Goal: Task Accomplishment & Management: Manage account settings

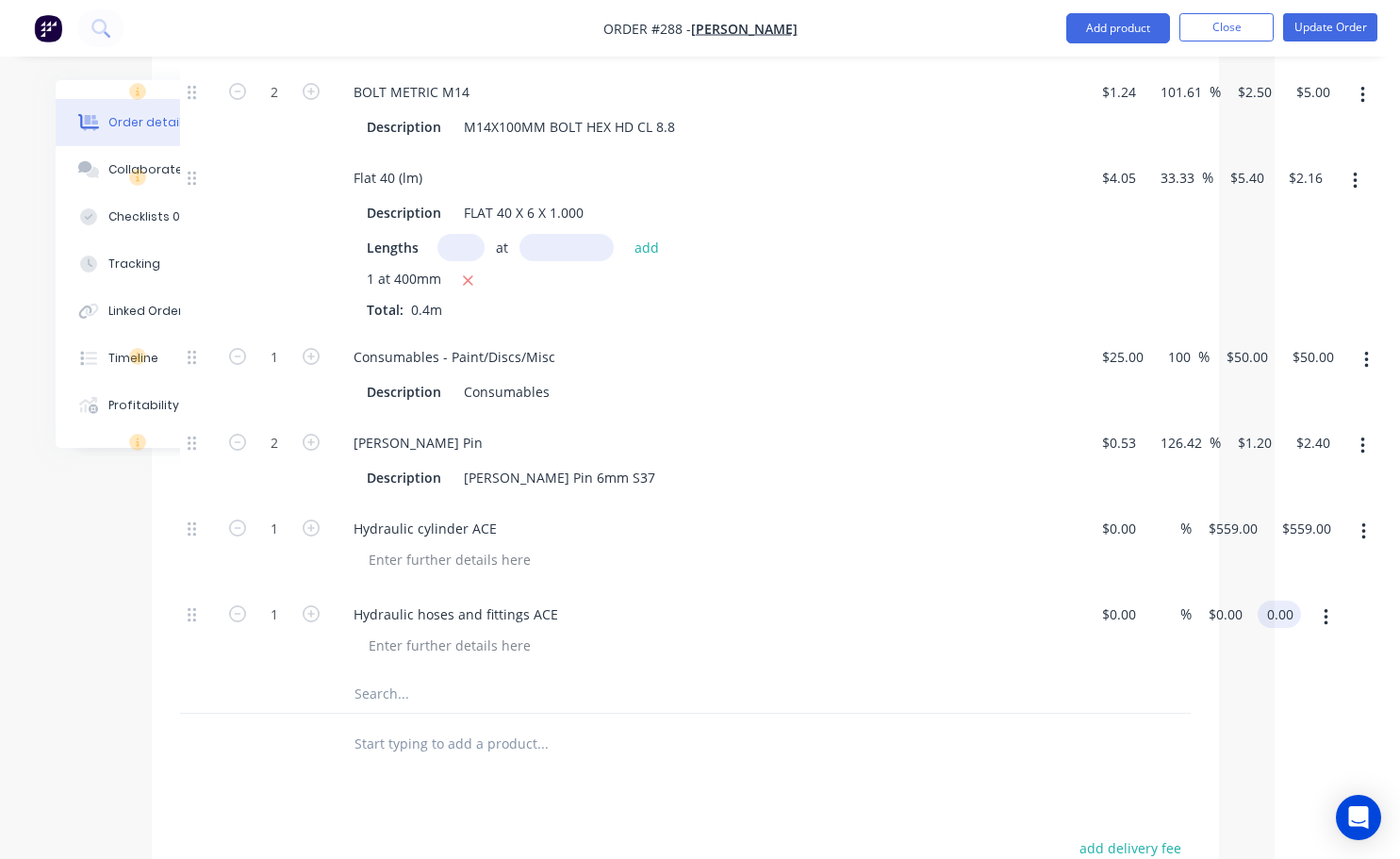
scroll to position [2905, 111]
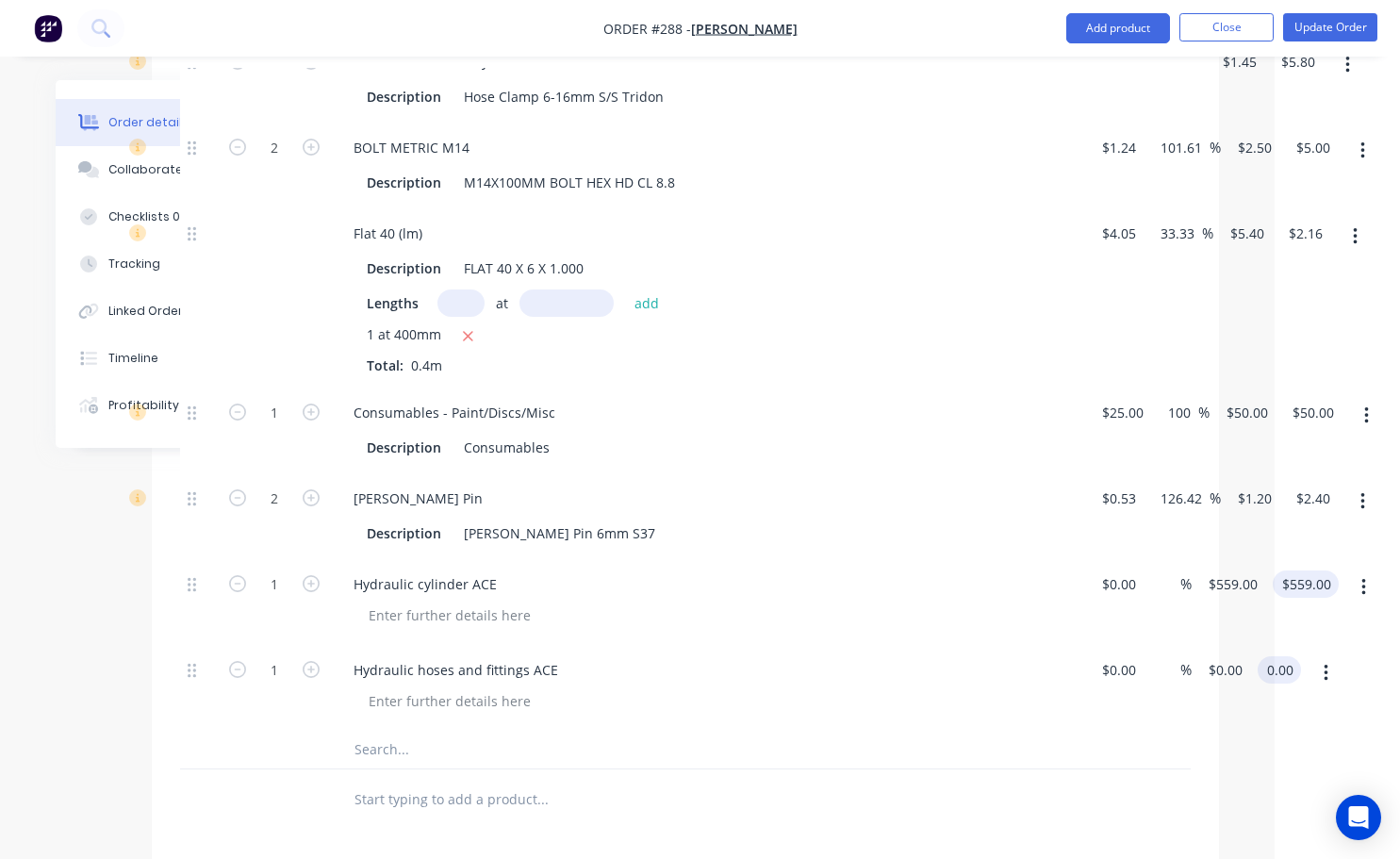
type input "559.00"
type input "$0.00"
drag, startPoint x: 1316, startPoint y: 554, endPoint x: 1317, endPoint y: 572, distance: 18.0
click at [1316, 570] on input "559.00" at bounding box center [1309, 584] width 58 height 28
type input "670"
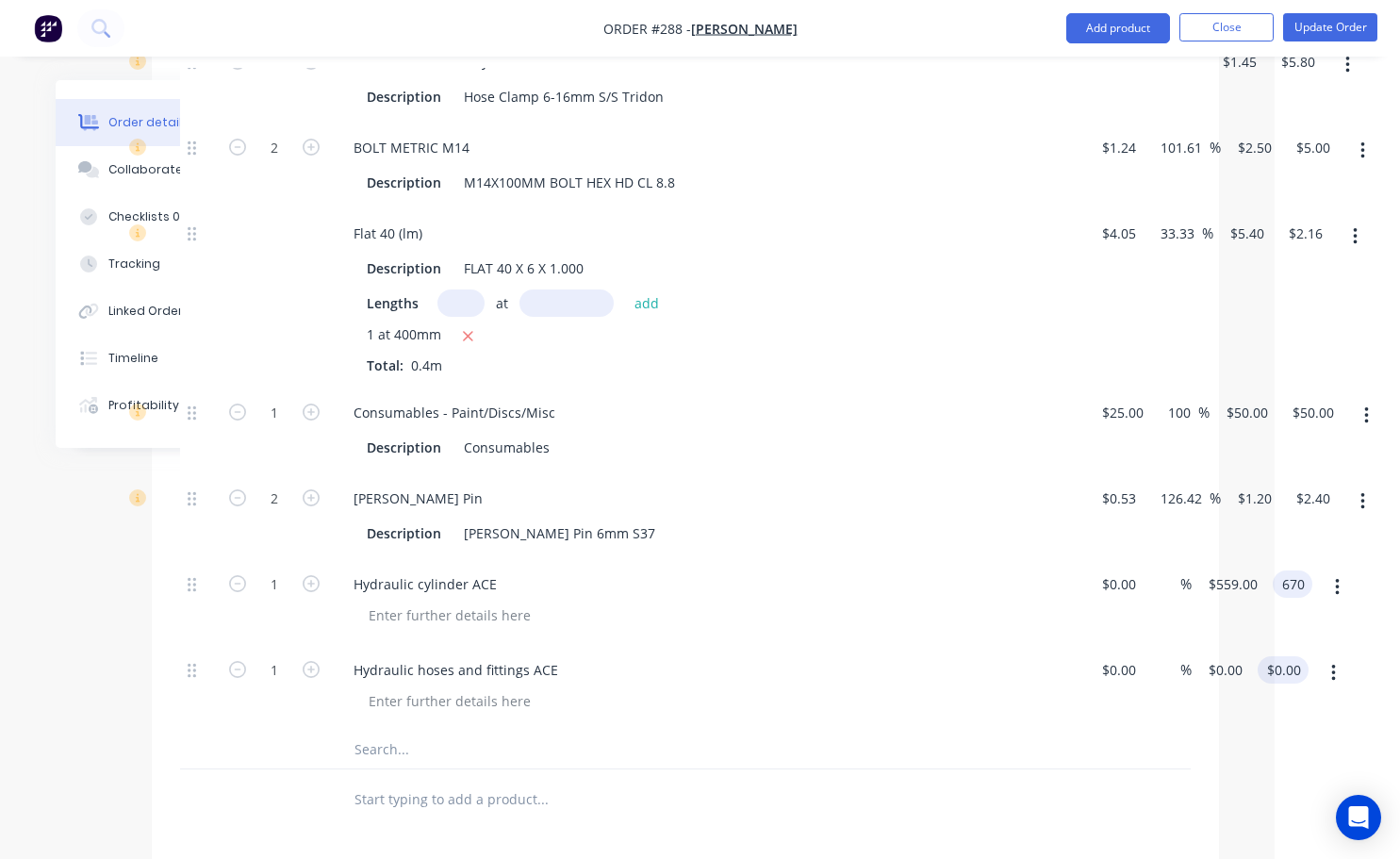
click at [1297, 657] on input "$0.00" at bounding box center [1287, 670] width 43 height 28
type input "$670.00"
click at [1316, 670] on div at bounding box center [1325, 687] width 47 height 86
click at [1287, 657] on input "0.00" at bounding box center [1287, 670] width 43 height 28
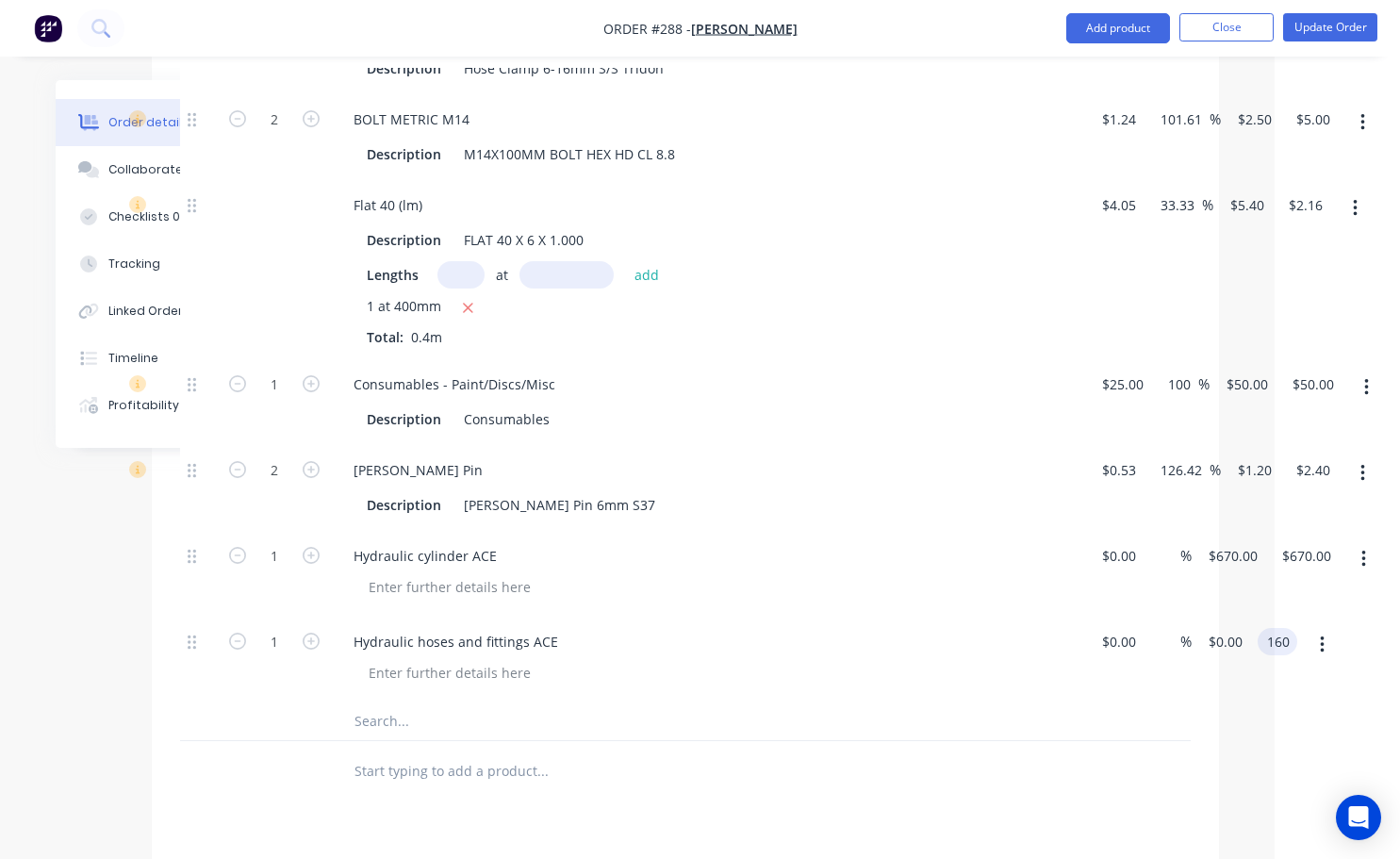
scroll to position [3000, 111]
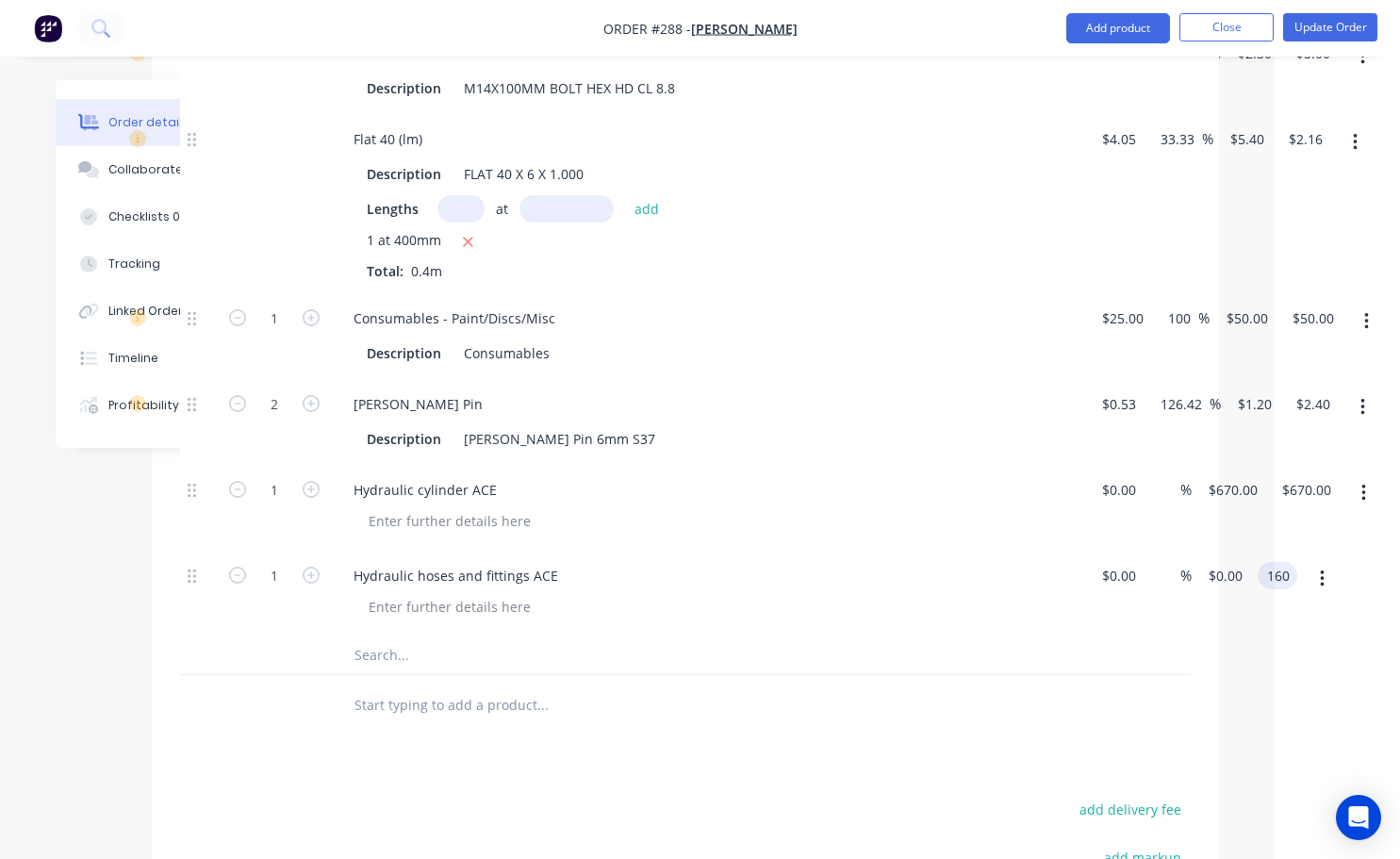
type input "160"
type input "$160.00"
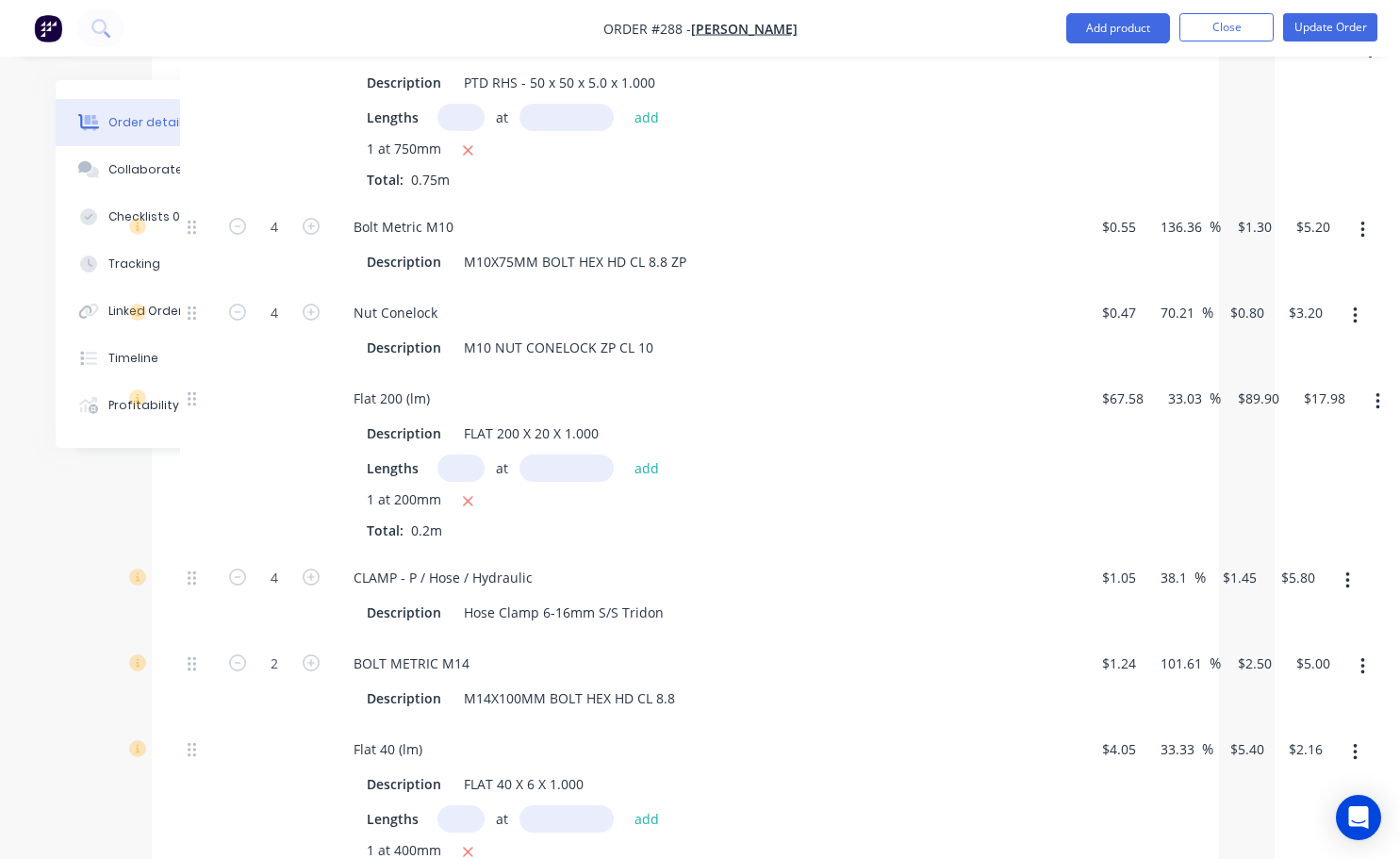
scroll to position [2388, 111]
drag, startPoint x: 1175, startPoint y: 159, endPoint x: 1404, endPoint y: 99, distance: 236.7
click at [1191, 111] on div "SHP - L/M Description PTD RHS - 50 x 50 x 5.0 x 1.000 Lengths at add 1 at 750mm…" at bounding box center [685, 113] width 1011 height 179
click at [1320, 31] on button "Update Order" at bounding box center [1330, 27] width 94 height 29
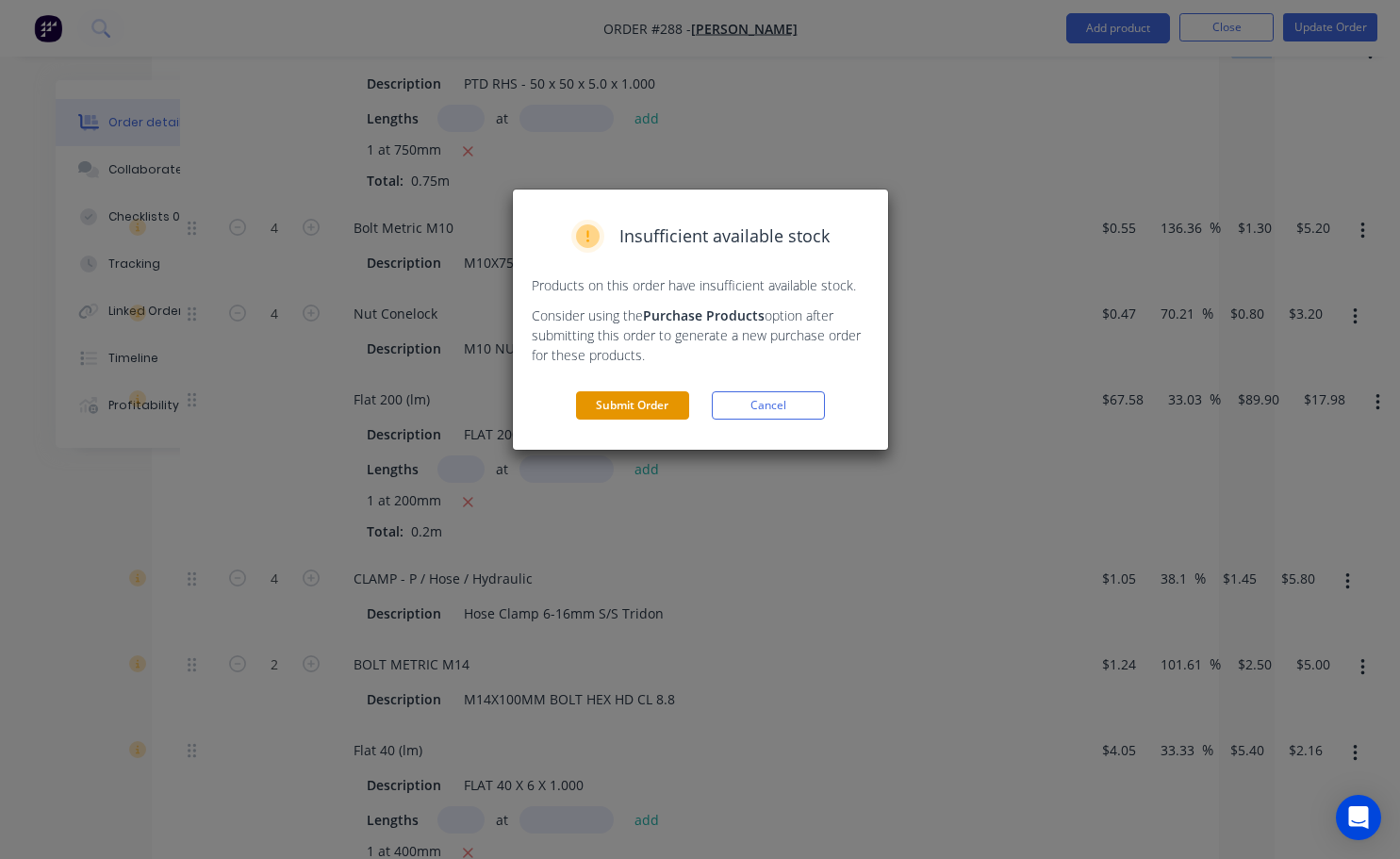
click at [622, 408] on button "Submit Order" at bounding box center [632, 405] width 113 height 29
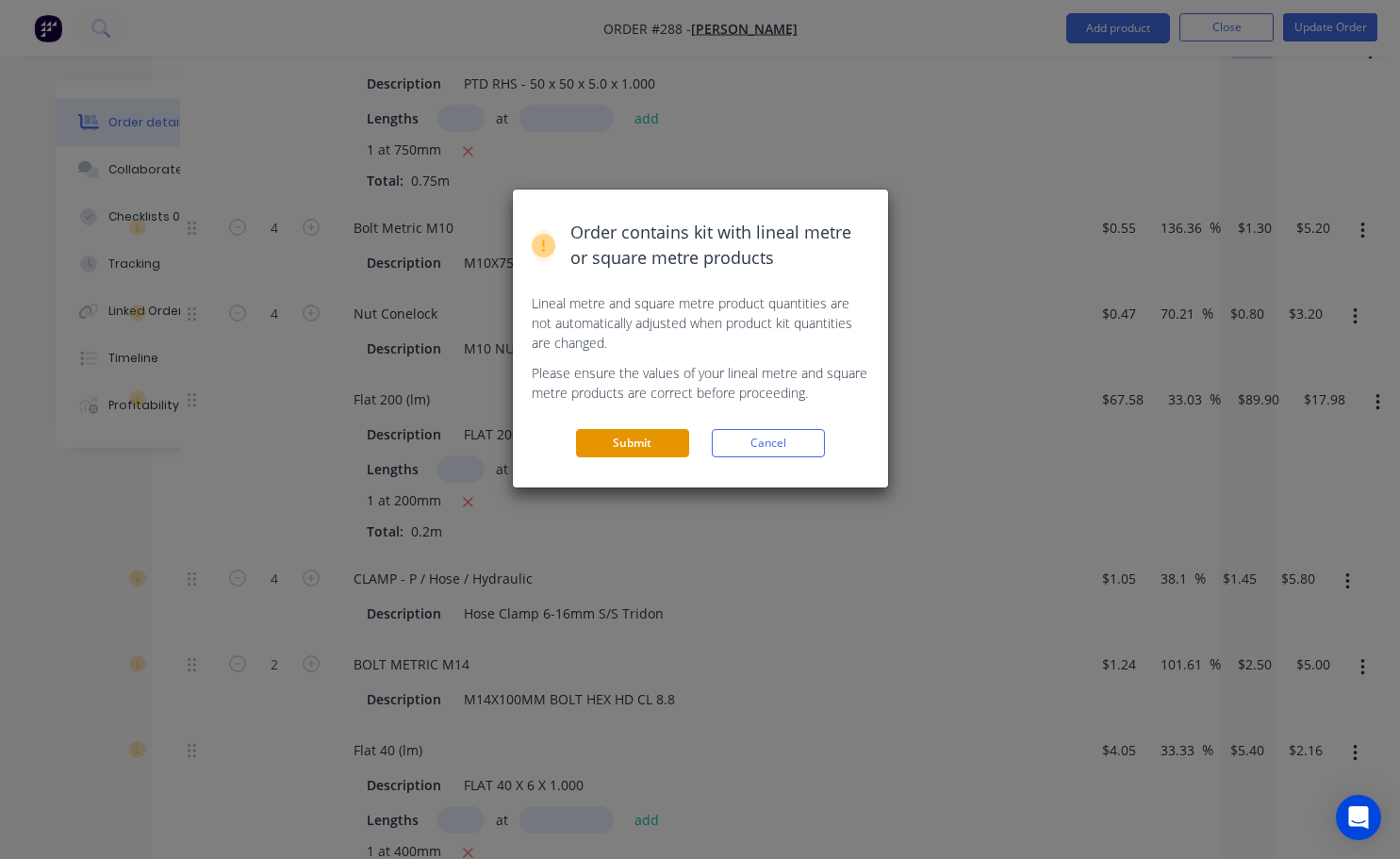
click at [672, 443] on button "Submit" at bounding box center [632, 442] width 113 height 29
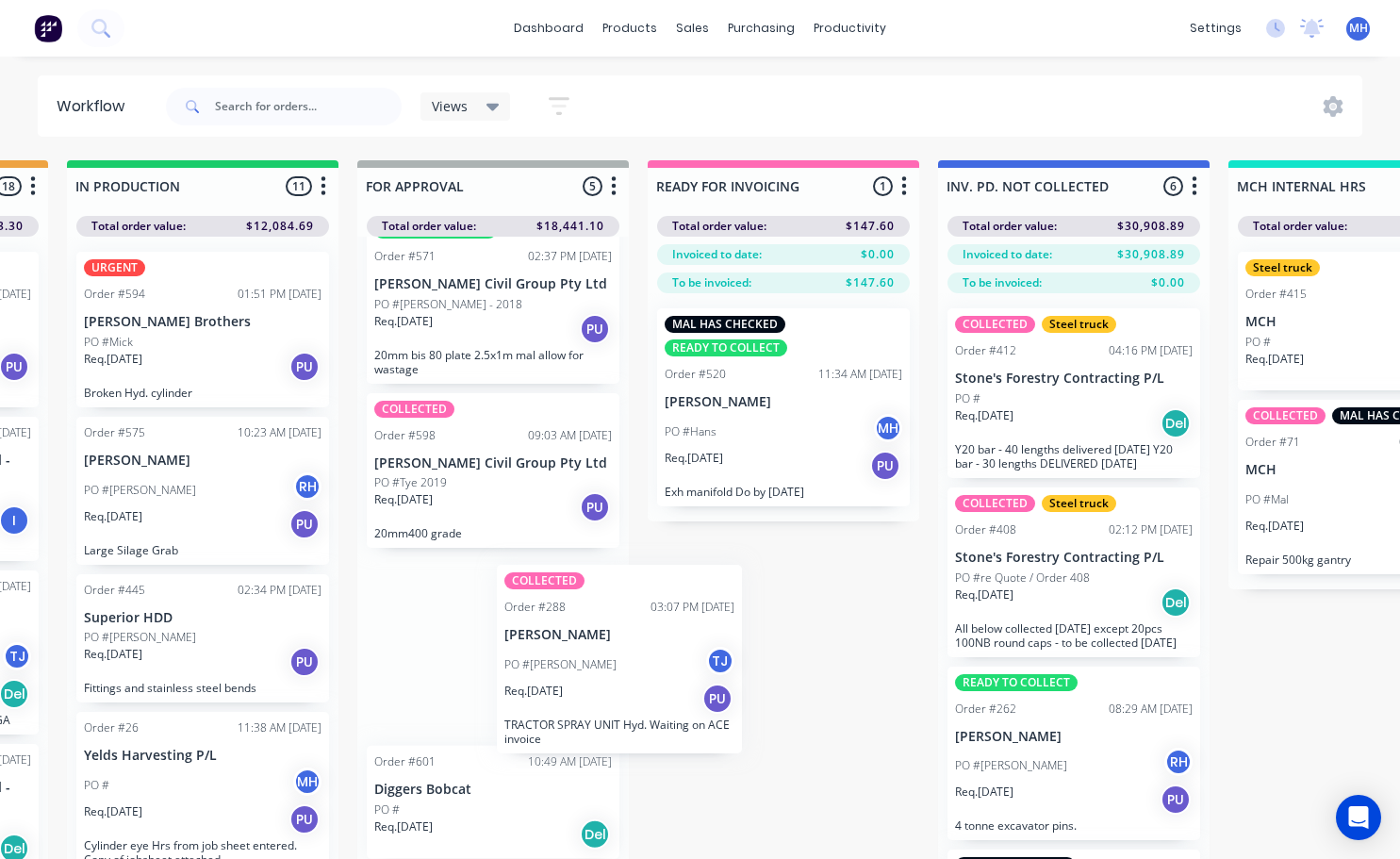
scroll to position [2, 1136]
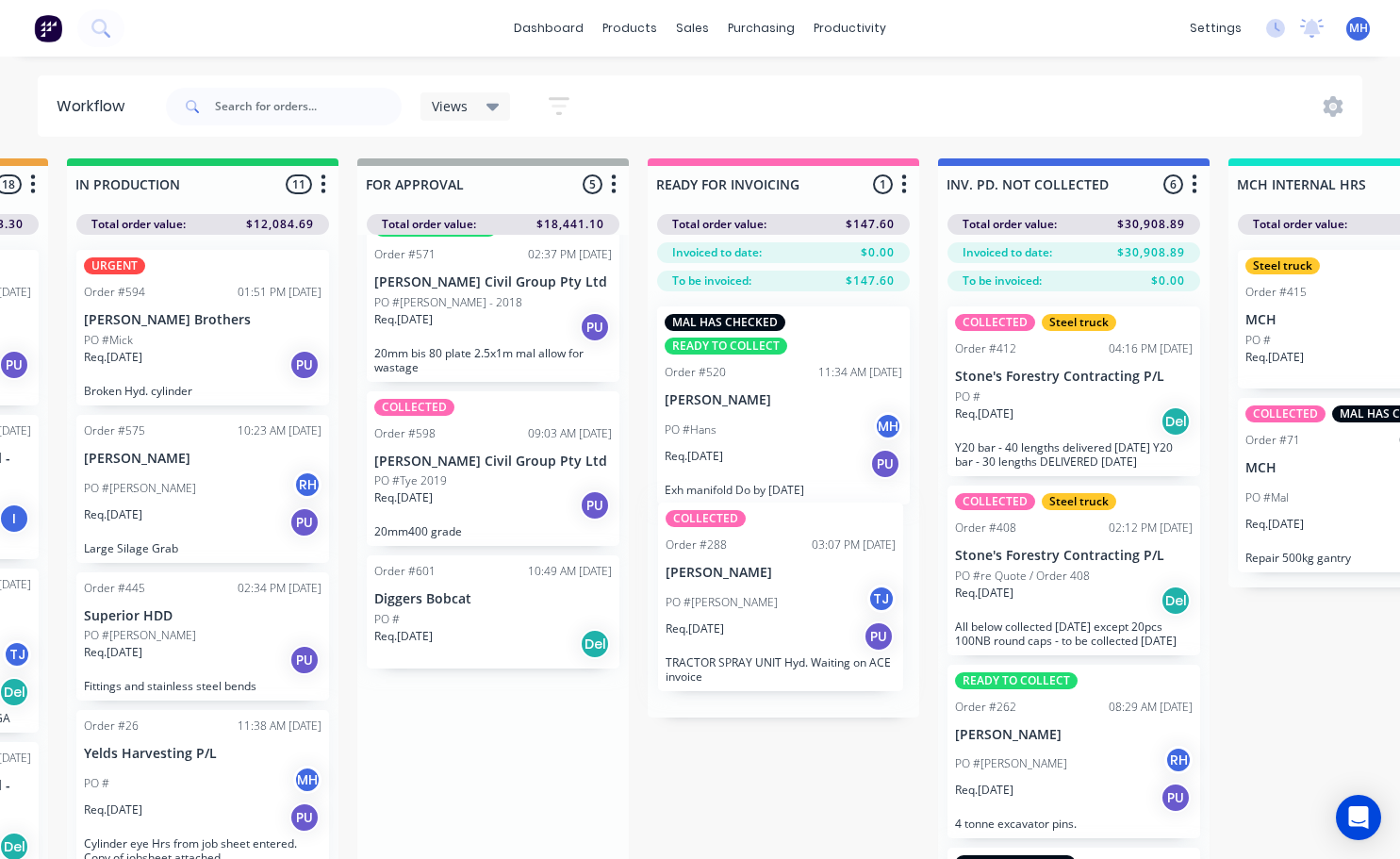
drag, startPoint x: 537, startPoint y: 751, endPoint x: 837, endPoint y: 569, distance: 350.9
click at [837, 569] on div "QUOTES TO DO 2 Status colour #273444 hex #273444 Save Cancel Notifications Emai…" at bounding box center [423, 541] width 3145 height 766
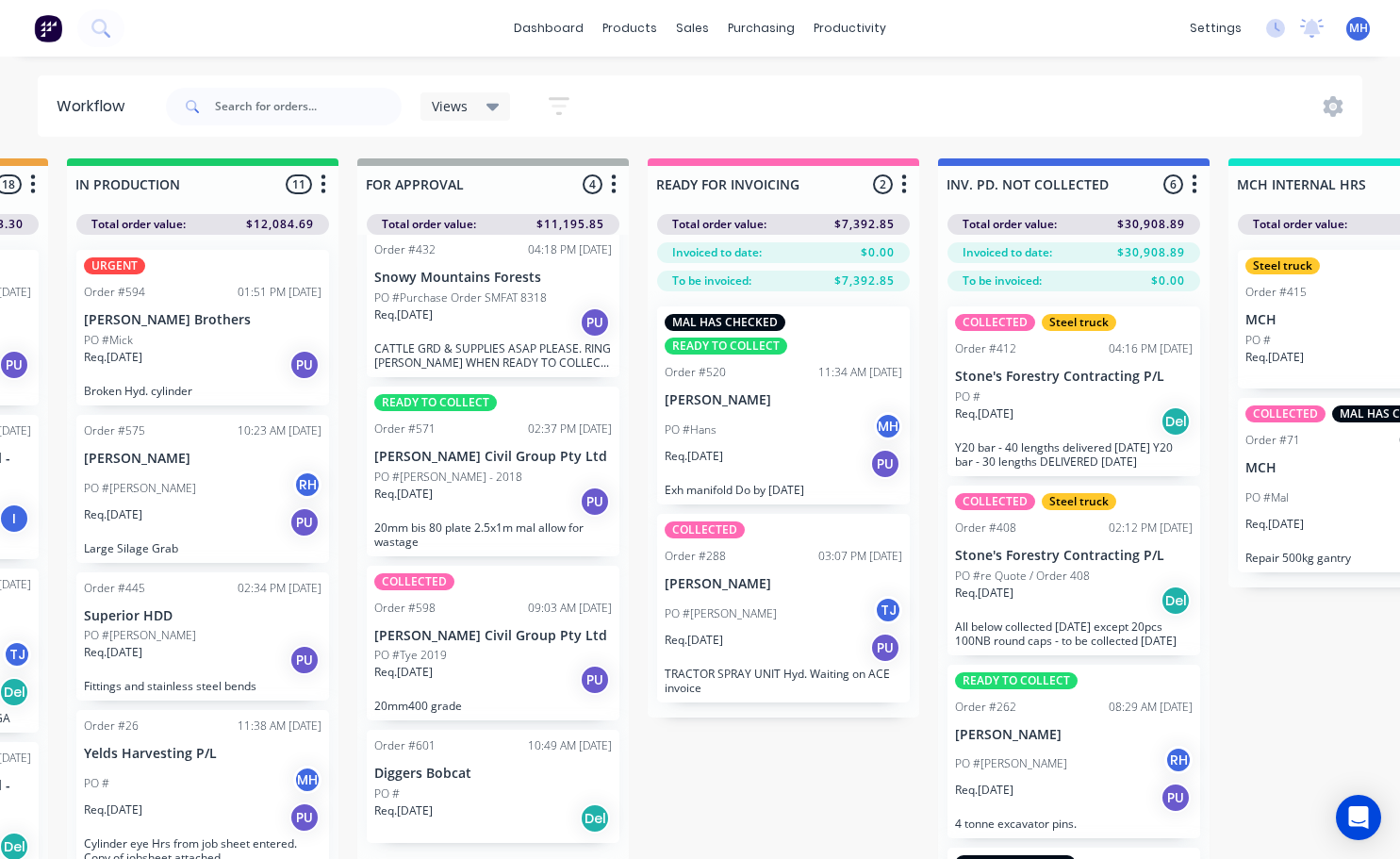
scroll to position [19, 0]
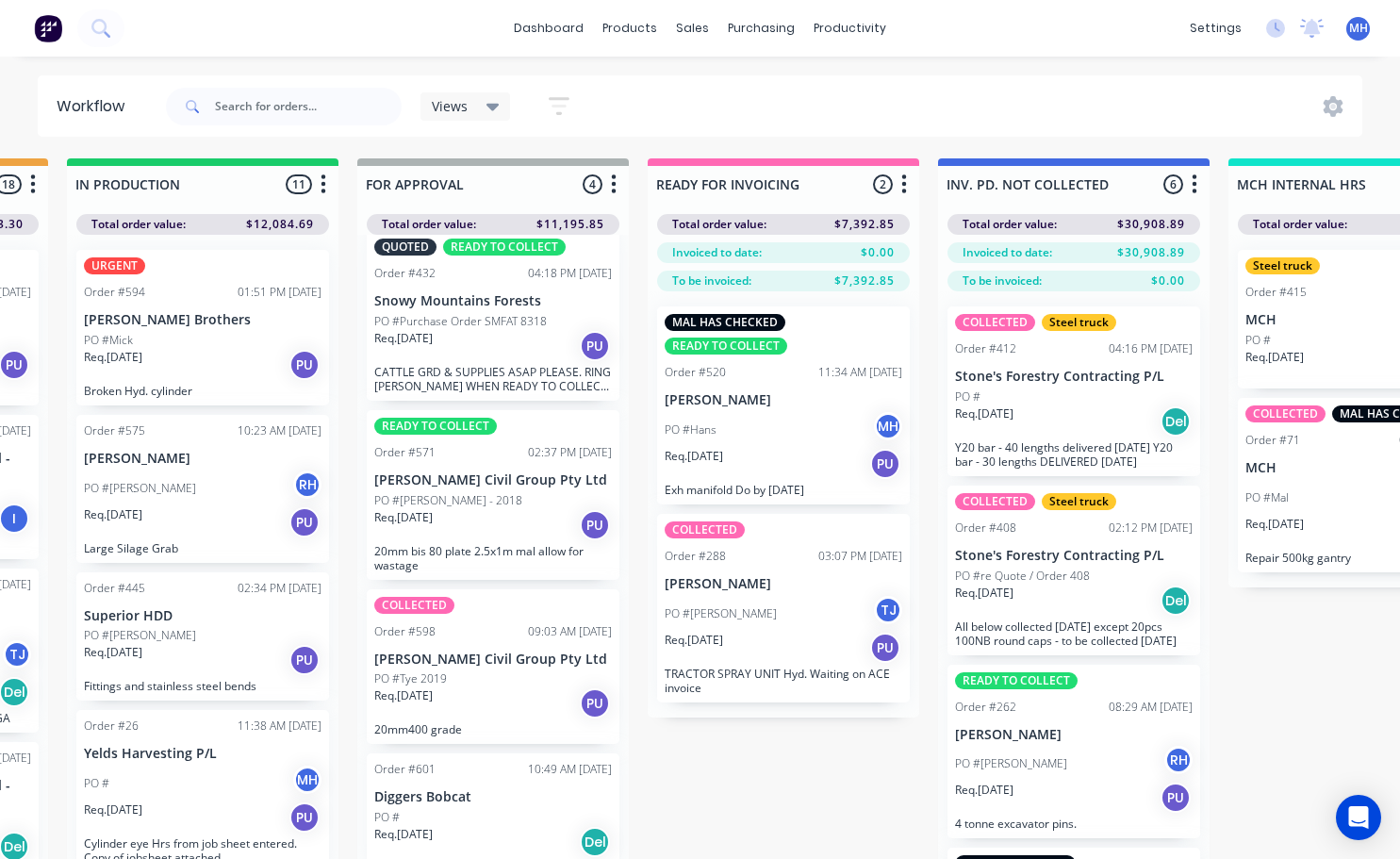
click at [825, 593] on div "COLLECTED Order #288 03:07 PM [DATE] [PERSON_NAME] PO #[PERSON_NAME] [PERSON_NA…" at bounding box center [783, 608] width 253 height 189
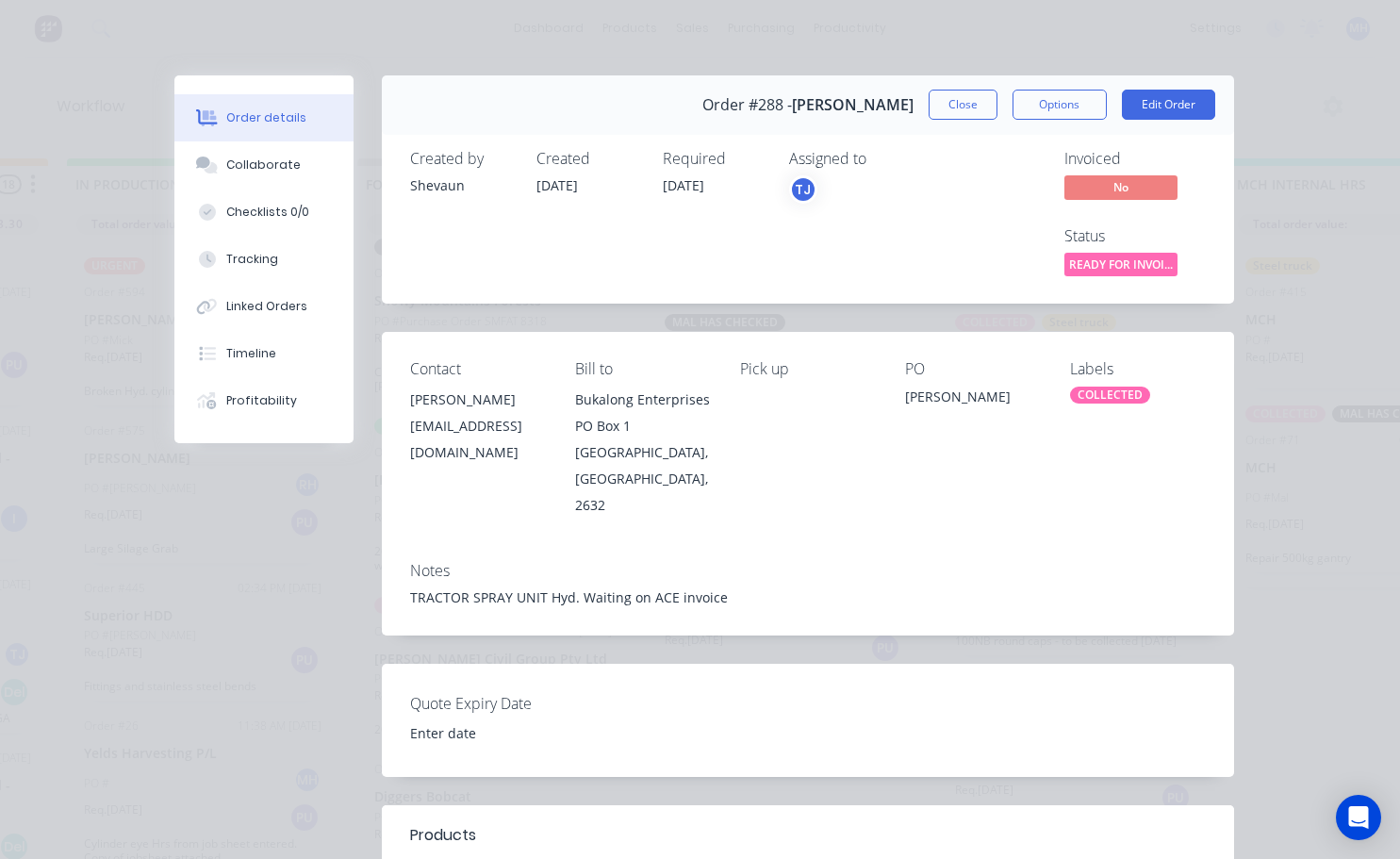
click at [1103, 399] on div "COLLECTED" at bounding box center [1111, 394] width 81 height 17
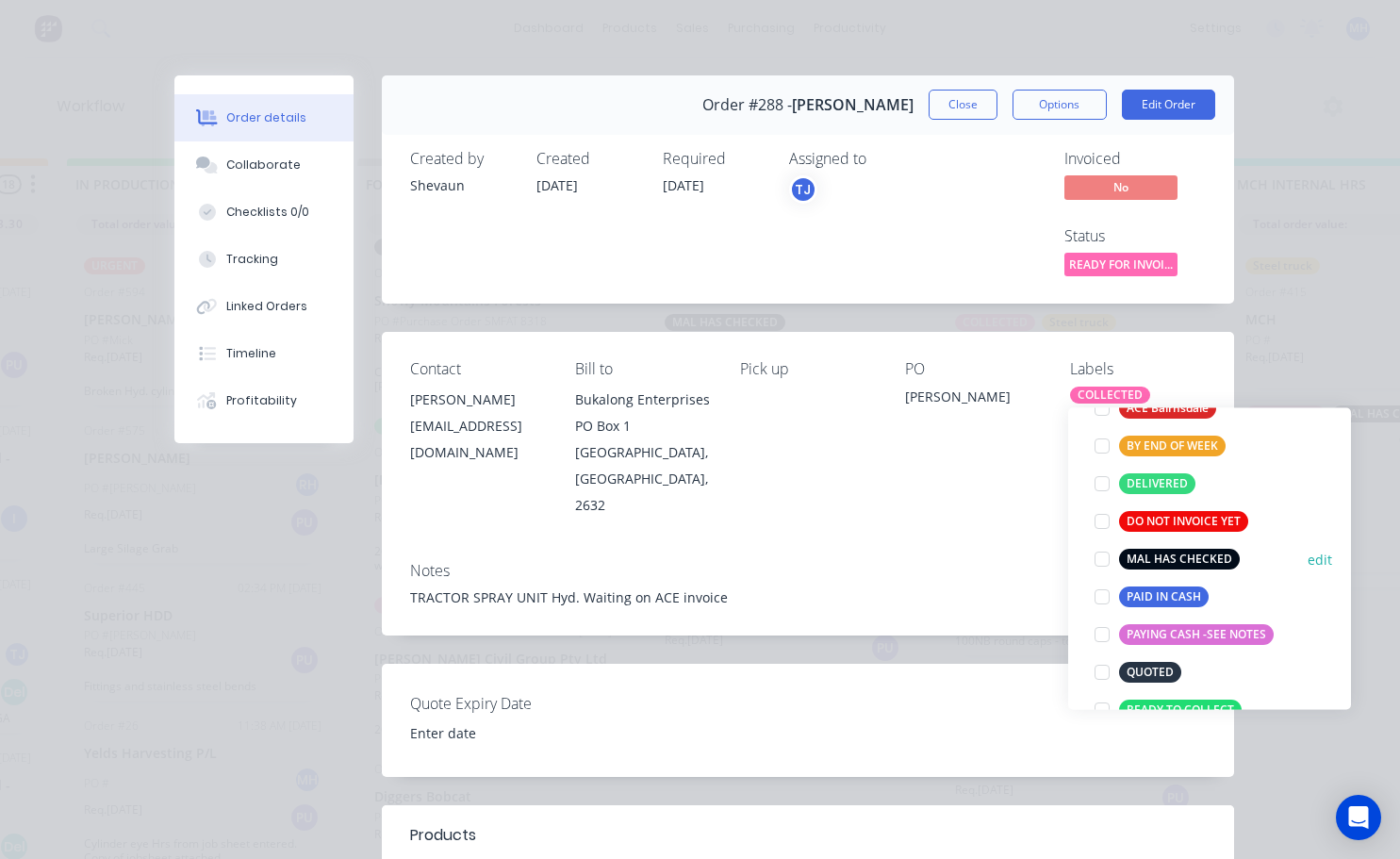
click at [1104, 560] on div at bounding box center [1102, 559] width 37 height 37
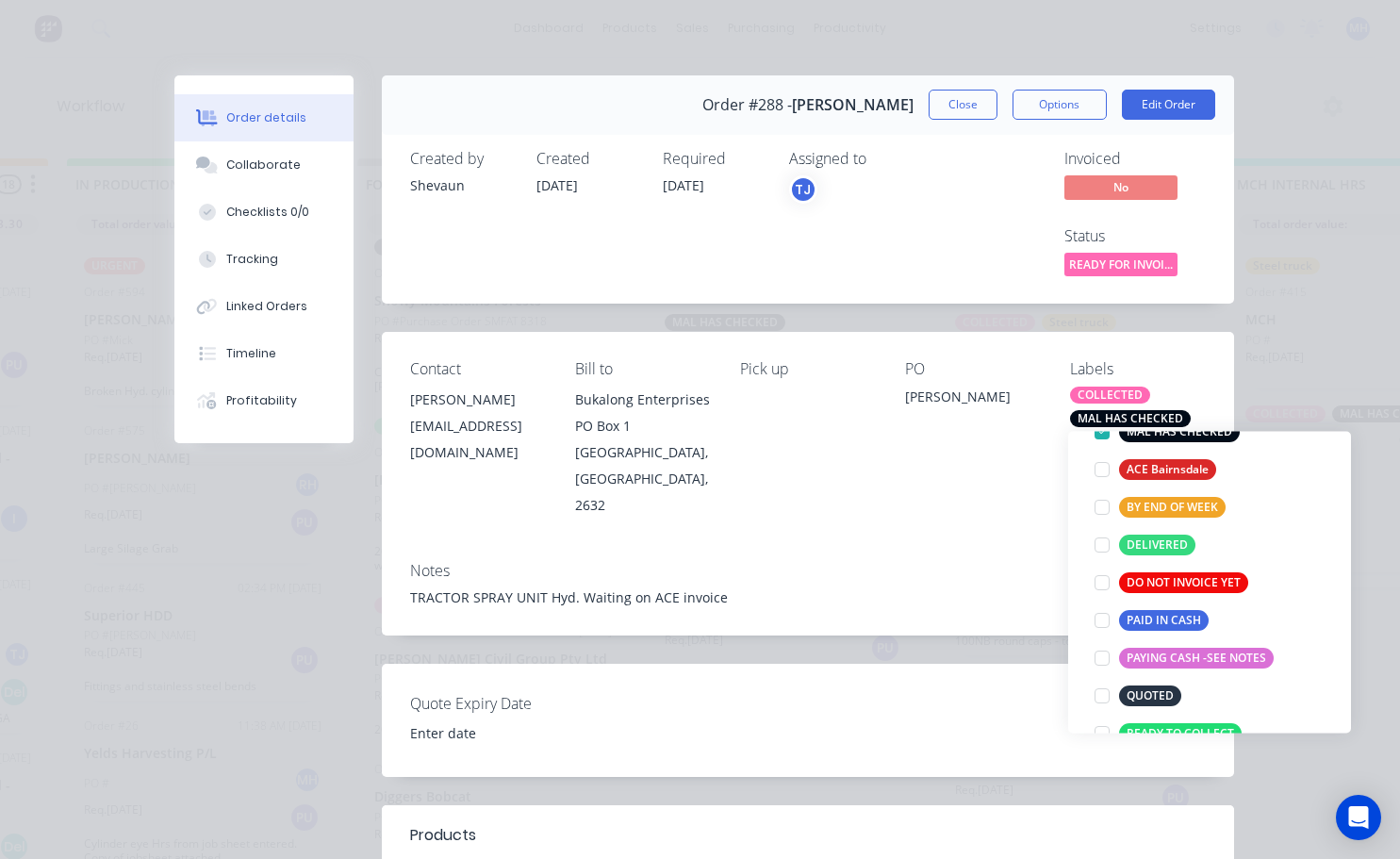
scroll to position [37, 0]
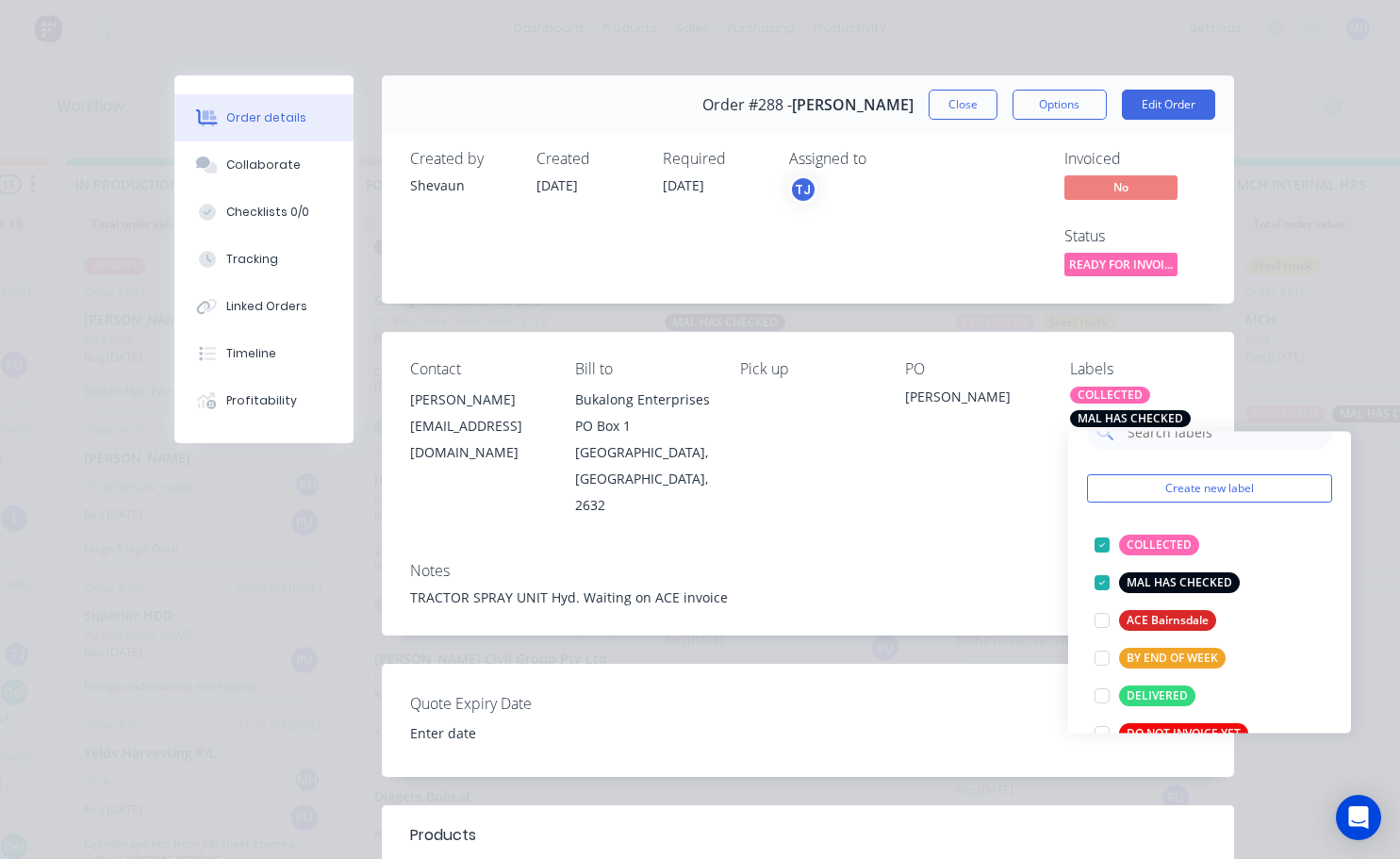
click at [961, 102] on button "Close" at bounding box center [963, 104] width 69 height 30
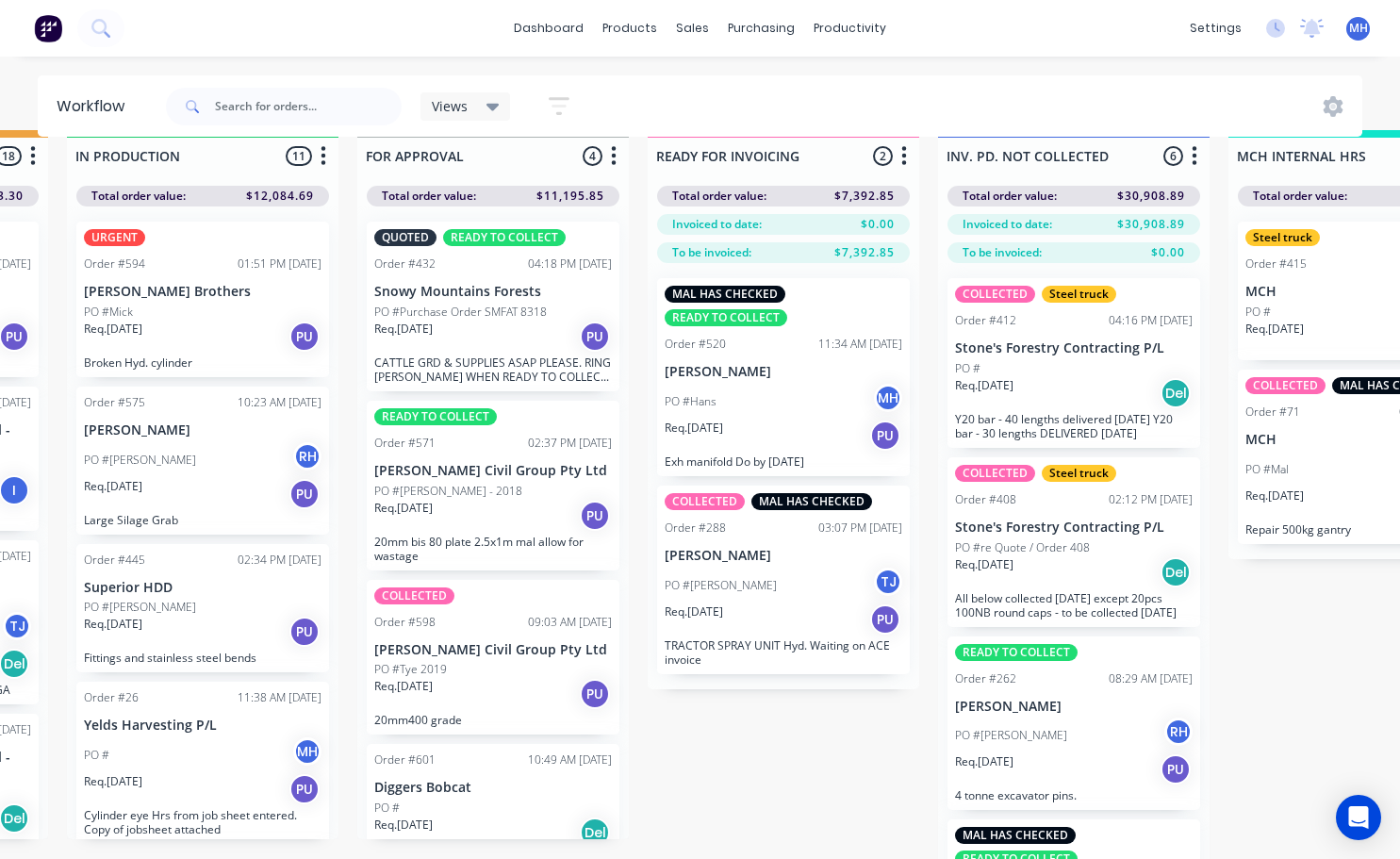
scroll to position [0, 1136]
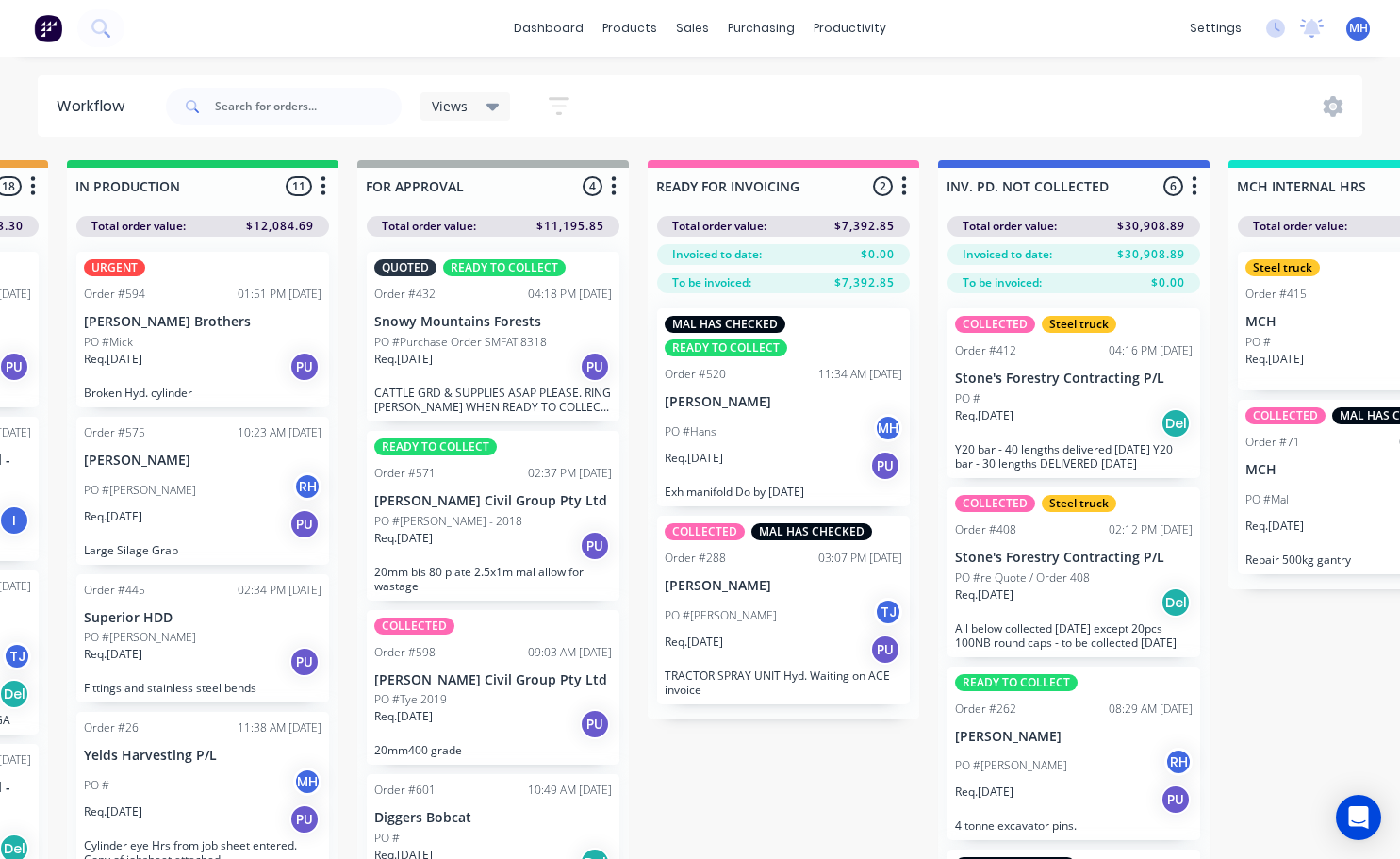
click at [479, 701] on div "PO #Tye 2019" at bounding box center [494, 699] width 238 height 17
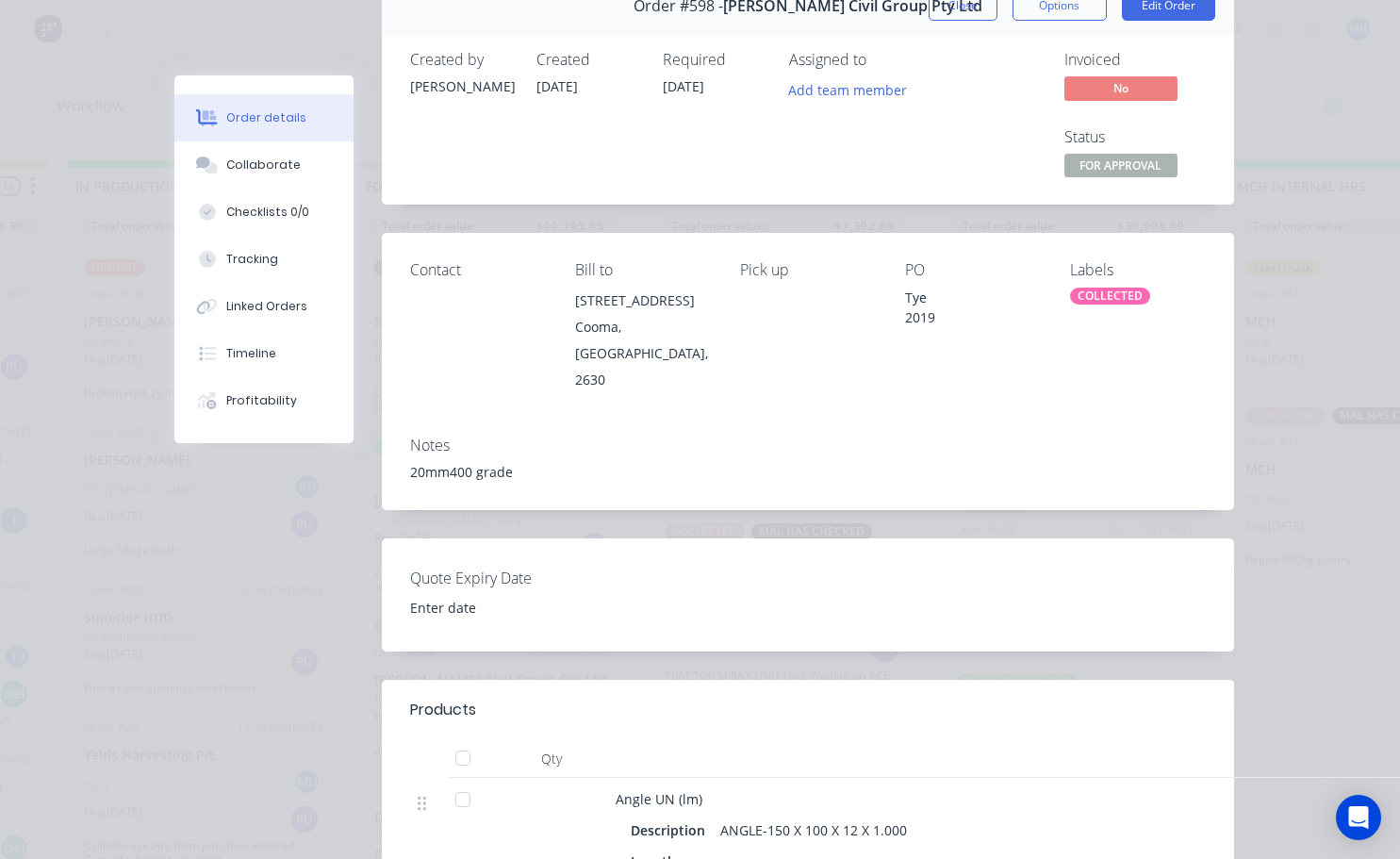
scroll to position [0, 0]
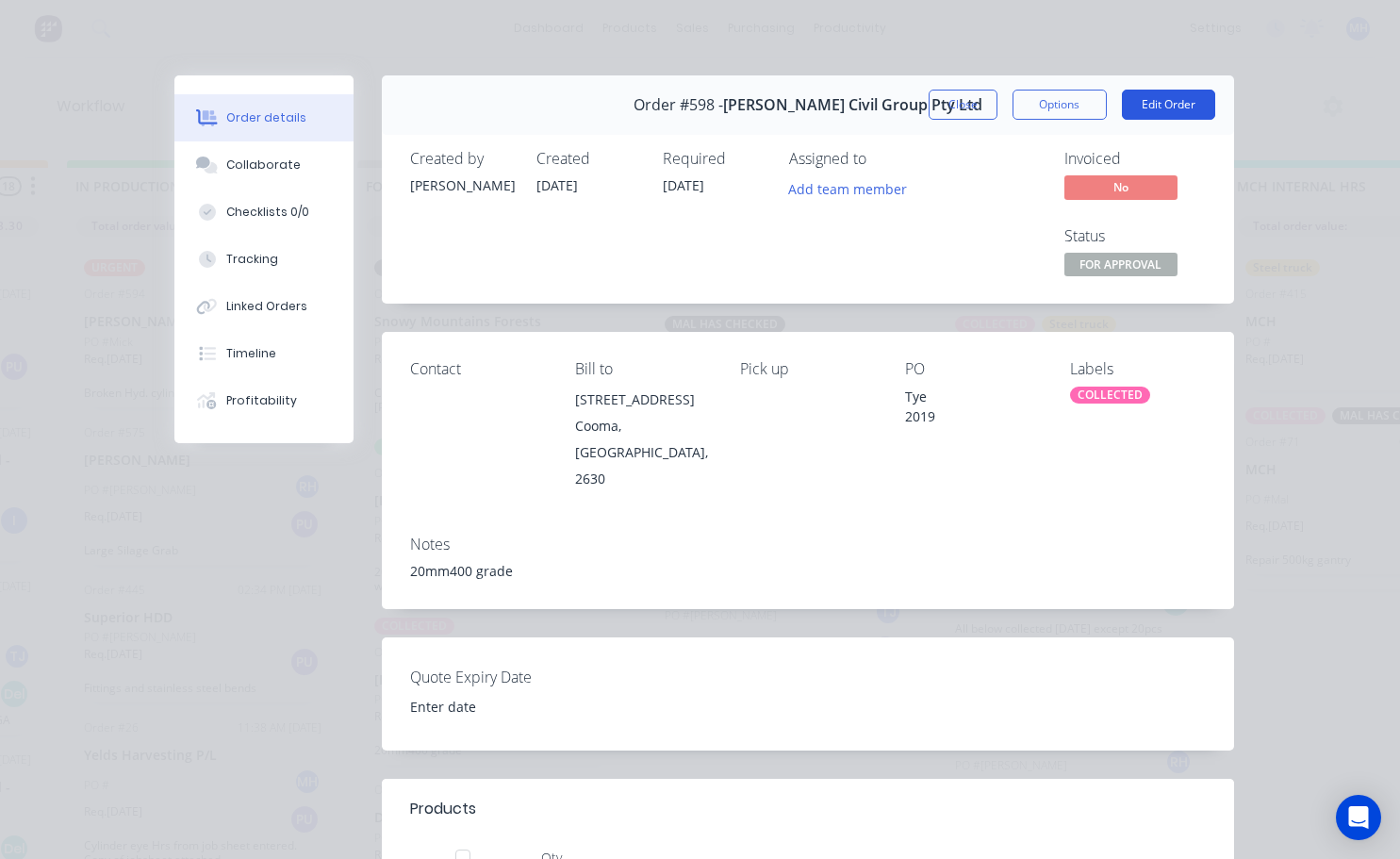
click at [1159, 103] on button "Edit Order" at bounding box center [1168, 104] width 93 height 30
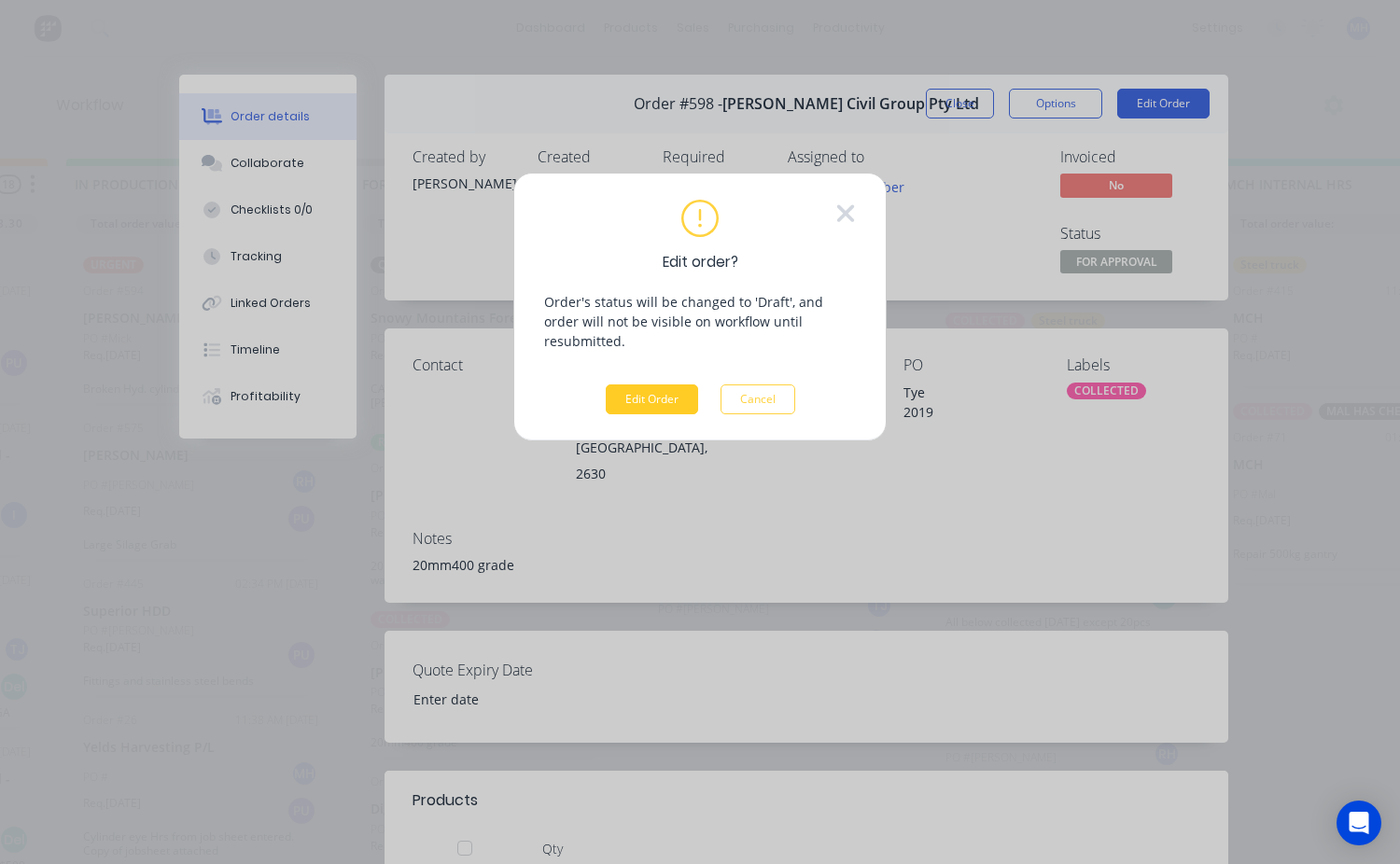
click at [659, 384] on button "Edit Order" at bounding box center [651, 399] width 92 height 30
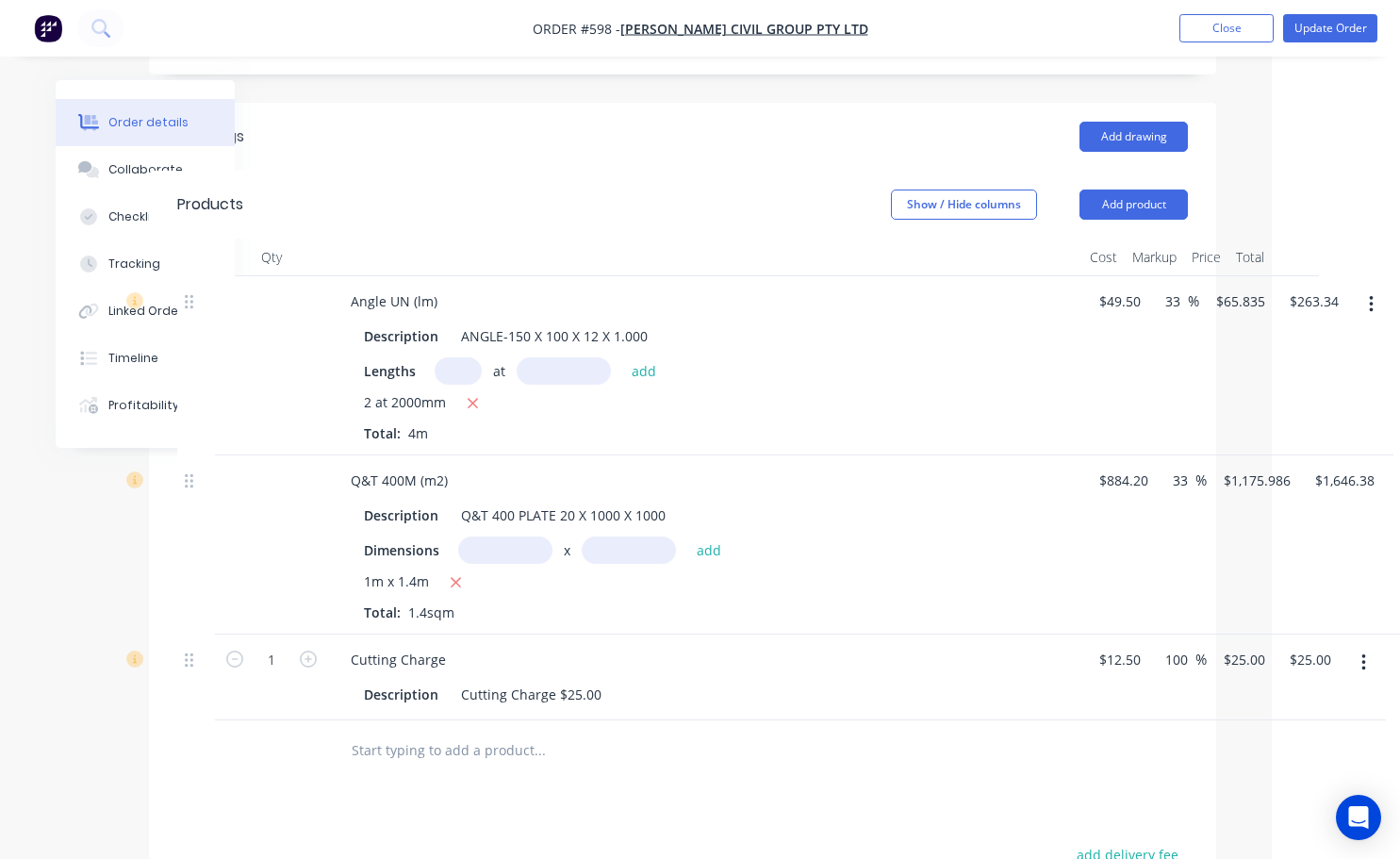
scroll to position [593, 144]
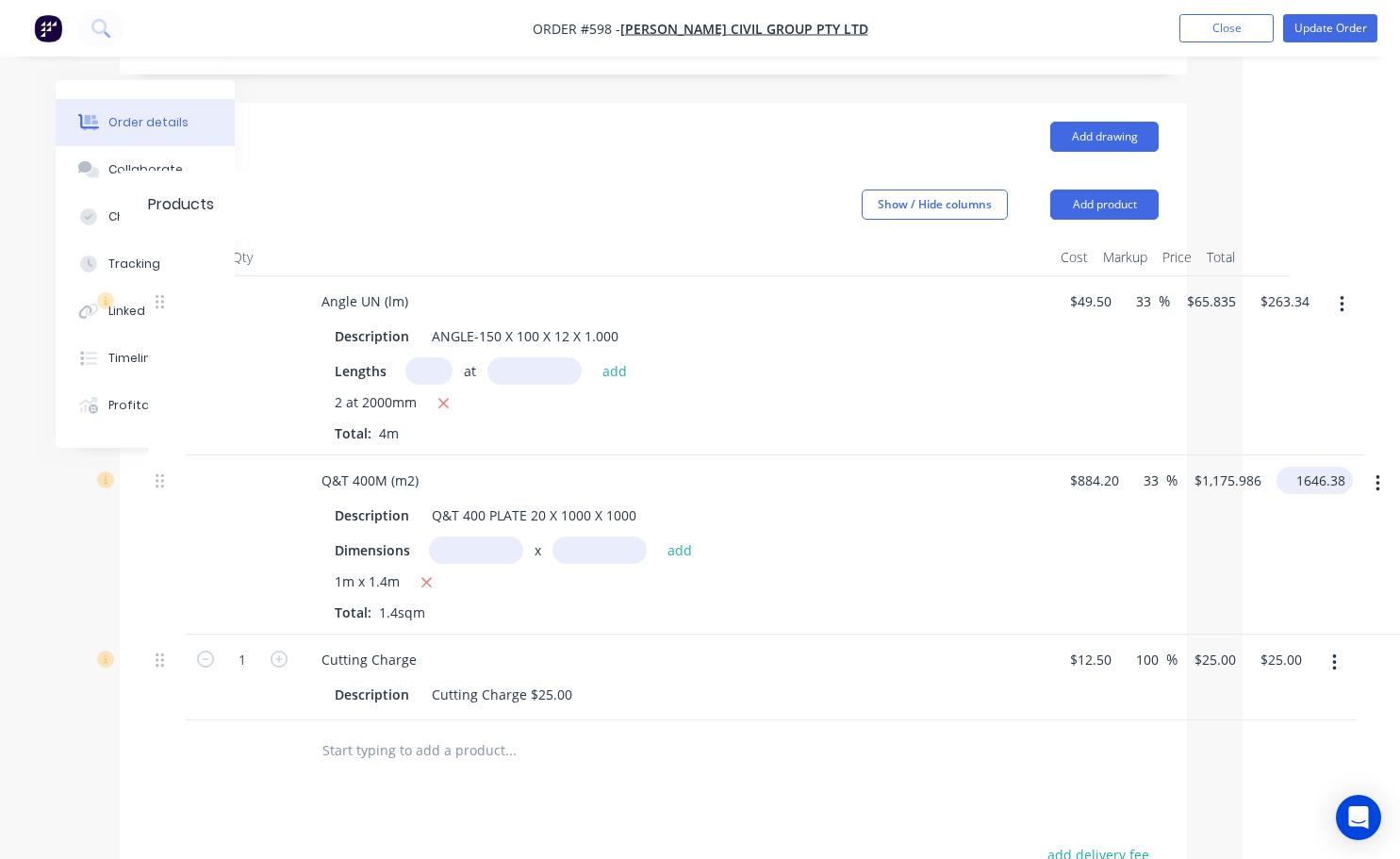
click at [1338, 467] on input "1646.38" at bounding box center [1318, 481] width 69 height 28
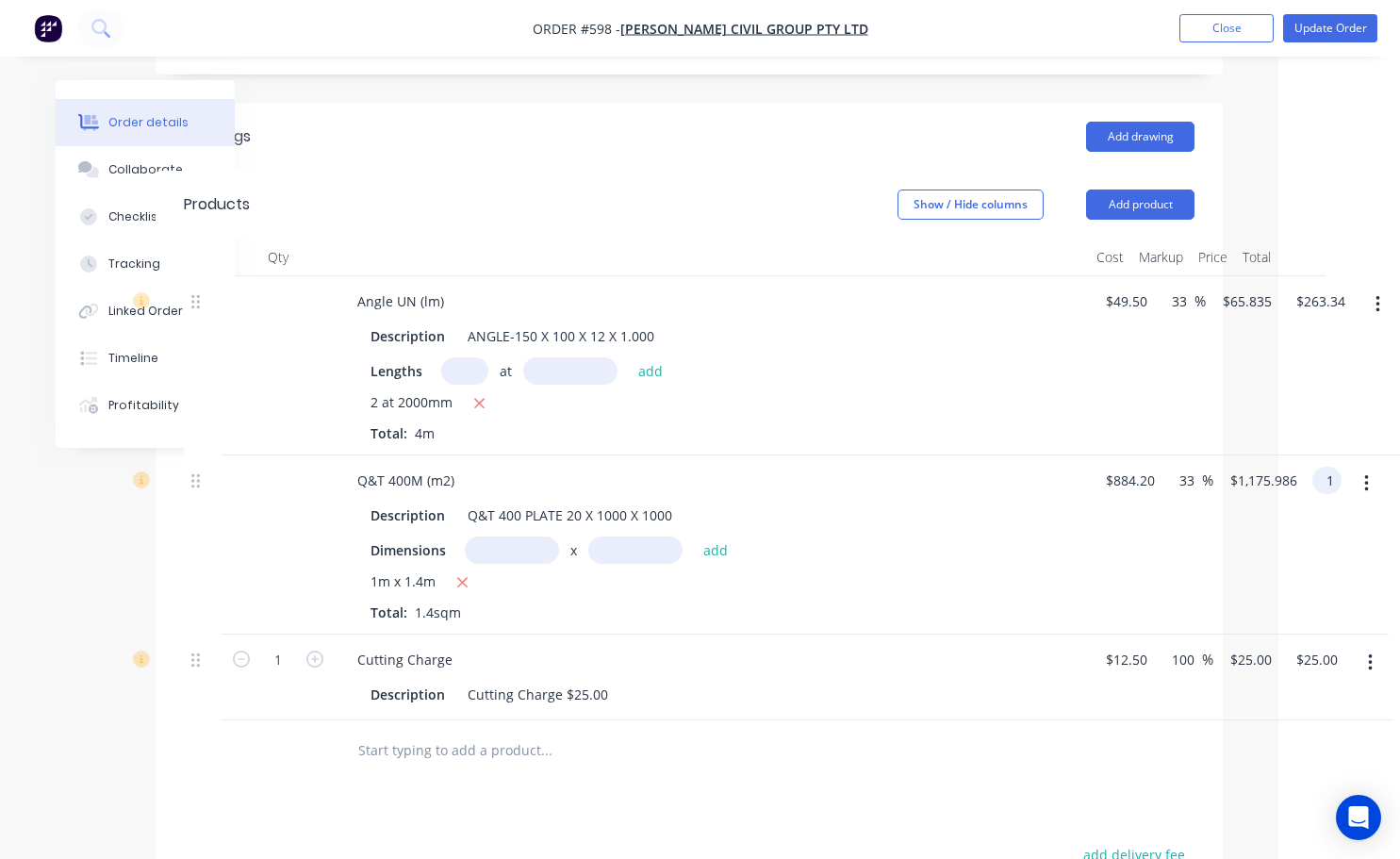
scroll to position [593, 107]
type input "1403"
type input "13.34"
type input "$1,002.1429"
type input "$1,403.00"
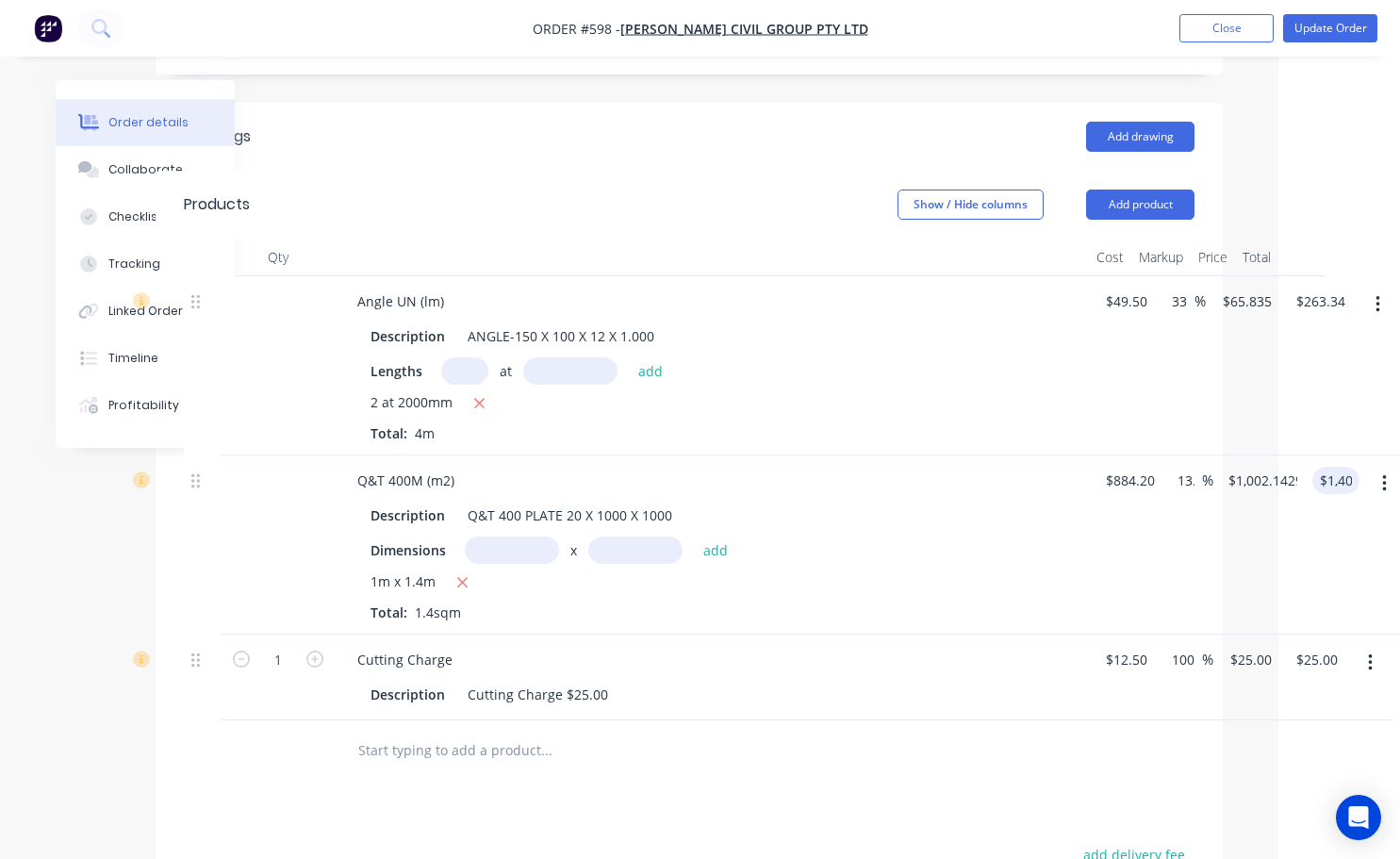
drag, startPoint x: 1063, startPoint y: 724, endPoint x: 1068, endPoint y: 716, distance: 9.4
click at [1063, 723] on div at bounding box center [689, 751] width 1011 height 61
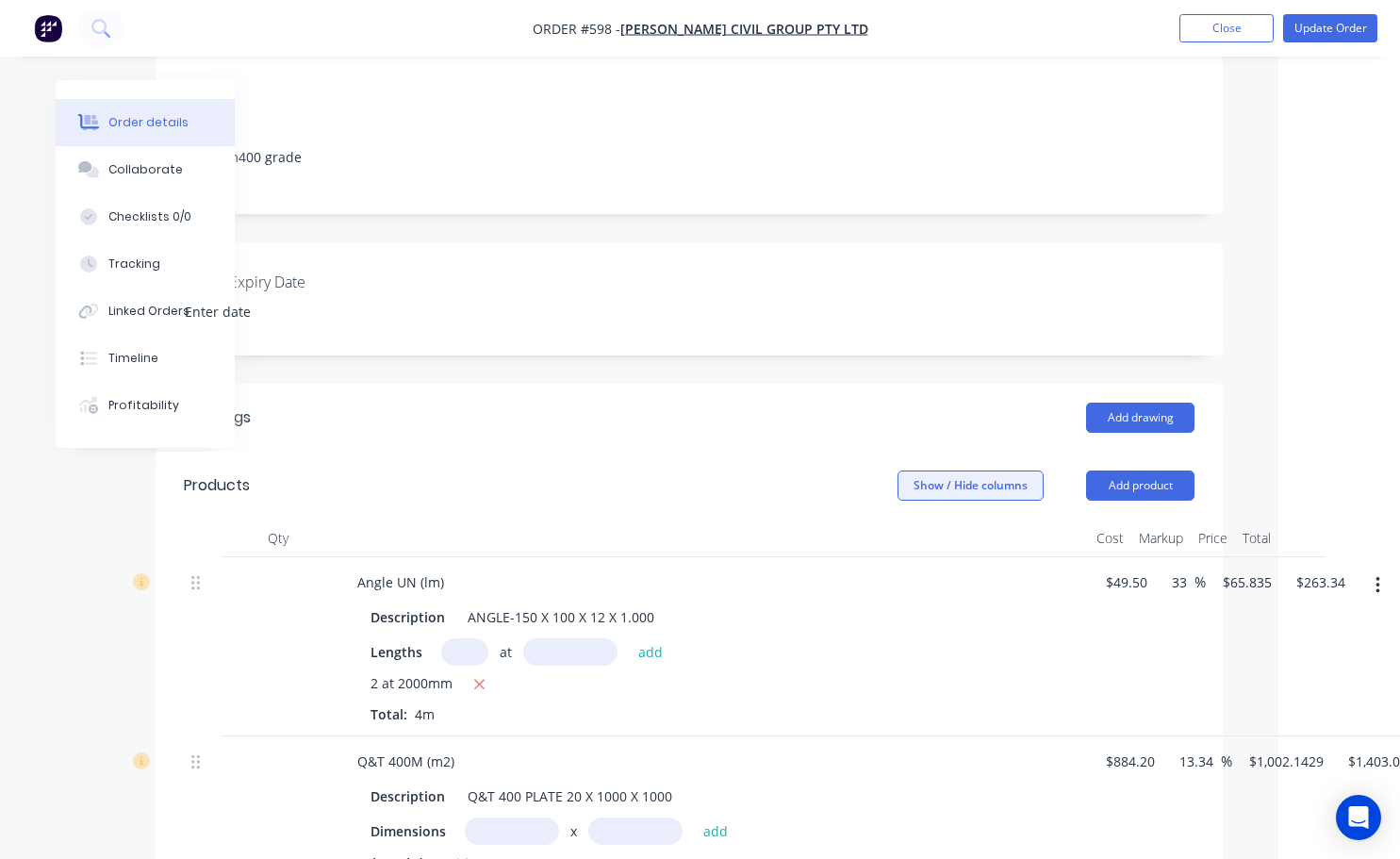
scroll to position [404, 107]
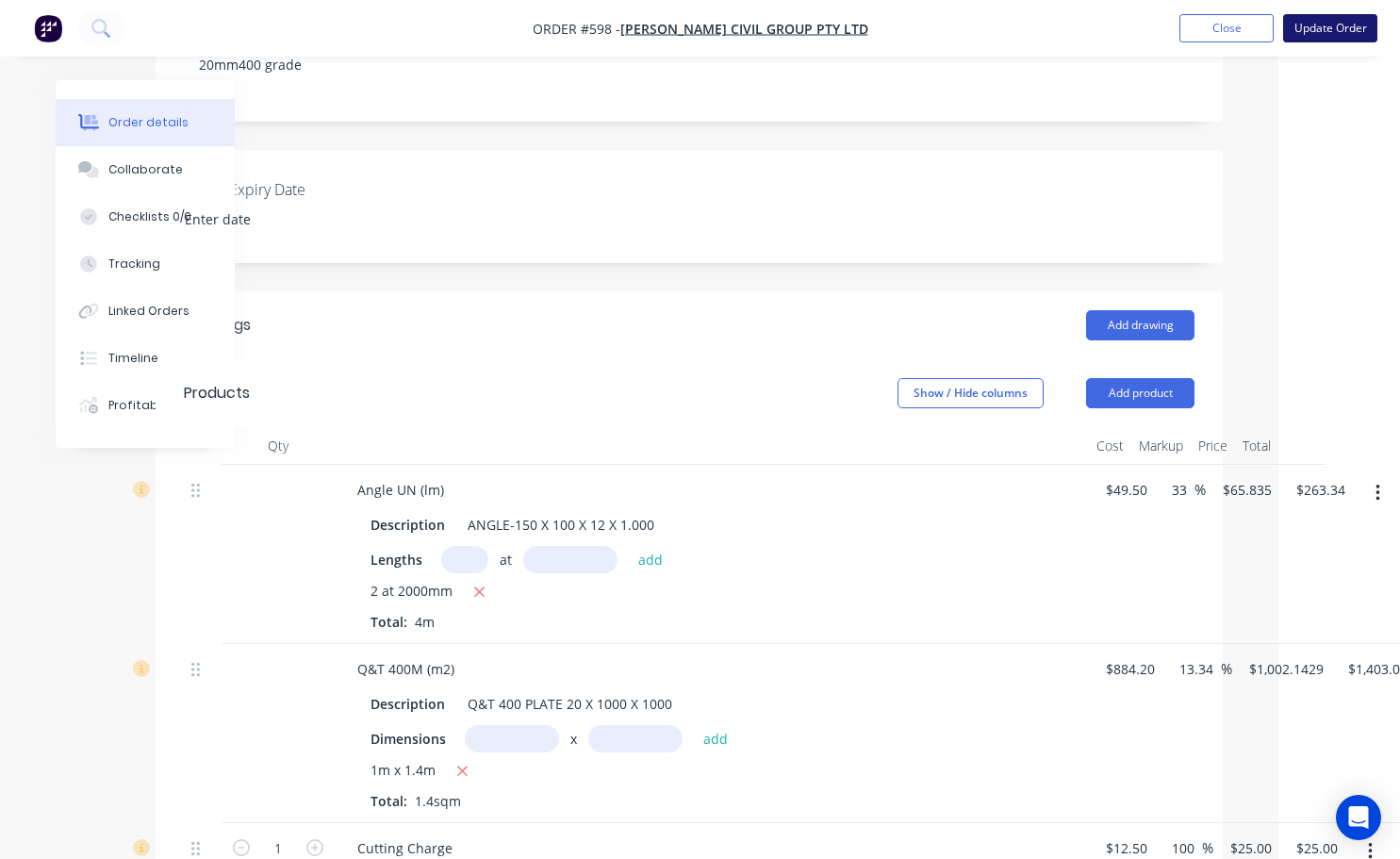
click at [1318, 30] on button "Update Order" at bounding box center [1330, 28] width 94 height 29
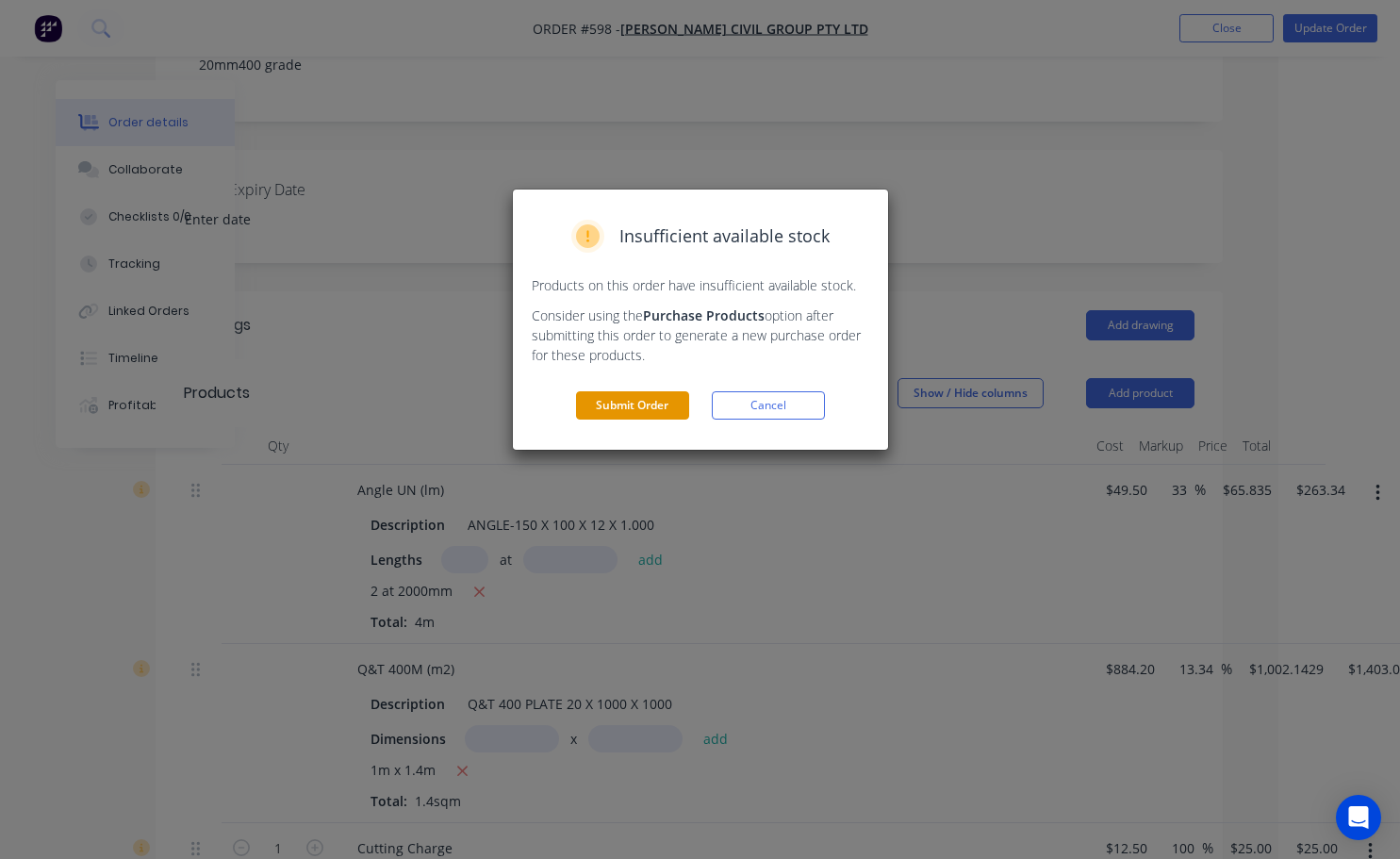
click at [605, 406] on button "Submit Order" at bounding box center [632, 405] width 113 height 29
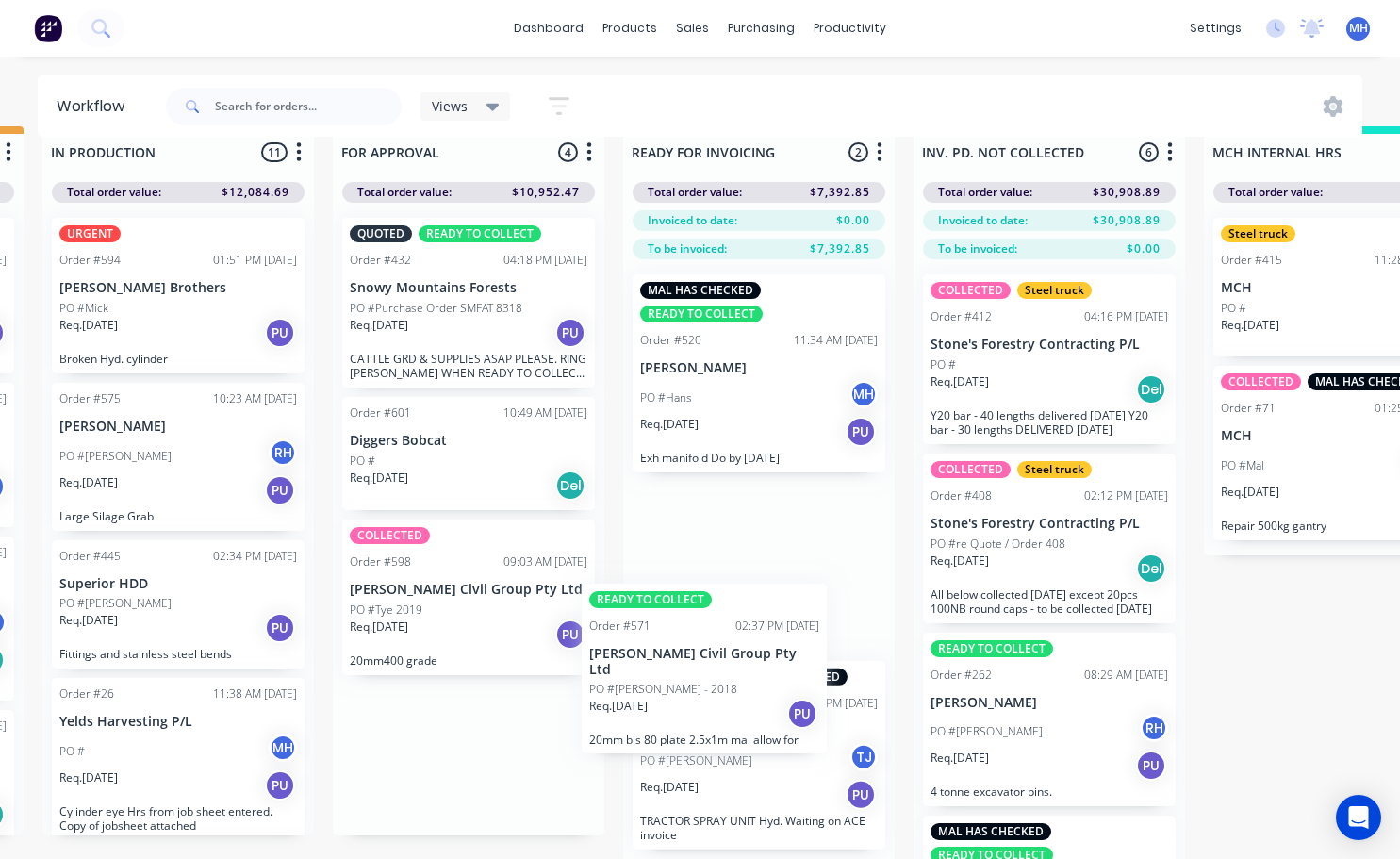
scroll to position [81, 1160]
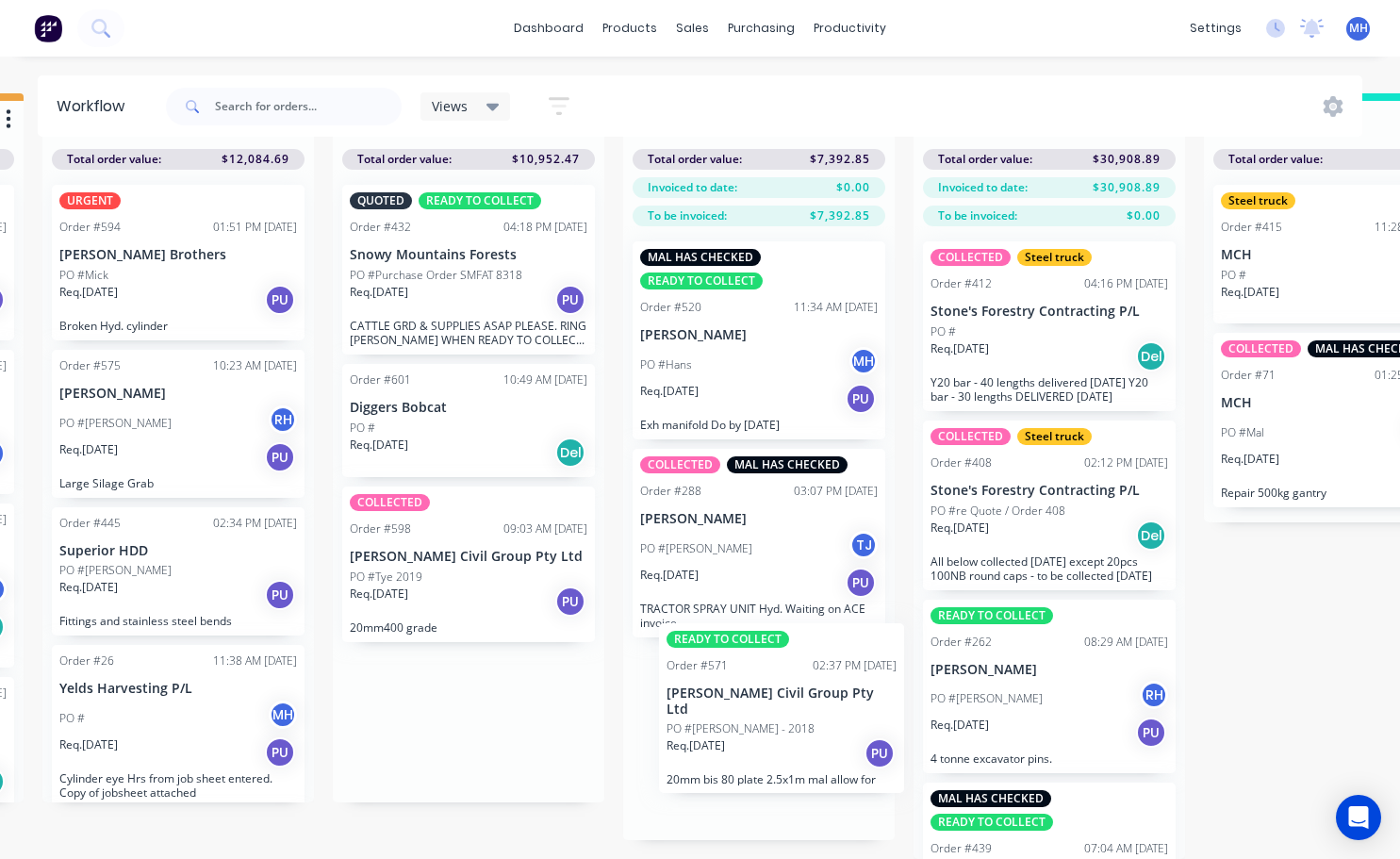
drag, startPoint x: 432, startPoint y: 557, endPoint x: 748, endPoint y: 758, distance: 374.5
click at [752, 758] on div "QUOTES TO DO 2 Status colour #273444 hex #273444 Save Cancel Notifications Emai…" at bounding box center [398, 476] width 3145 height 766
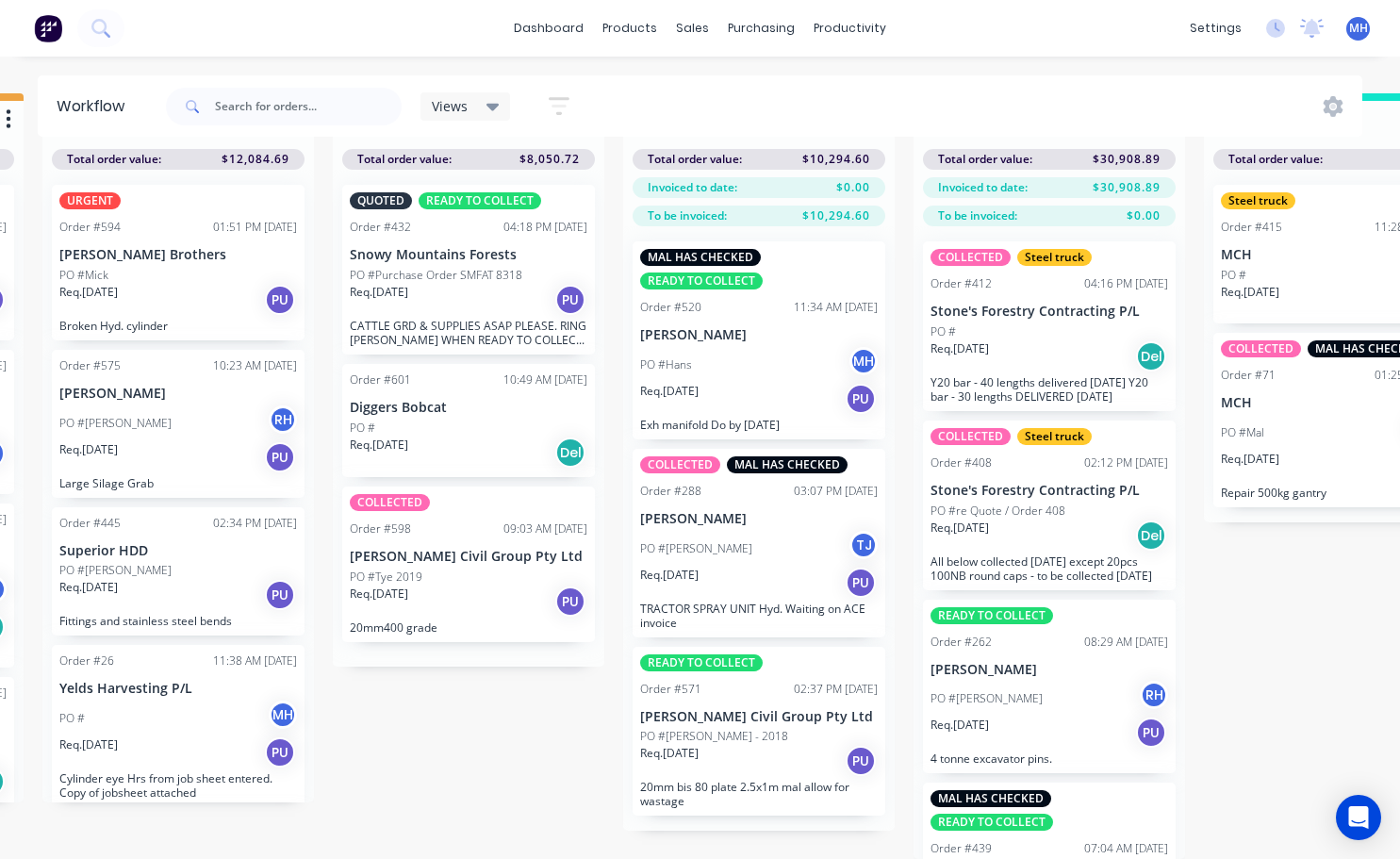
click at [816, 727] on div "PO #[PERSON_NAME] - 2018" at bounding box center [759, 735] width 238 height 17
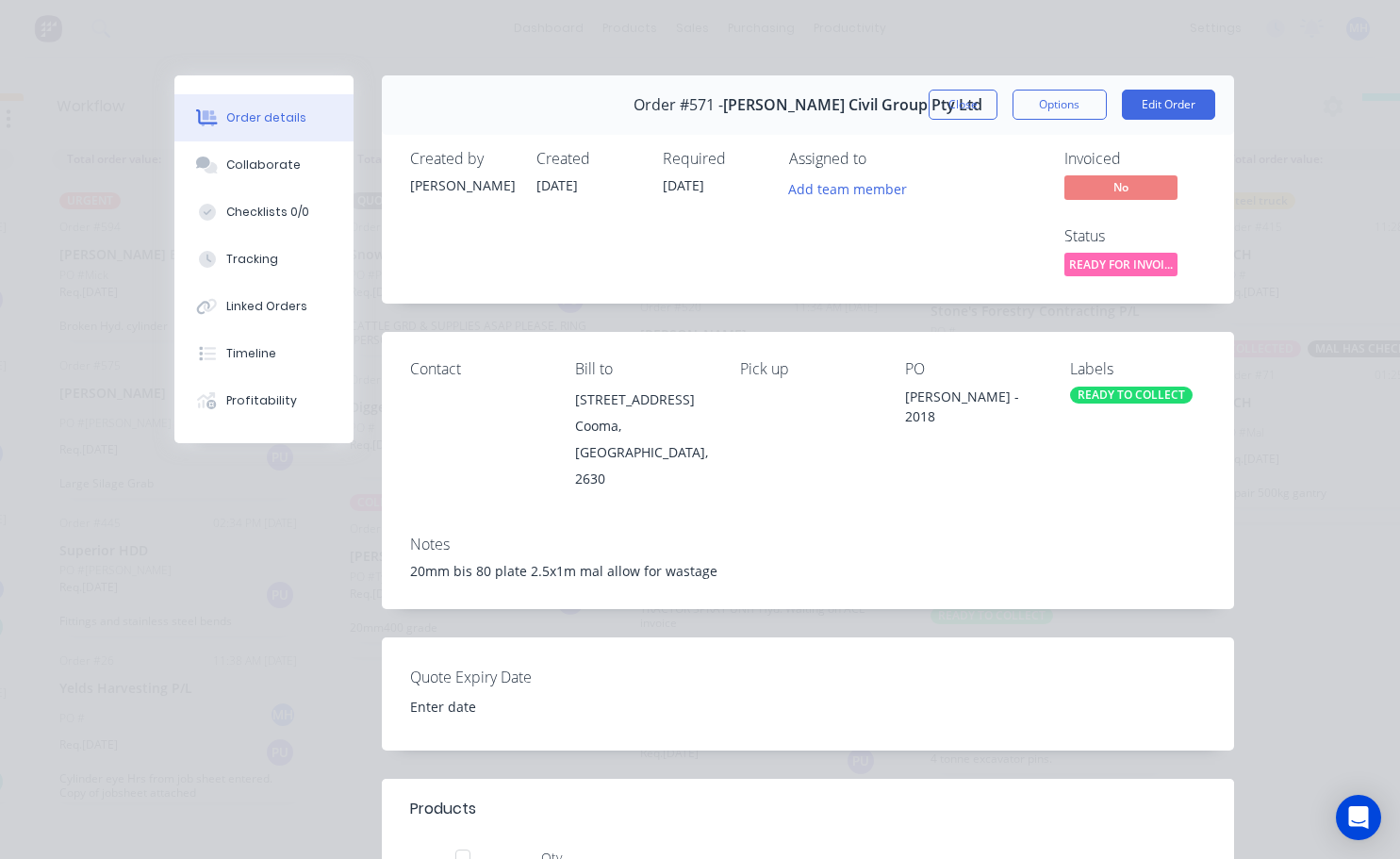
click at [1108, 398] on div "READY TO COLLECT" at bounding box center [1132, 394] width 123 height 17
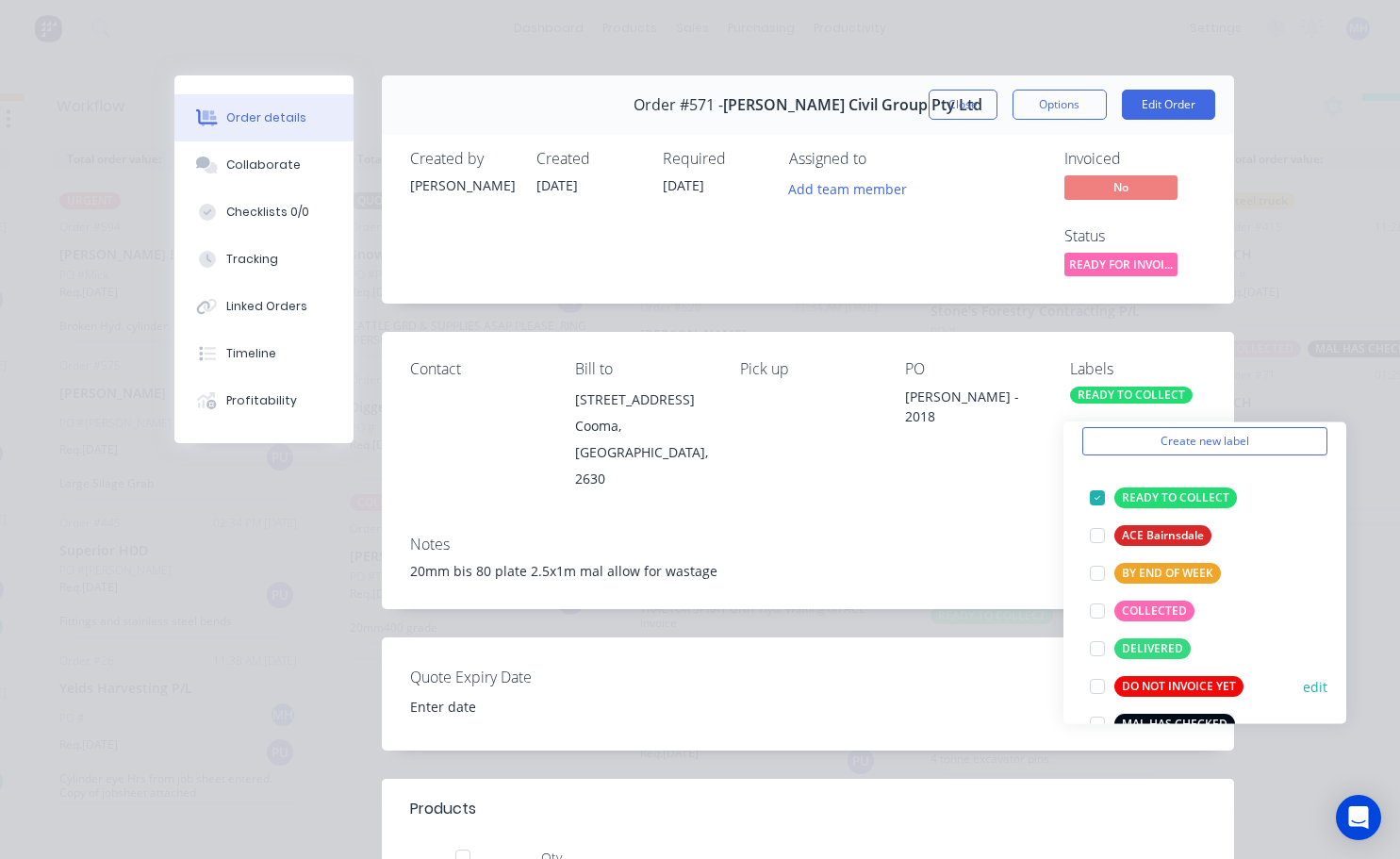
scroll to position [94, 0]
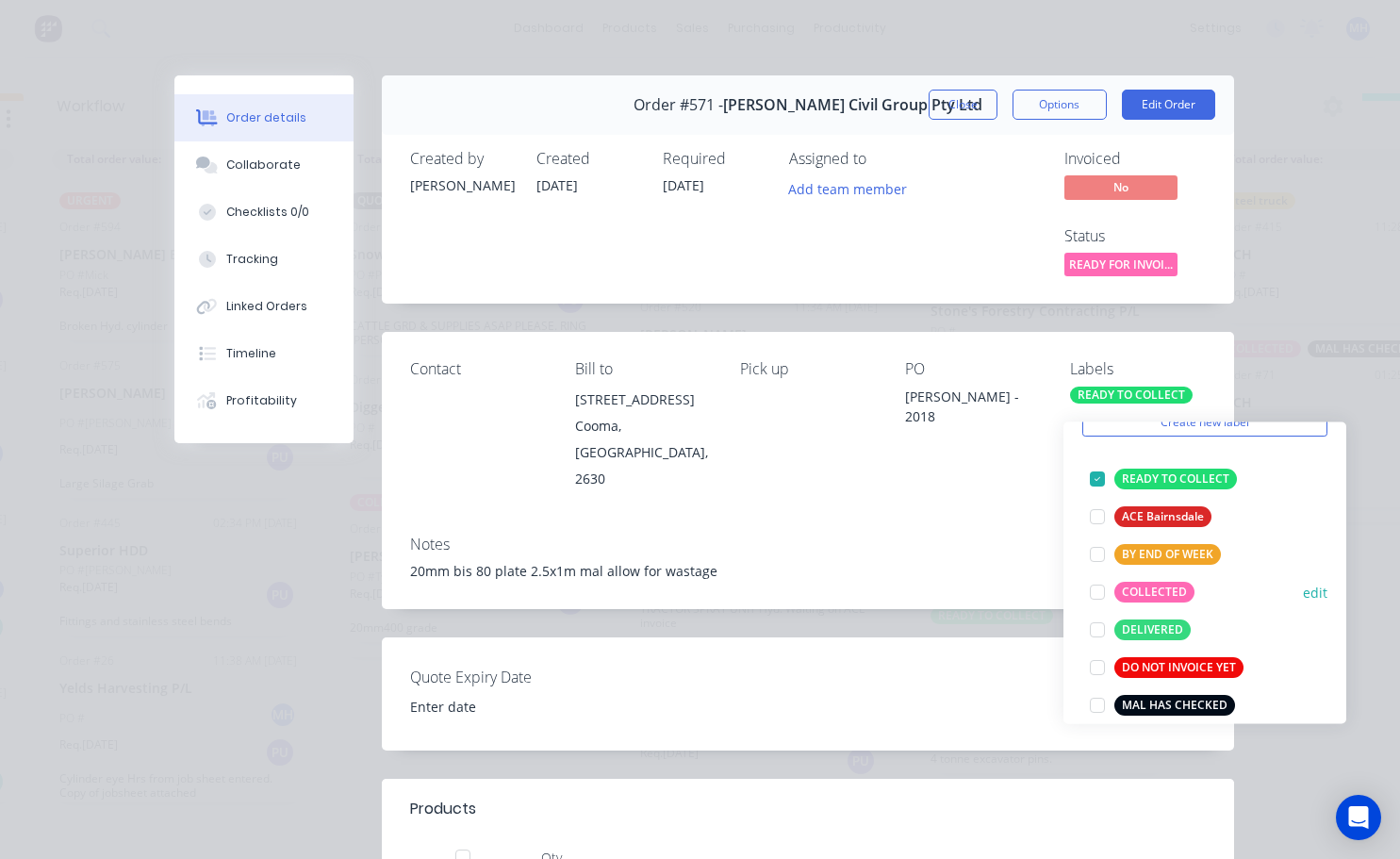
click at [1095, 575] on div at bounding box center [1097, 592] width 37 height 37
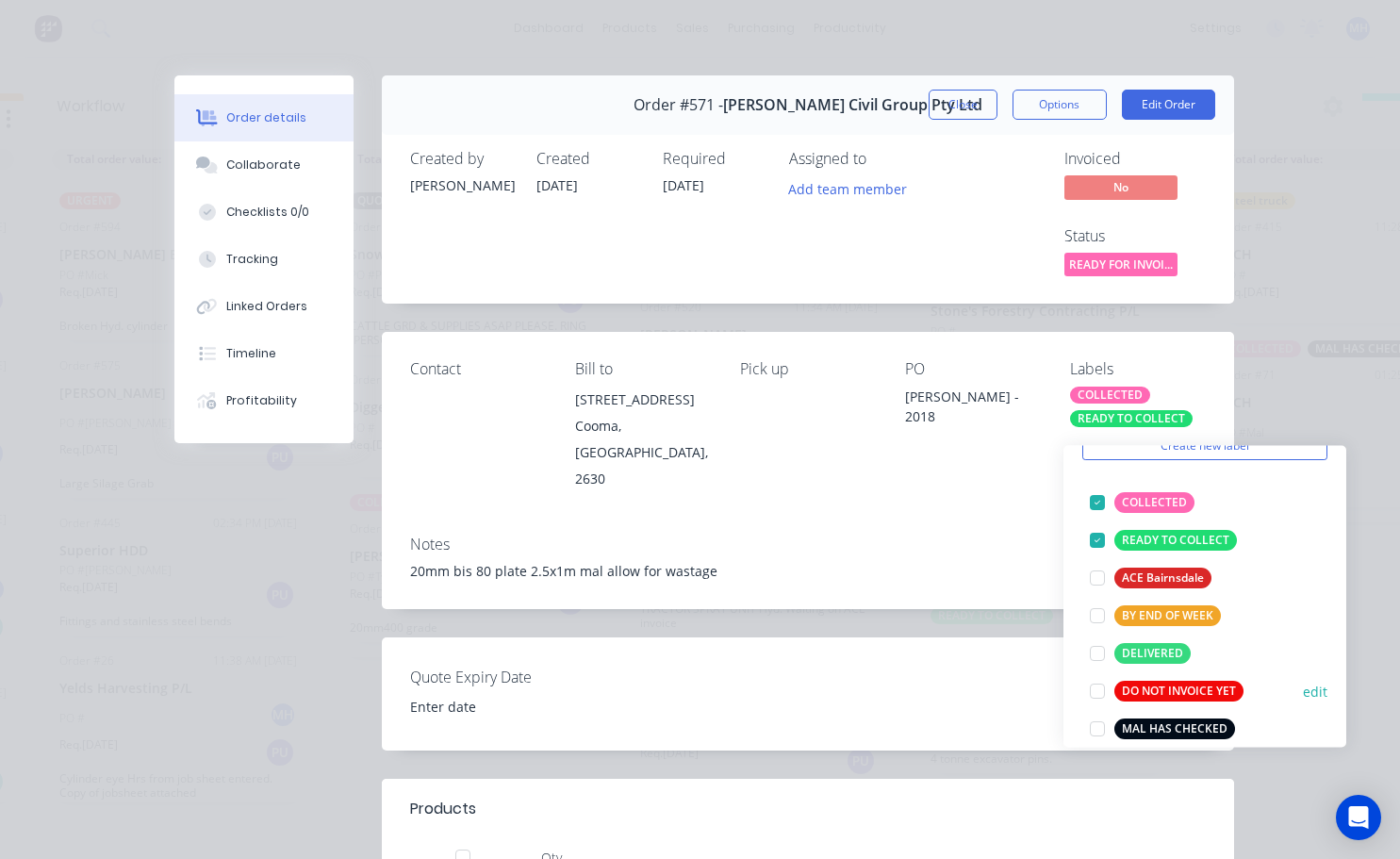
drag, startPoint x: 1096, startPoint y: 716, endPoint x: 1095, endPoint y: 706, distance: 10.0
click at [1096, 714] on div at bounding box center [1097, 728] width 37 height 37
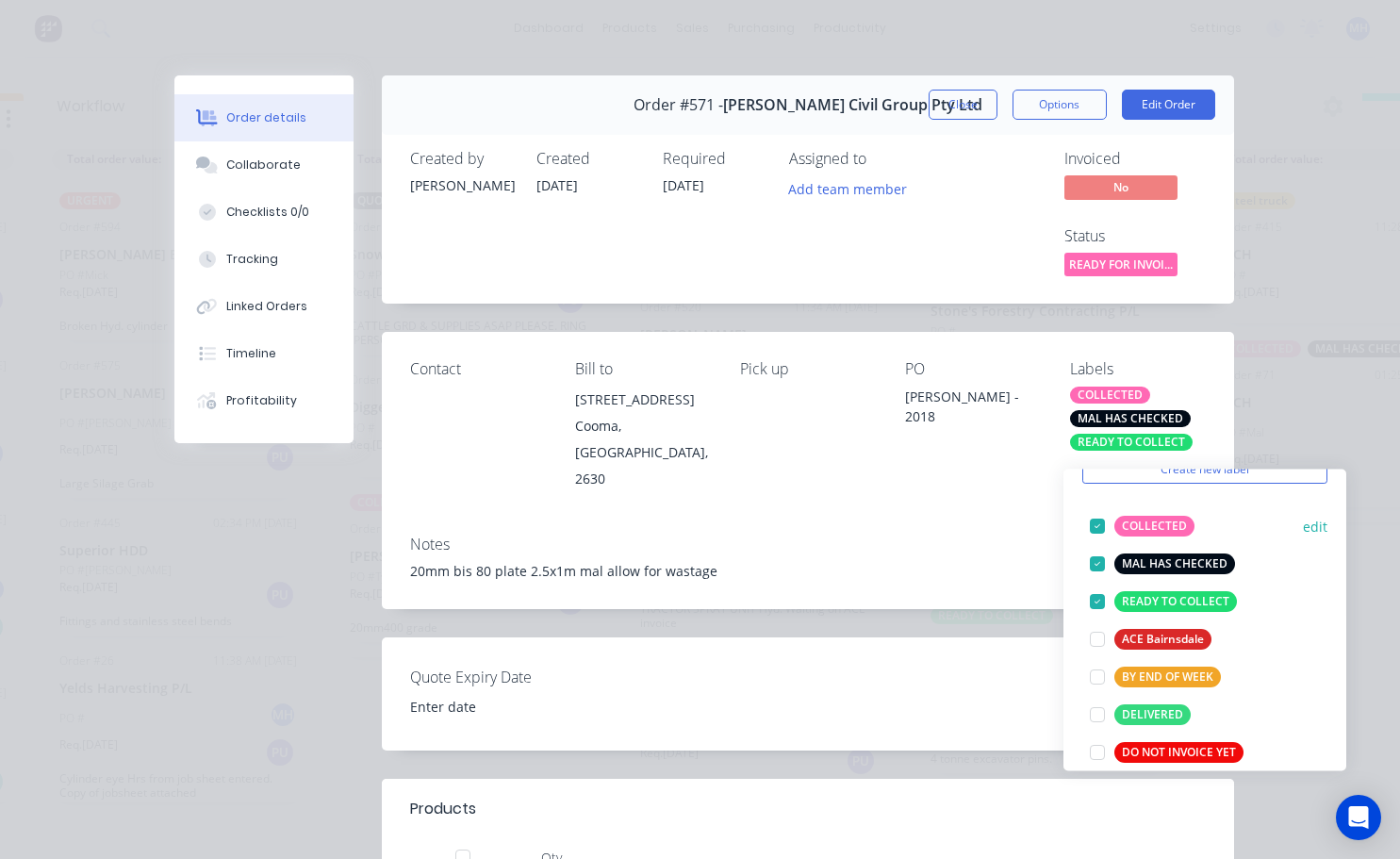
click at [1098, 510] on div at bounding box center [1097, 526] width 37 height 37
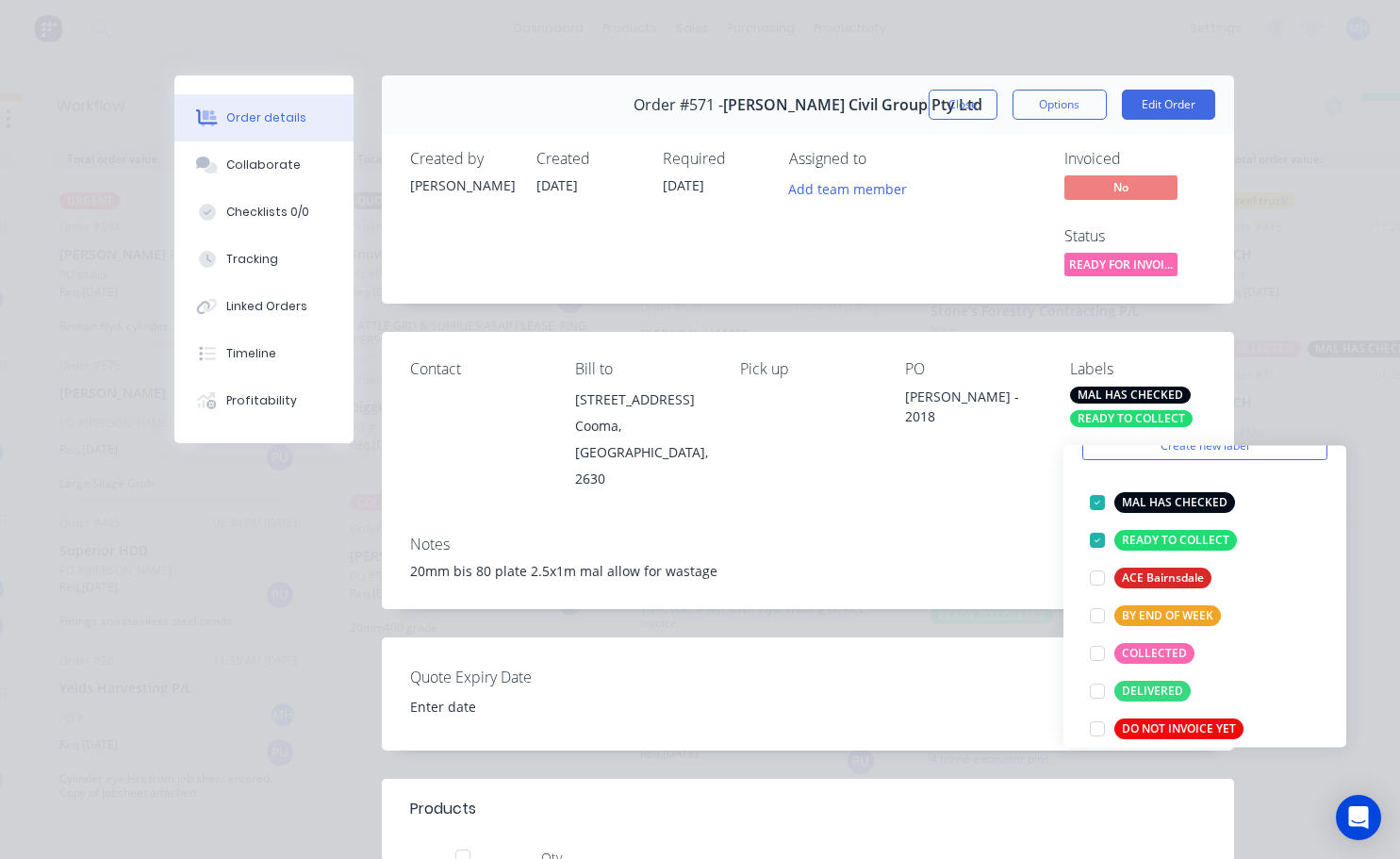
click at [1026, 520] on div "Notes 20mm bis 80 plate 2.5x1m mal allow for wastage" at bounding box center [807, 564] width 852 height 88
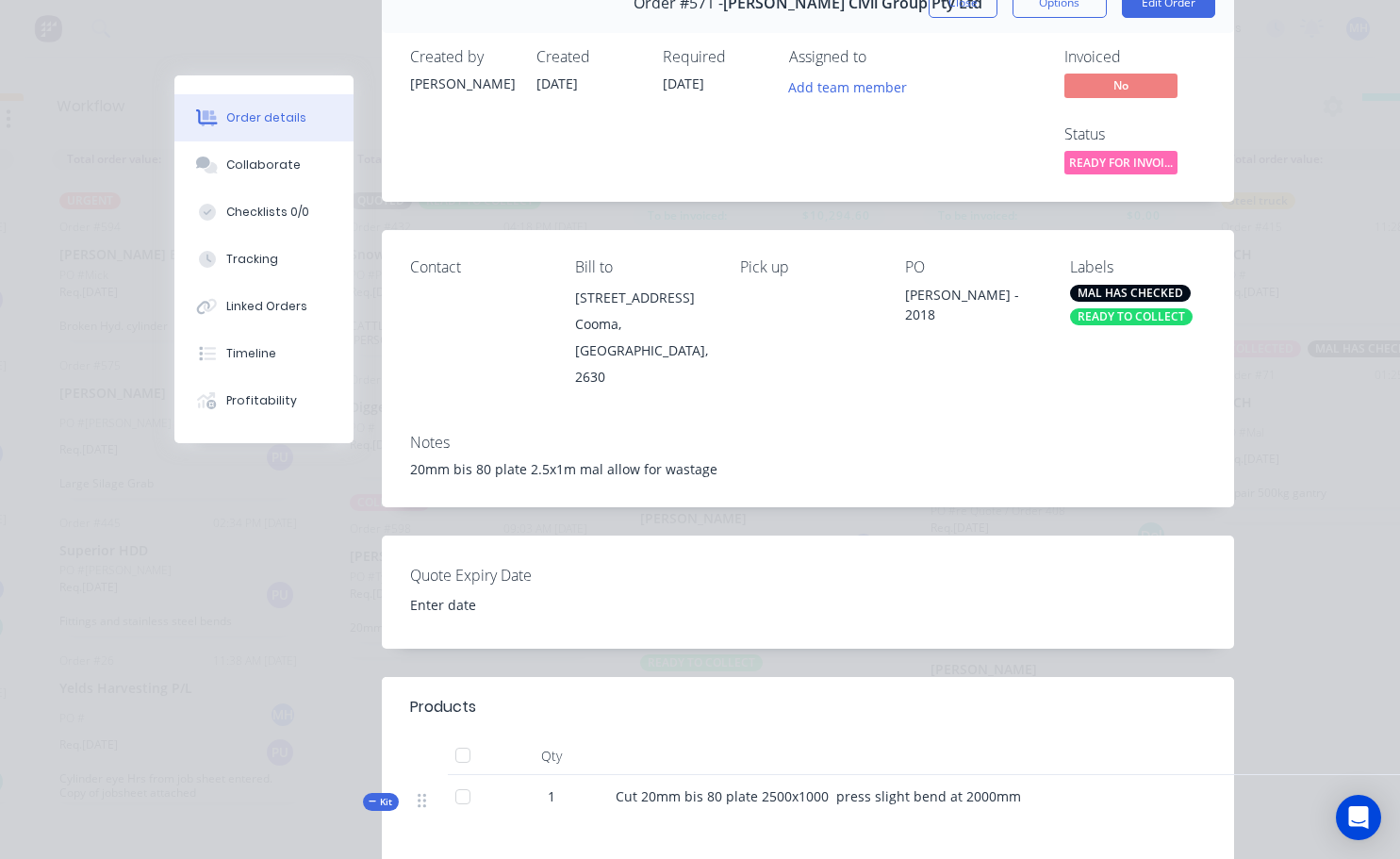
scroll to position [0, 0]
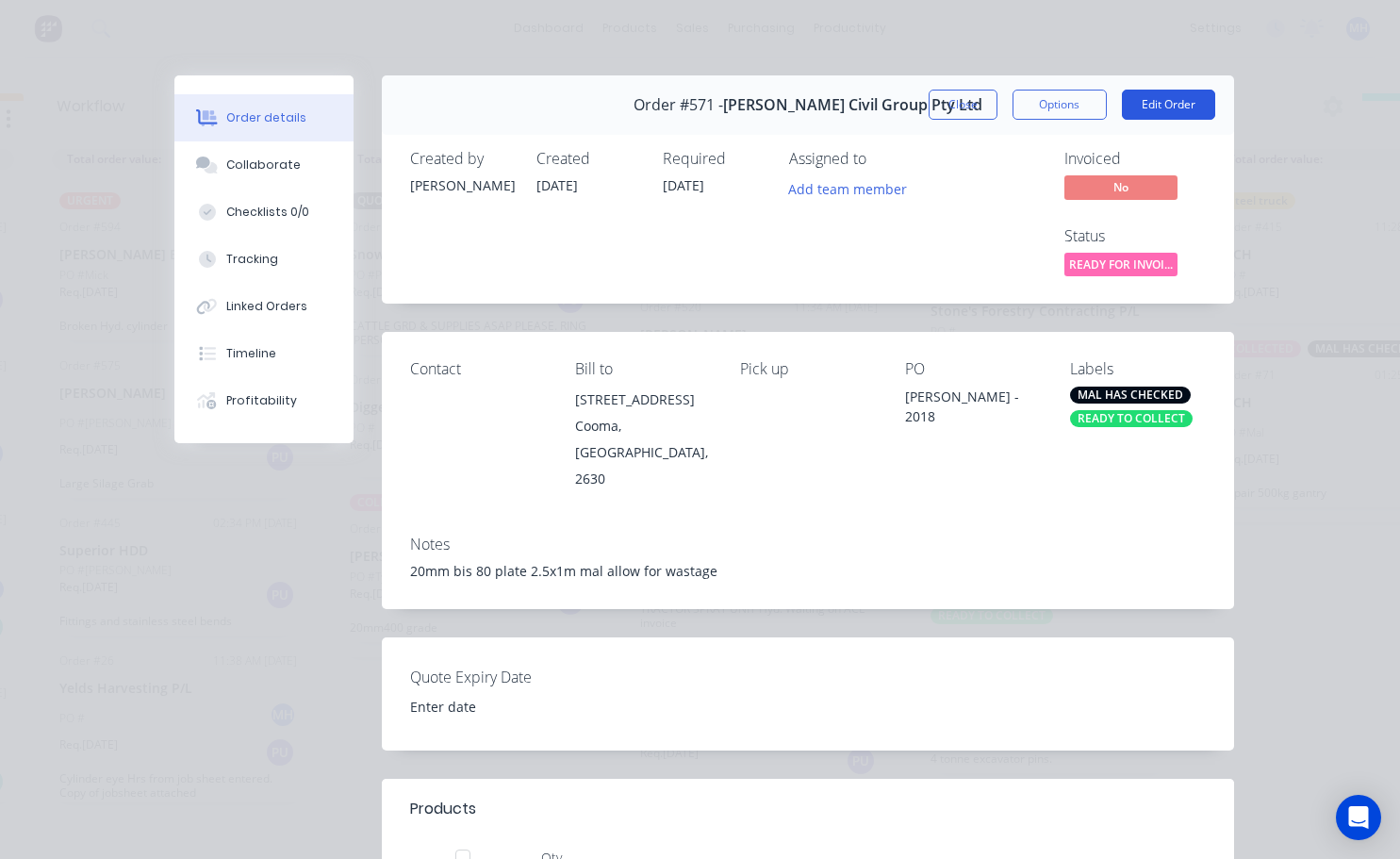
click at [1162, 104] on button "Edit Order" at bounding box center [1168, 104] width 93 height 30
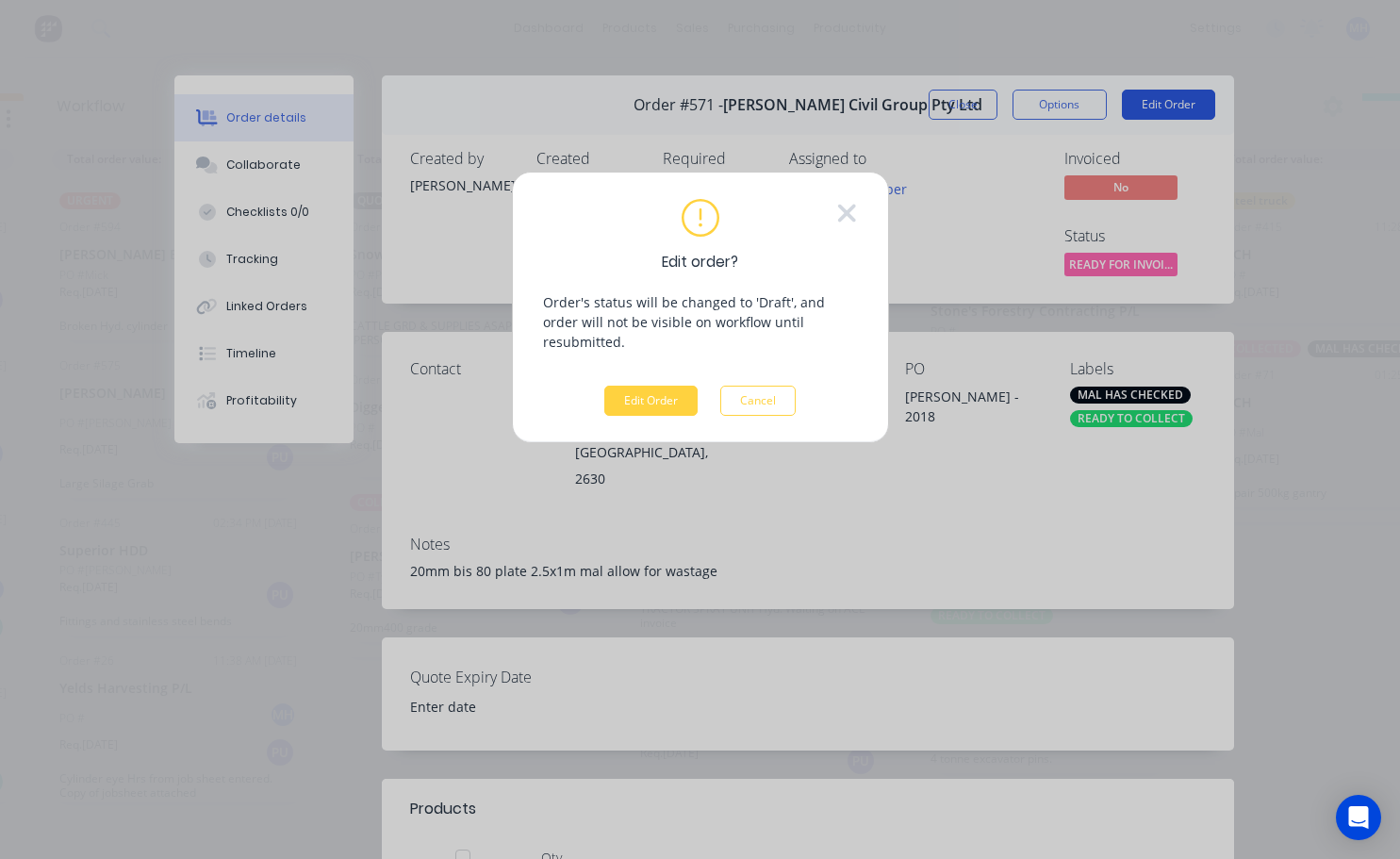
scroll to position [67, 1160]
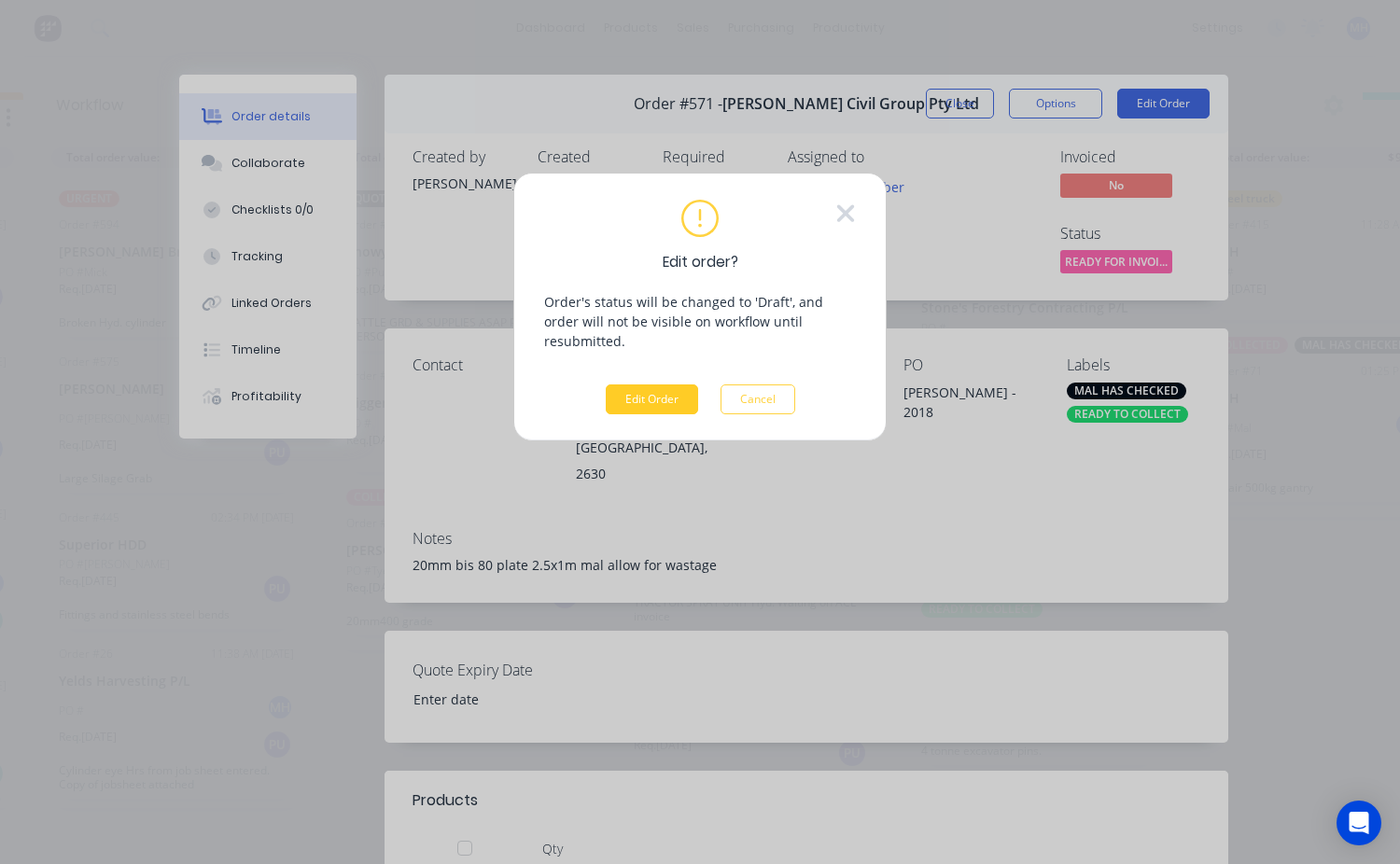
click at [657, 391] on button "Edit Order" at bounding box center [651, 399] width 92 height 30
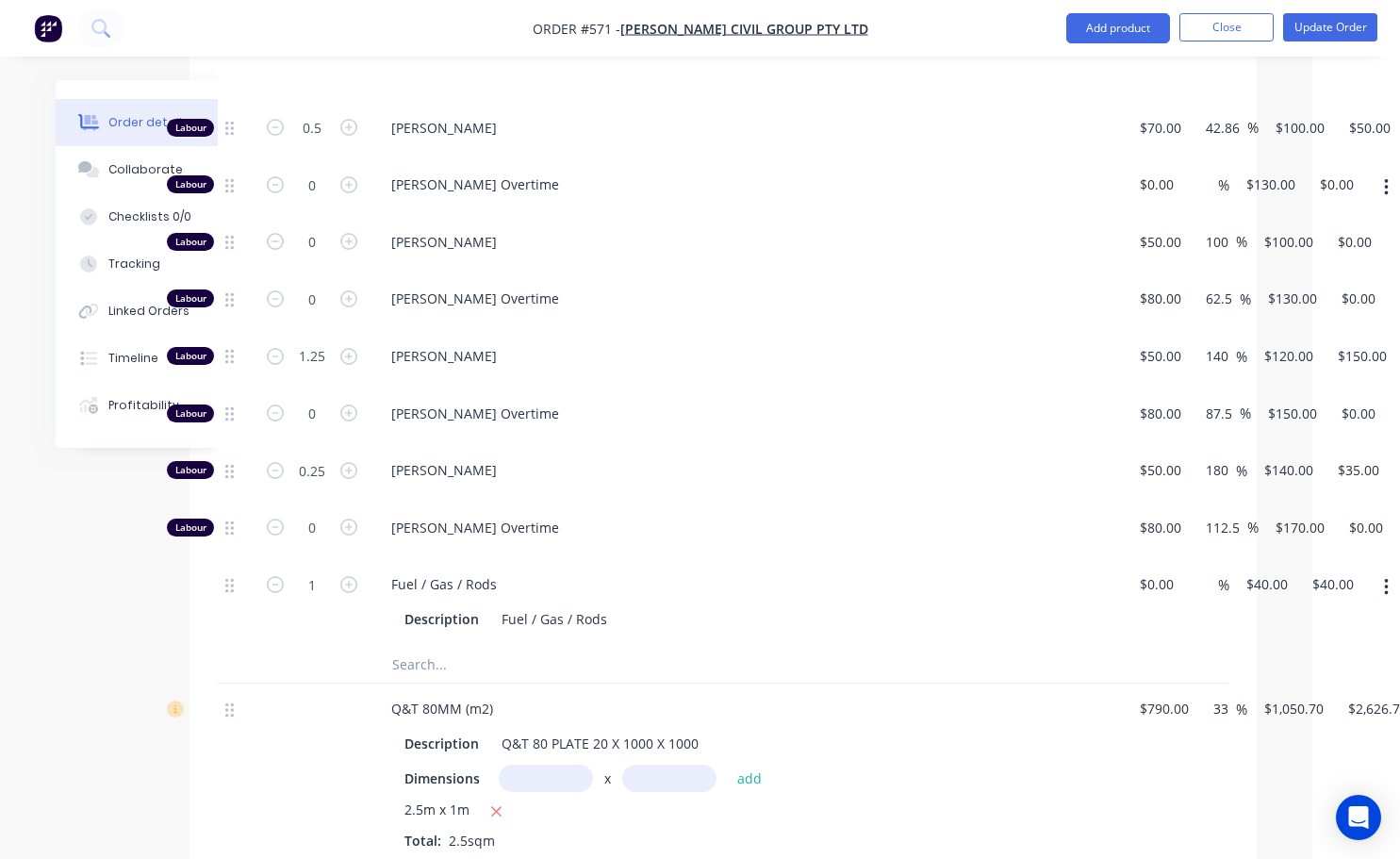
scroll to position [848, 136]
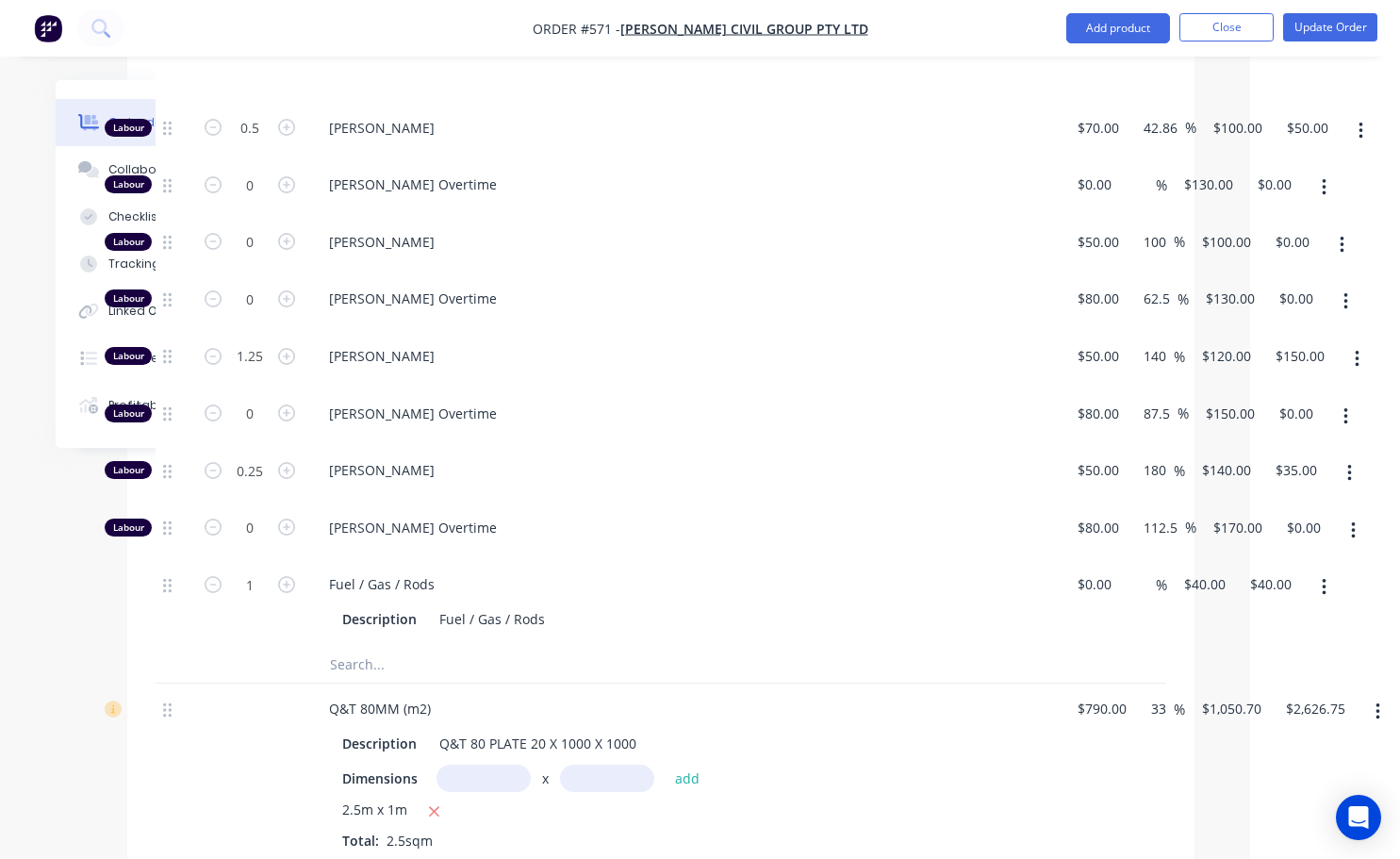
click at [646, 409] on div "[PERSON_NAME] Overtime" at bounding box center [683, 417] width 754 height 58
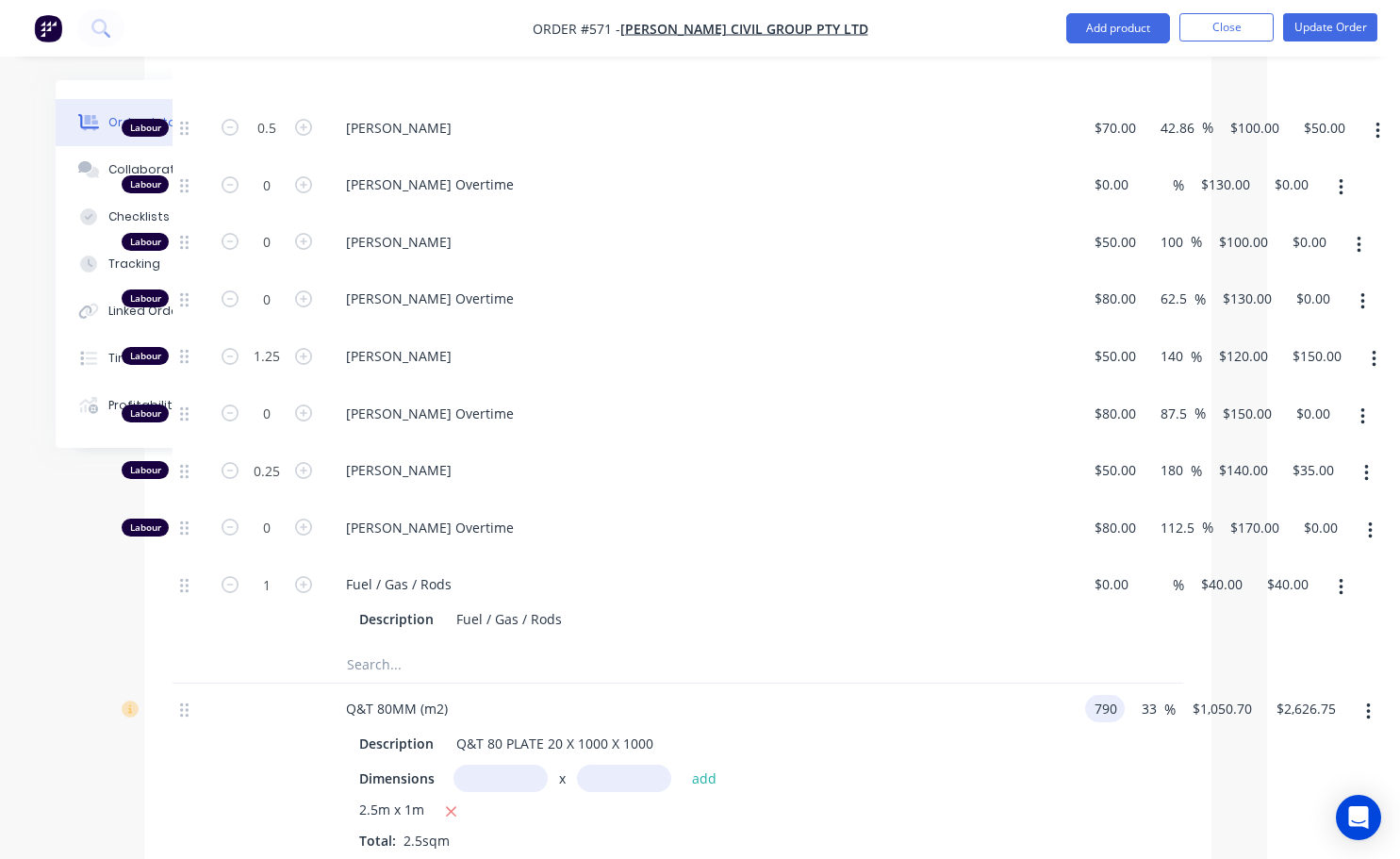
drag, startPoint x: 1126, startPoint y: 689, endPoint x: 1129, endPoint y: 670, distance: 19.2
click at [1126, 687] on div "Q&T 80MM (m2) Description Q&T 80 PLATE 20 X 1000 X 1000 Dimensions x add 2.5m x…" at bounding box center [678, 773] width 1011 height 179
type input "$650.00"
type input "$864.50"
type input "$2,161.25"
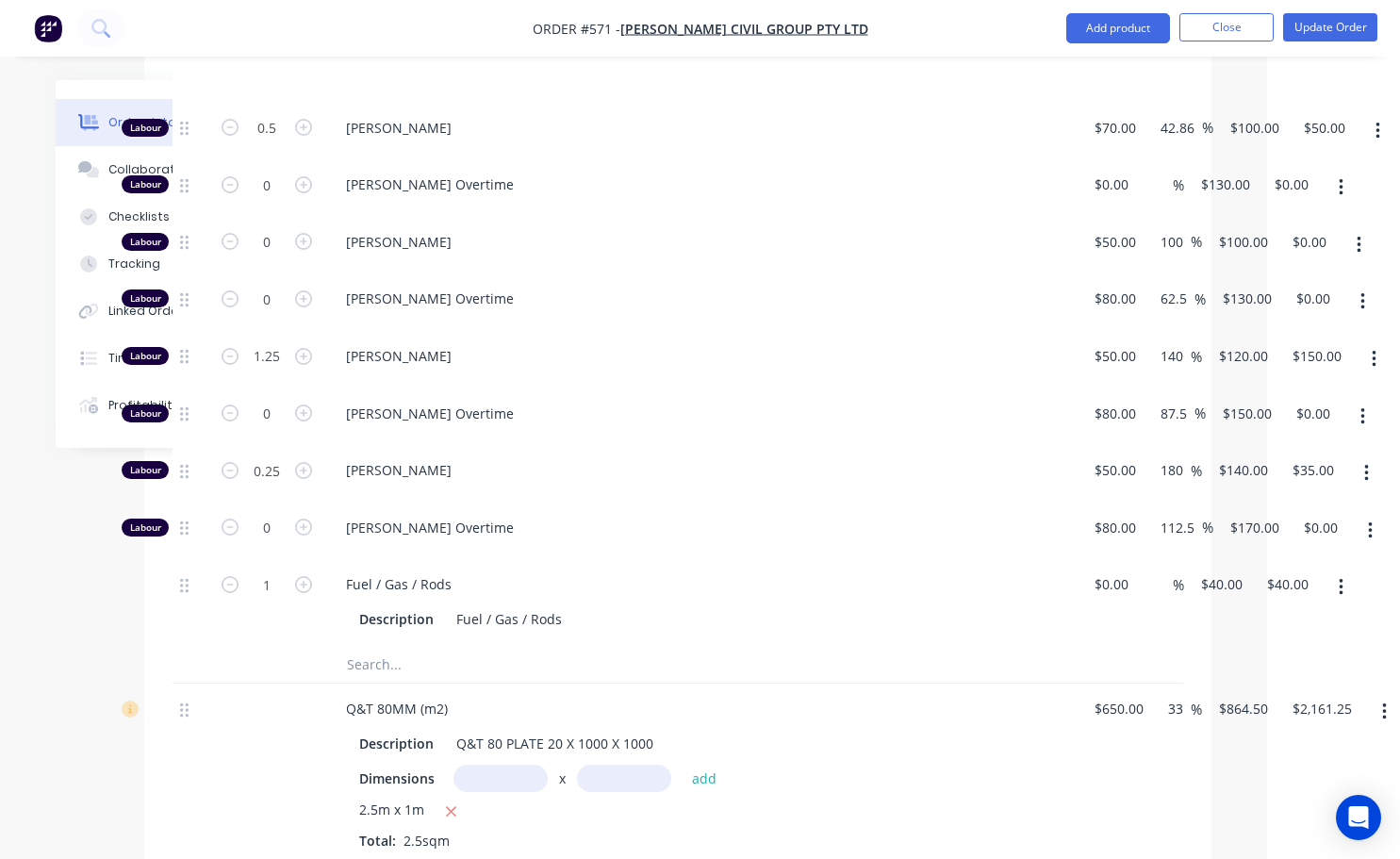
click at [1138, 770] on div "Q&T 80MM (m2) Description Q&T 80 PLATE 20 X 1000 X 1000 Dimensions x add 2.5m x…" at bounding box center [678, 773] width 1011 height 179
click at [1132, 688] on div "Q&T 80MM (m2) Description Q&T 80 PLATE 20 X 1000 X 1000 Dimensions x add 2.5m x…" at bounding box center [678, 773] width 1011 height 179
type input "$665.00"
type input "$884.45"
click at [1132, 743] on div "Q&T 80MM (m2) Description Q&T 80 PLATE 20 X 1000 X 1000 Dimensions x add 2.5m x…" at bounding box center [678, 773] width 1011 height 179
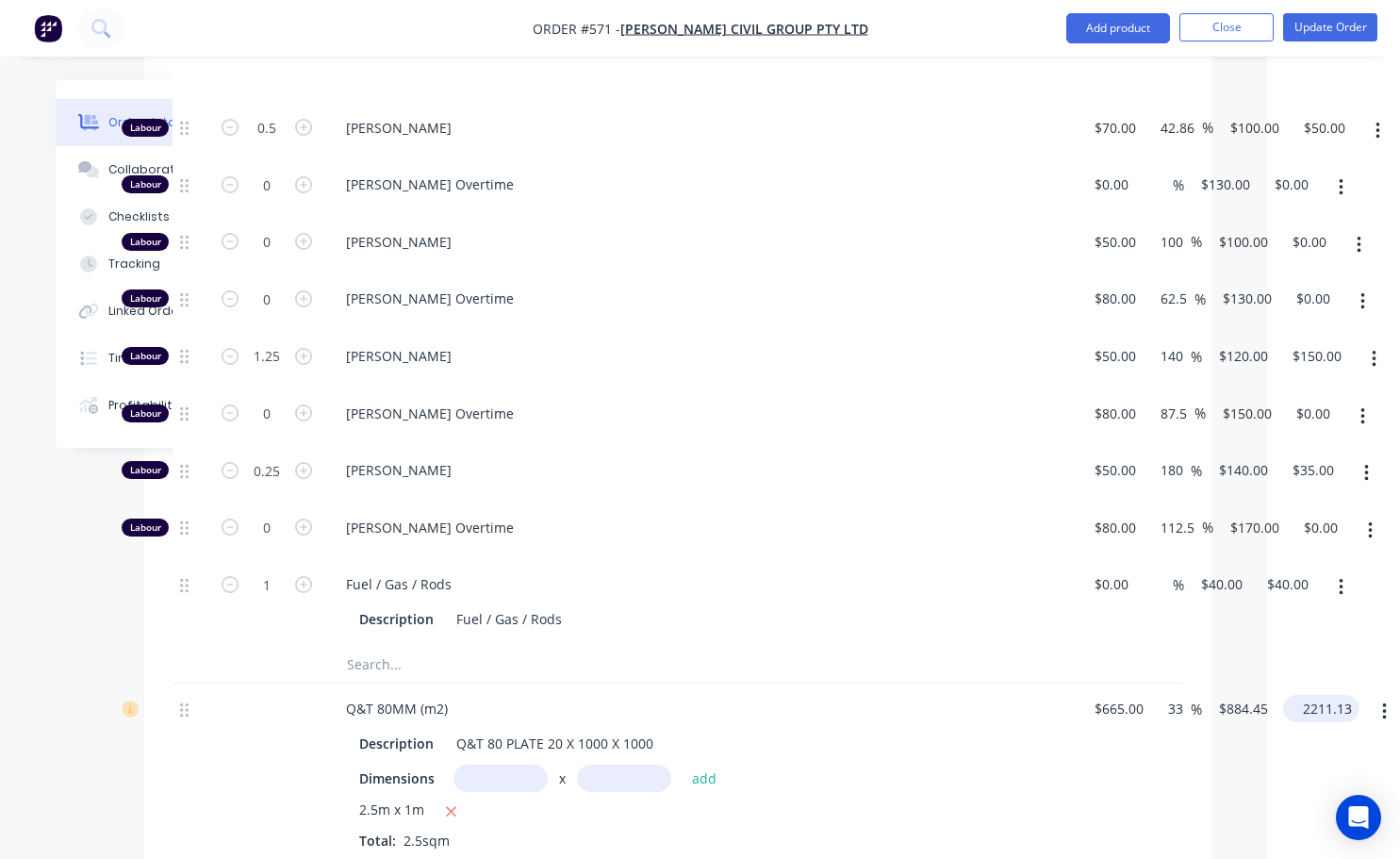
click at [1312, 695] on input "2211.13" at bounding box center [1325, 709] width 69 height 28
type input "1750"
type input "5.26"
type input "$700.00"
type input "$1,750.00"
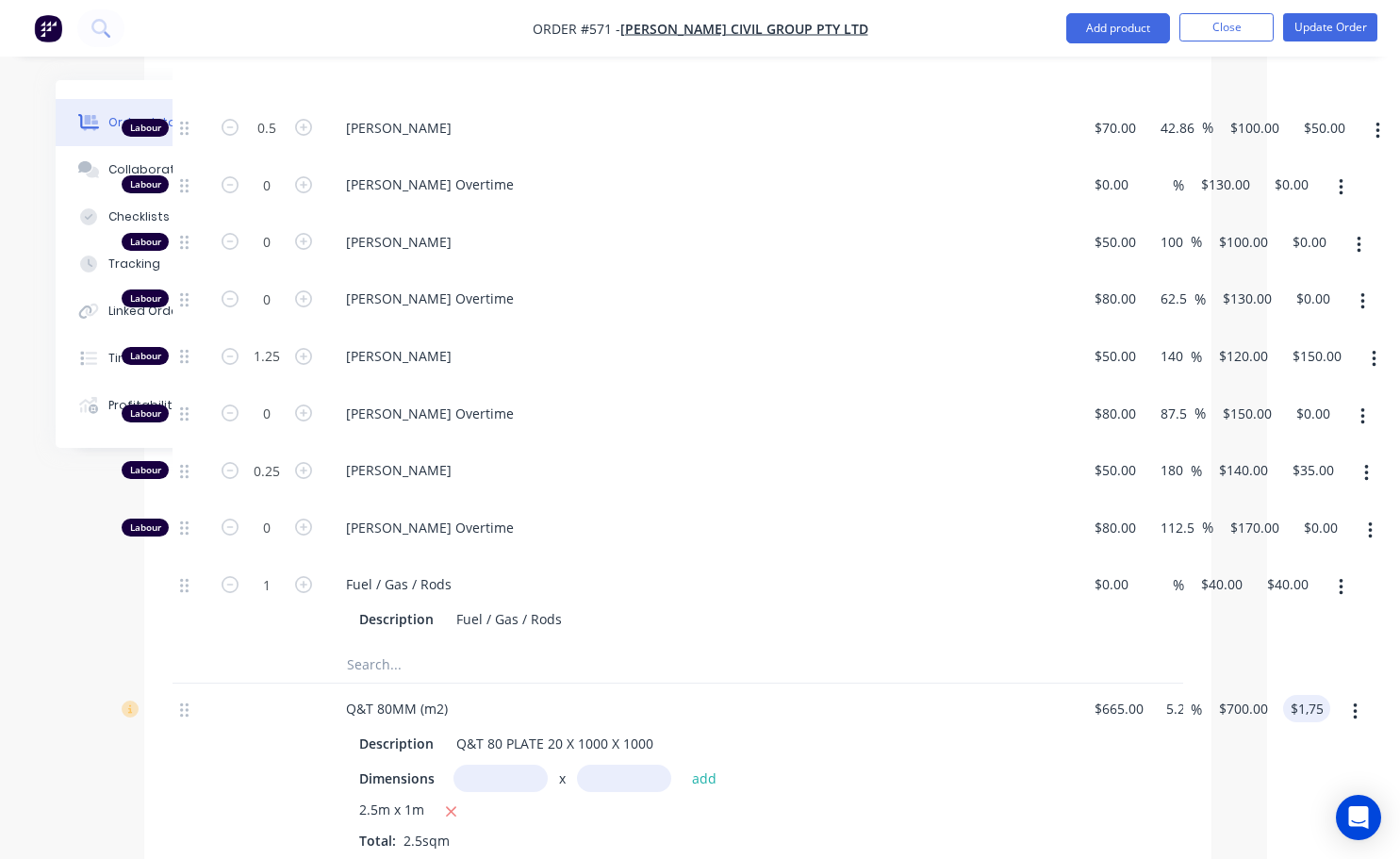
click at [1149, 768] on div "$665.00 $665.00" at bounding box center [1114, 773] width 74 height 179
click at [1147, 683] on div "Q&T 80MM (m2) Description Q&T 80 PLATE 20 X 1000 X 1000 Dimensions x add 2.5m x…" at bounding box center [678, 773] width 1011 height 179
type input "$500.00"
type input "$526.3158"
type input "$1,315.79"
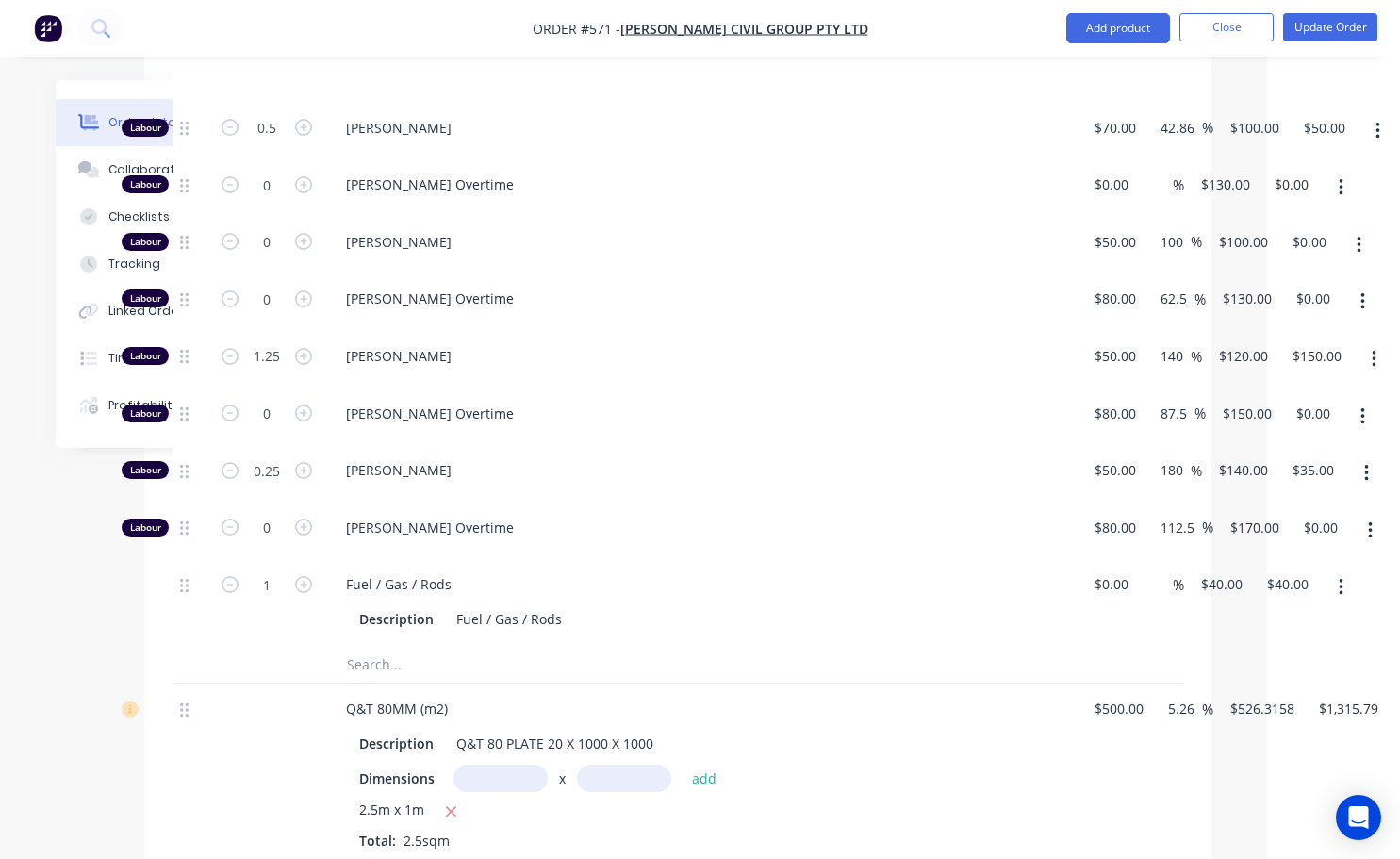
click at [1115, 746] on div "$500.00 $500.00" at bounding box center [1114, 773] width 74 height 179
click at [1291, 695] on input "526.3158" at bounding box center [1261, 709] width 66 height 28
type input "0"
click at [1194, 695] on input "5.26" at bounding box center [1184, 709] width 35 height 28
type input "-100"
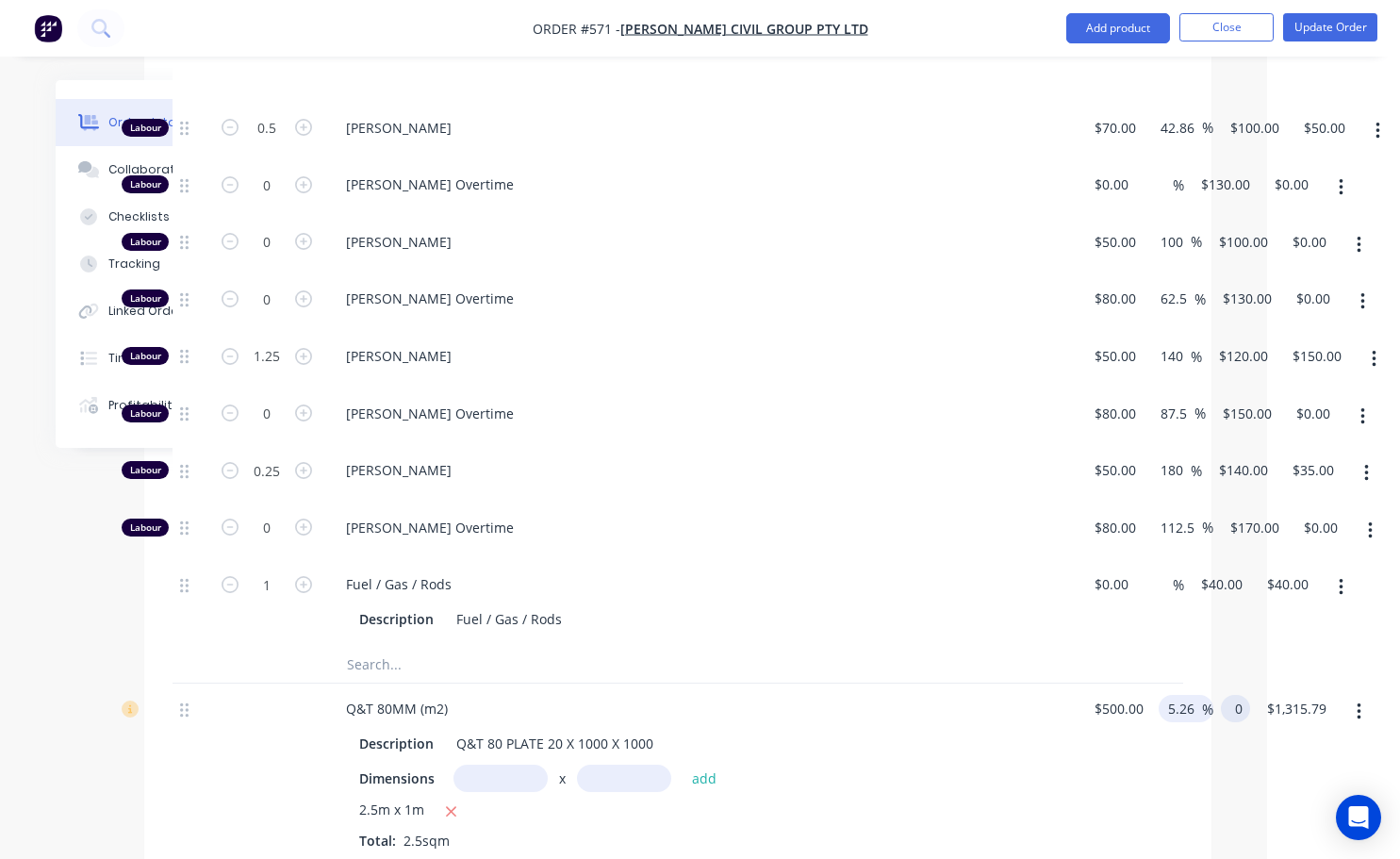
type input "$0.00"
type input "-"
type input "33"
type input "$665.00"
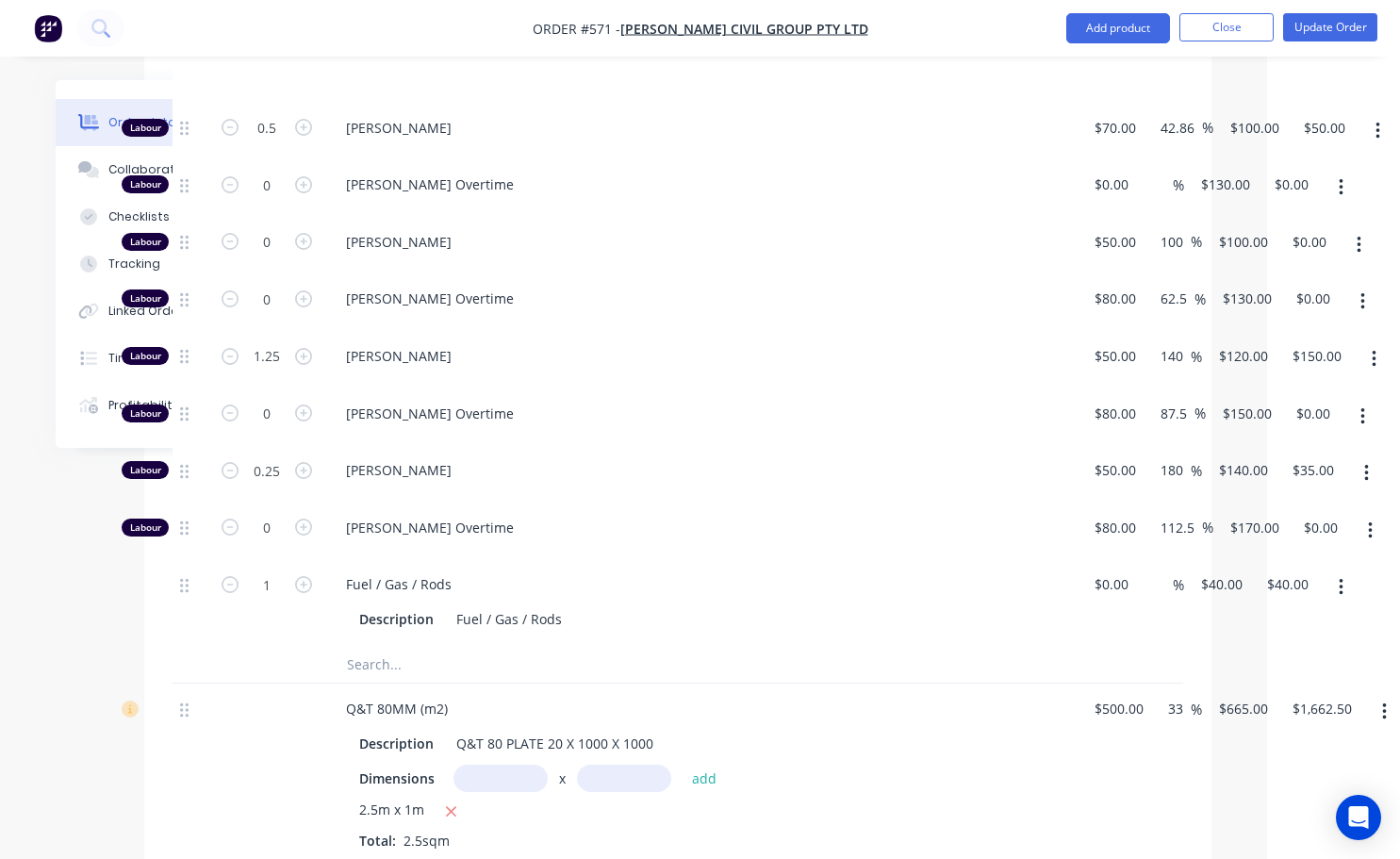
click at [1173, 752] on div "33 33 %" at bounding box center [1177, 773] width 51 height 179
click at [1331, 695] on input "1662.50" at bounding box center [1319, 709] width 58 height 28
type input "1750"
type input "40"
type input "$700.00"
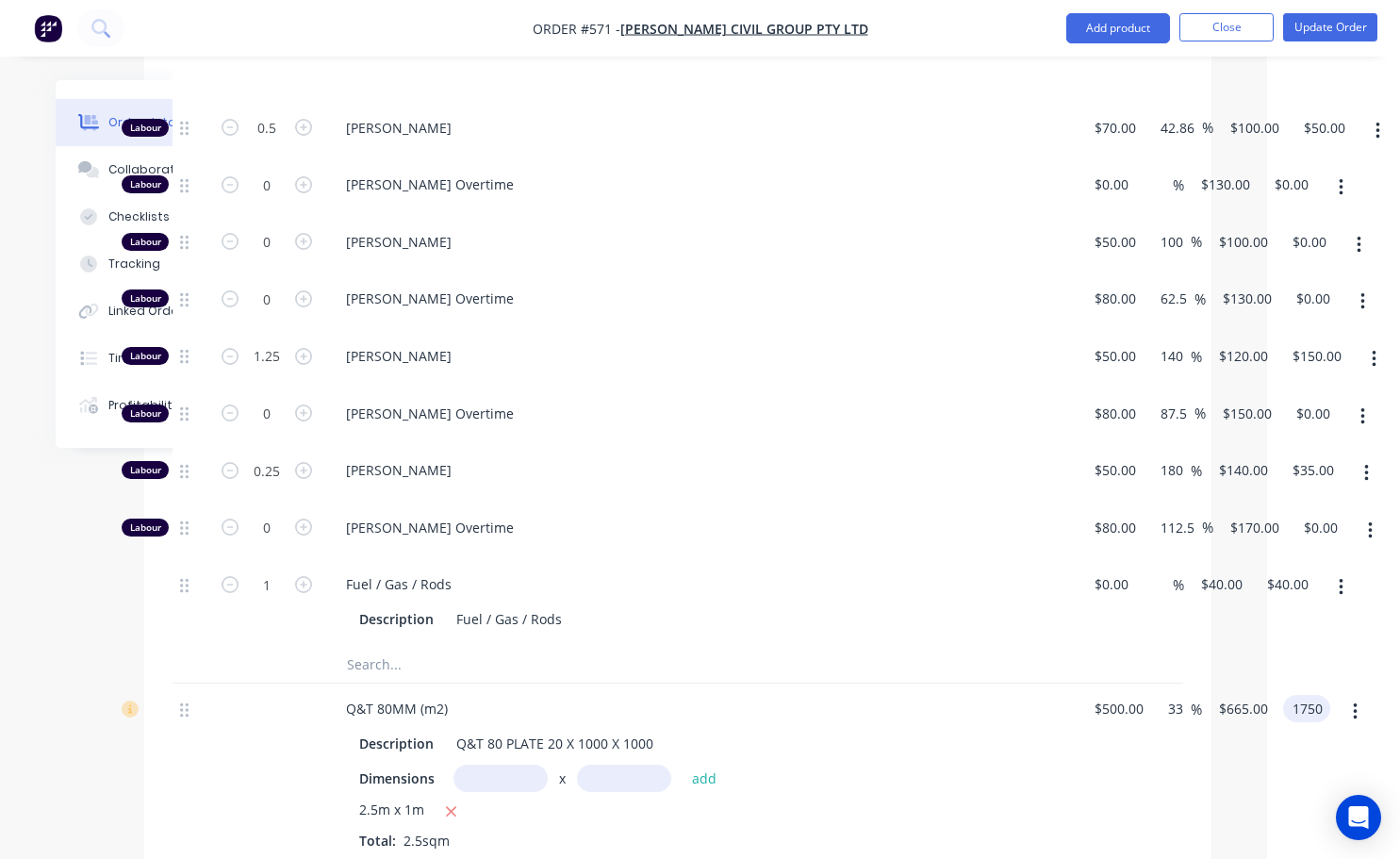
type input "$1,750.00"
click at [1152, 819] on div "40 33 %" at bounding box center [1177, 773] width 51 height 179
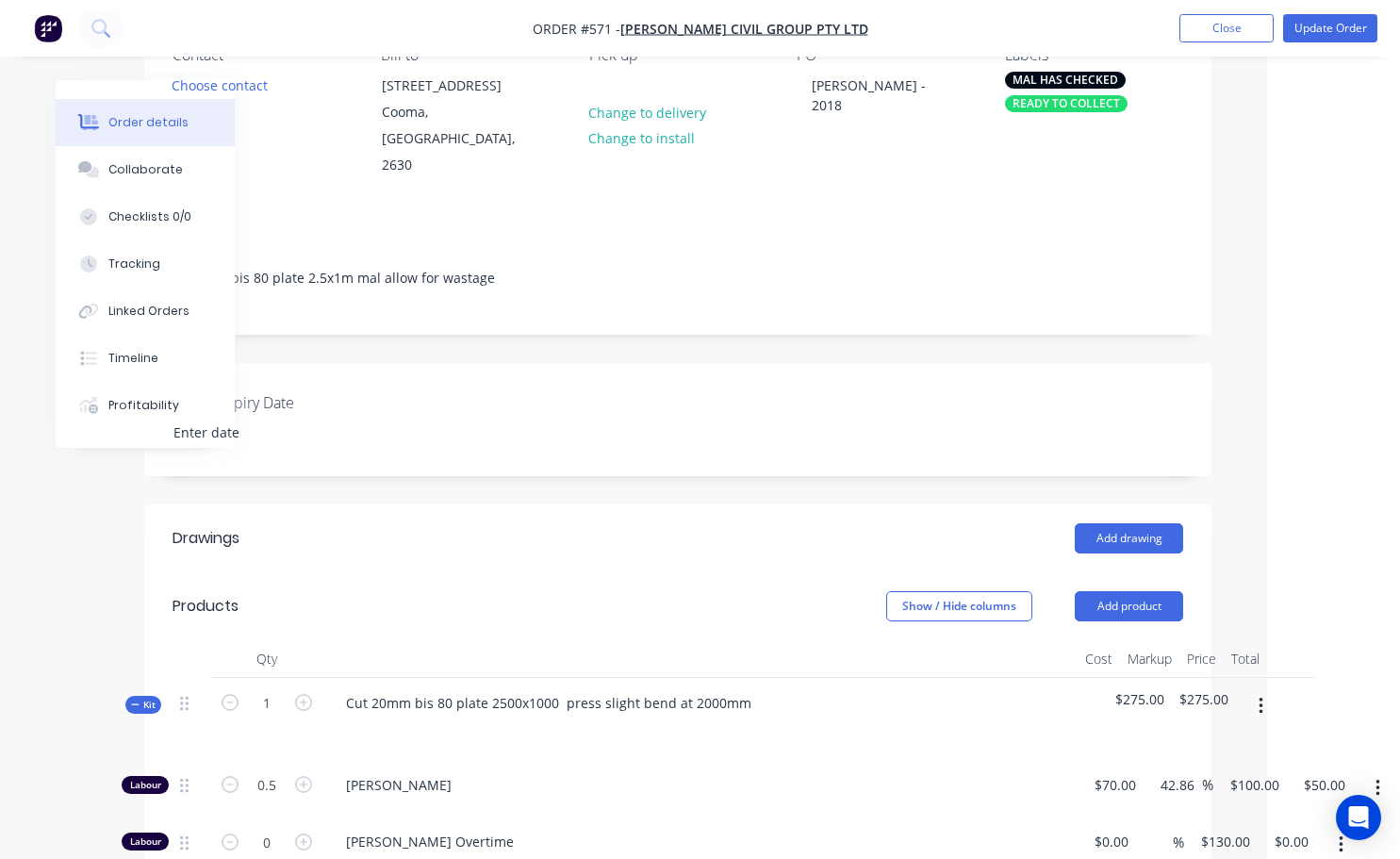
scroll to position [189, 119]
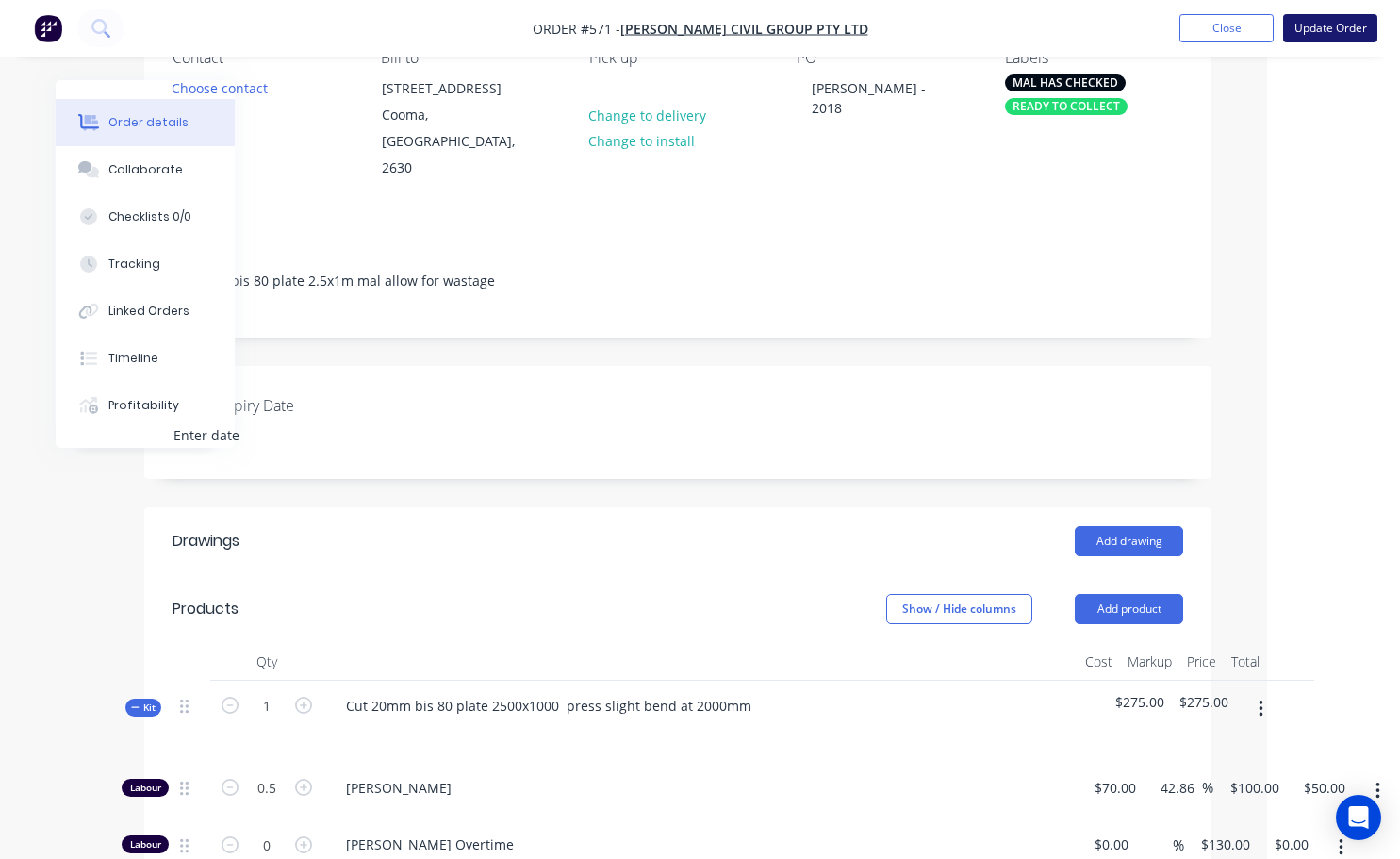
click at [1321, 31] on button "Update Order" at bounding box center [1330, 28] width 94 height 29
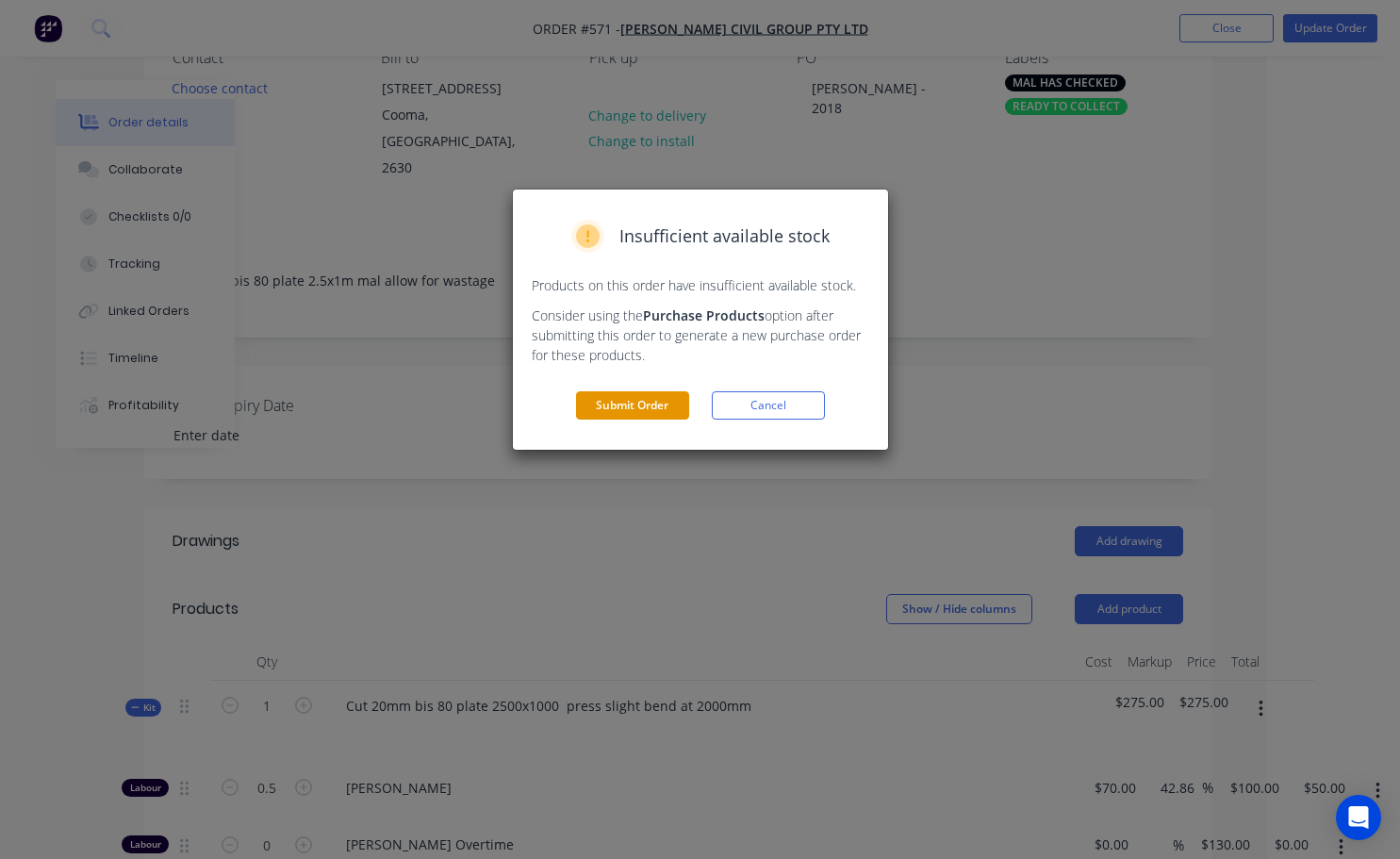
click at [616, 403] on button "Submit Order" at bounding box center [632, 405] width 113 height 29
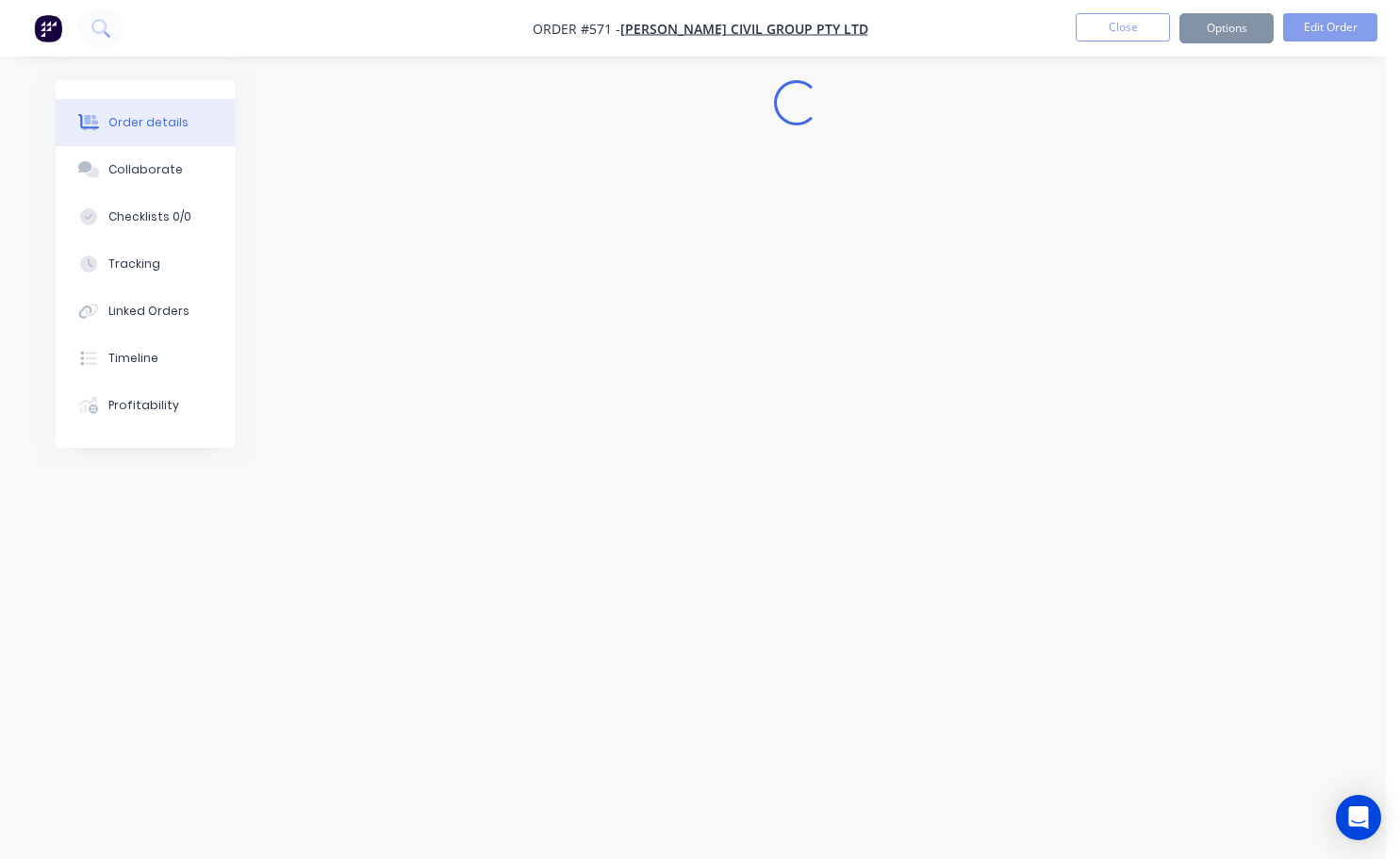
scroll to position [0, 0]
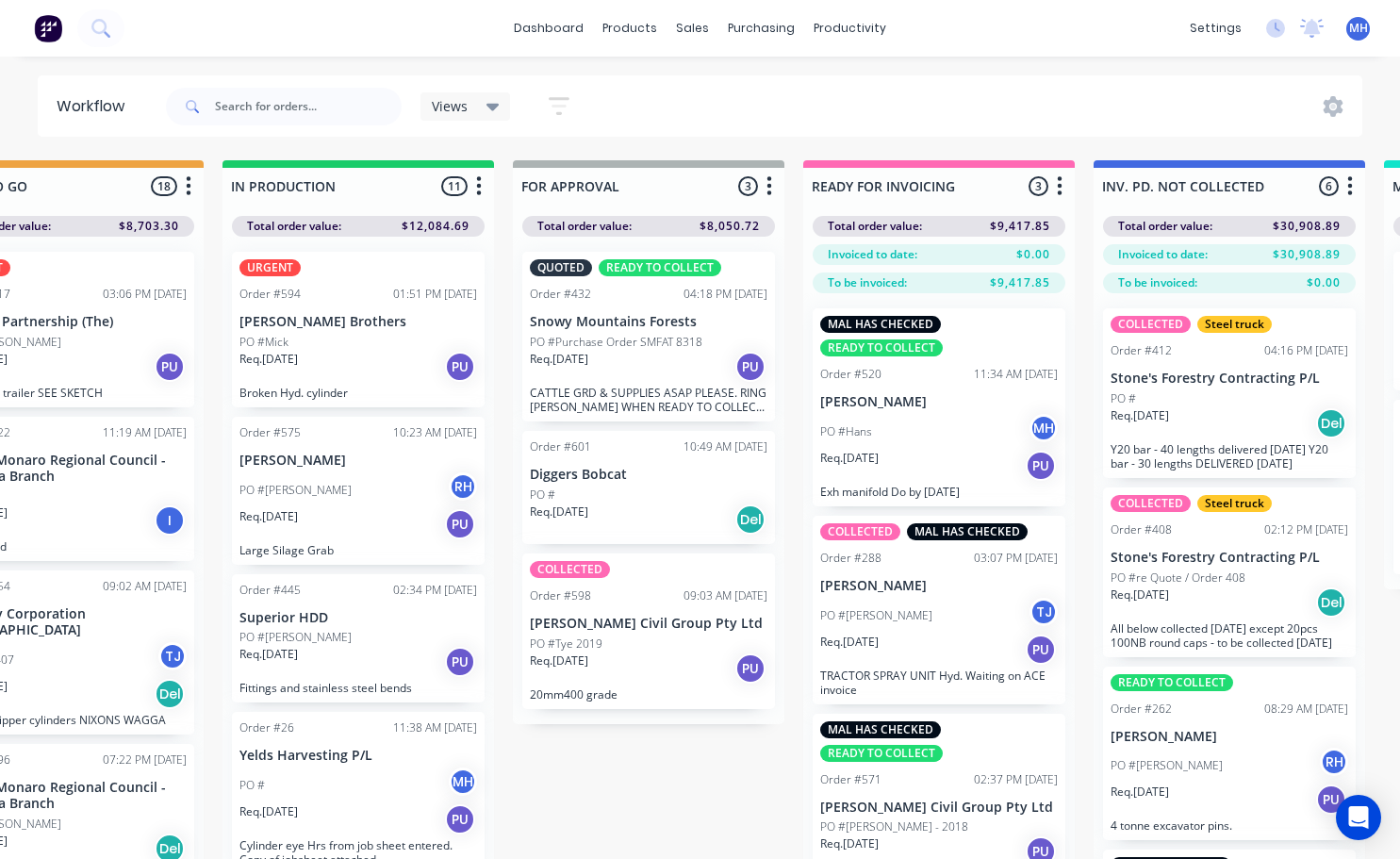
scroll to position [0, 960]
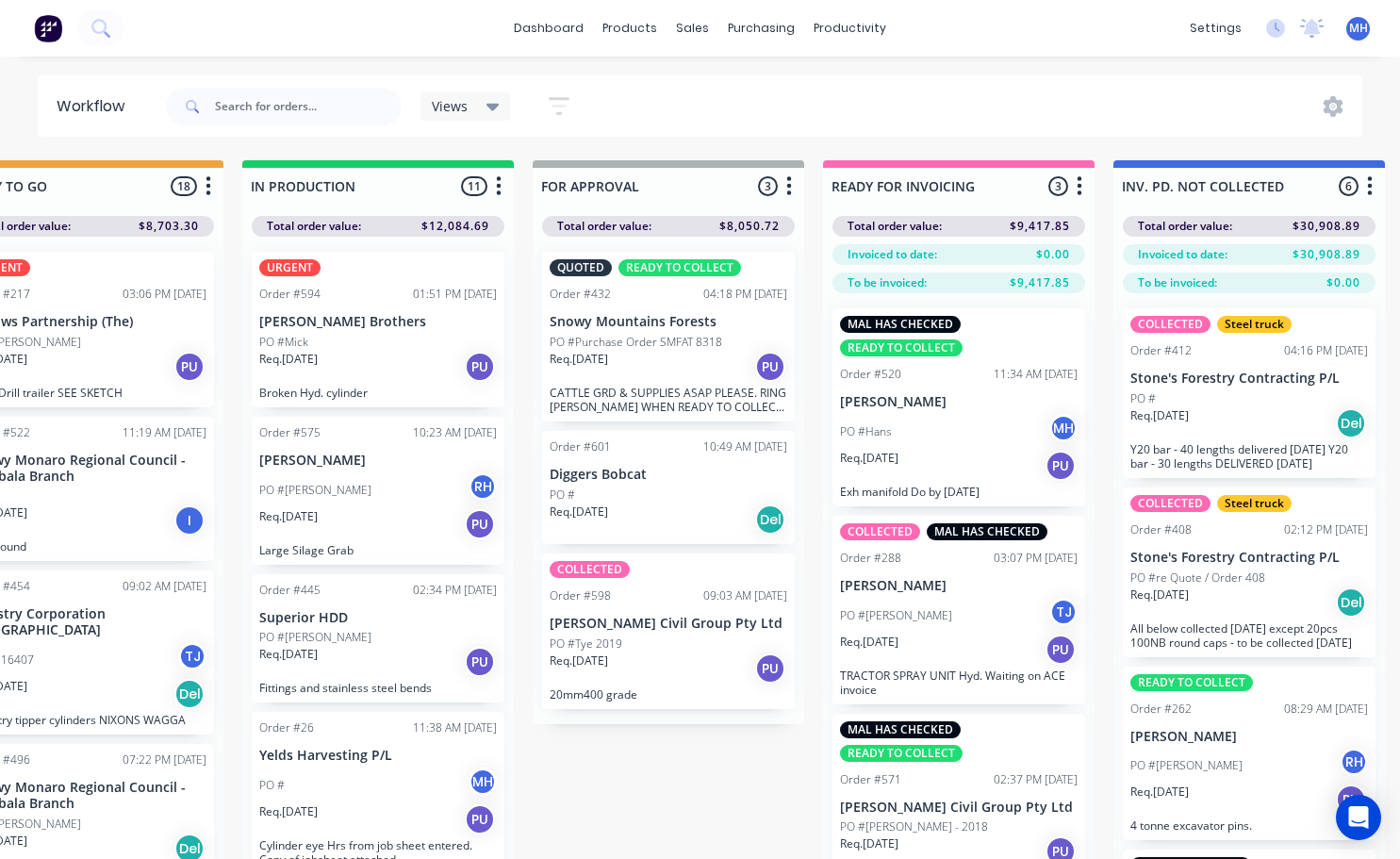
click at [664, 646] on div "PO #Tye 2019" at bounding box center [669, 643] width 238 height 17
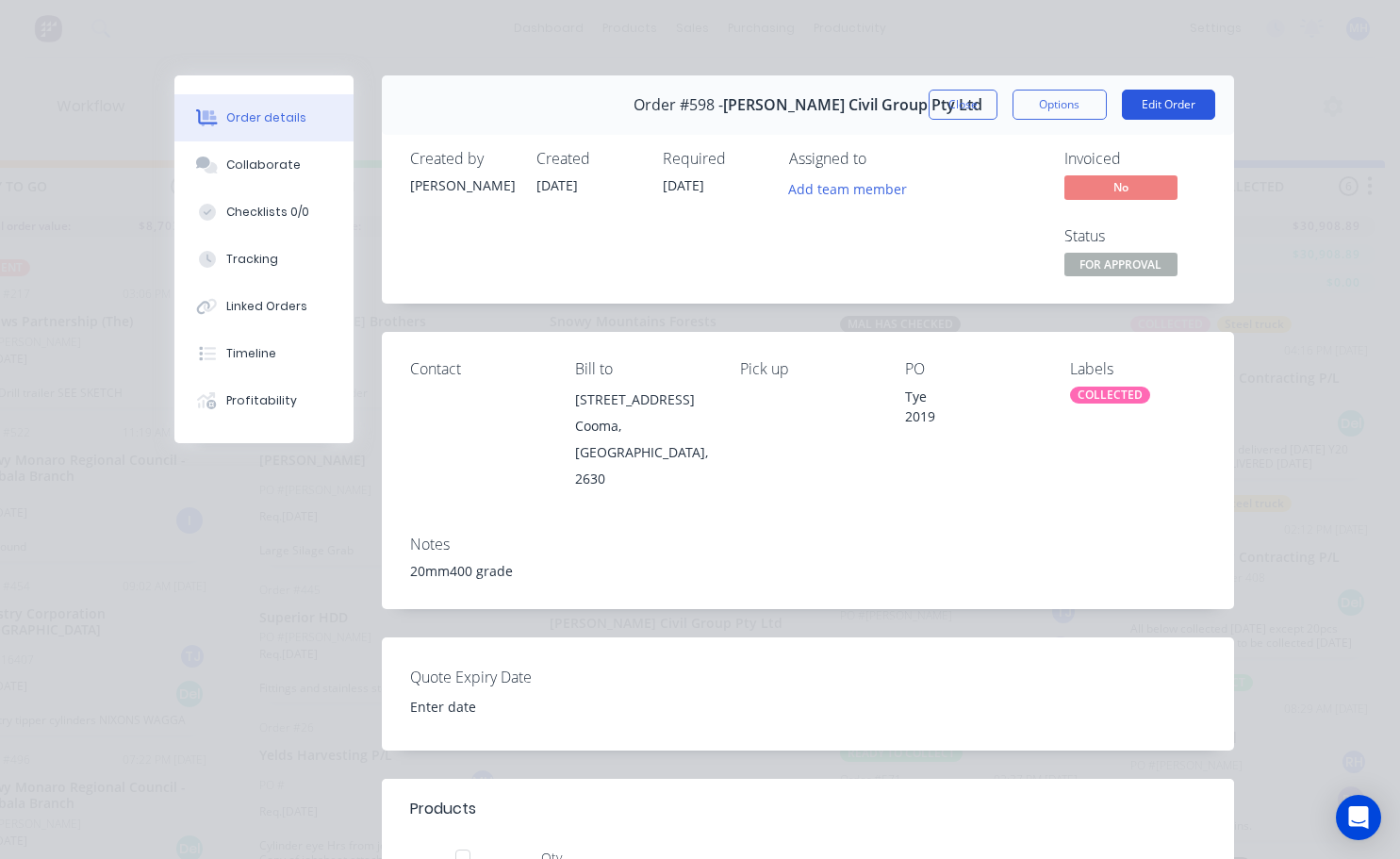
click at [1177, 104] on button "Edit Order" at bounding box center [1168, 104] width 93 height 30
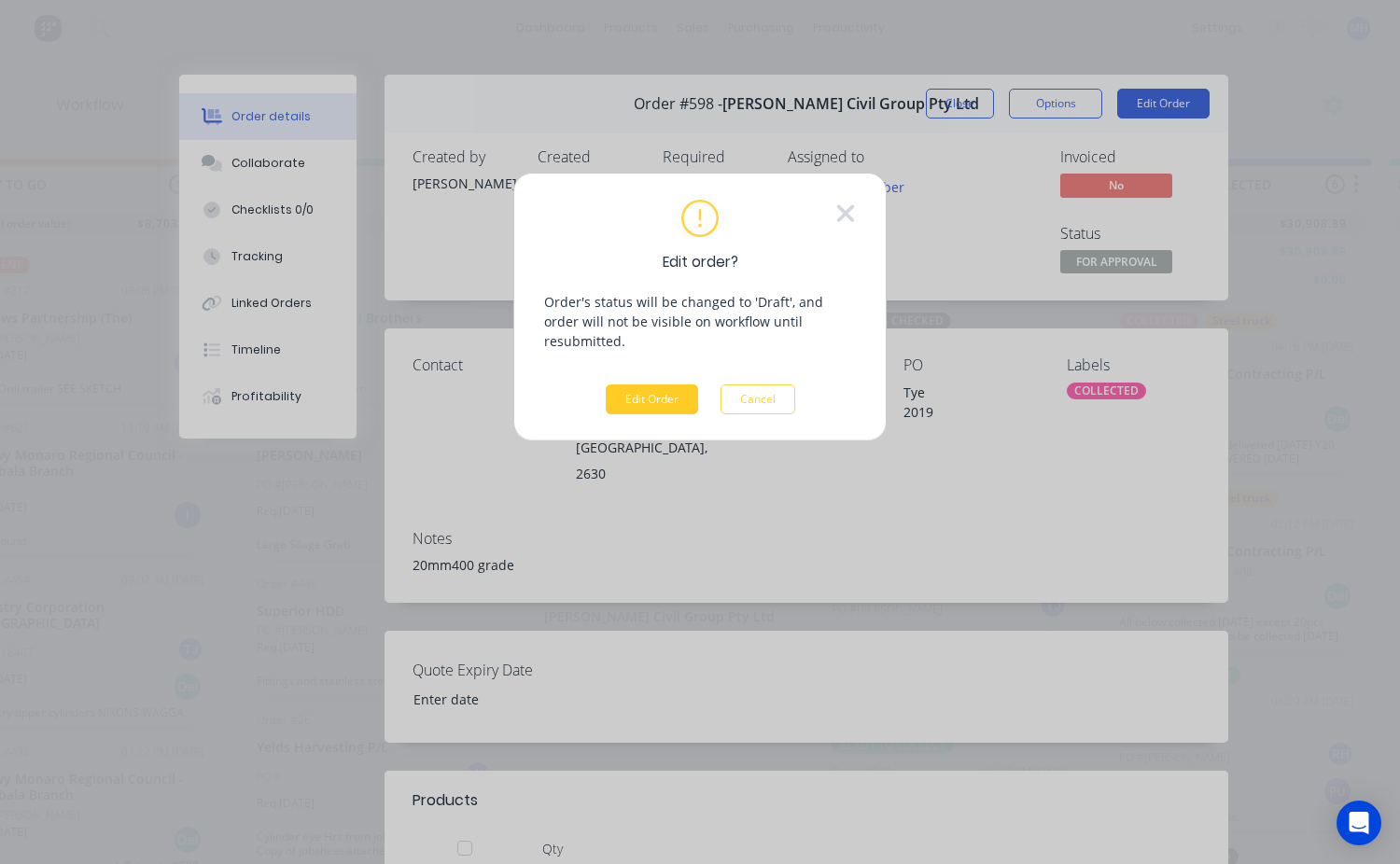
click at [664, 384] on button "Edit Order" at bounding box center [651, 399] width 92 height 30
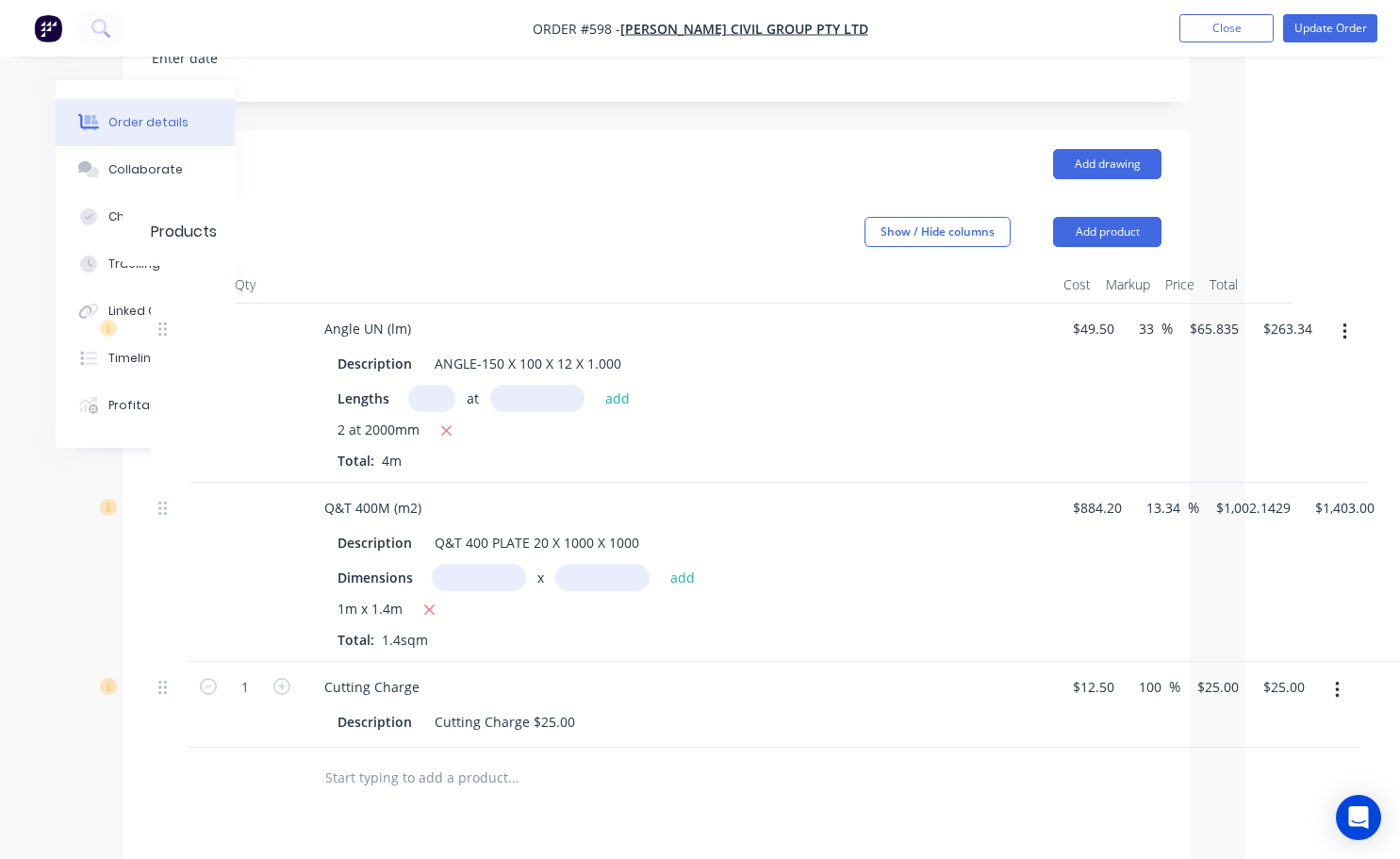
scroll to position [565, 170]
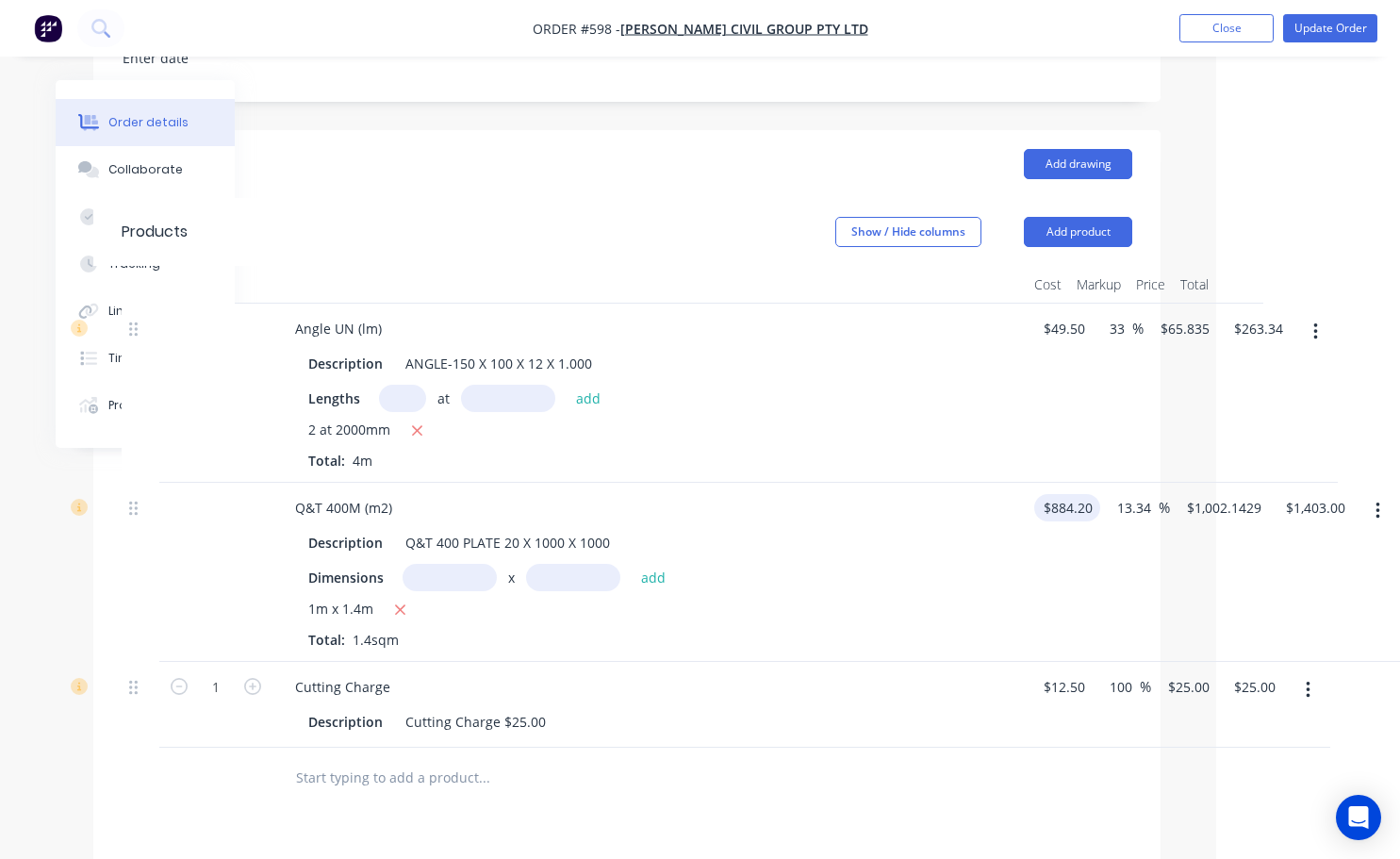
type input "884.2"
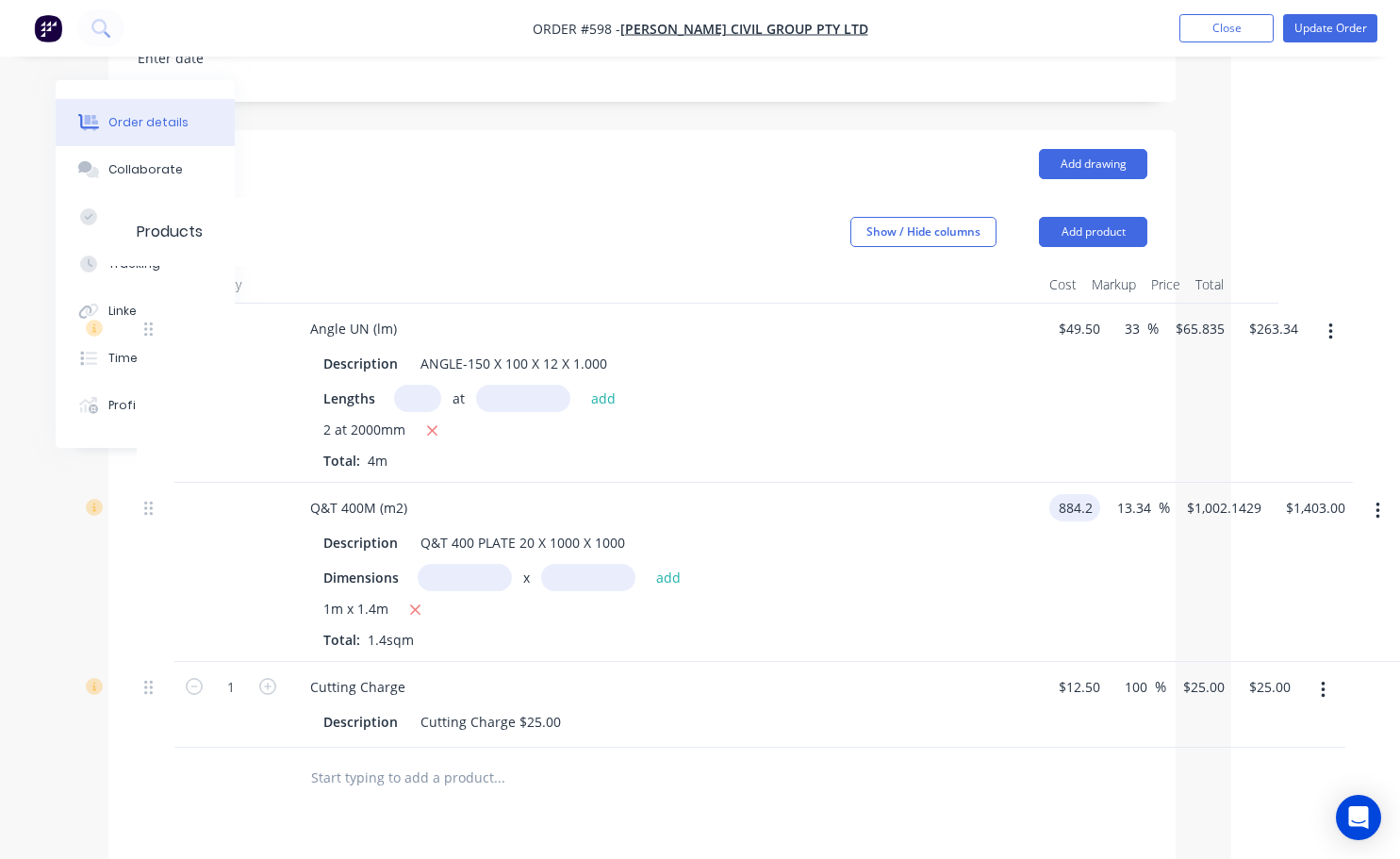
scroll to position [565, 154]
click at [1094, 494] on input "884.2" at bounding box center [1079, 508] width 43 height 28
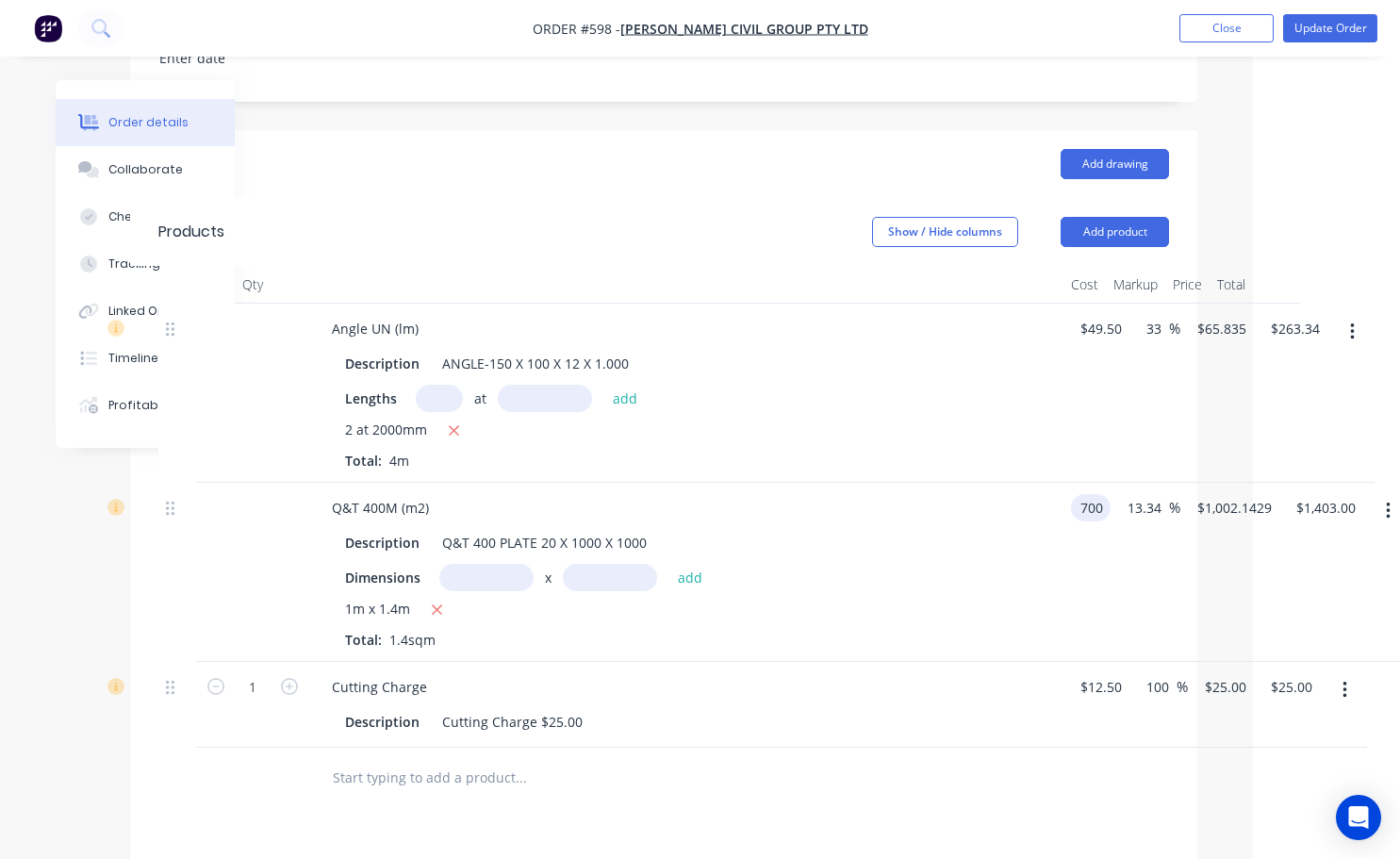
type input "$700.00"
type input "$793.3726"
type input "$1,110.72"
click at [973, 805] on div "Drawings Add drawing Products Show / Hide columns Add product Qty Cost Markup P…" at bounding box center [664, 695] width 1068 height 1131
click at [1192, 494] on input "13.34" at bounding box center [1174, 508] width 43 height 28
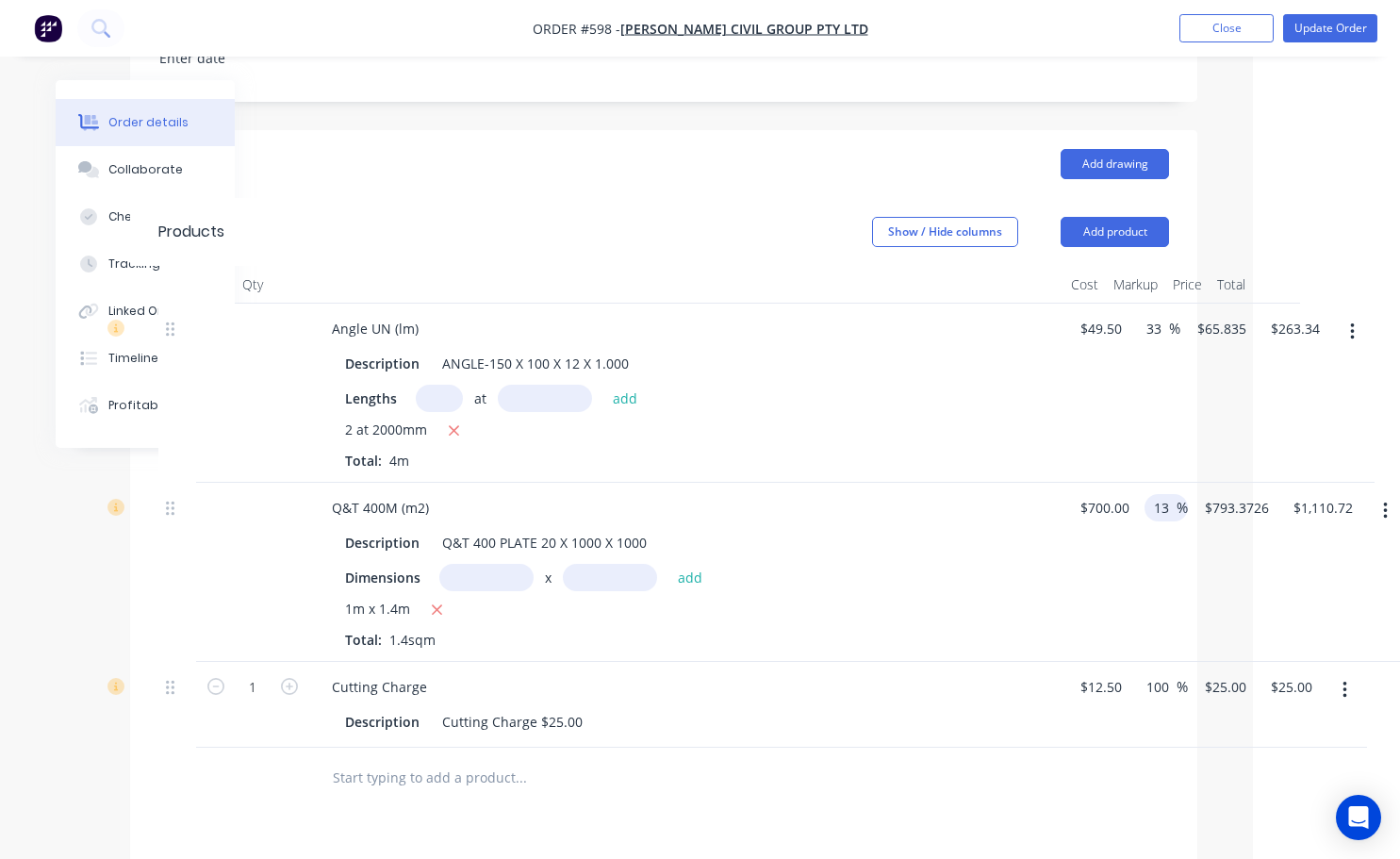
type input "1"
type input "33"
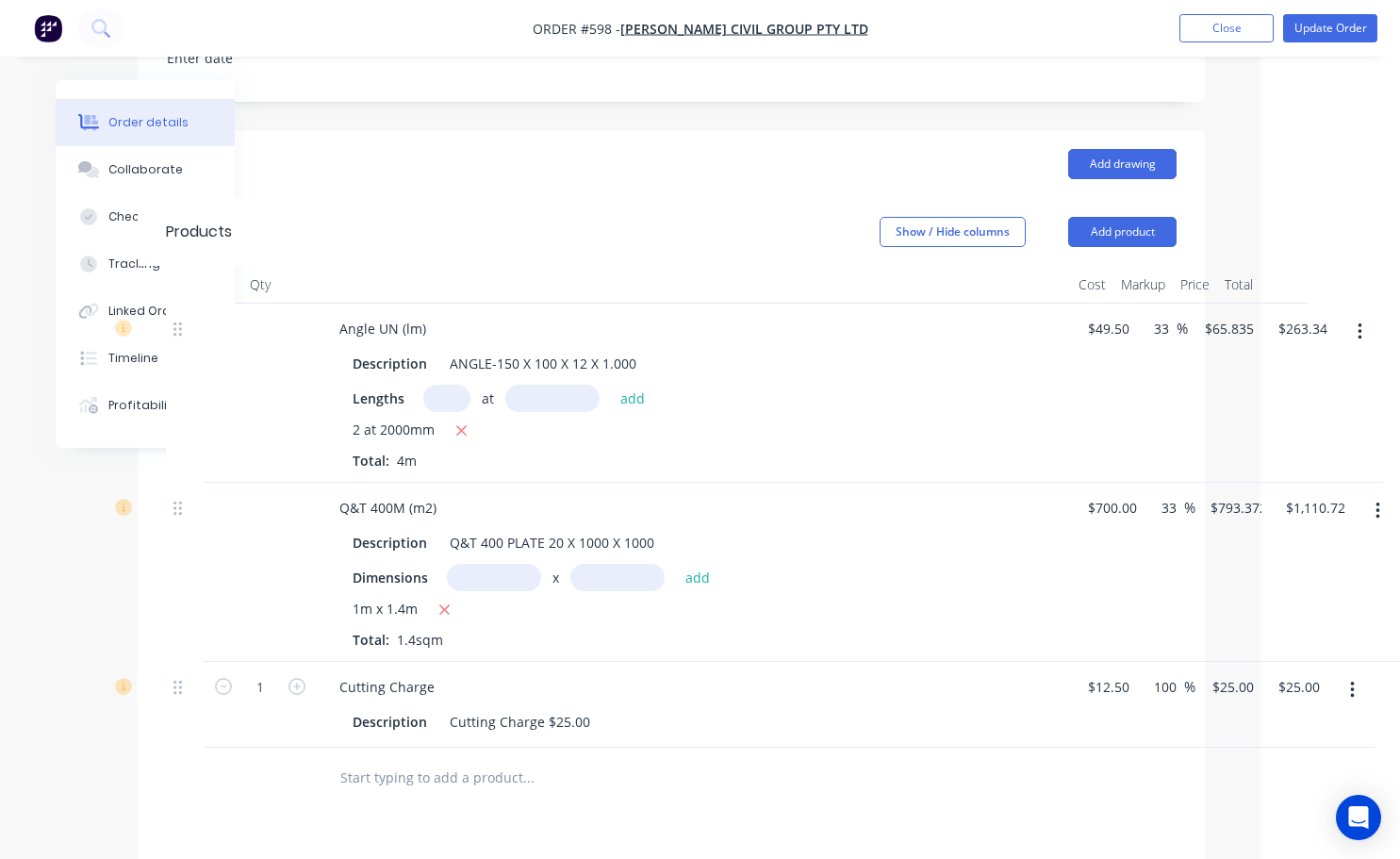
type input "$931.00"
type input "$1,303.40"
click at [1121, 604] on div "$700.00 $700.00" at bounding box center [1108, 572] width 74 height 179
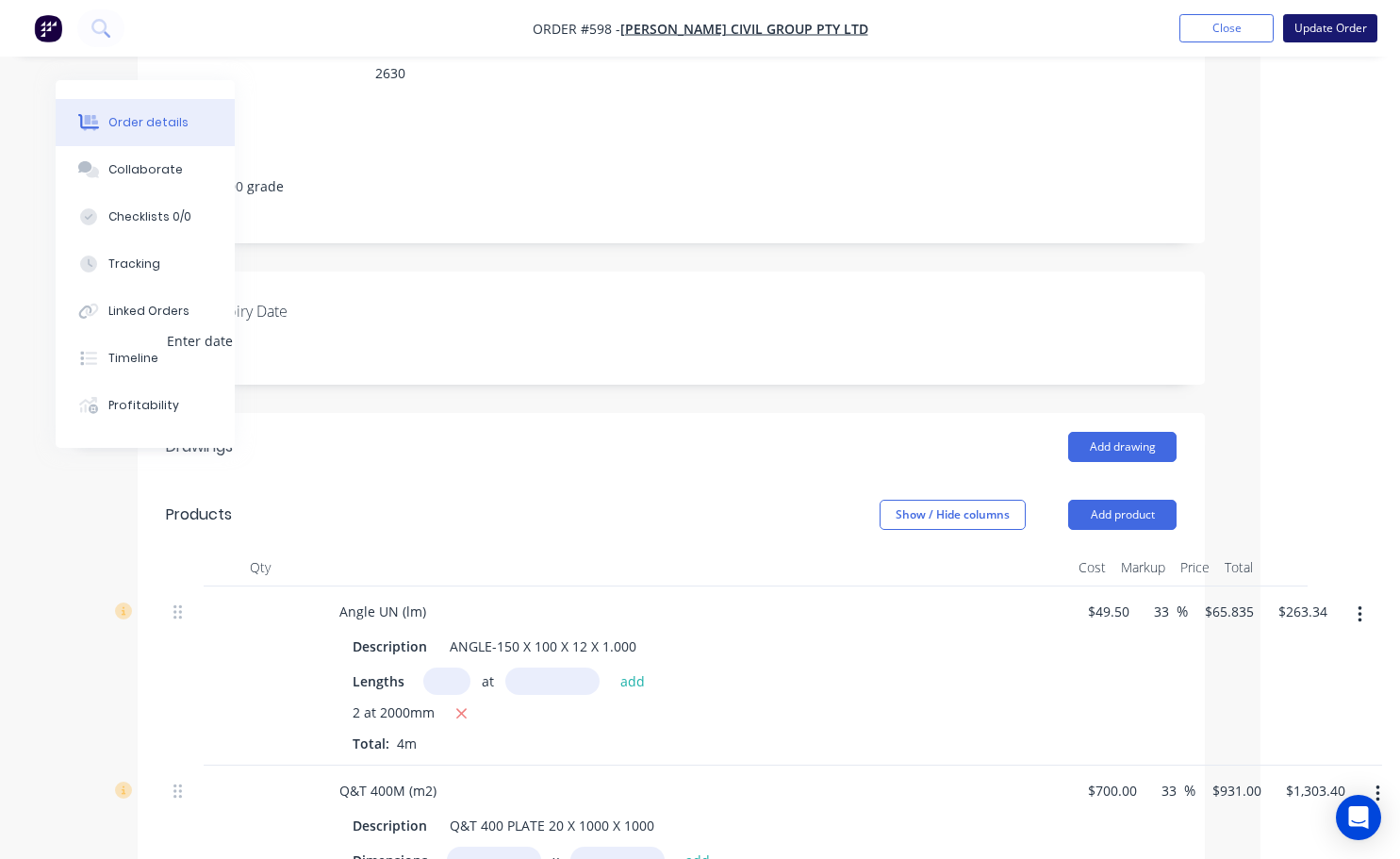
click at [1338, 37] on button "Update Order" at bounding box center [1330, 28] width 94 height 29
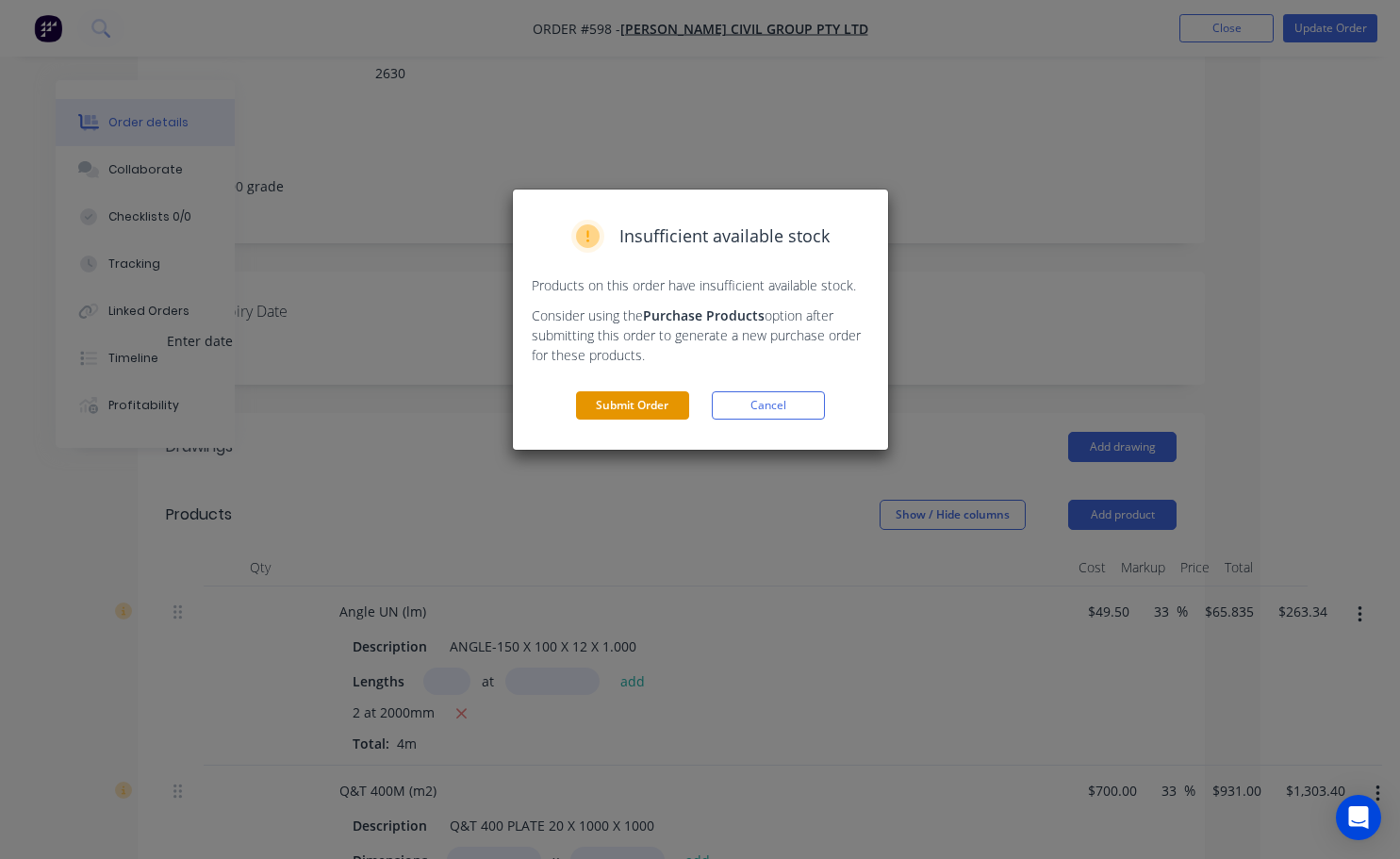
click at [650, 403] on button "Submit Order" at bounding box center [632, 405] width 113 height 29
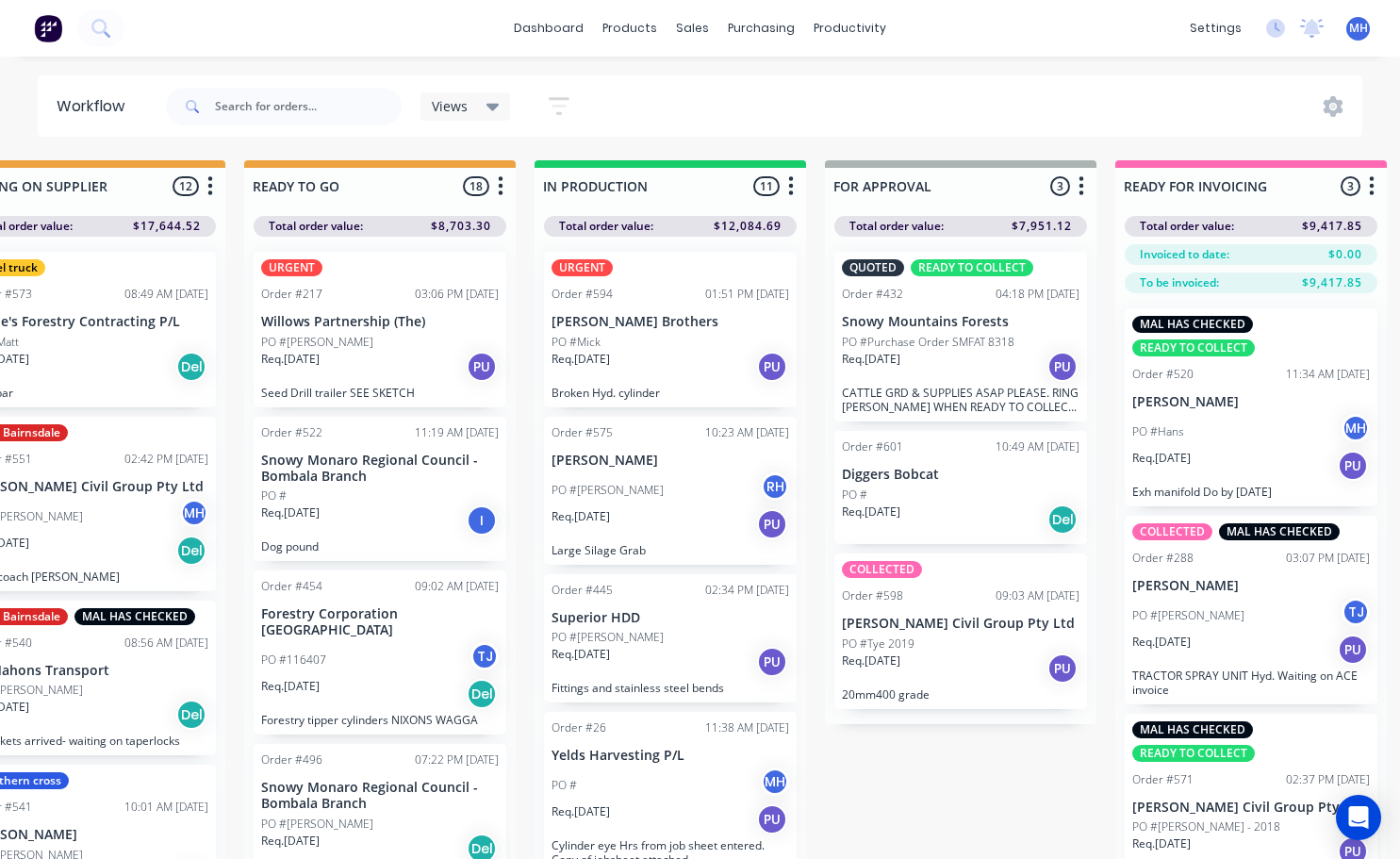
scroll to position [0, 689]
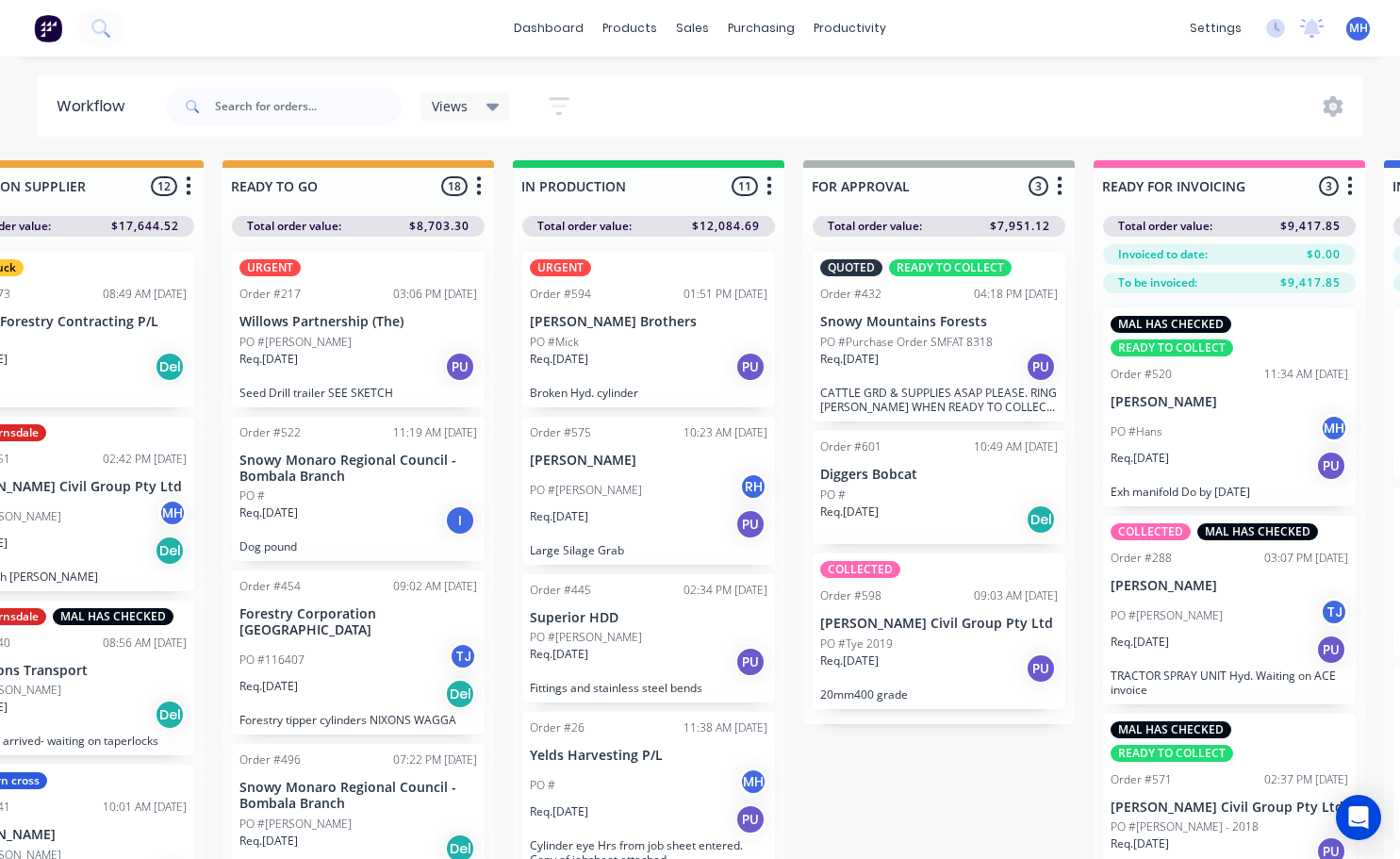
click at [879, 602] on div "Order #598" at bounding box center [850, 596] width 61 height 17
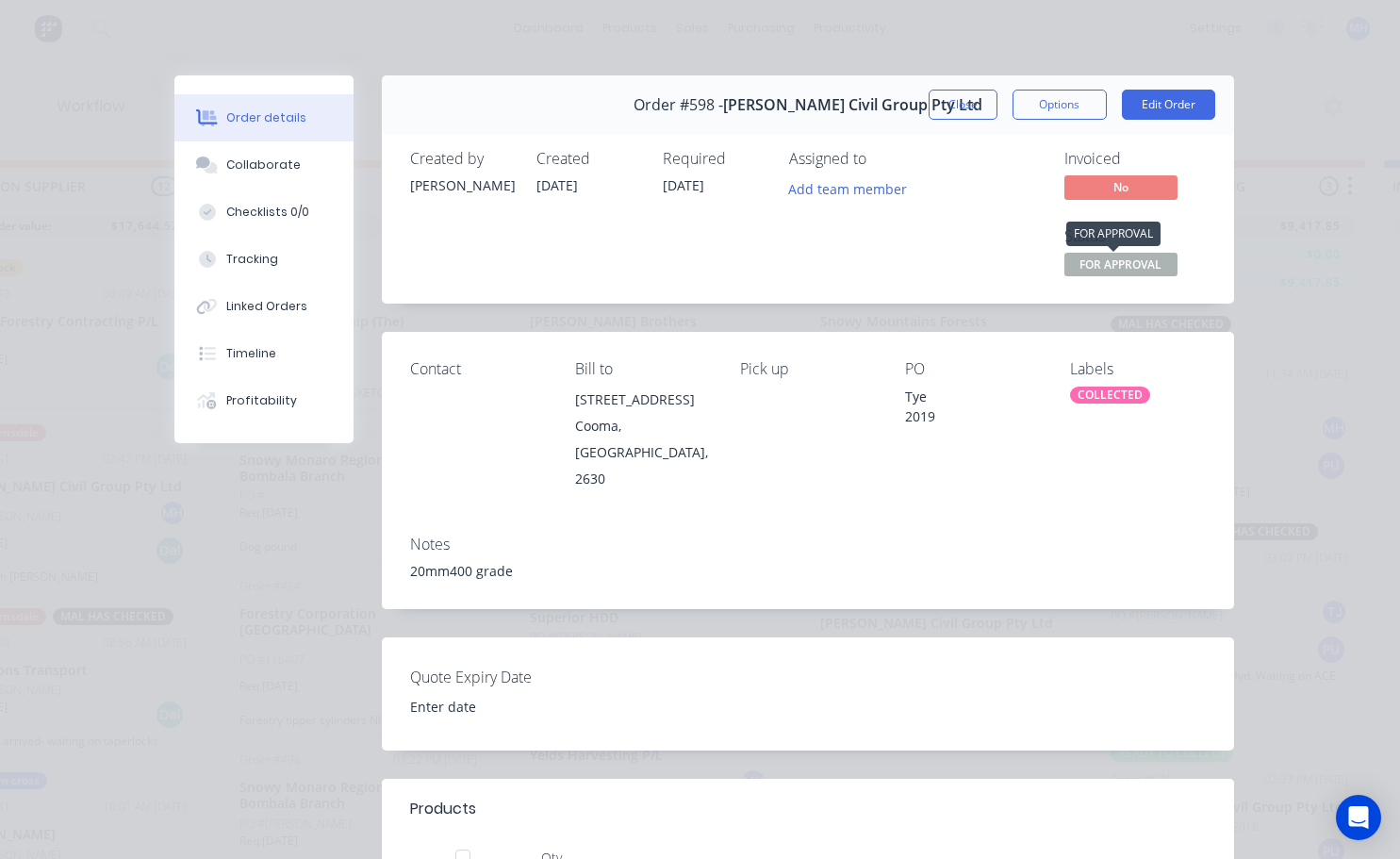
click at [1117, 258] on span "FOR APPROVAL" at bounding box center [1121, 264] width 113 height 24
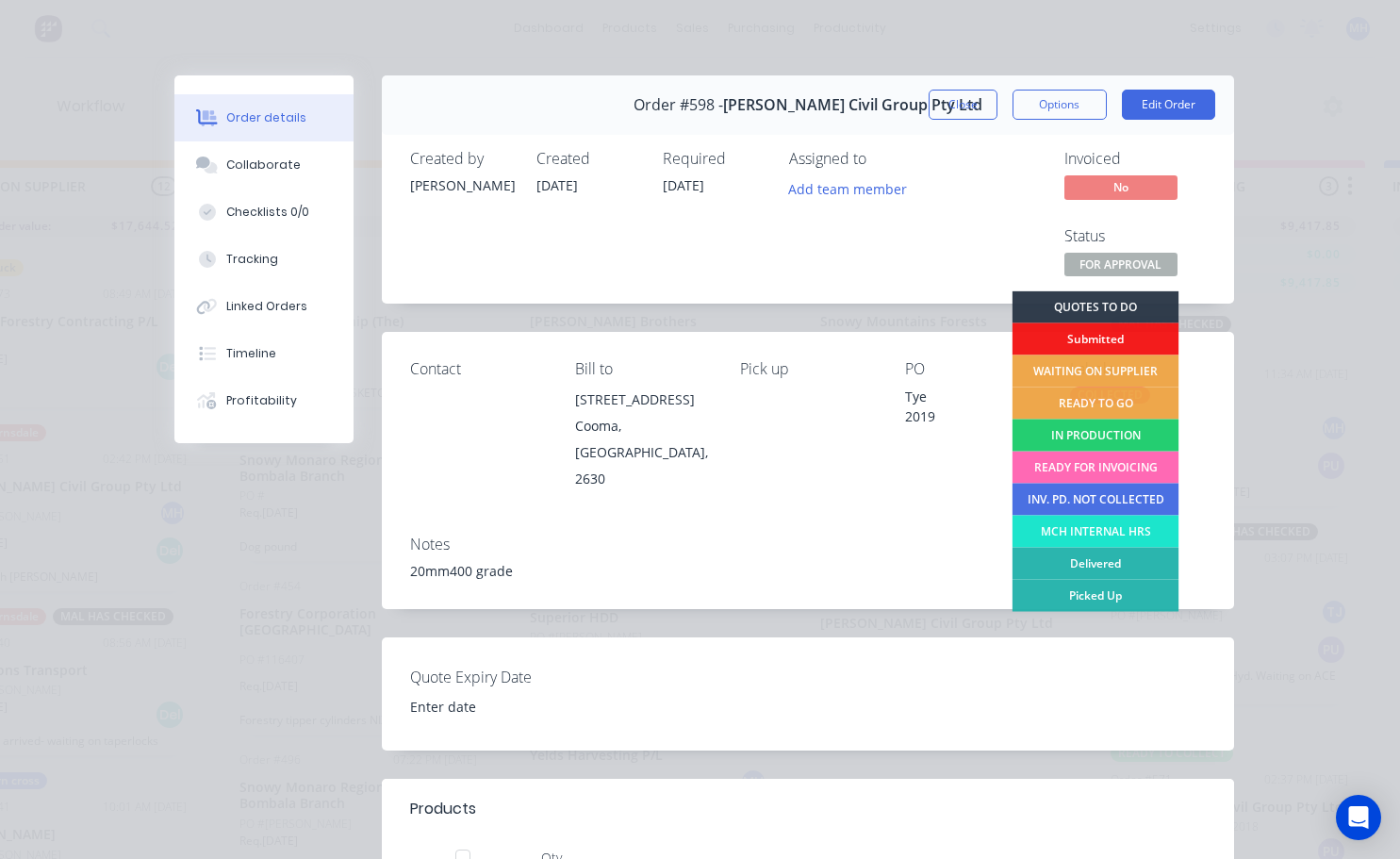
click at [1089, 473] on div "READY FOR INVOICING" at bounding box center [1095, 467] width 167 height 32
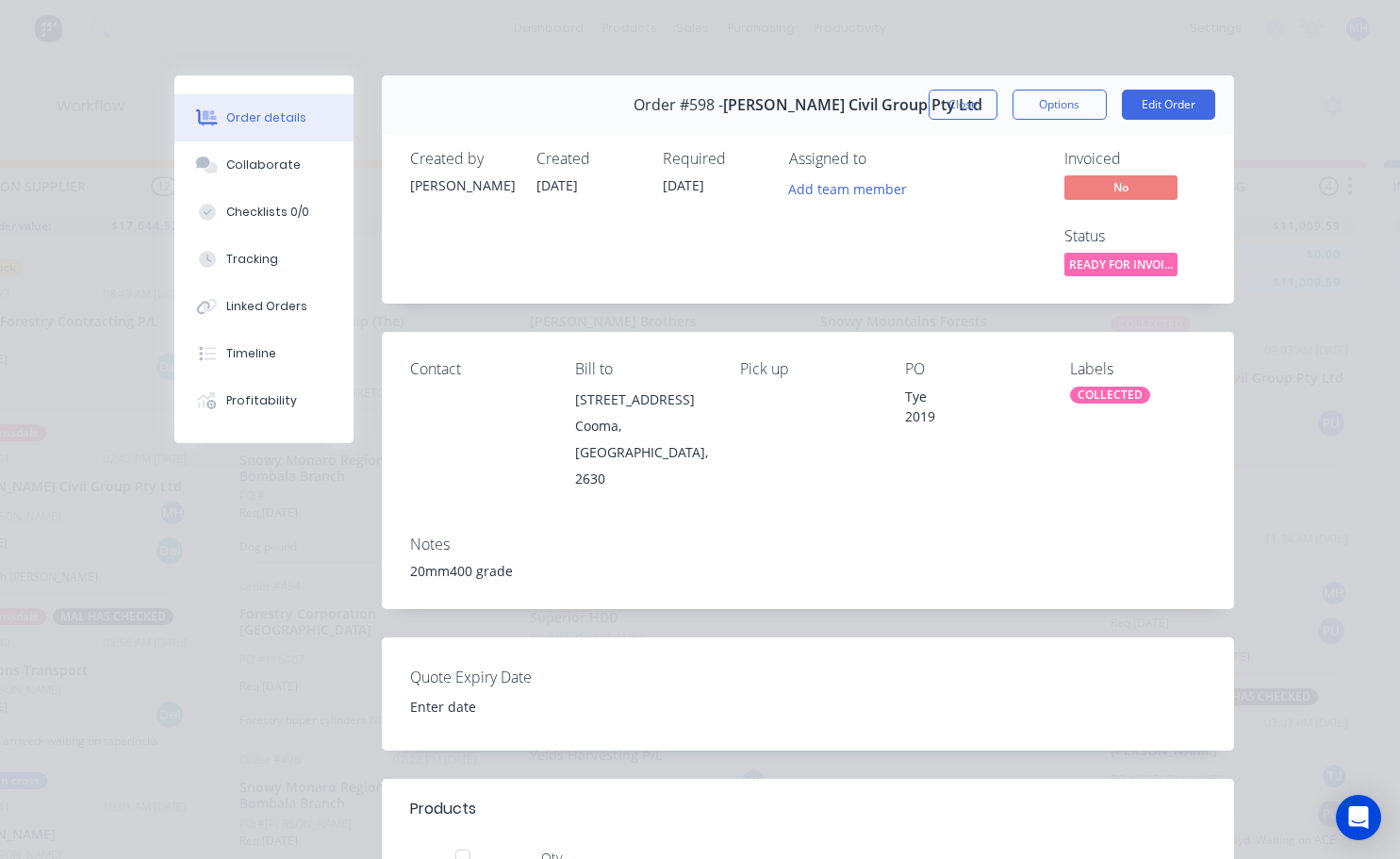
click at [1108, 399] on div "COLLECTED" at bounding box center [1111, 394] width 81 height 17
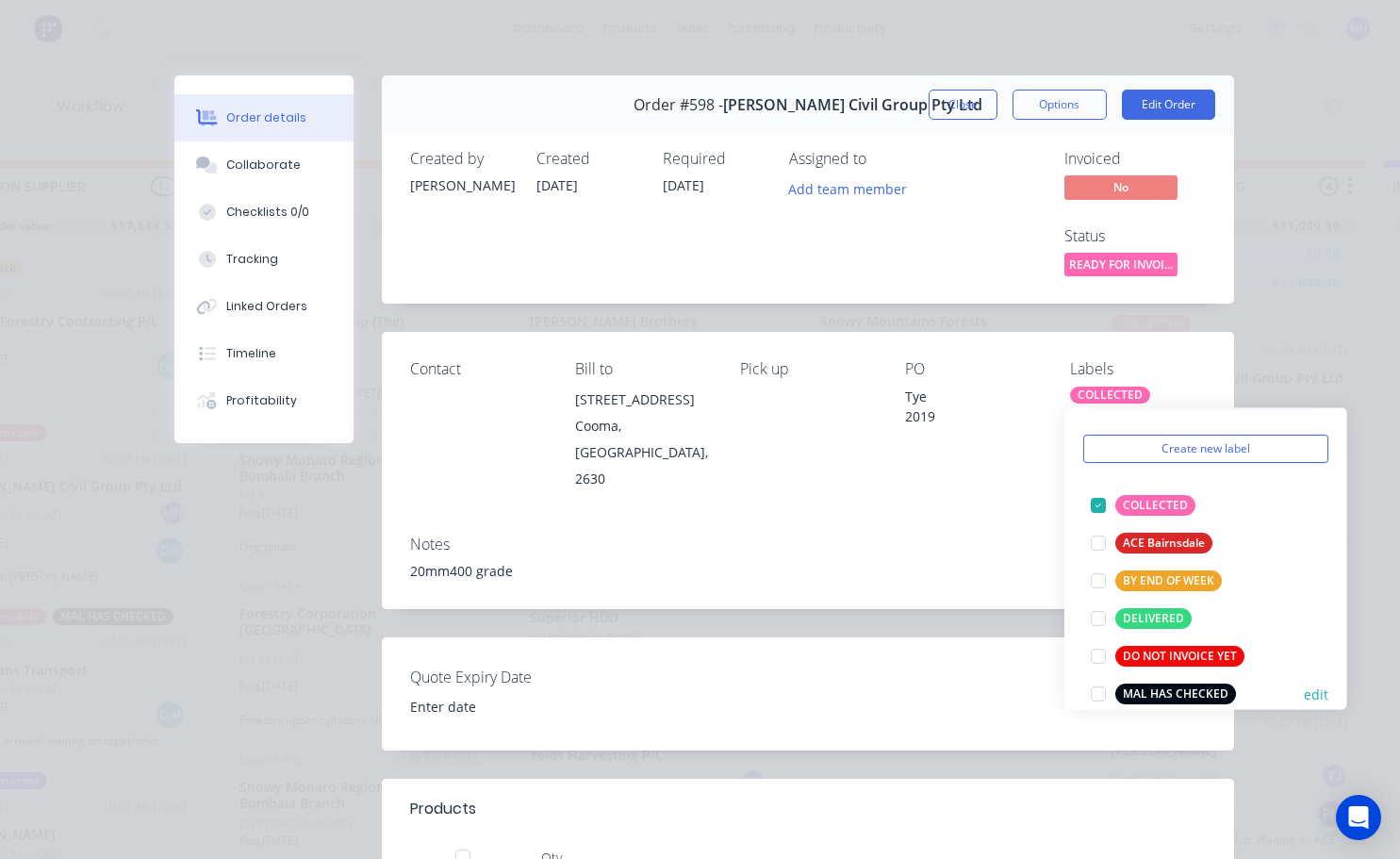
scroll to position [189, 0]
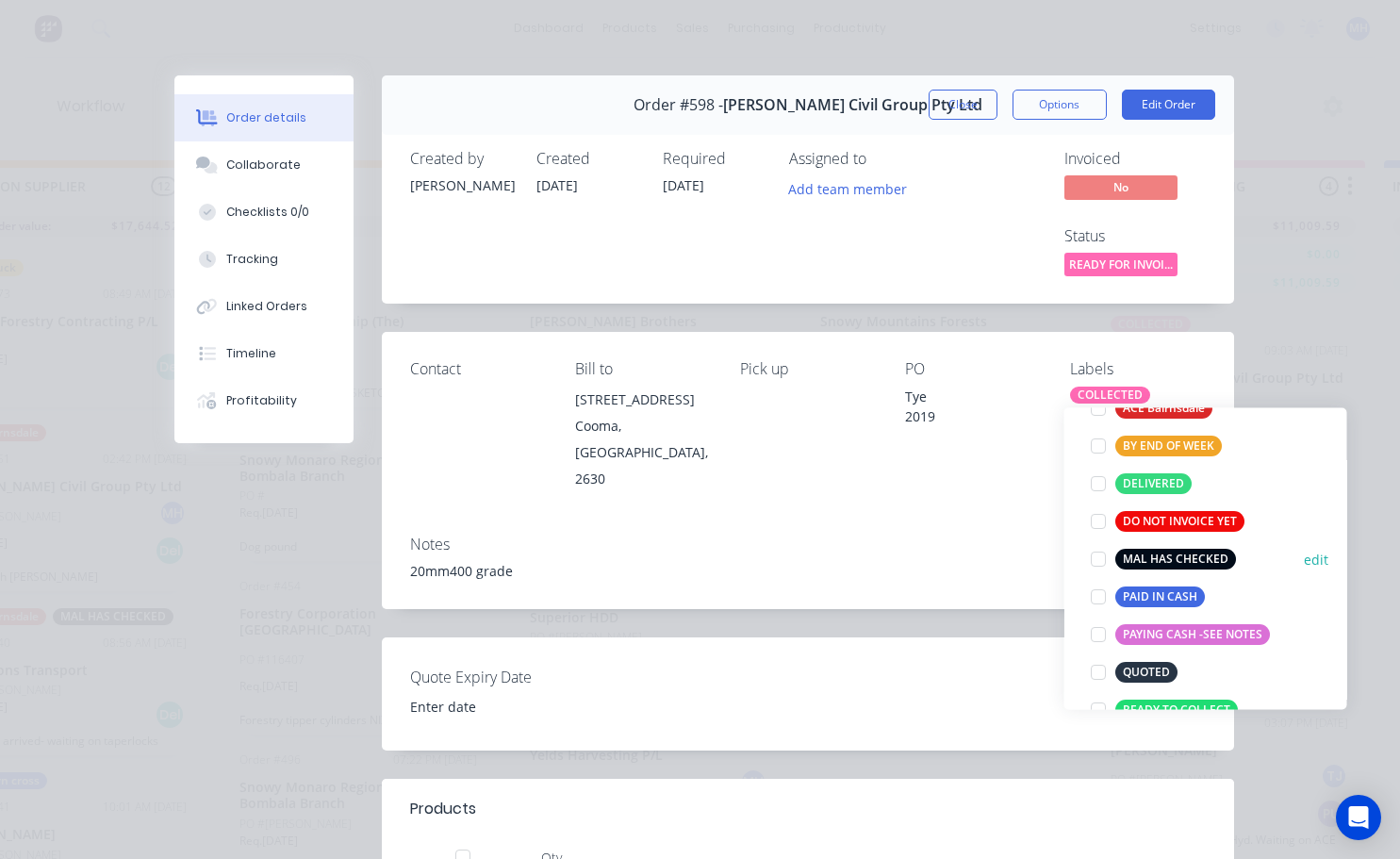
click at [1098, 557] on div at bounding box center [1098, 559] width 37 height 37
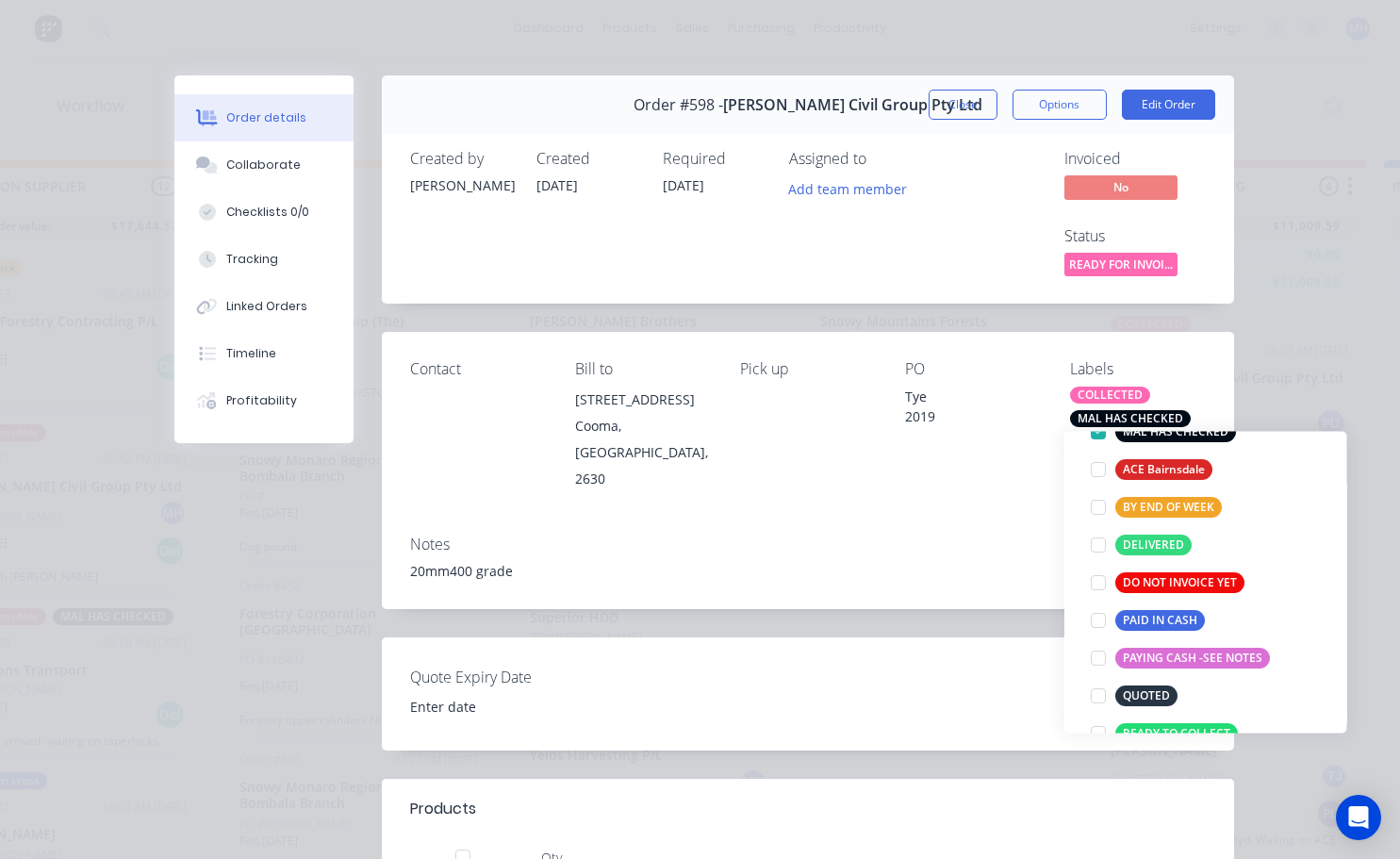
scroll to position [37, 0]
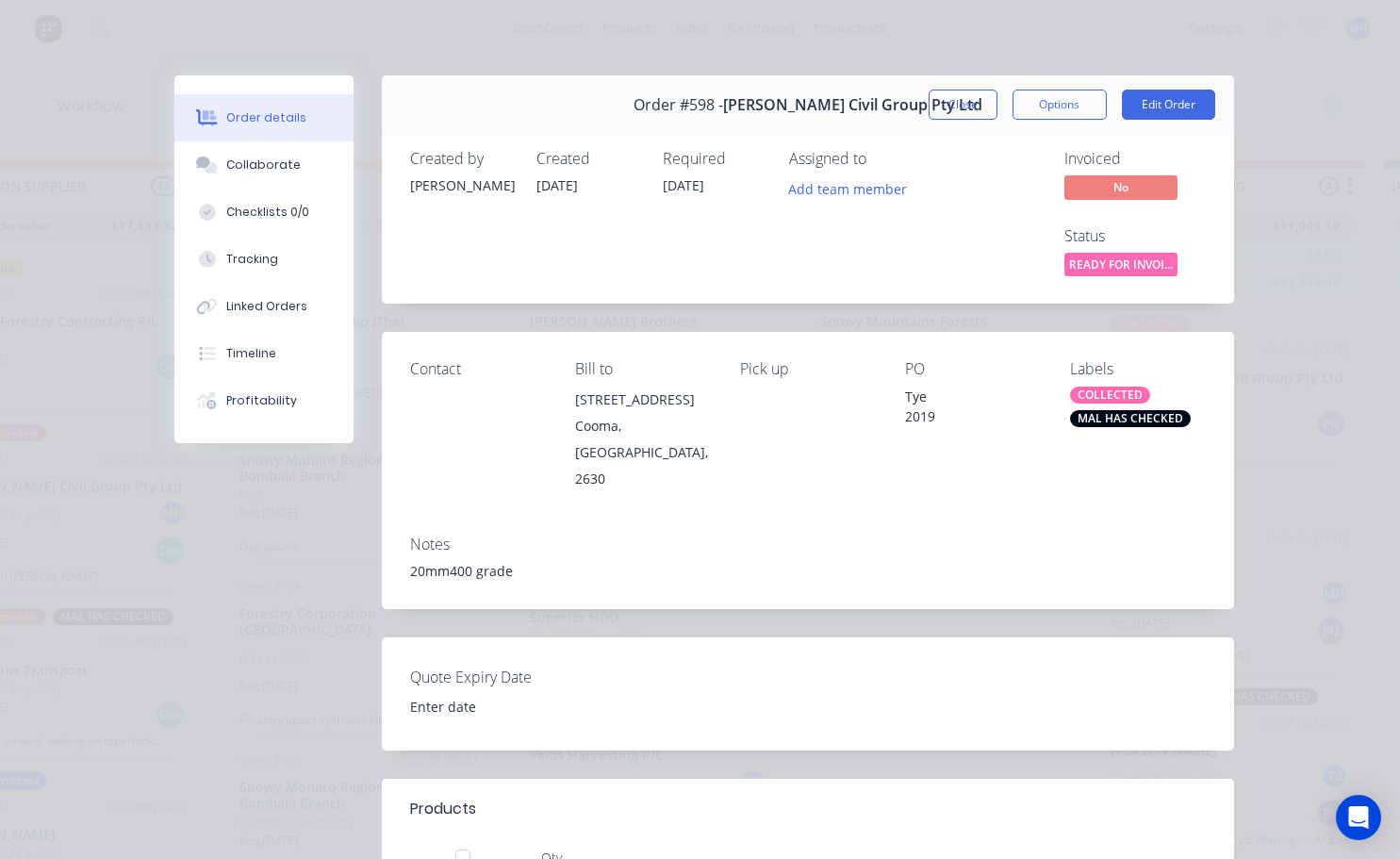
click at [1023, 455] on div "PO Tye 2019" at bounding box center [972, 425] width 135 height 131
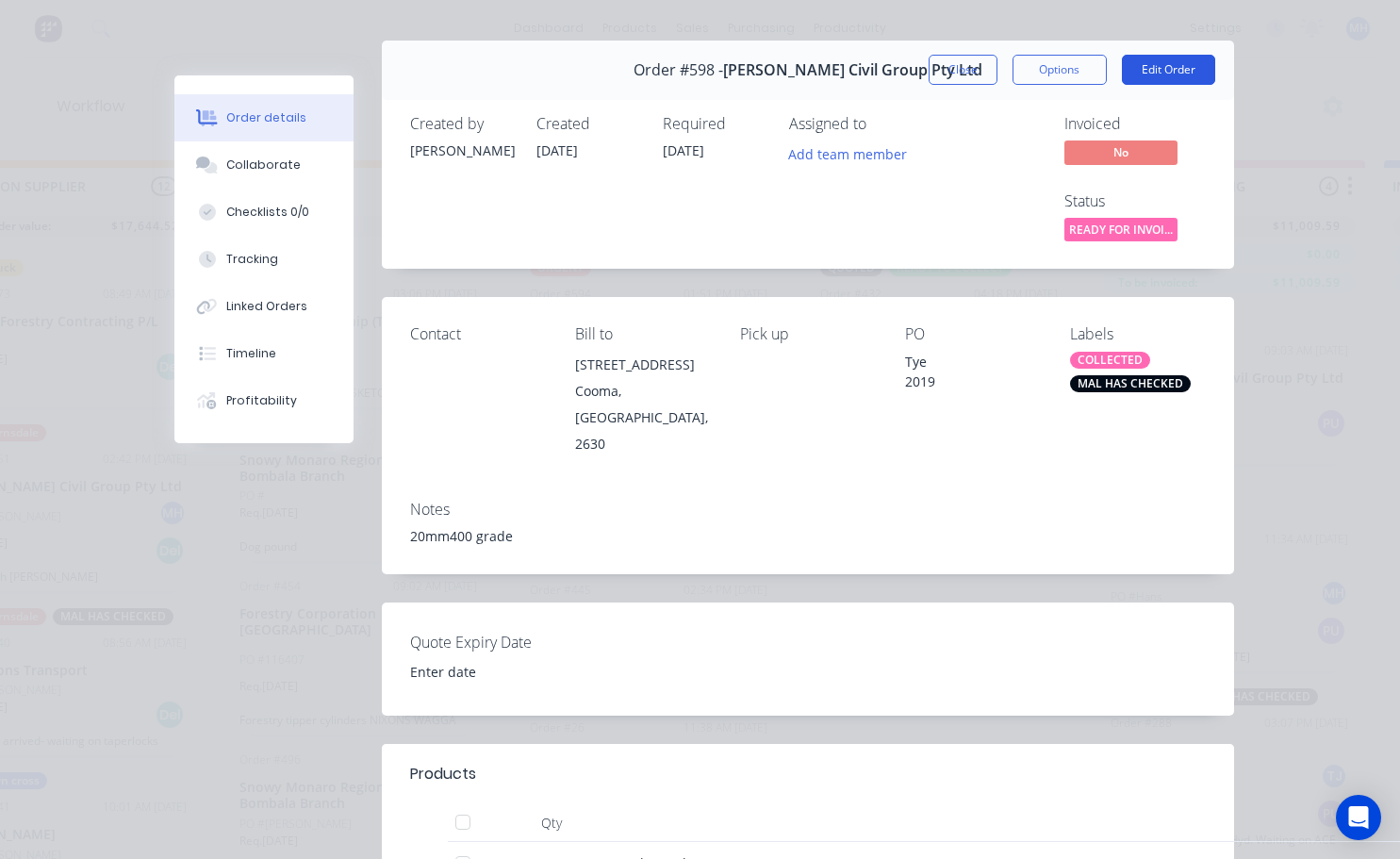
scroll to position [0, 0]
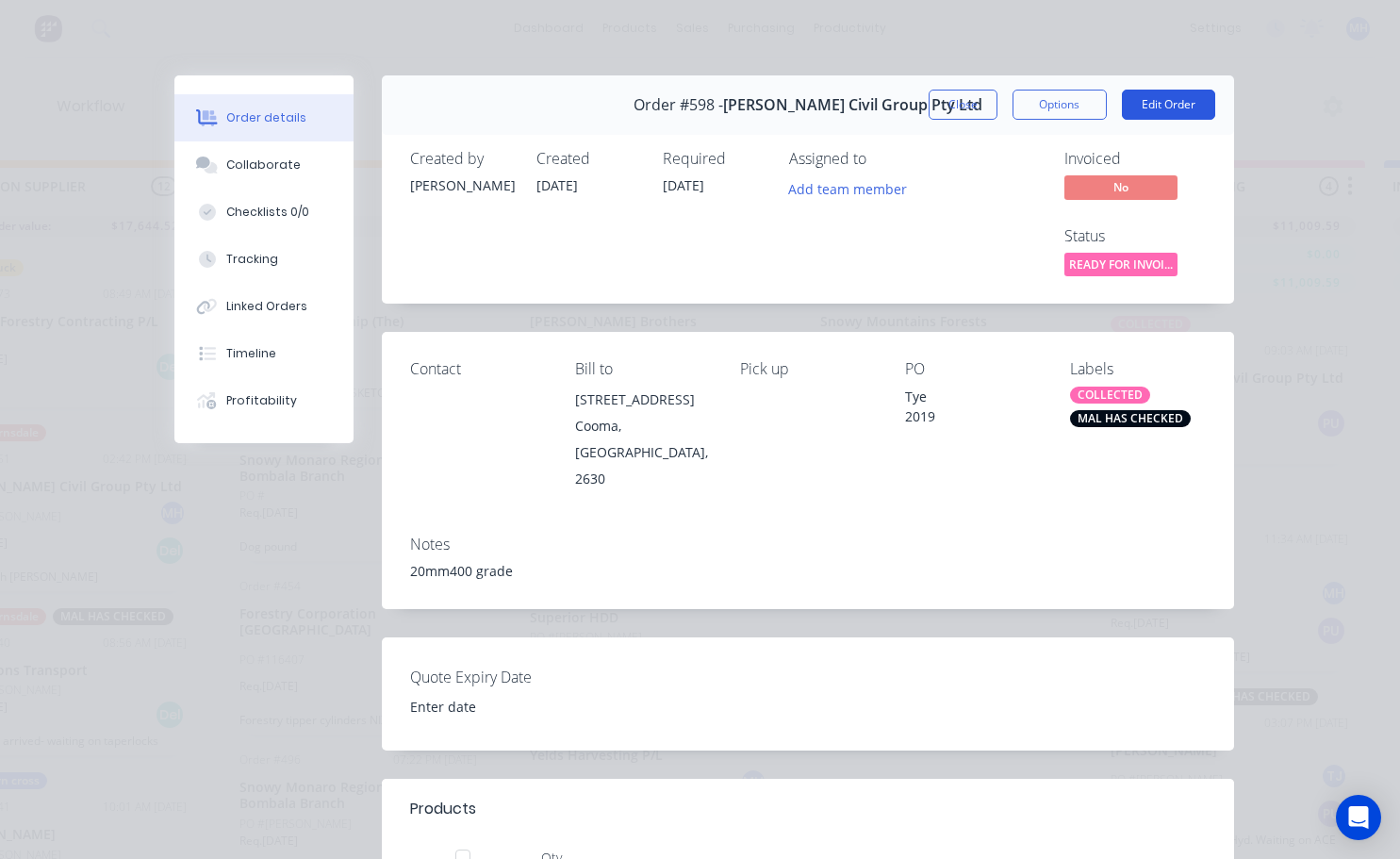
click at [1158, 110] on button "Edit Order" at bounding box center [1168, 104] width 93 height 30
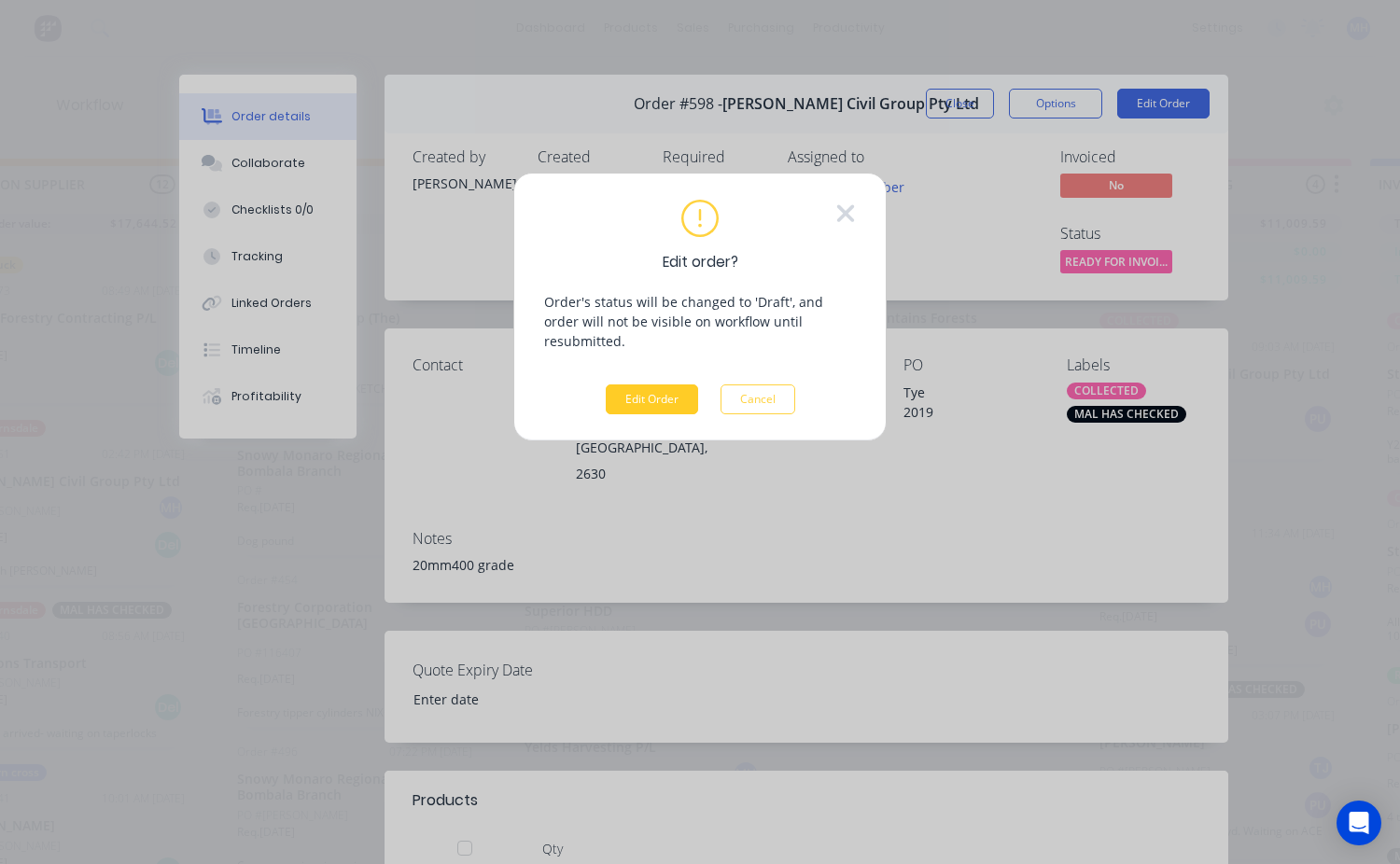
click at [674, 384] on button "Edit Order" at bounding box center [651, 399] width 92 height 30
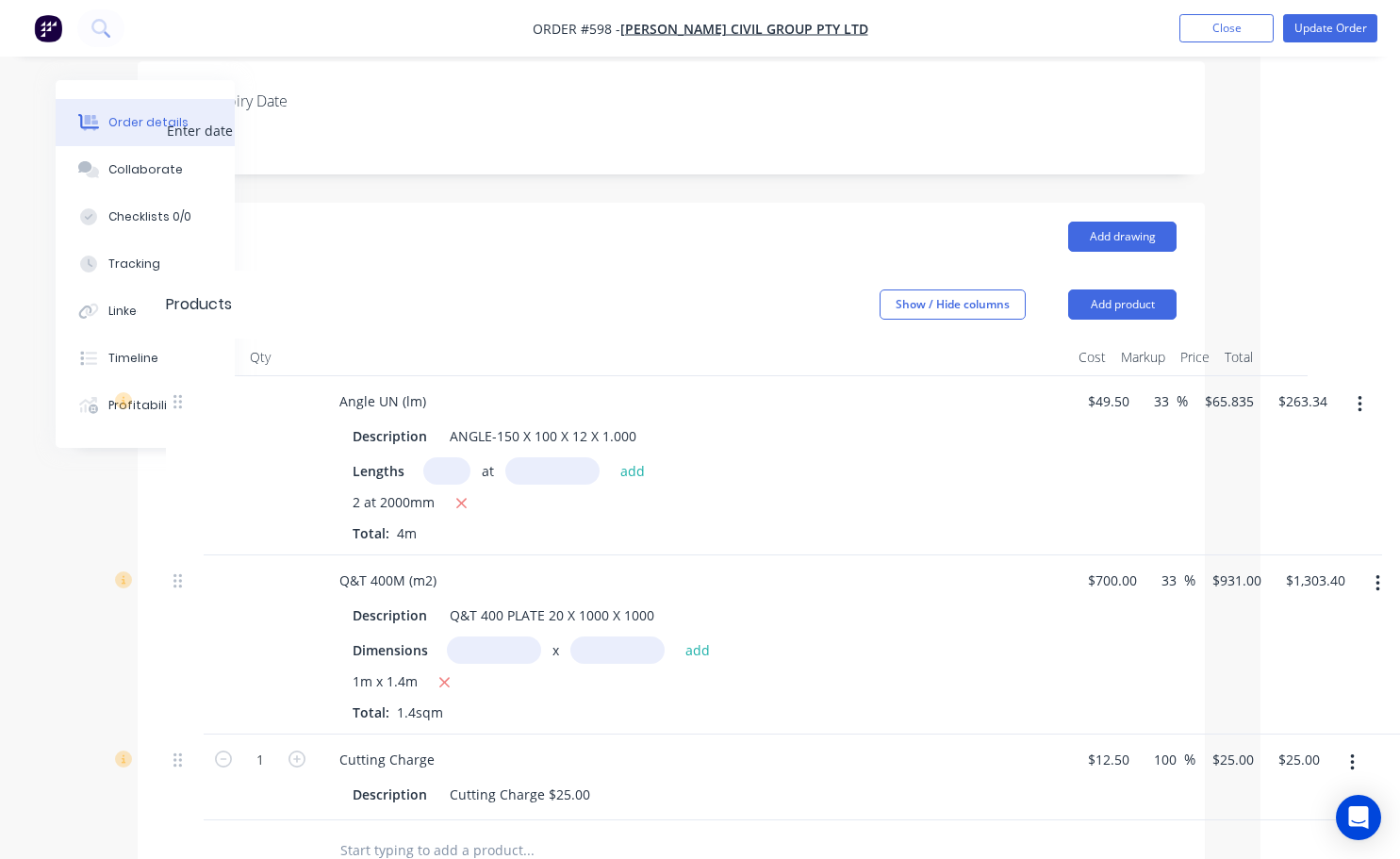
scroll to position [472, 126]
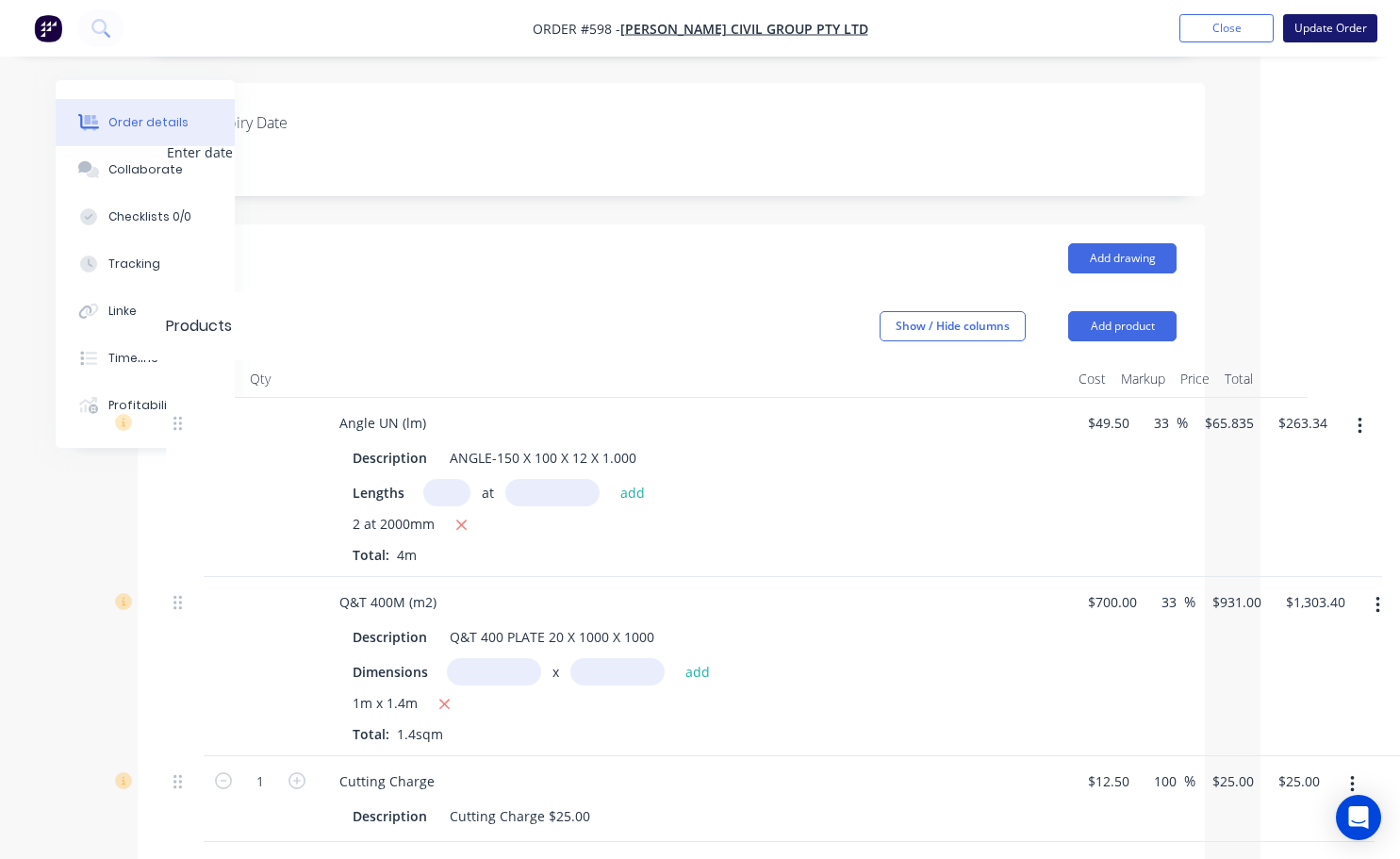
click at [1310, 30] on button "Update Order" at bounding box center [1330, 28] width 94 height 29
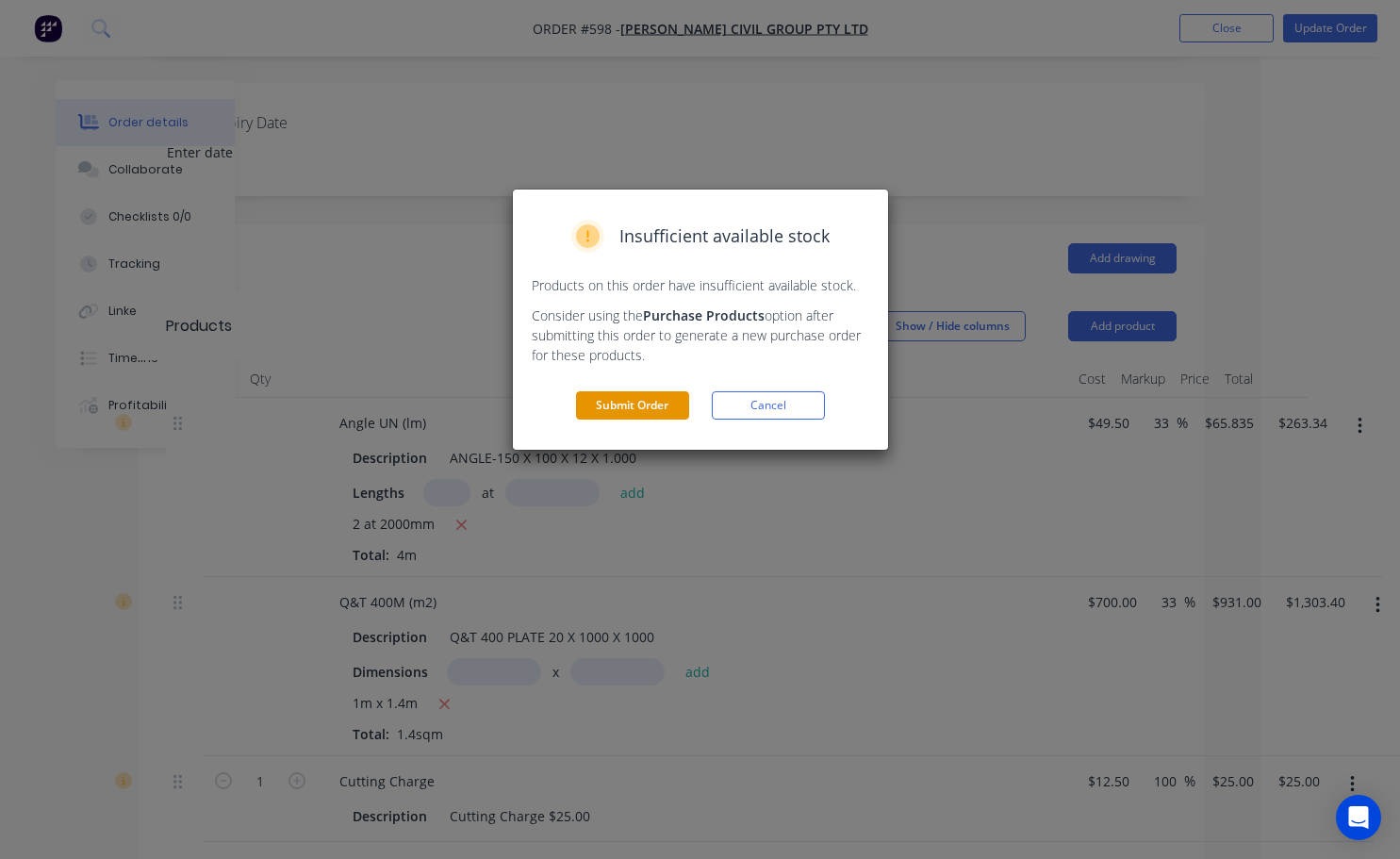
click at [641, 416] on button "Submit Order" at bounding box center [632, 405] width 113 height 29
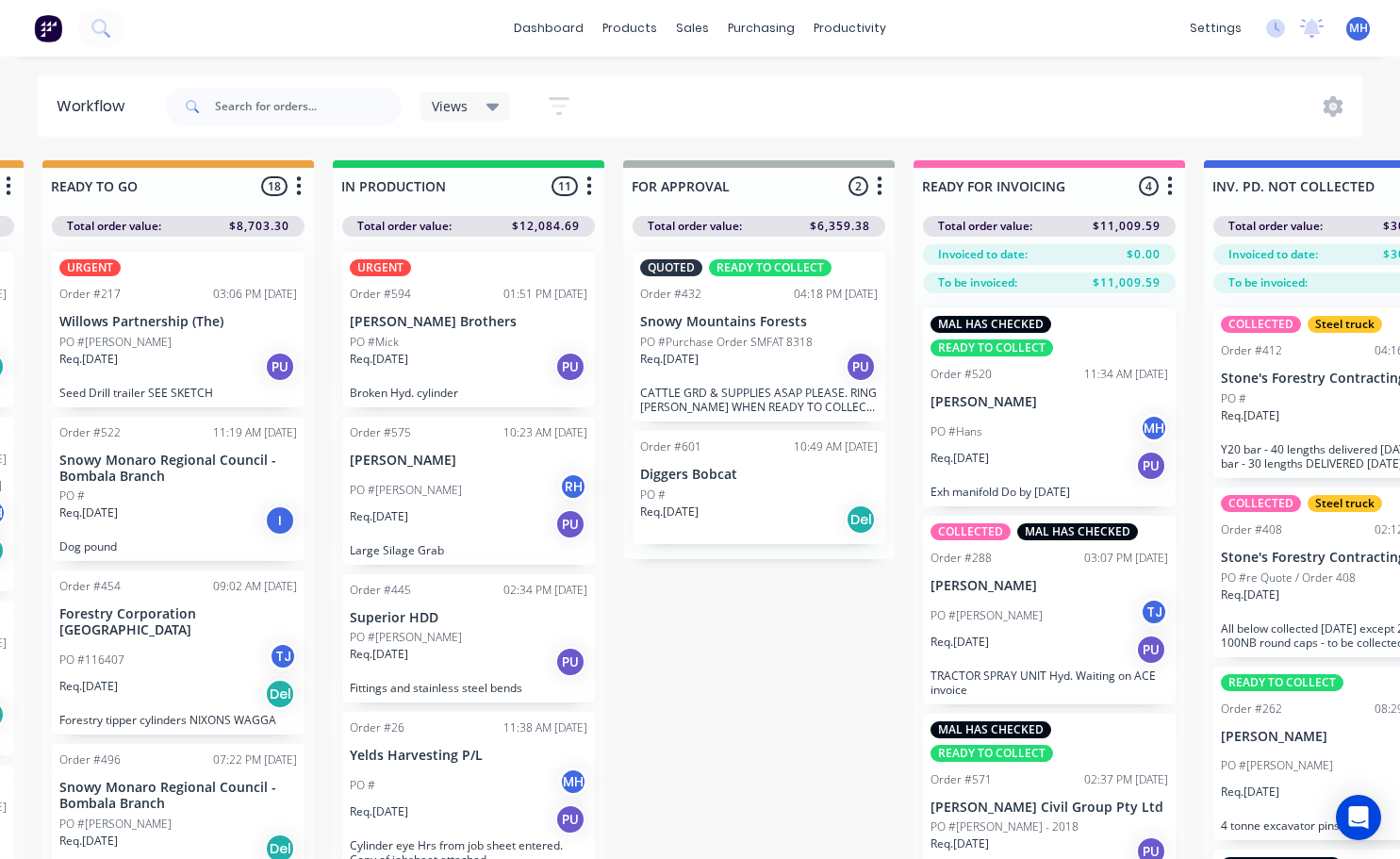
scroll to position [0, 1095]
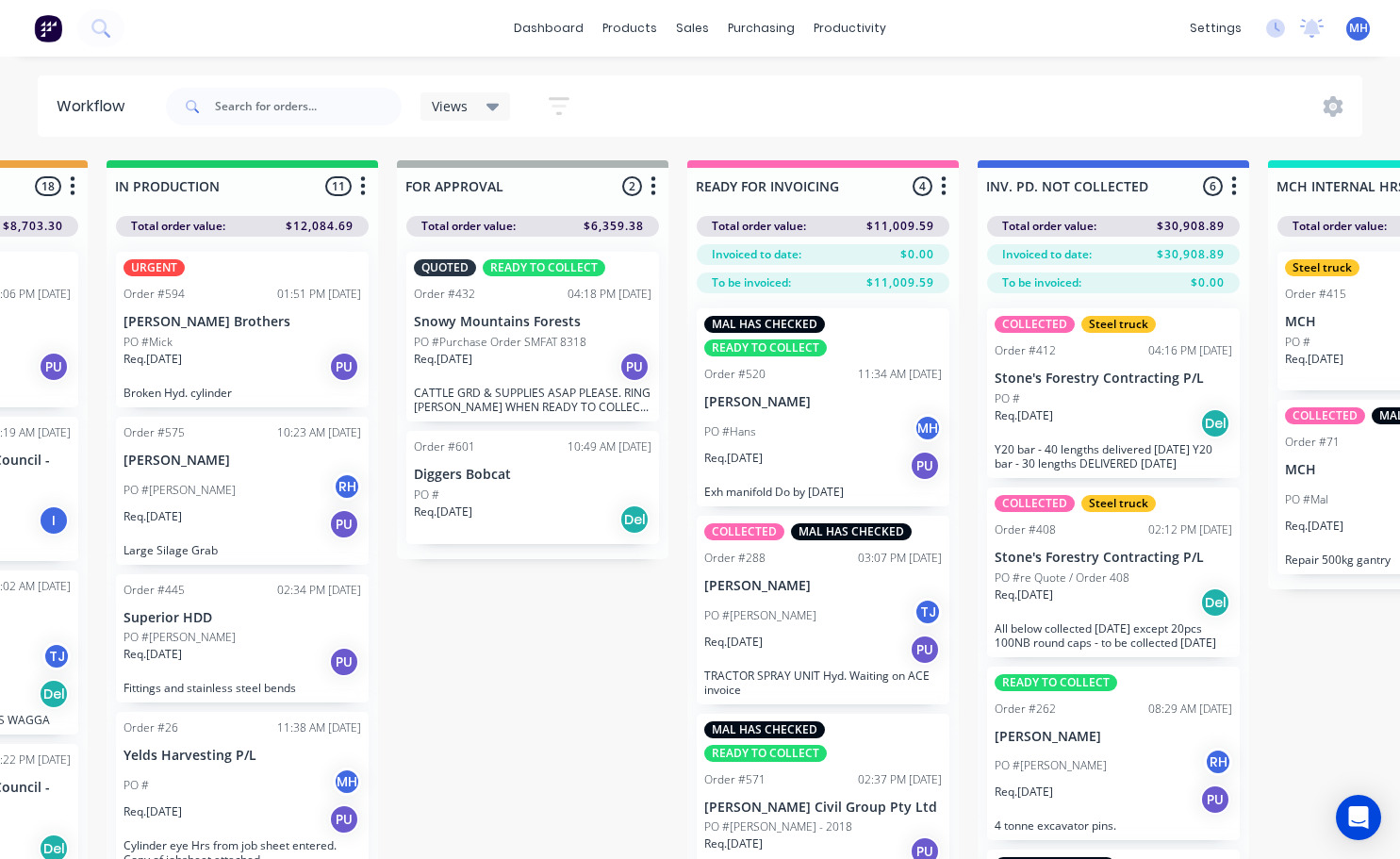
click at [533, 363] on div "Req. [DATE] PU" at bounding box center [533, 367] width 238 height 32
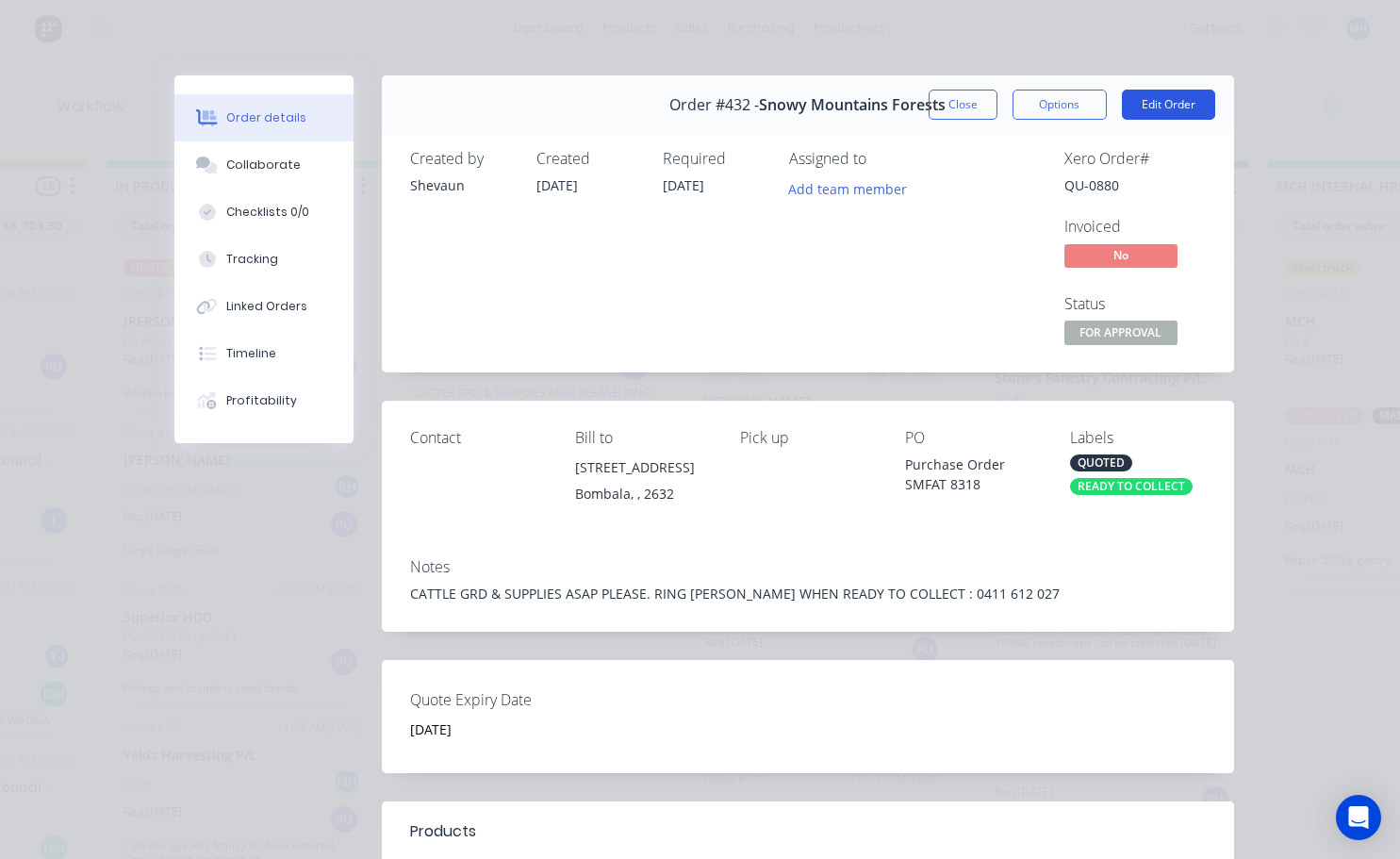
click at [1162, 100] on button "Edit Order" at bounding box center [1168, 104] width 93 height 30
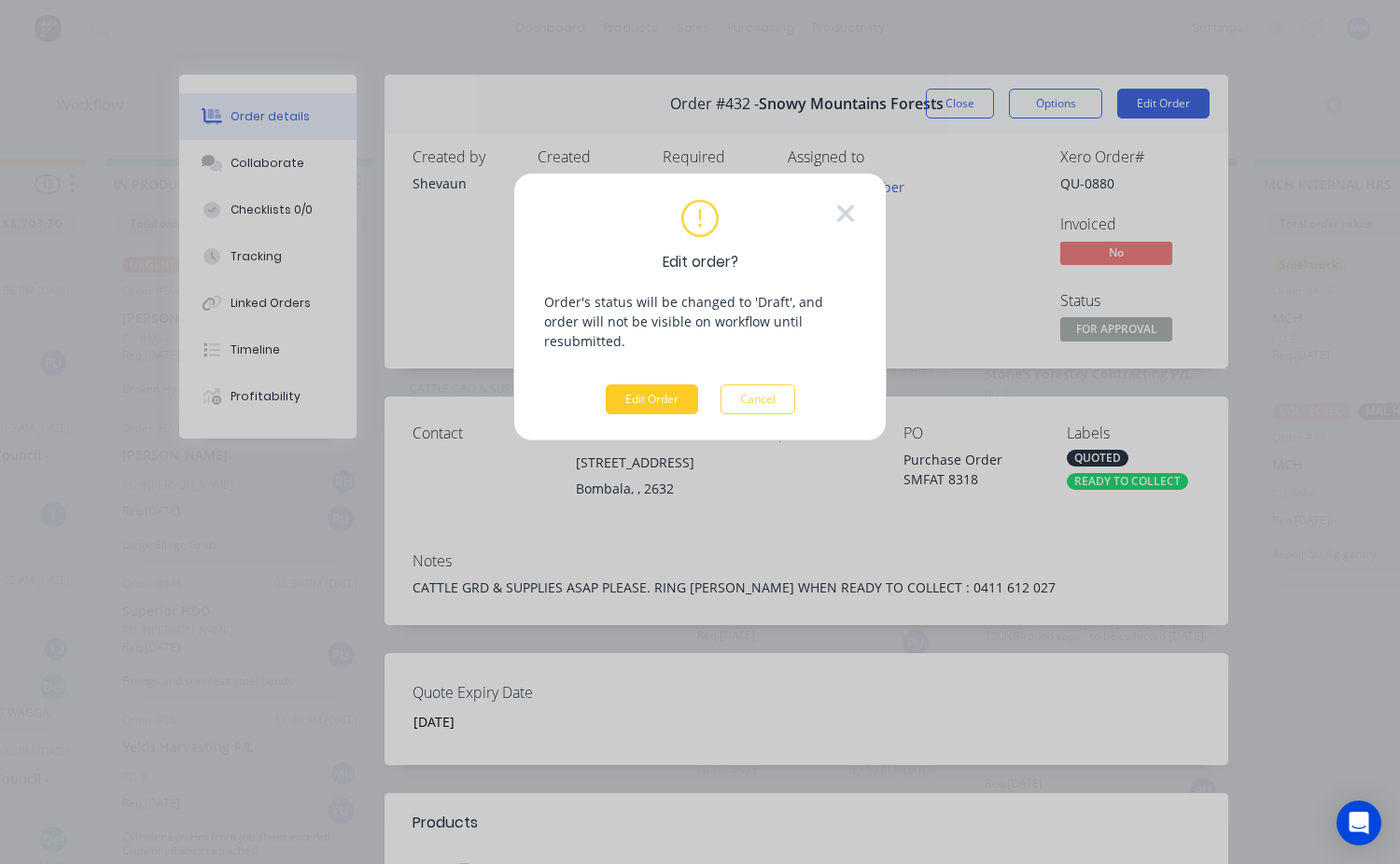
click at [651, 392] on button "Edit Order" at bounding box center [651, 399] width 92 height 30
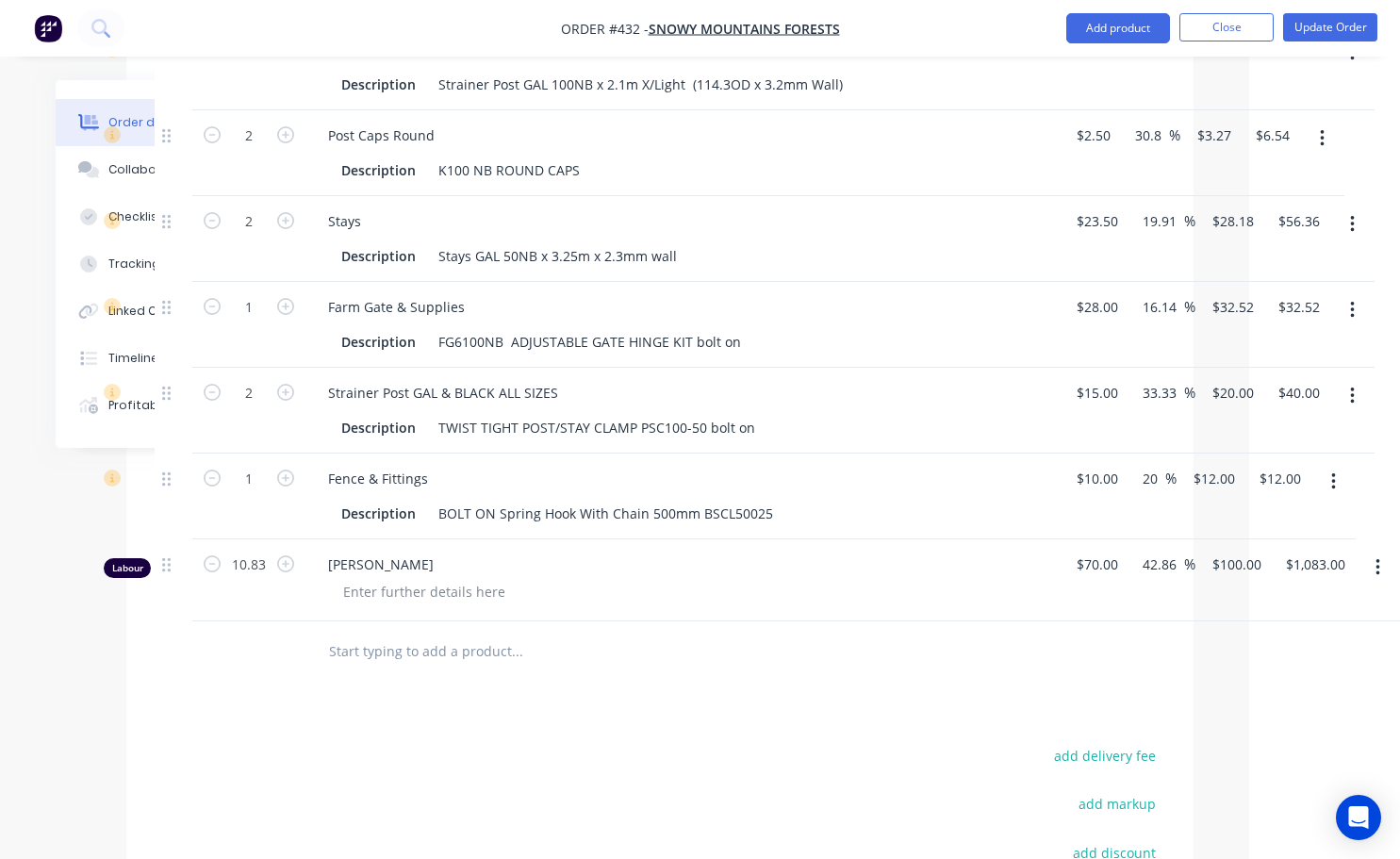
scroll to position [1226, 137]
click at [1377, 562] on icon "button" at bounding box center [1377, 564] width 4 height 17
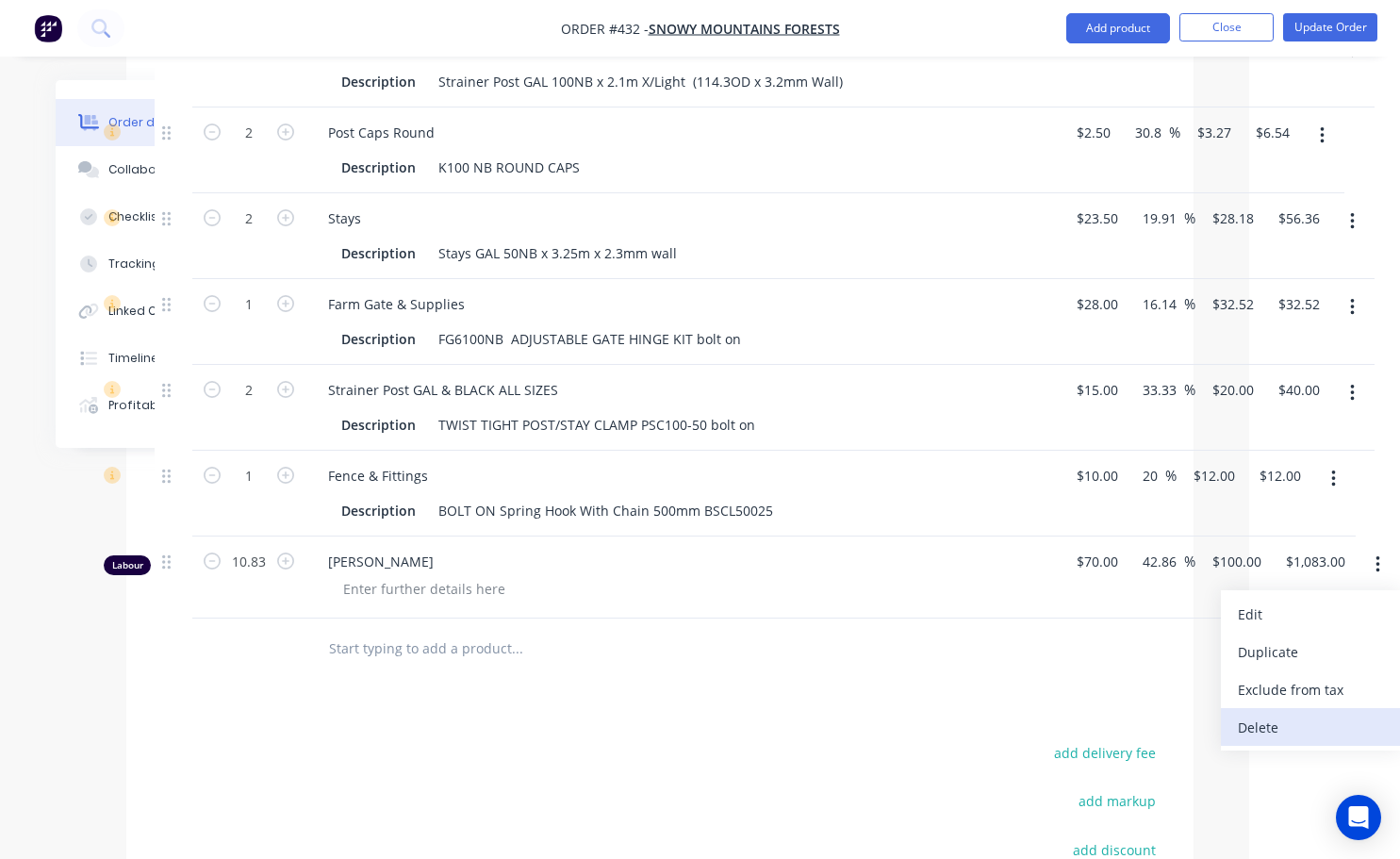
click at [1293, 734] on div "Delete" at bounding box center [1311, 727] width 146 height 28
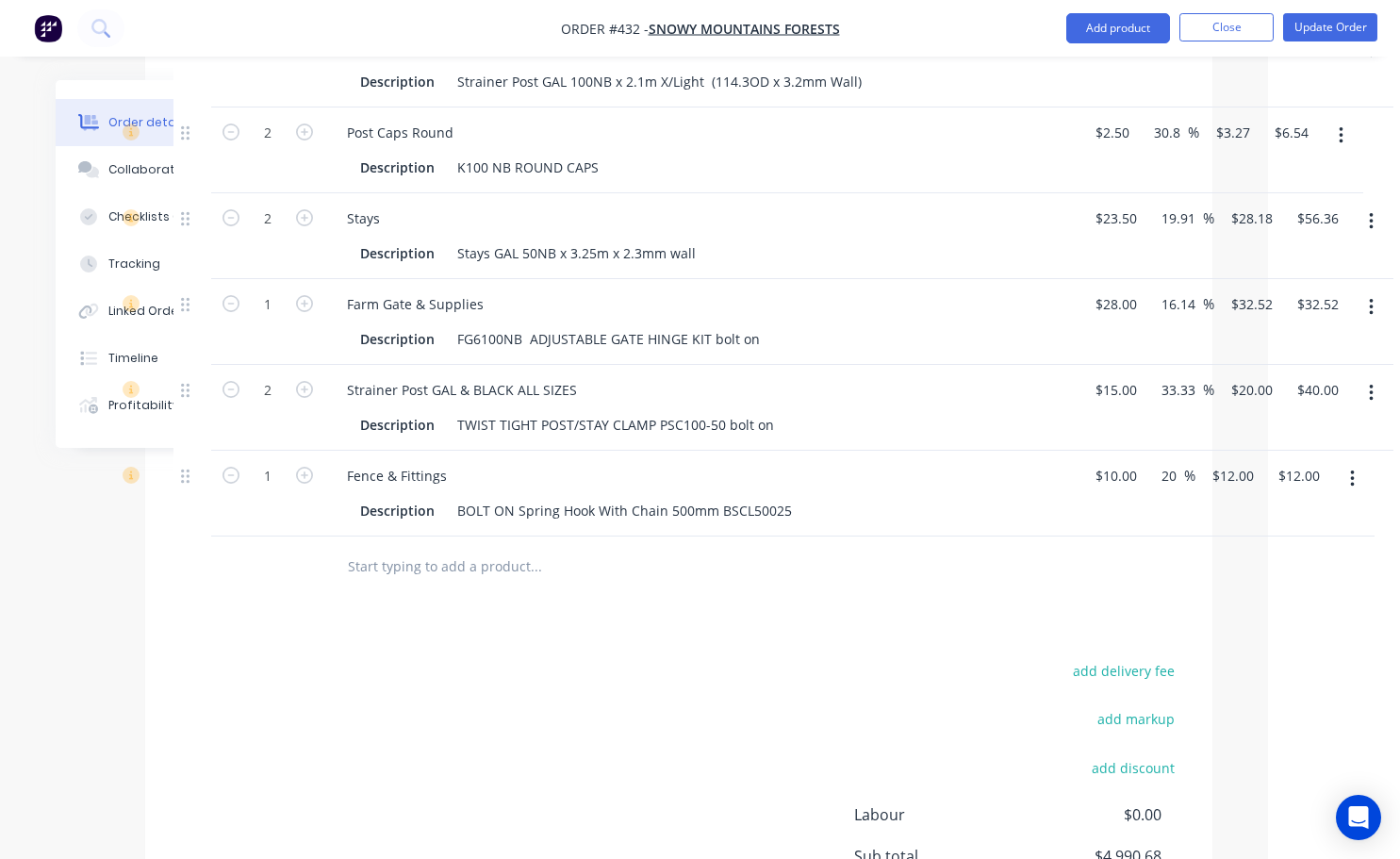
drag, startPoint x: 1411, startPoint y: 490, endPoint x: 1321, endPoint y: 610, distance: 150.0
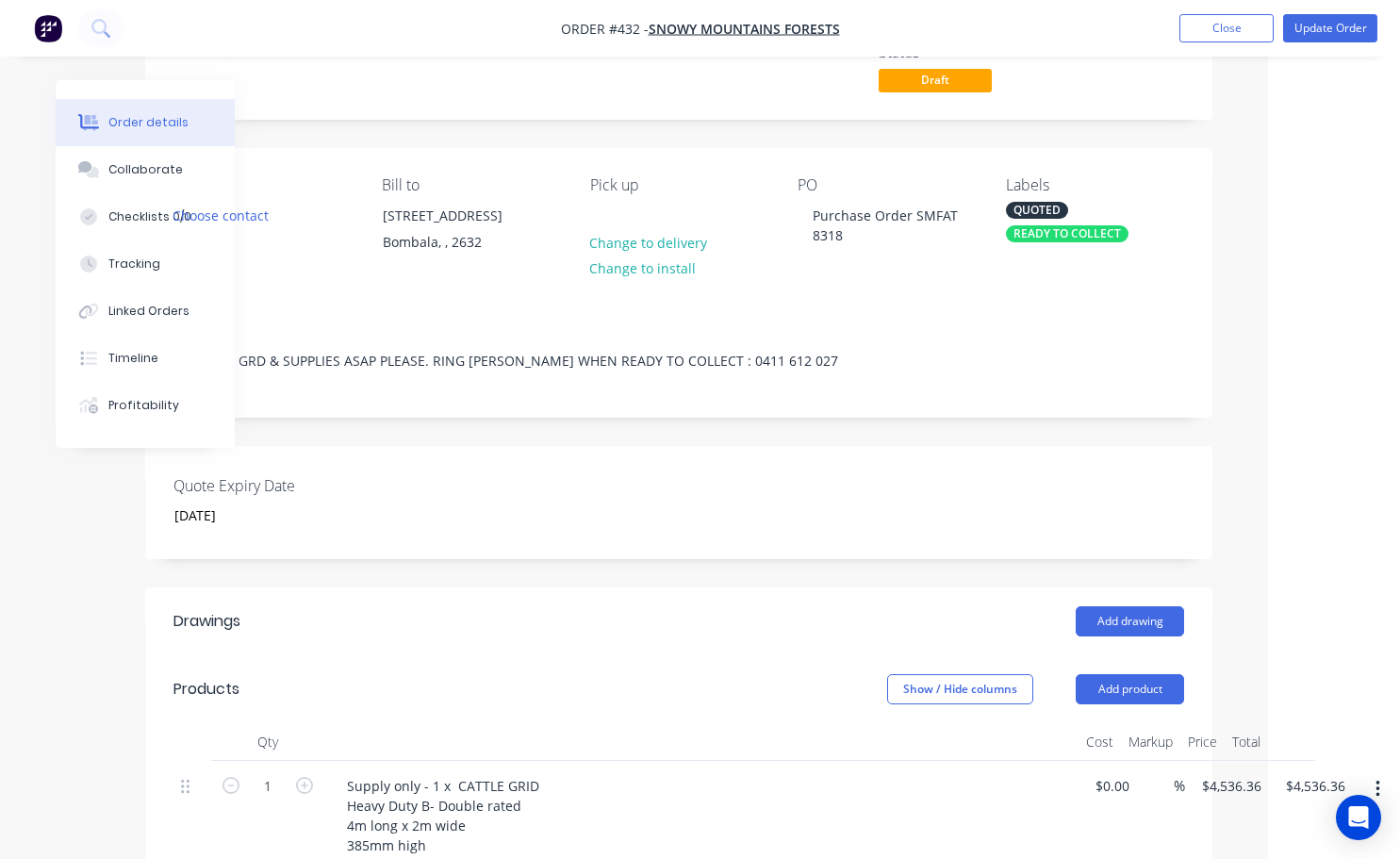
scroll to position [0, 118]
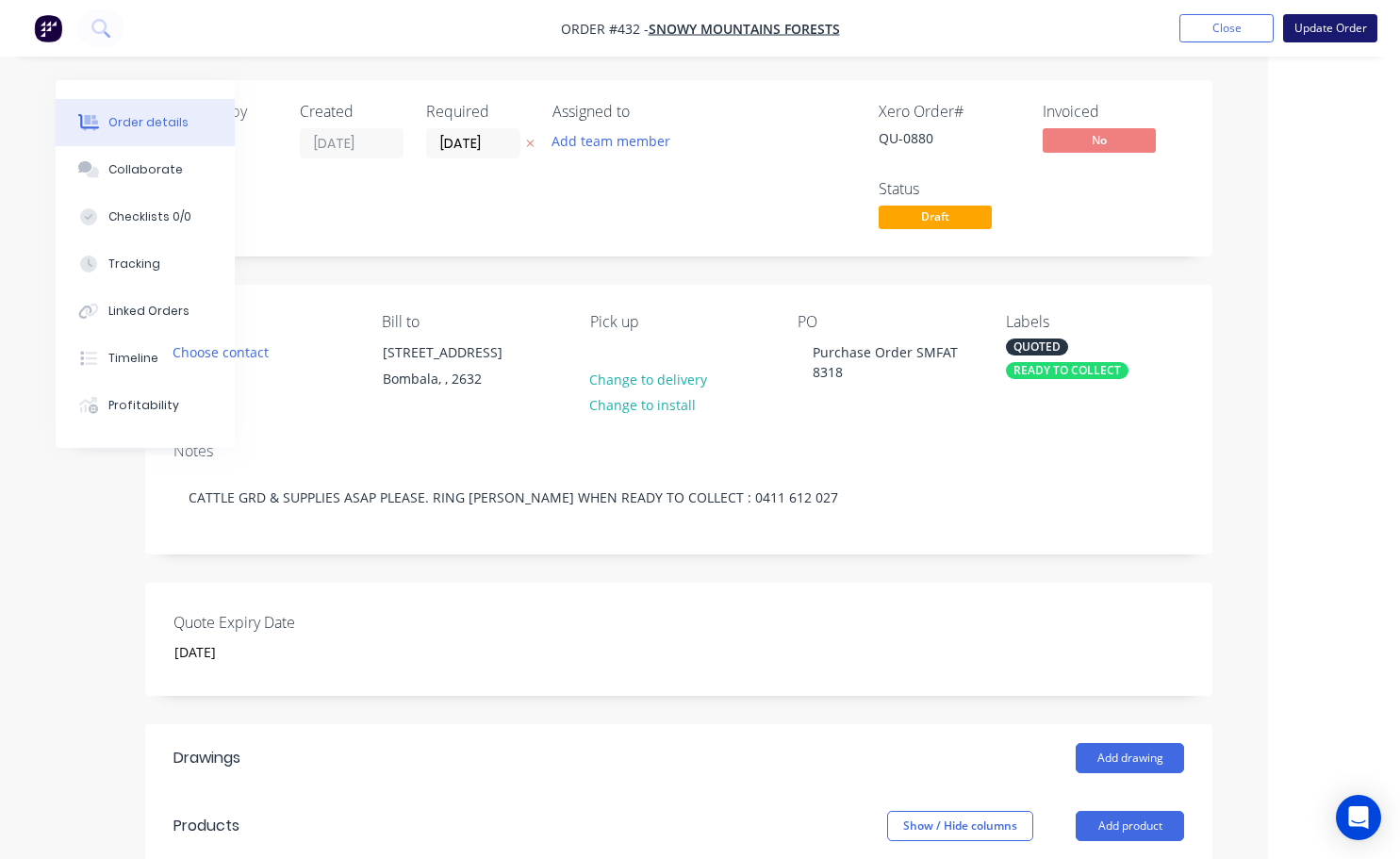
click at [1331, 25] on button "Update Order" at bounding box center [1330, 28] width 94 height 29
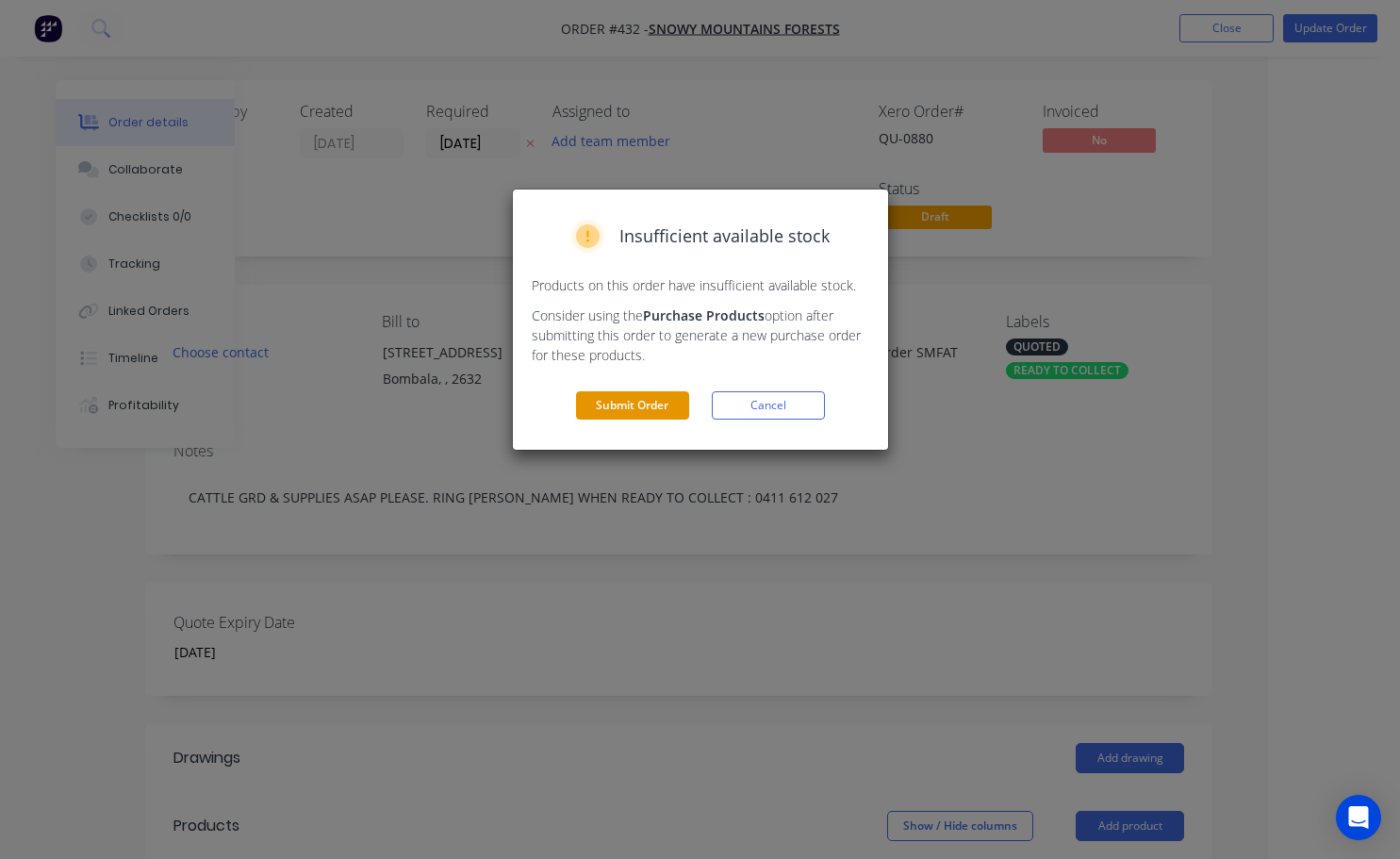
click at [640, 412] on button "Submit Order" at bounding box center [632, 405] width 113 height 29
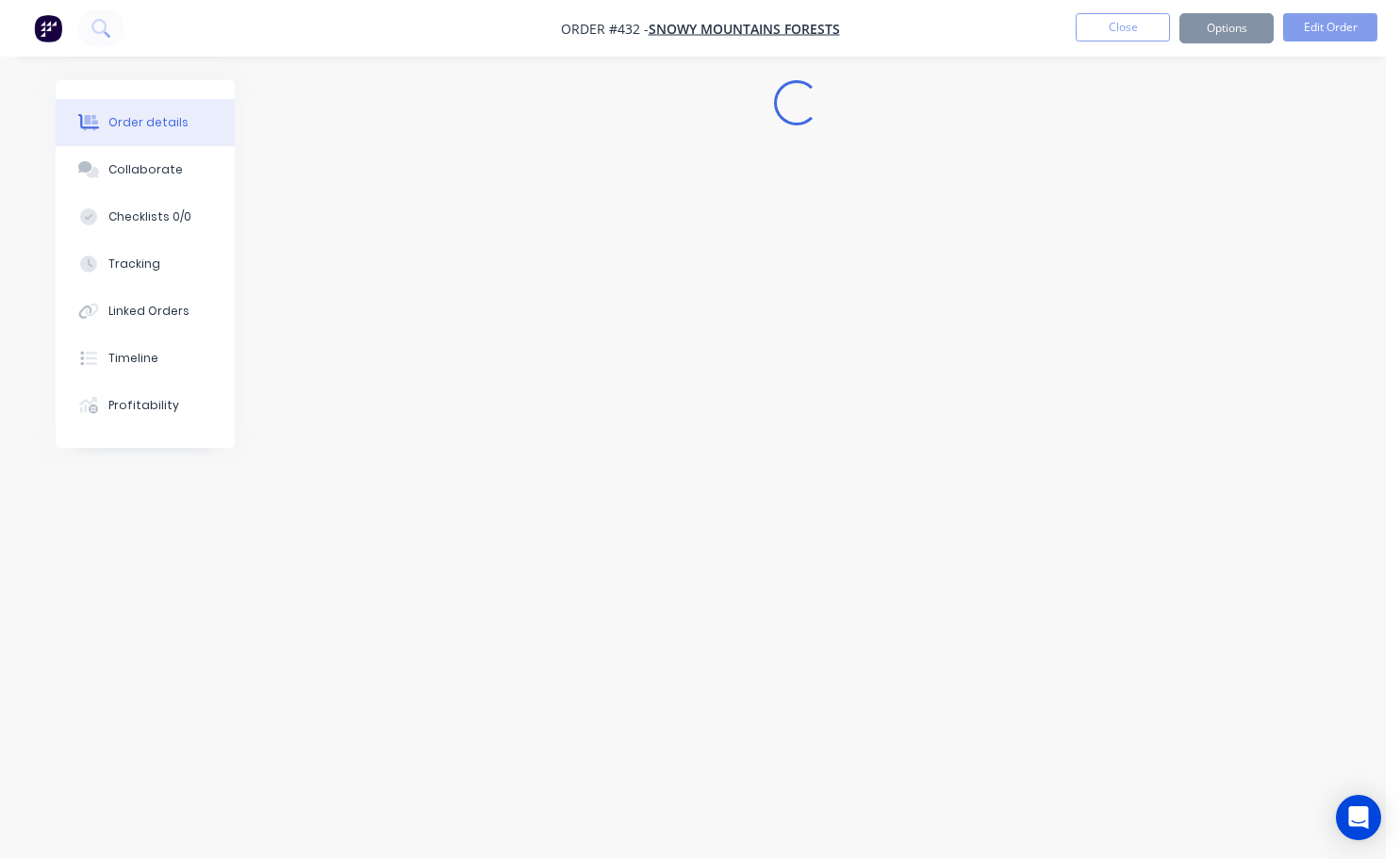
scroll to position [0, 0]
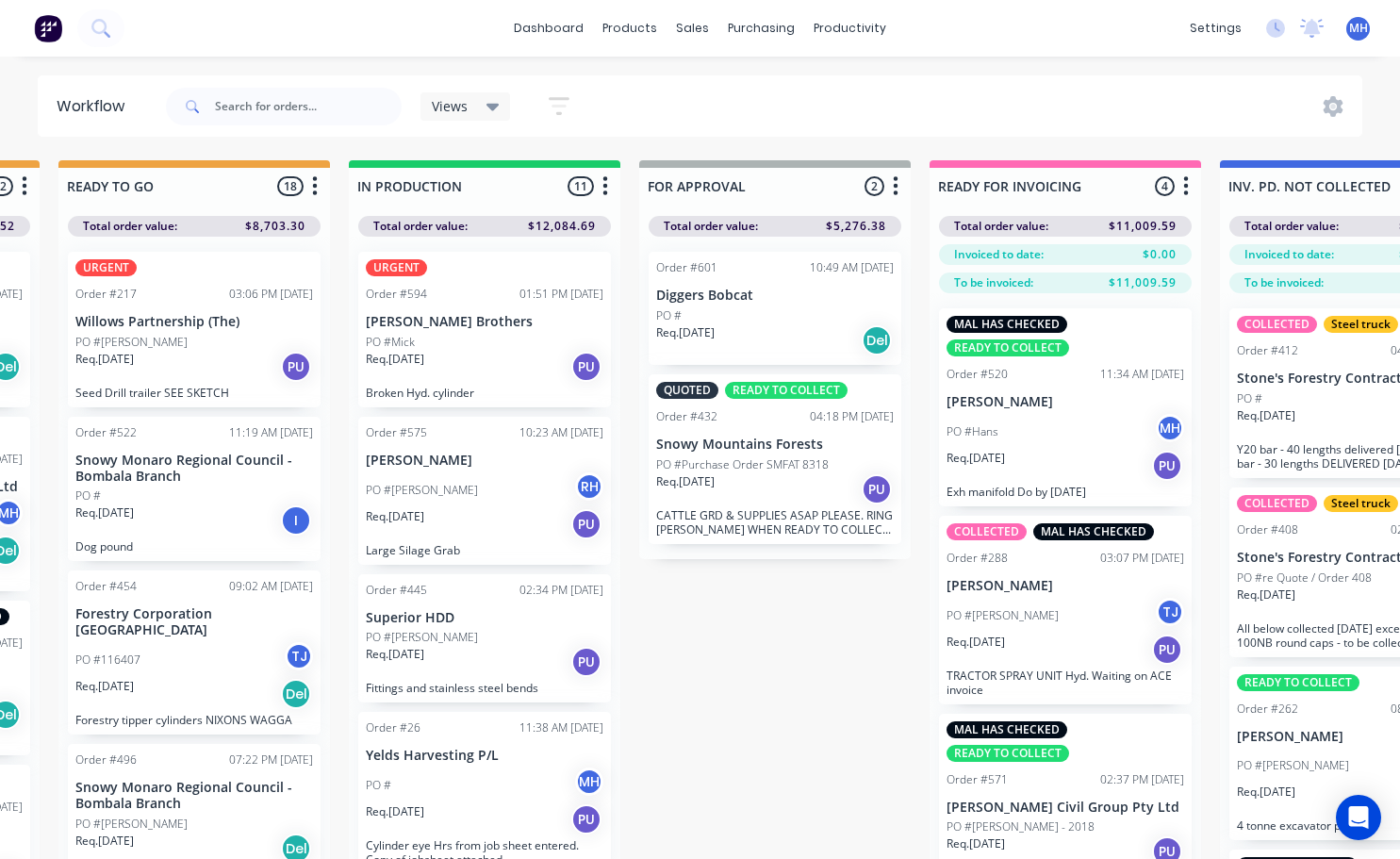
scroll to position [0, 924]
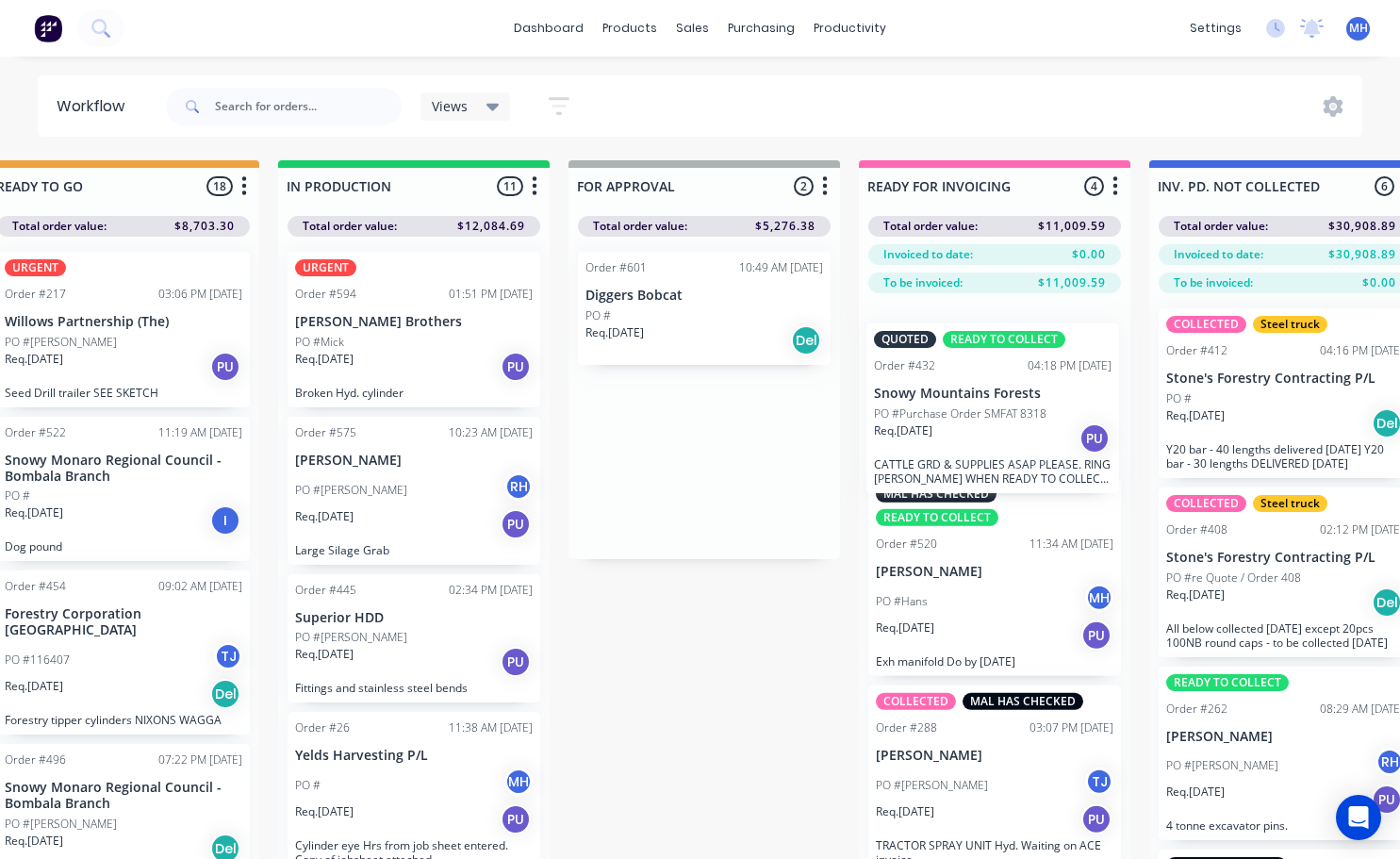
drag, startPoint x: 644, startPoint y: 466, endPoint x: 940, endPoint y: 414, distance: 300.5
click at [940, 414] on div "QUOTES TO DO 2 Status colour #273444 hex #273444 Save Cancel Notifications Emai…" at bounding box center [634, 543] width 3145 height 766
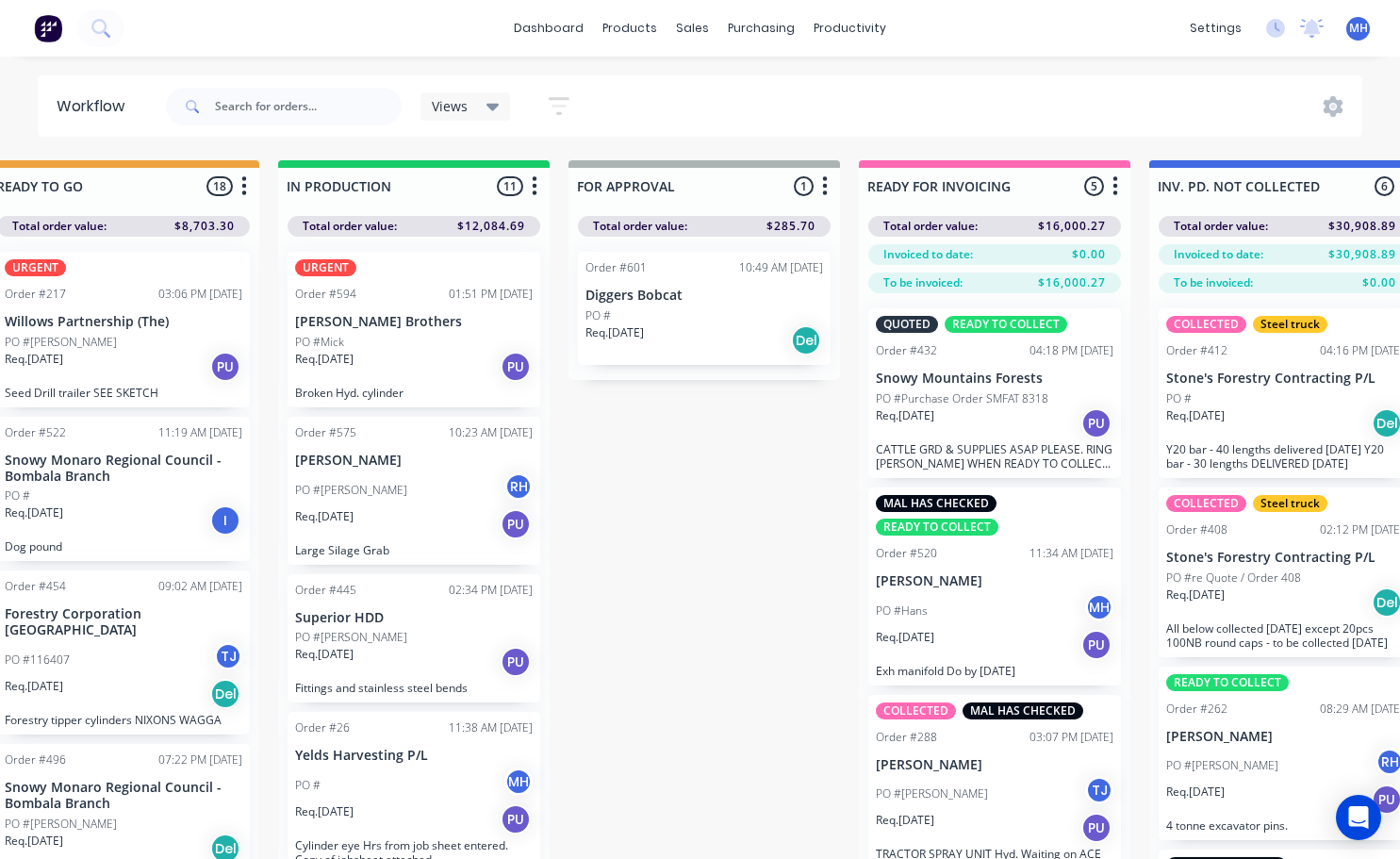
click at [971, 367] on div "QUOTED READY TO COLLECT Order #432 04:18 PM [DATE] Snowy Mountains Forests PO #…" at bounding box center [994, 393] width 253 height 170
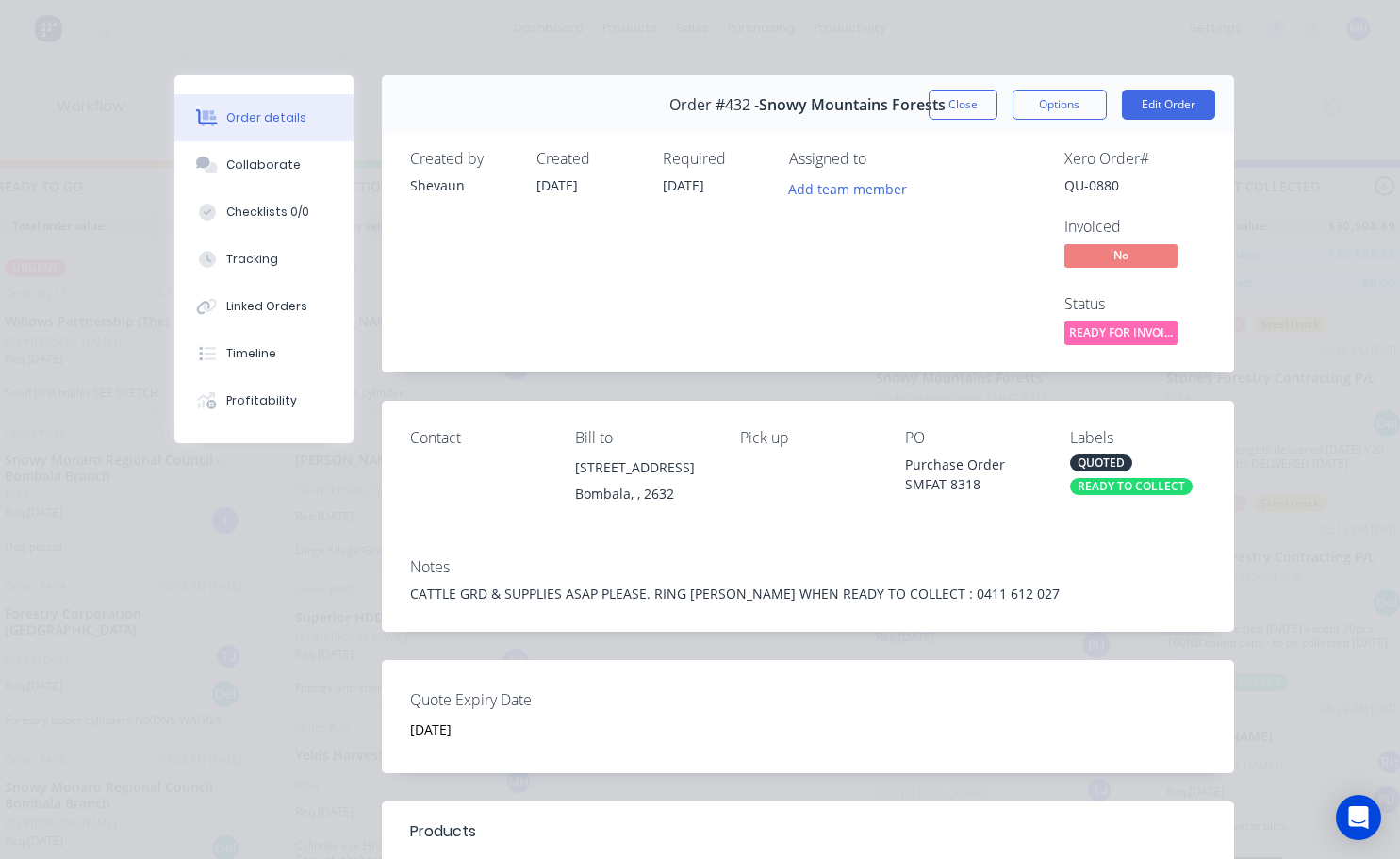
click at [1085, 463] on div "QUOTED" at bounding box center [1101, 462] width 62 height 17
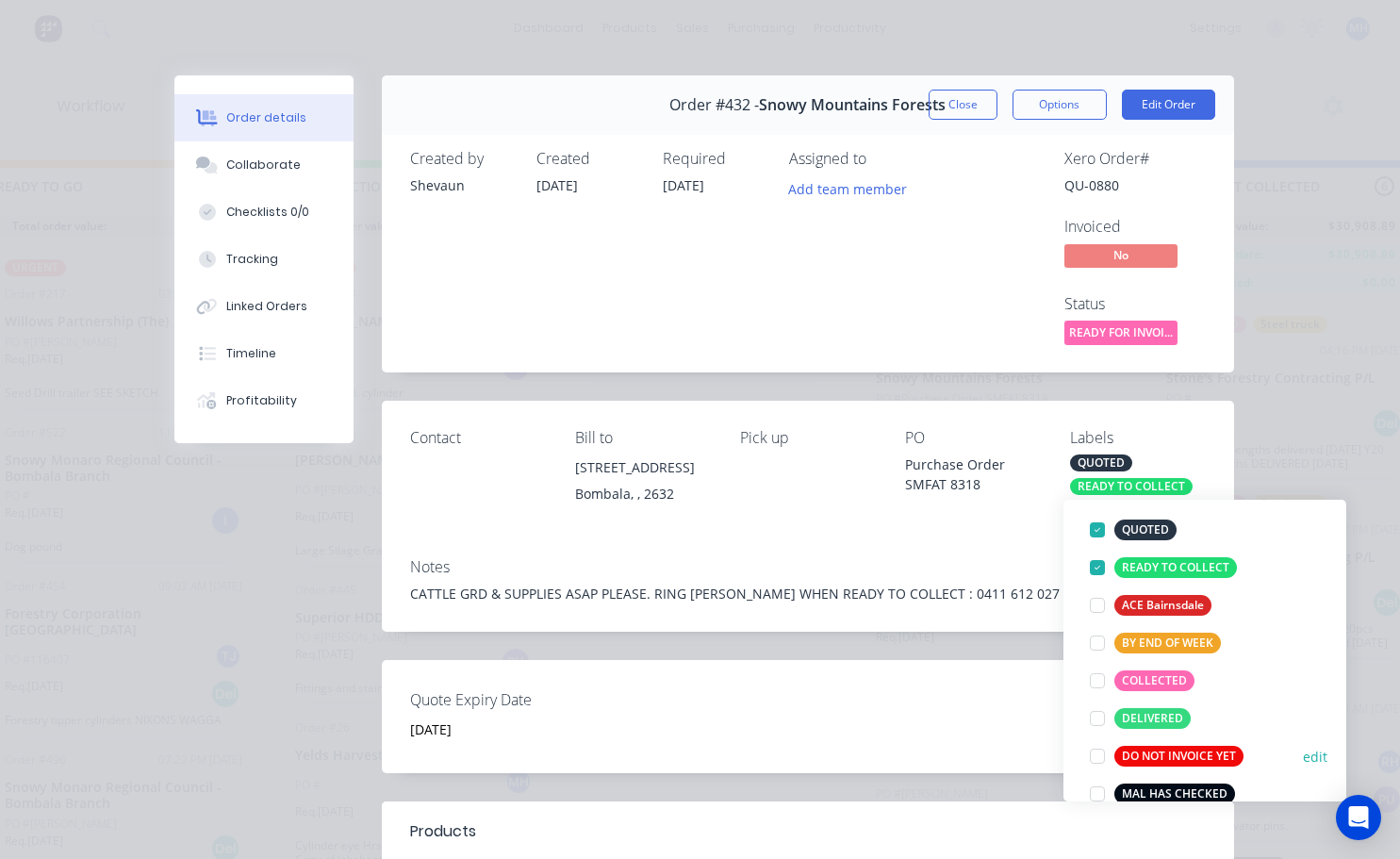
scroll to position [189, 0]
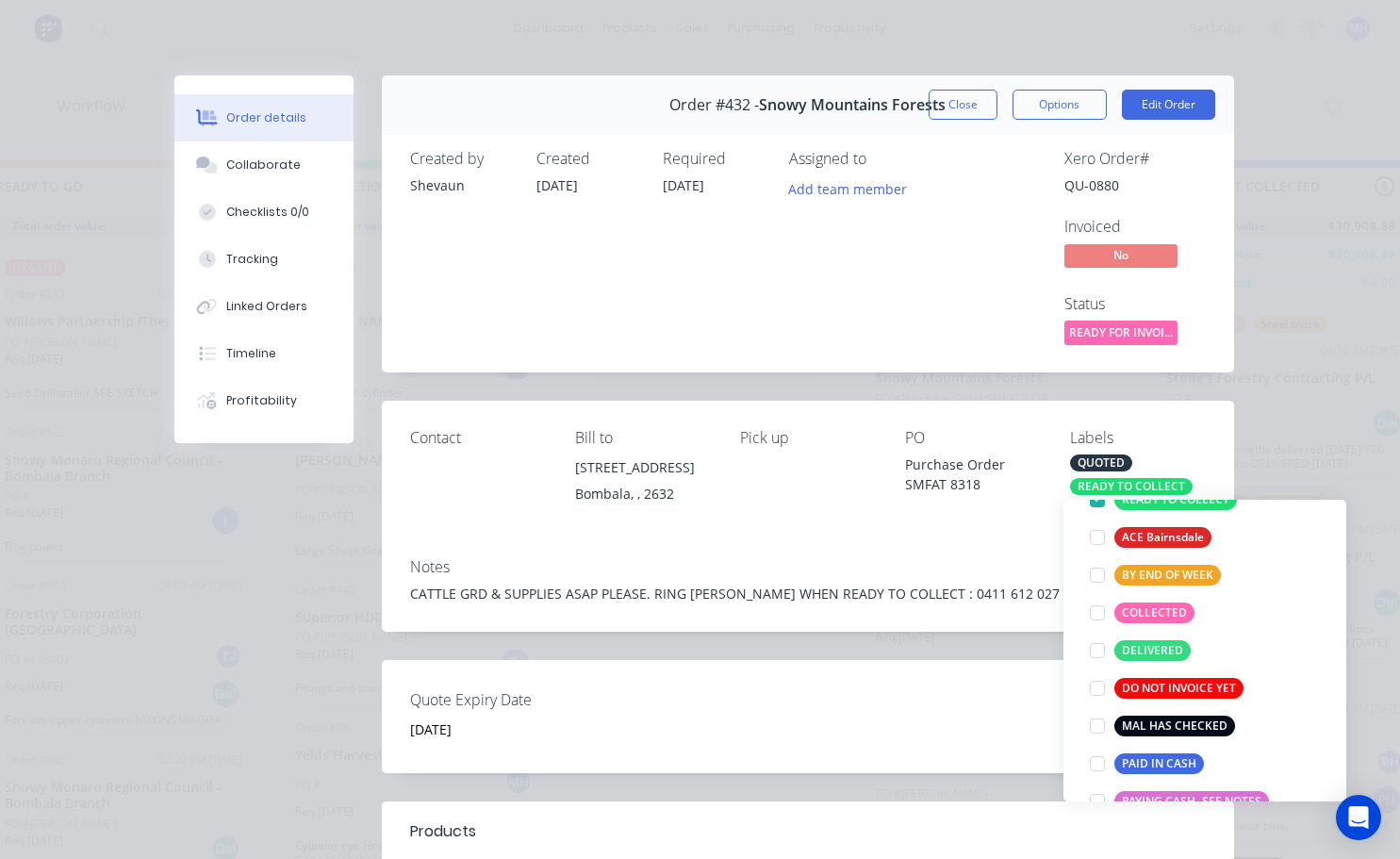
drag, startPoint x: 1099, startPoint y: 731, endPoint x: 1090, endPoint y: 723, distance: 12.0
click at [1098, 731] on div at bounding box center [1097, 725] width 37 height 37
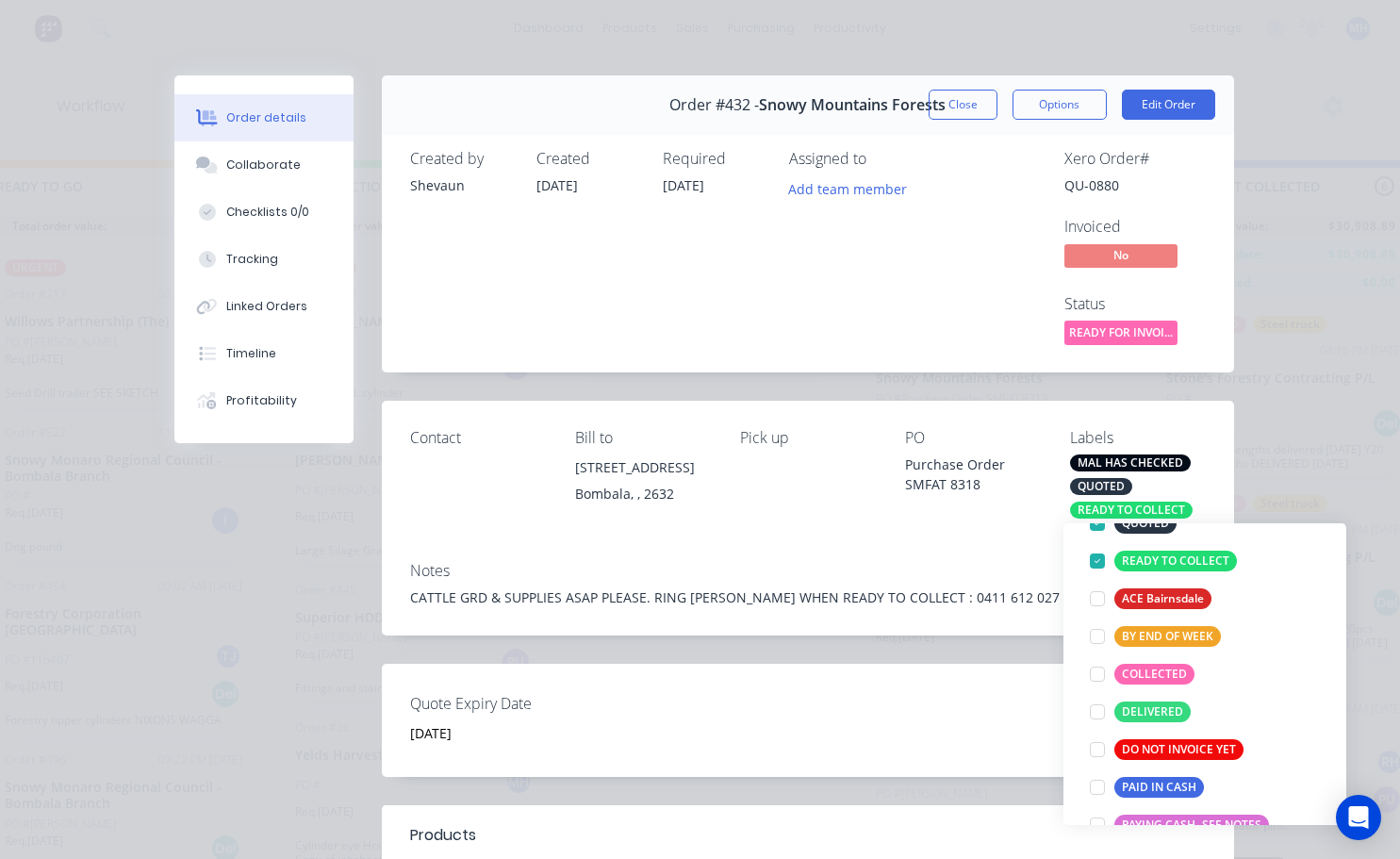
scroll to position [0, 0]
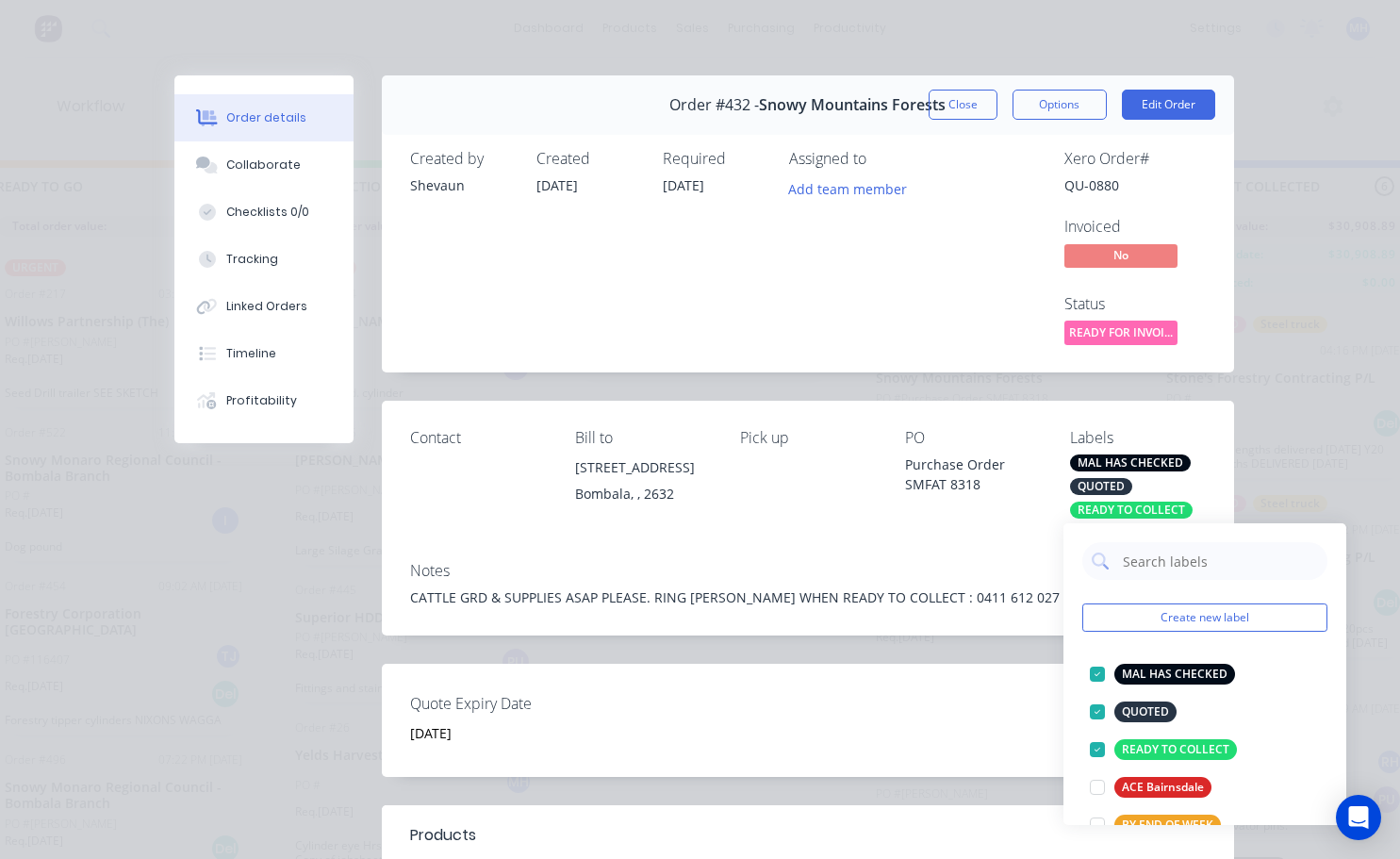
click at [934, 107] on button "Close" at bounding box center [963, 104] width 69 height 30
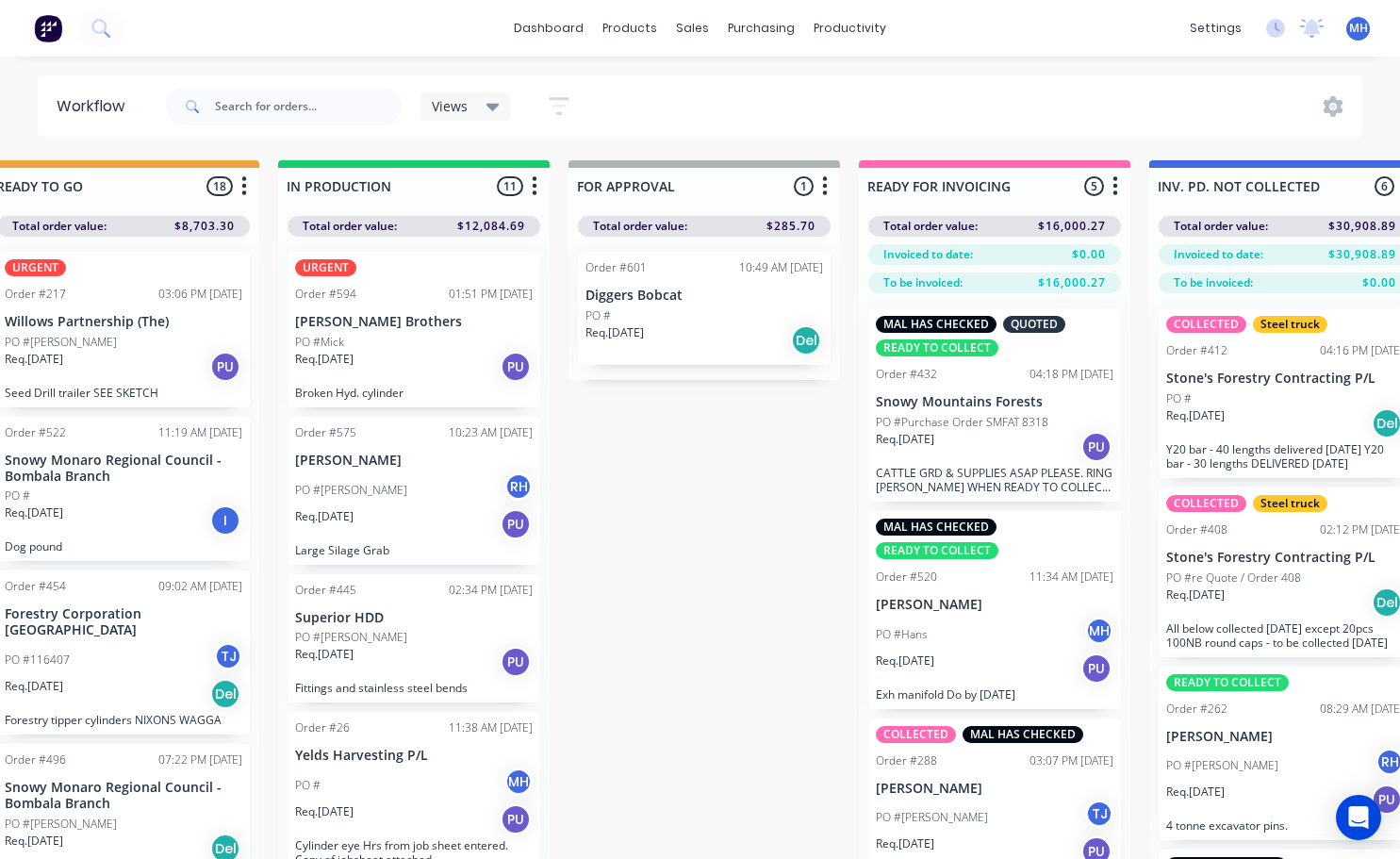
click at [721, 325] on div "Req. [DATE] Del" at bounding box center [705, 340] width 238 height 32
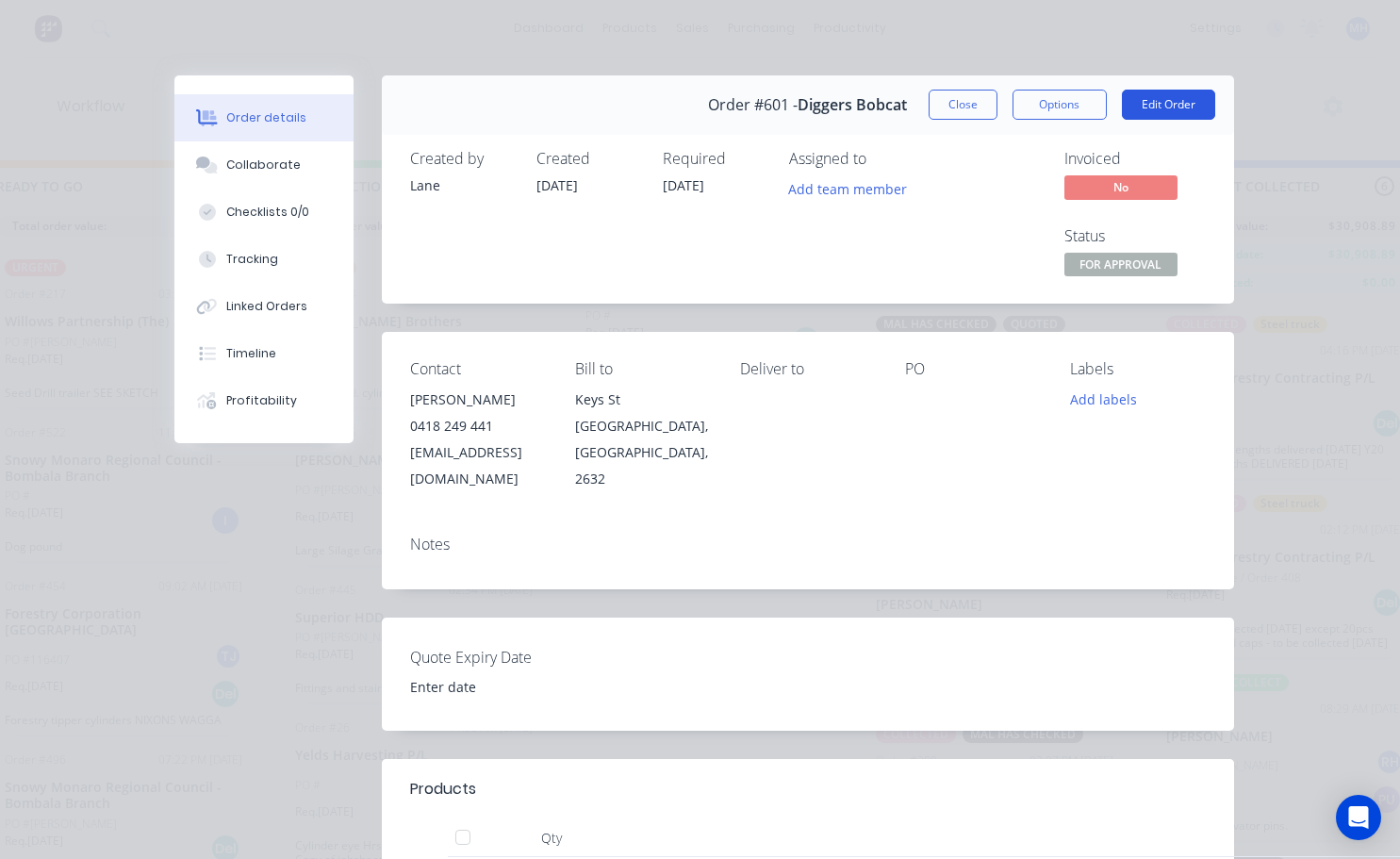
click at [1146, 103] on button "Edit Order" at bounding box center [1168, 104] width 93 height 30
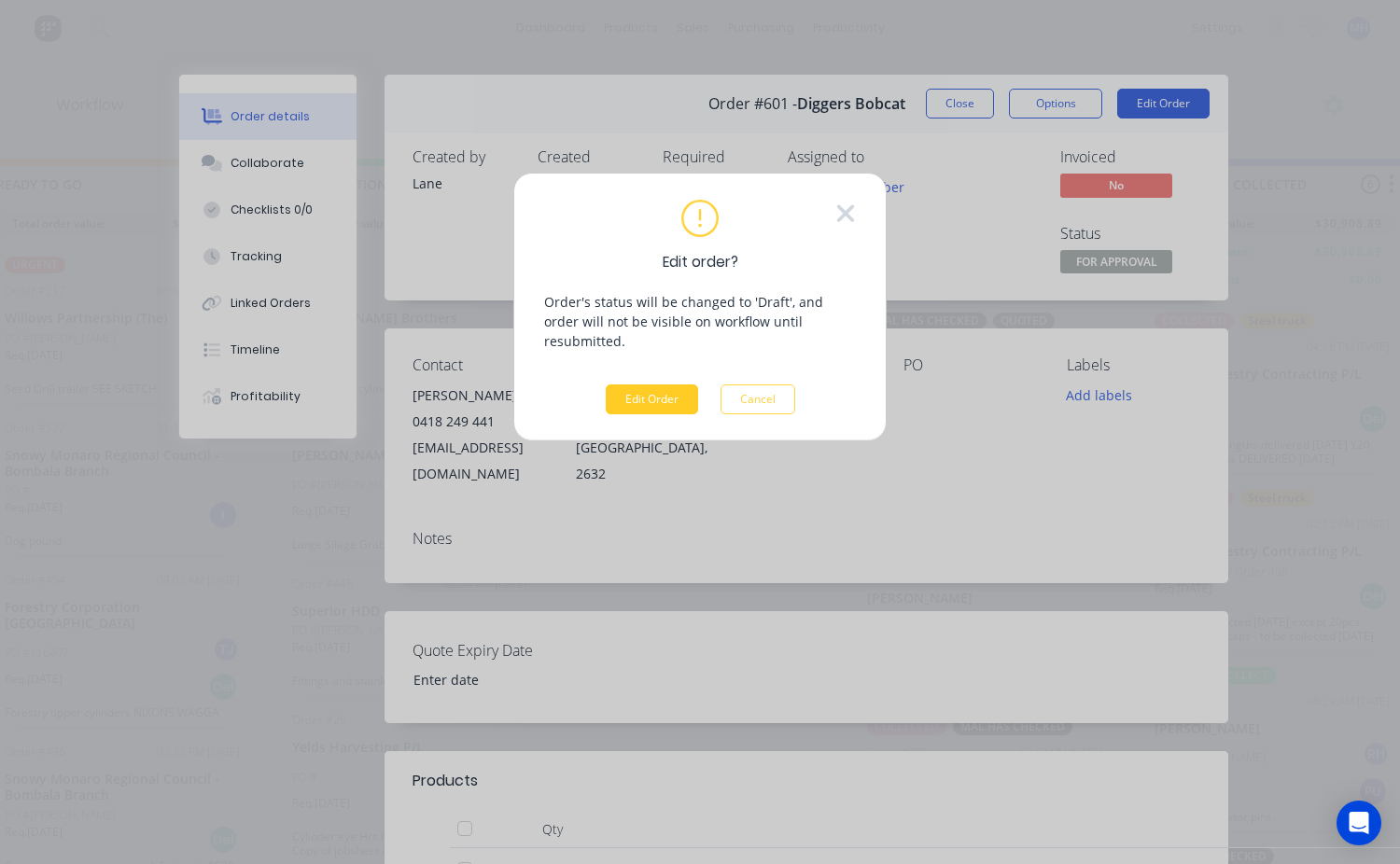
click at [668, 384] on button "Edit Order" at bounding box center [651, 399] width 92 height 30
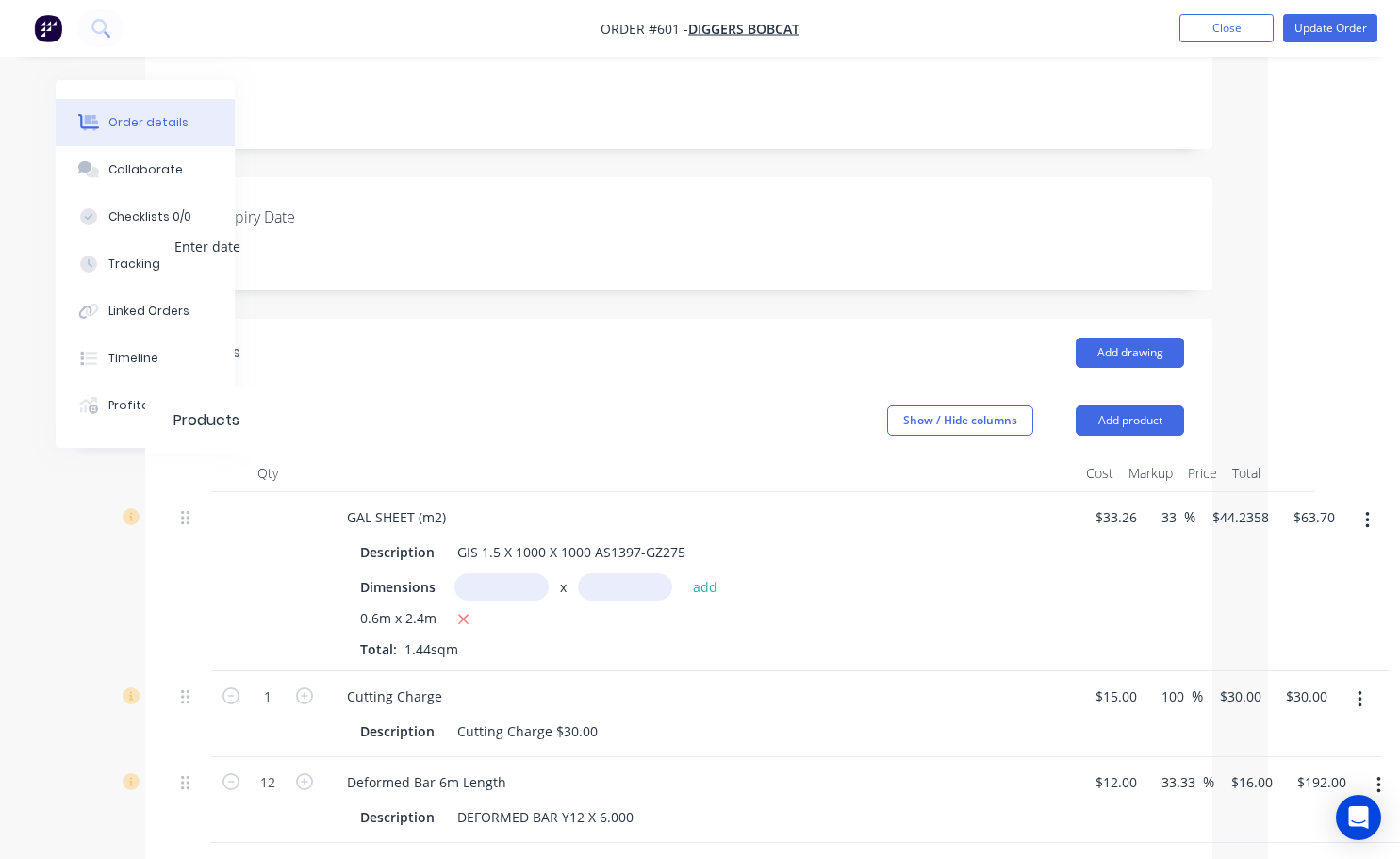
scroll to position [377, 119]
drag, startPoint x: 1317, startPoint y: 490, endPoint x: 1286, endPoint y: 528, distance: 49.0
click at [1318, 503] on input "63.70" at bounding box center [1312, 517] width 43 height 28
type input "73"
type input "52.42"
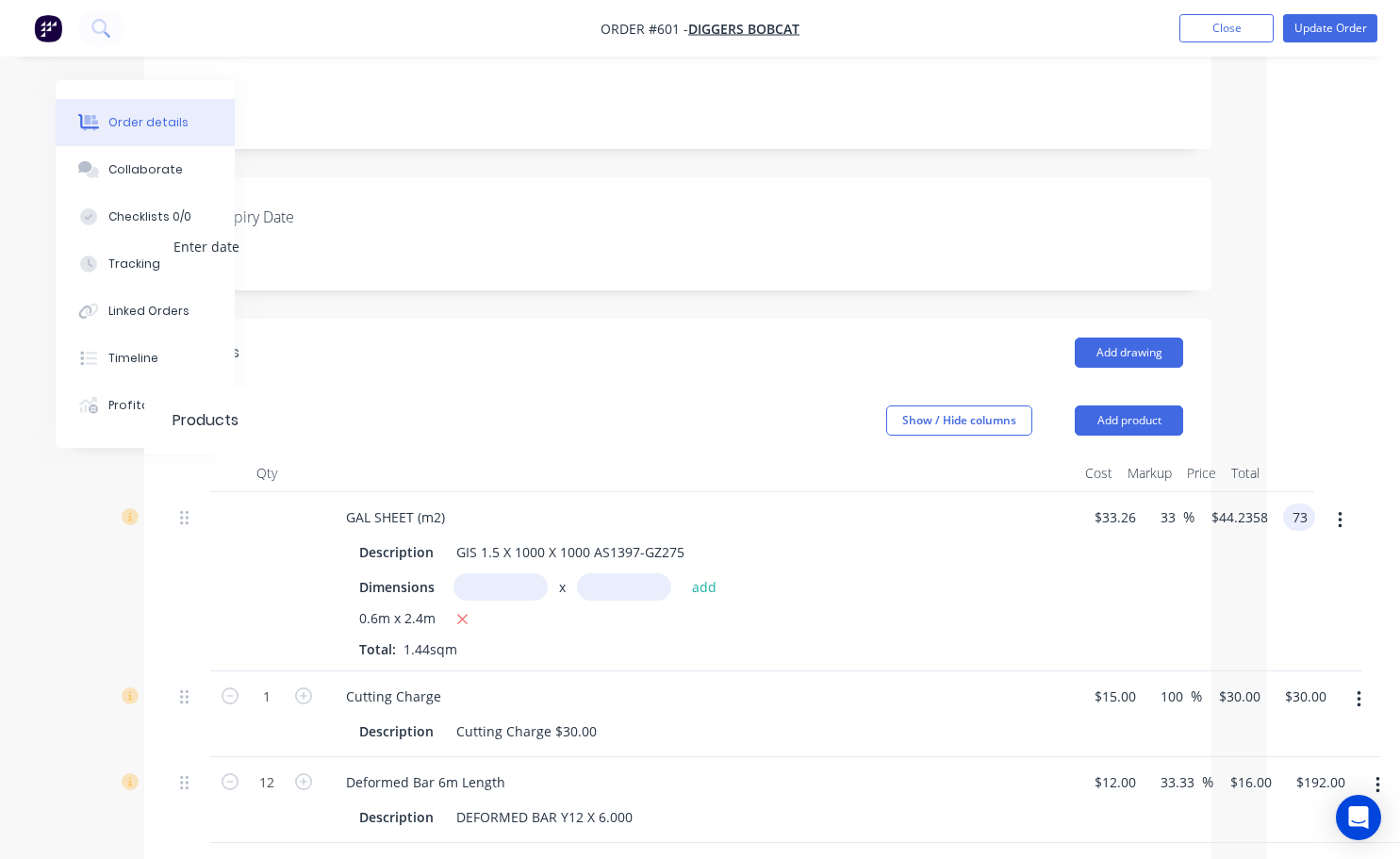
type input "$50.6944"
type input "$73.00"
click at [806, 454] on div at bounding box center [700, 473] width 754 height 37
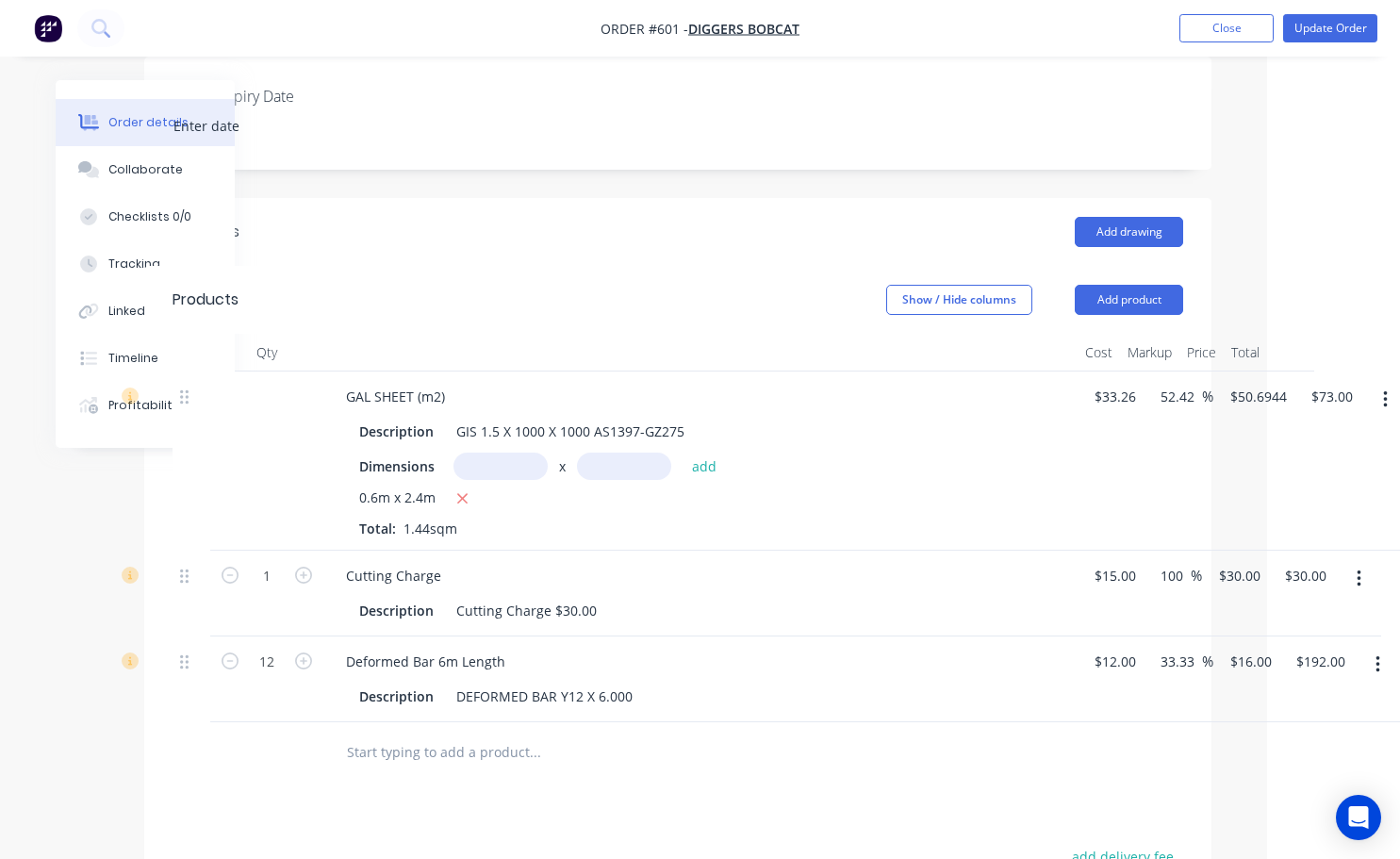
scroll to position [565, 119]
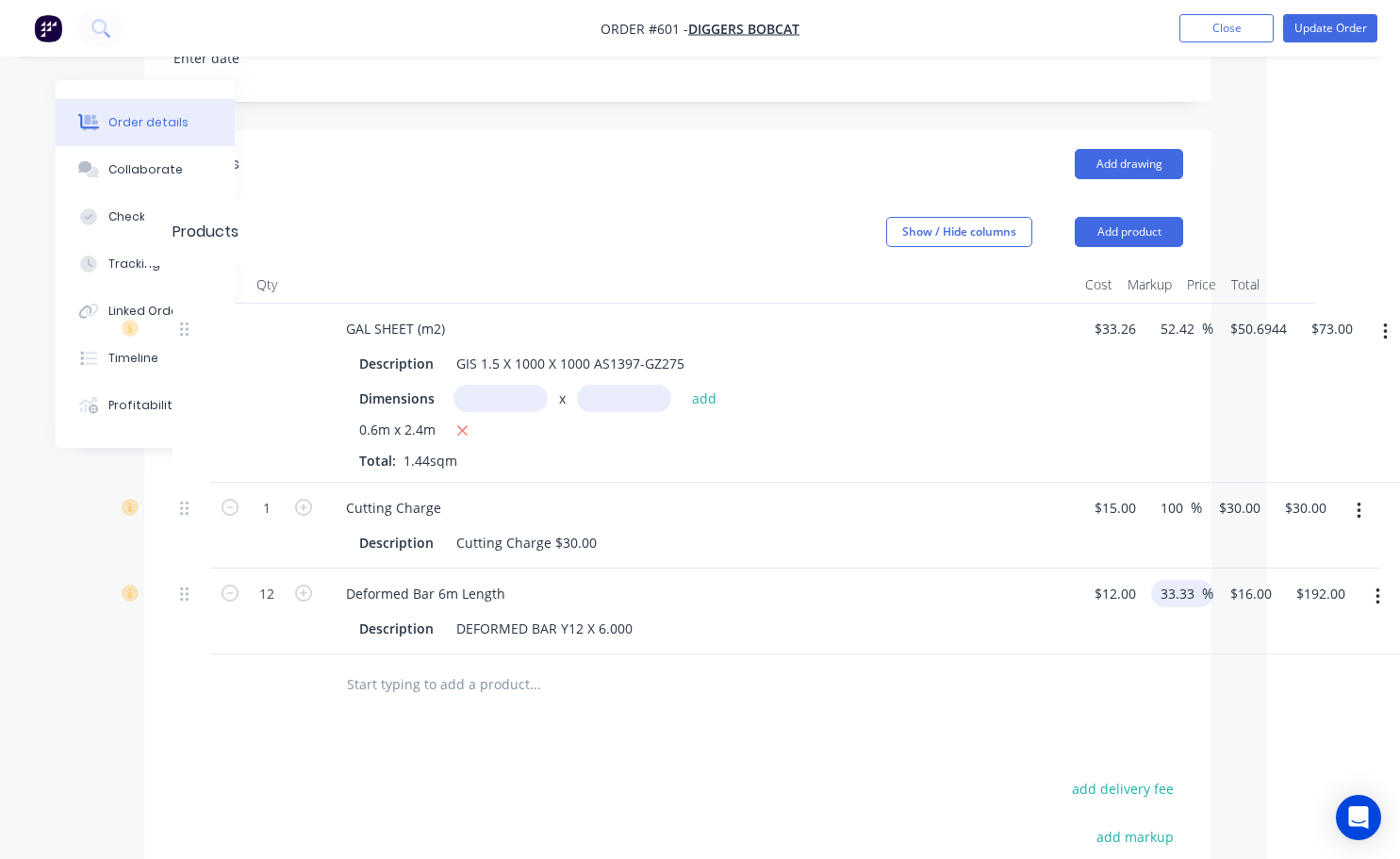
click at [1194, 580] on input "33.33" at bounding box center [1181, 594] width 43 height 28
type input "3"
type input "20"
type input "$14.40"
type input "$172.80"
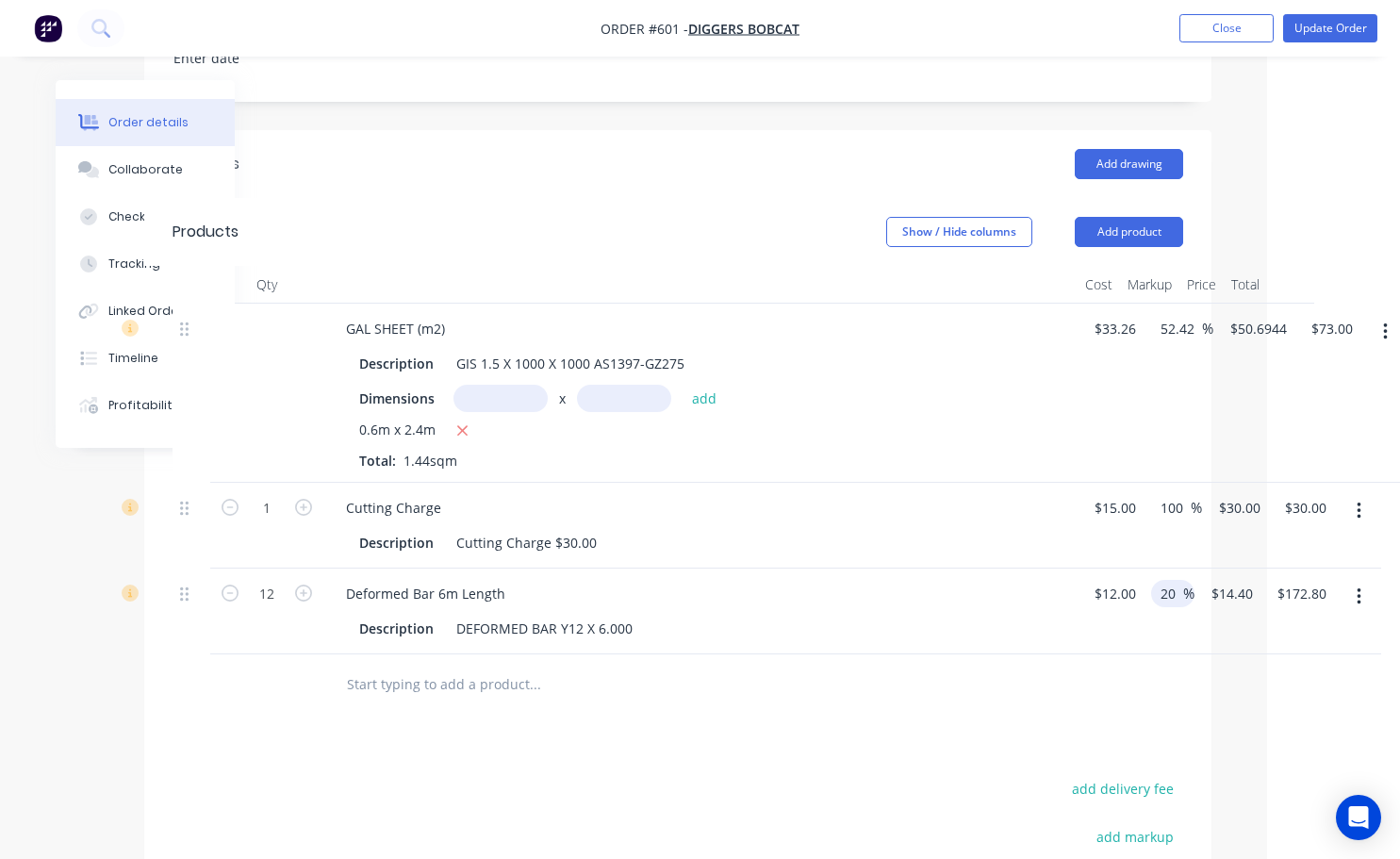
click at [1163, 721] on div "Drawings Add drawing Products Show / Hide columns Add product Qty Cost Markup P…" at bounding box center [678, 649] width 1068 height 1038
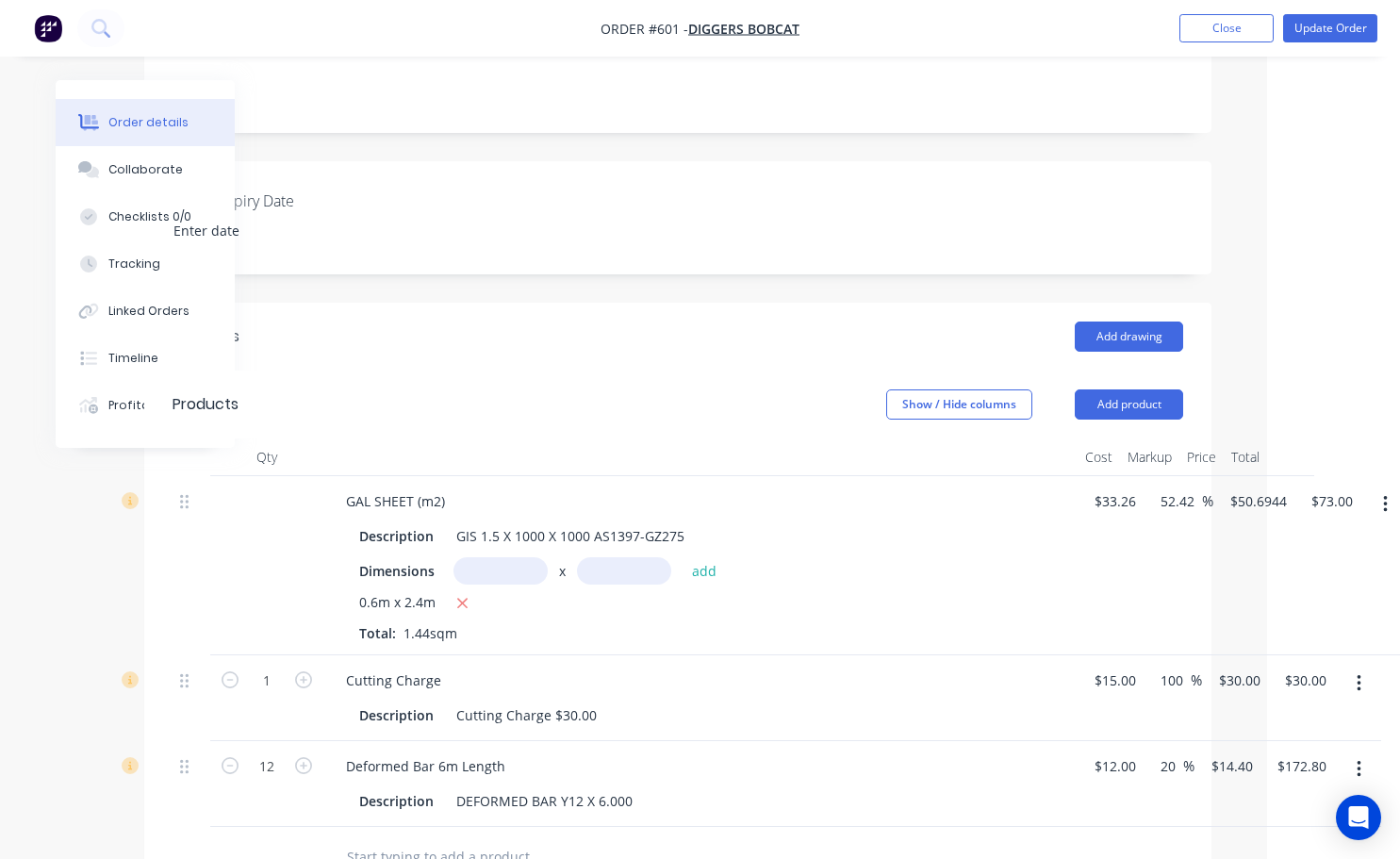
scroll to position [472, 119]
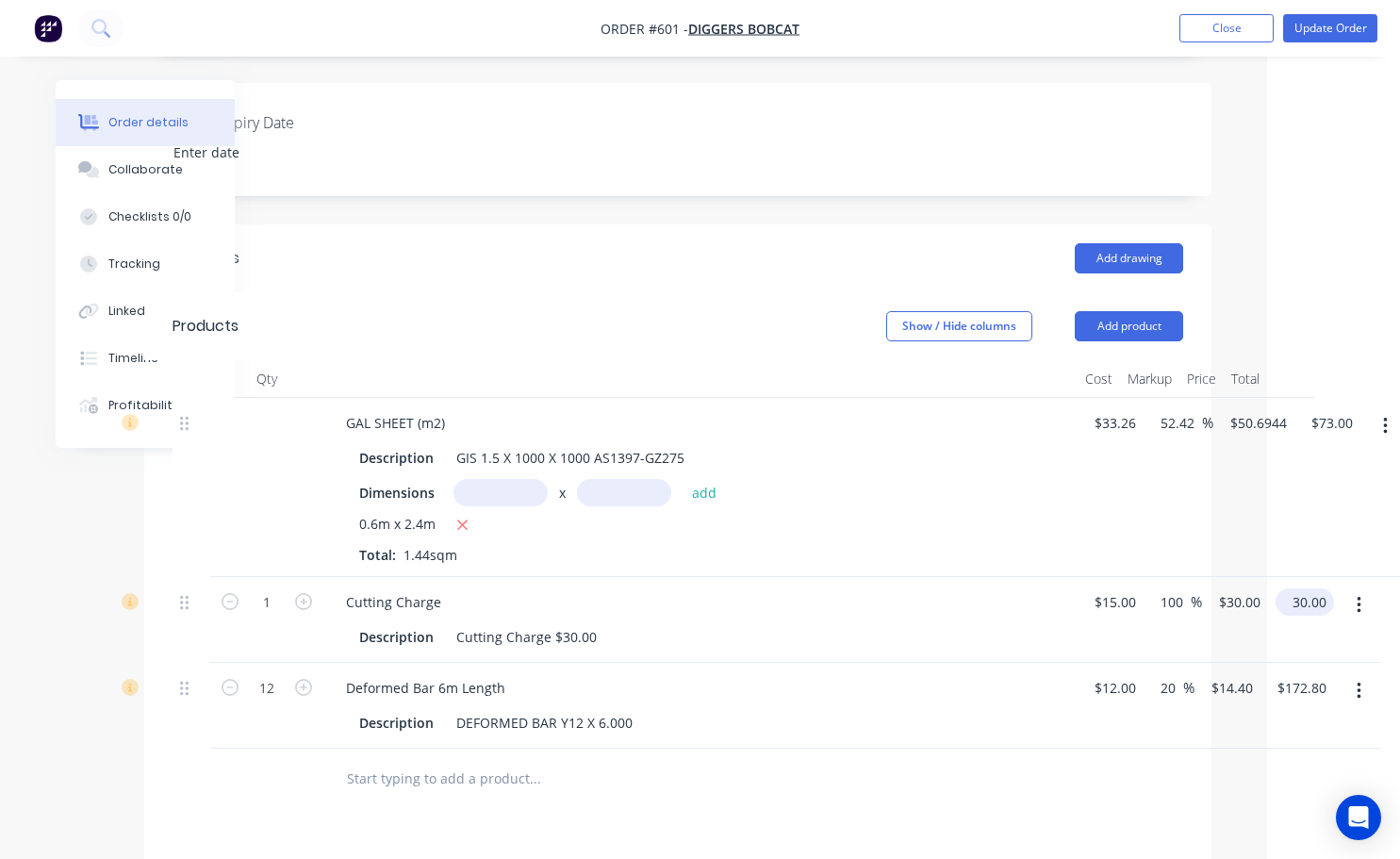
click at [1303, 588] on input "30.00" at bounding box center [1309, 601] width 51 height 28
type input "40"
type input "166.67"
type input "$40.00"
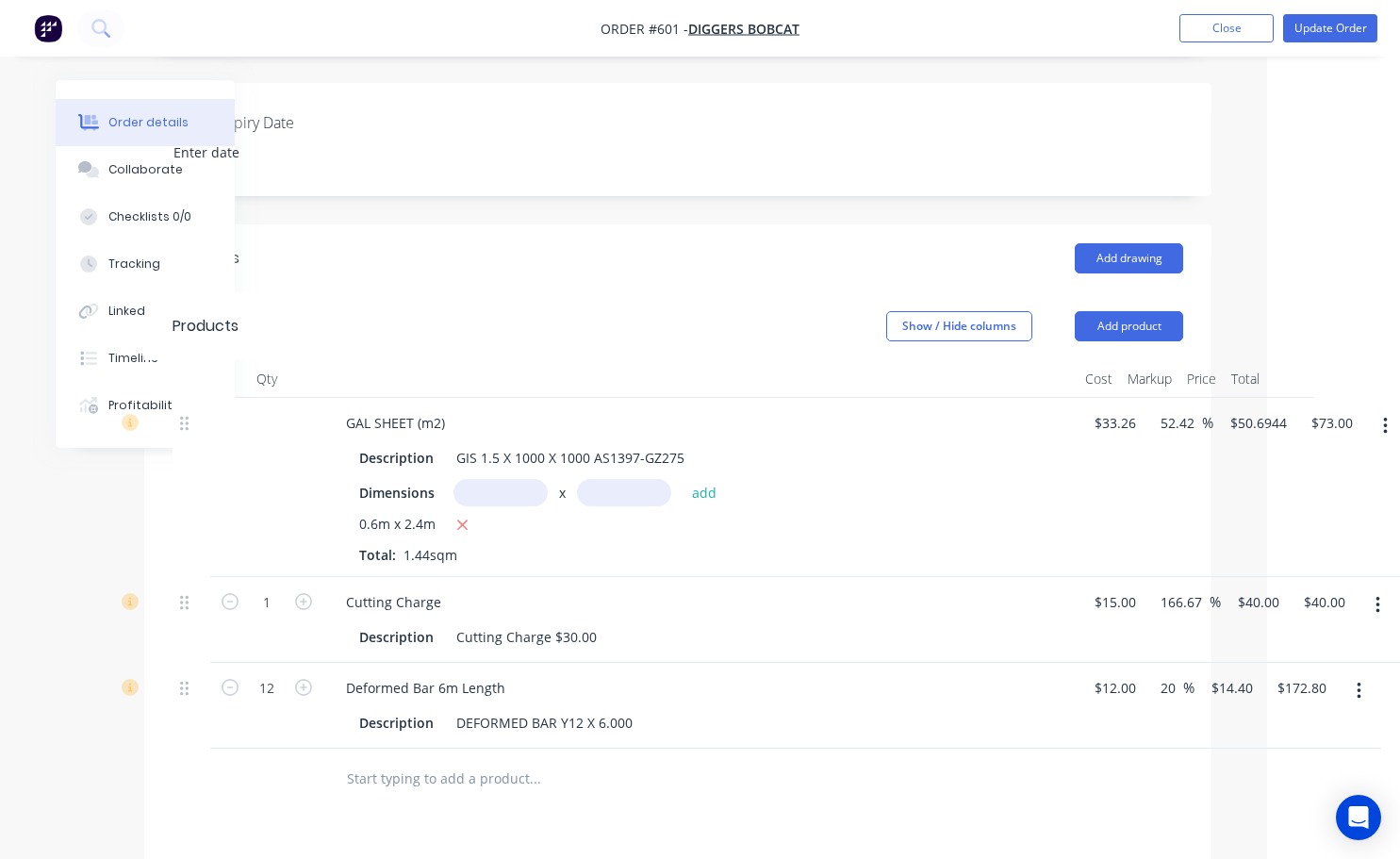
click at [998, 514] on div "0.6m x 2.4m" at bounding box center [700, 526] width 682 height 24
click at [1342, 29] on button "Update Order" at bounding box center [1330, 28] width 94 height 29
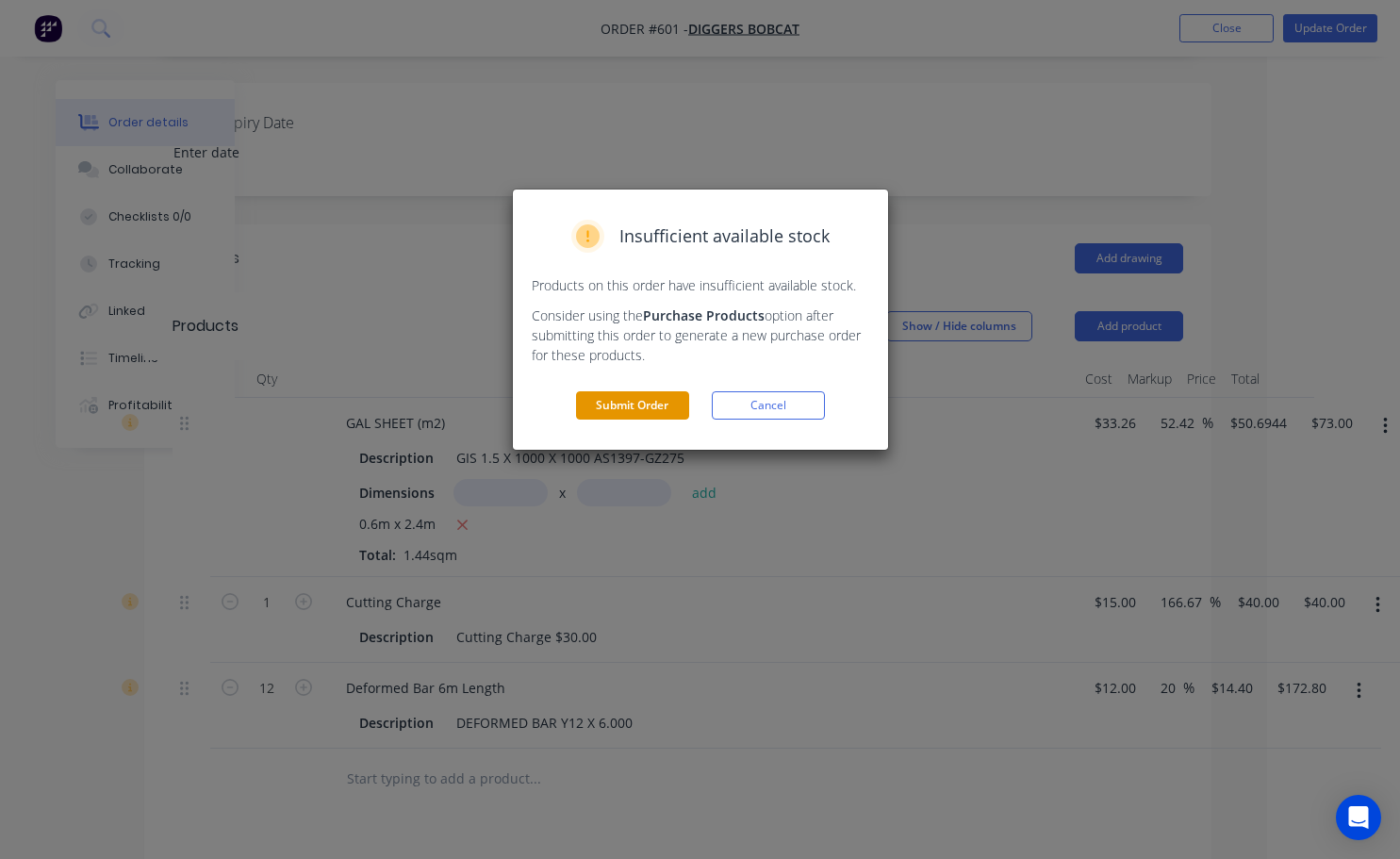
click at [666, 403] on button "Submit Order" at bounding box center [632, 405] width 113 height 29
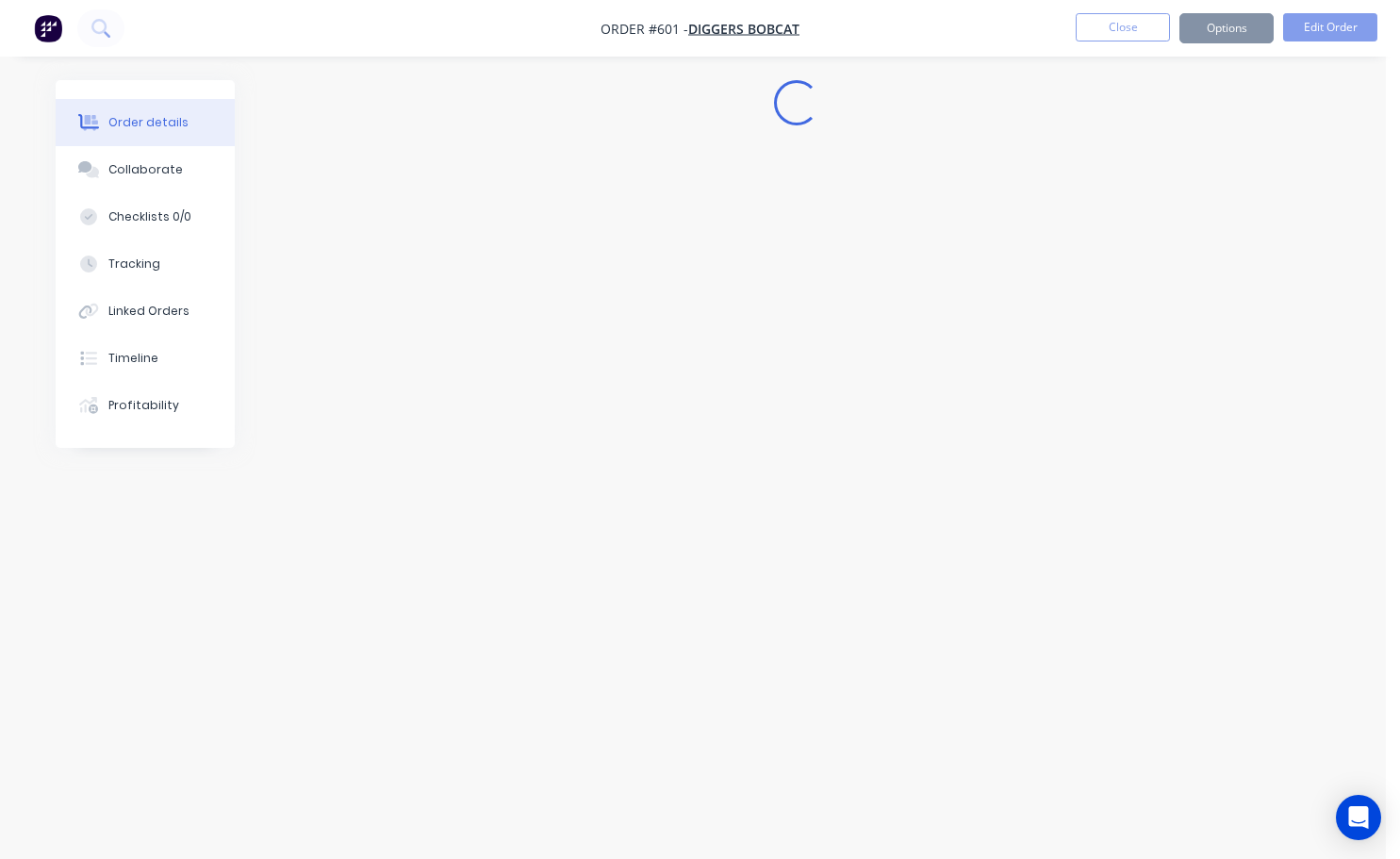
scroll to position [0, 0]
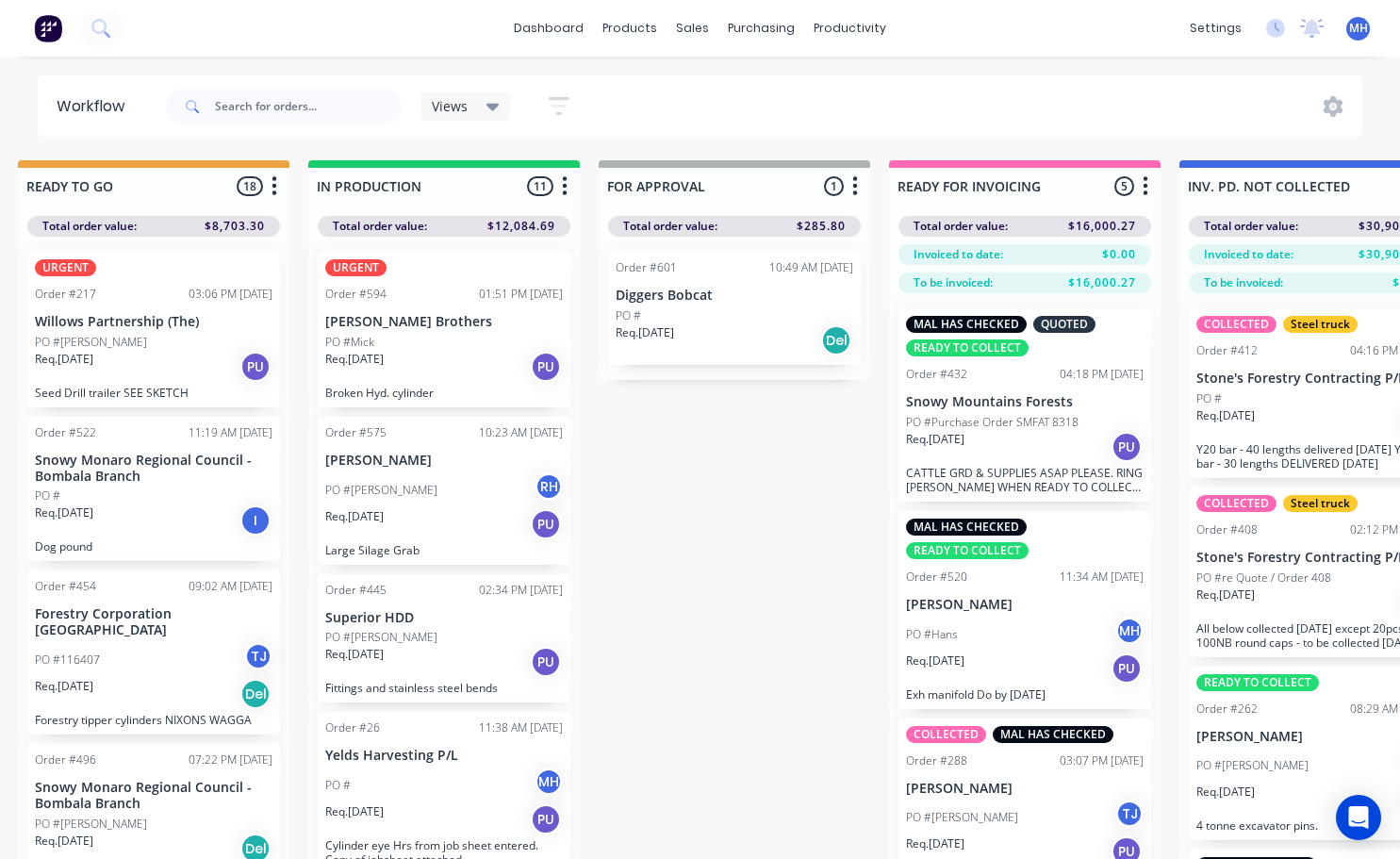
scroll to position [0, 901]
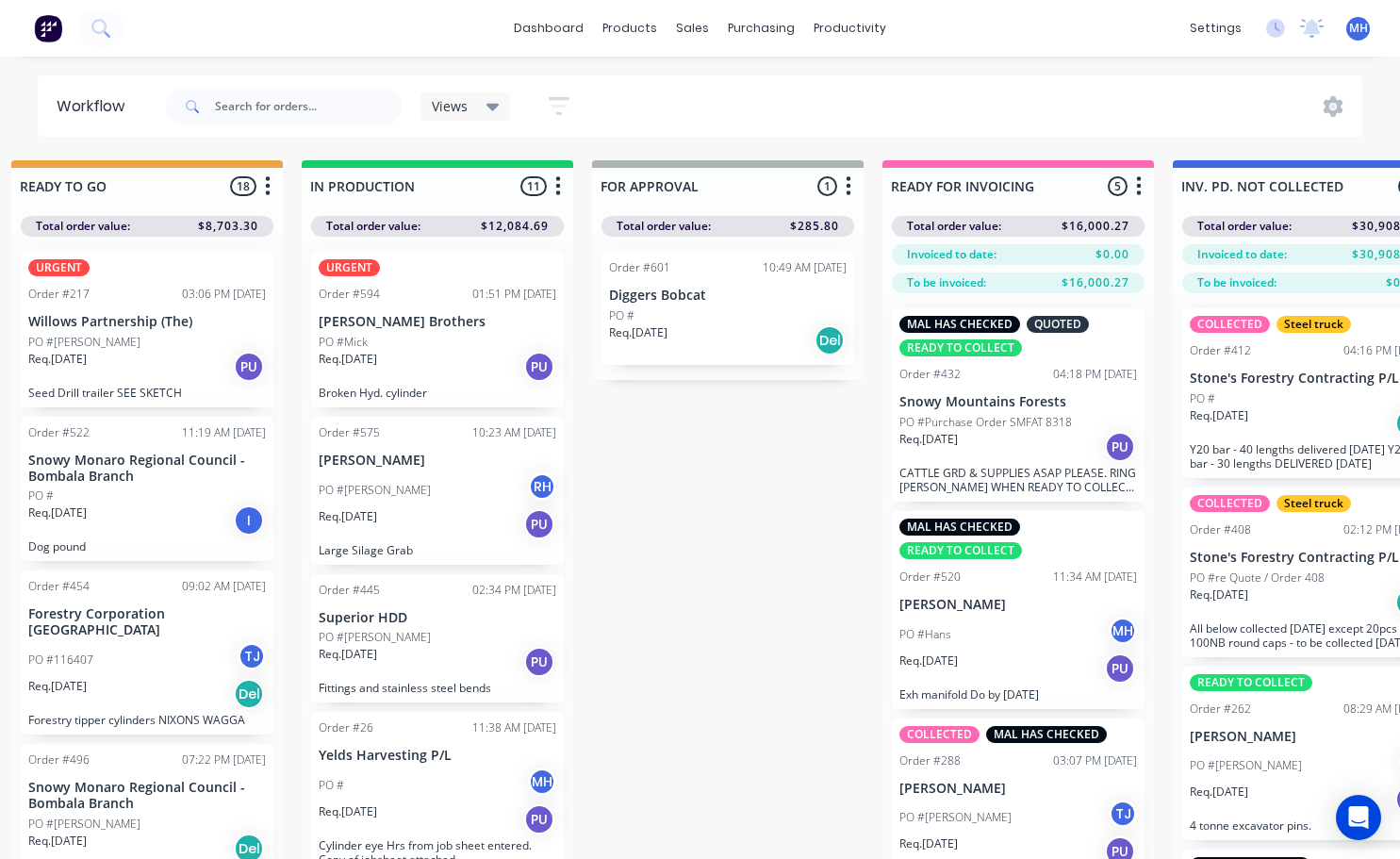
click at [728, 324] on div "Req. [DATE] Del" at bounding box center [729, 340] width 238 height 32
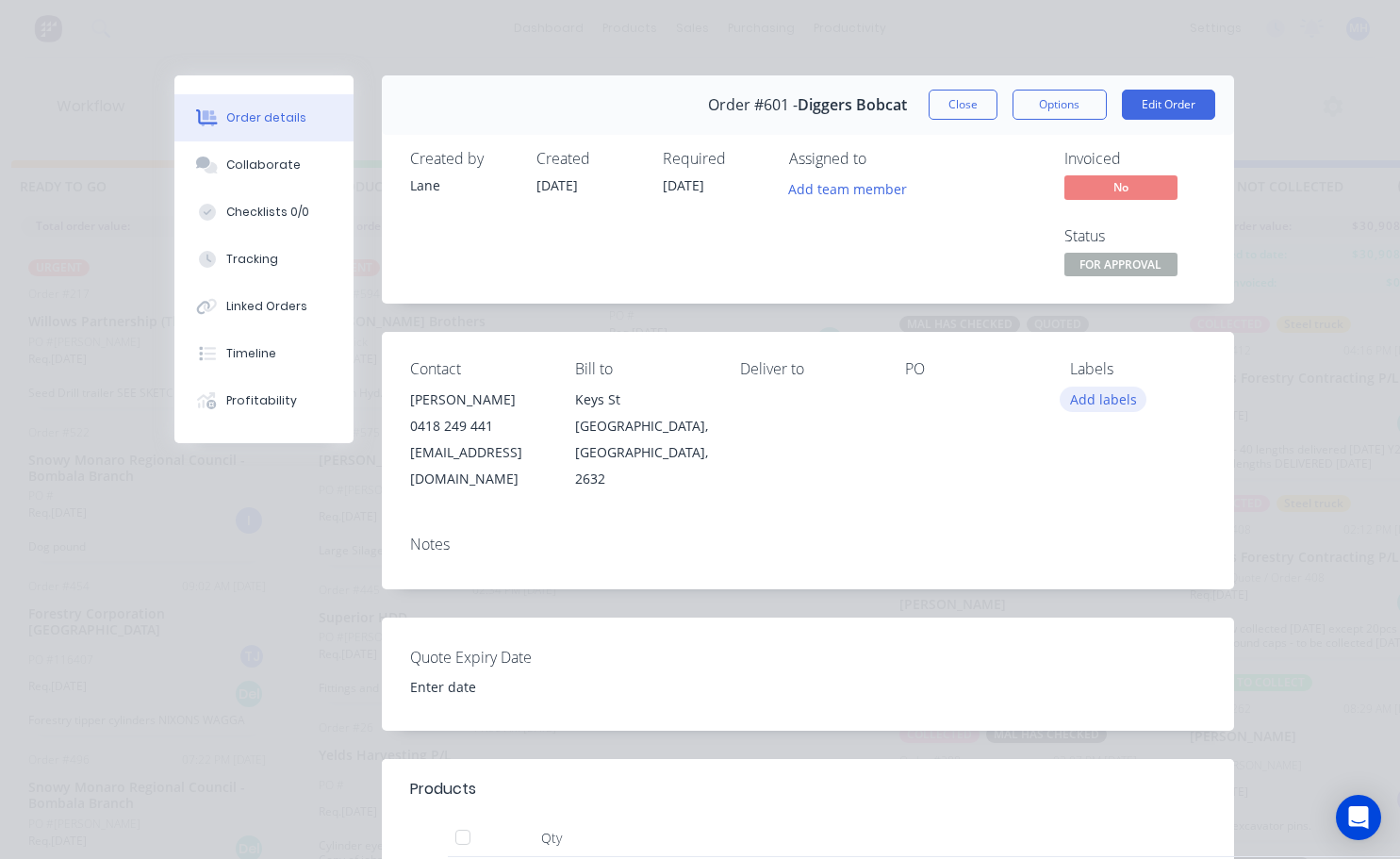
click at [1096, 393] on button "Add labels" at bounding box center [1103, 399] width 87 height 26
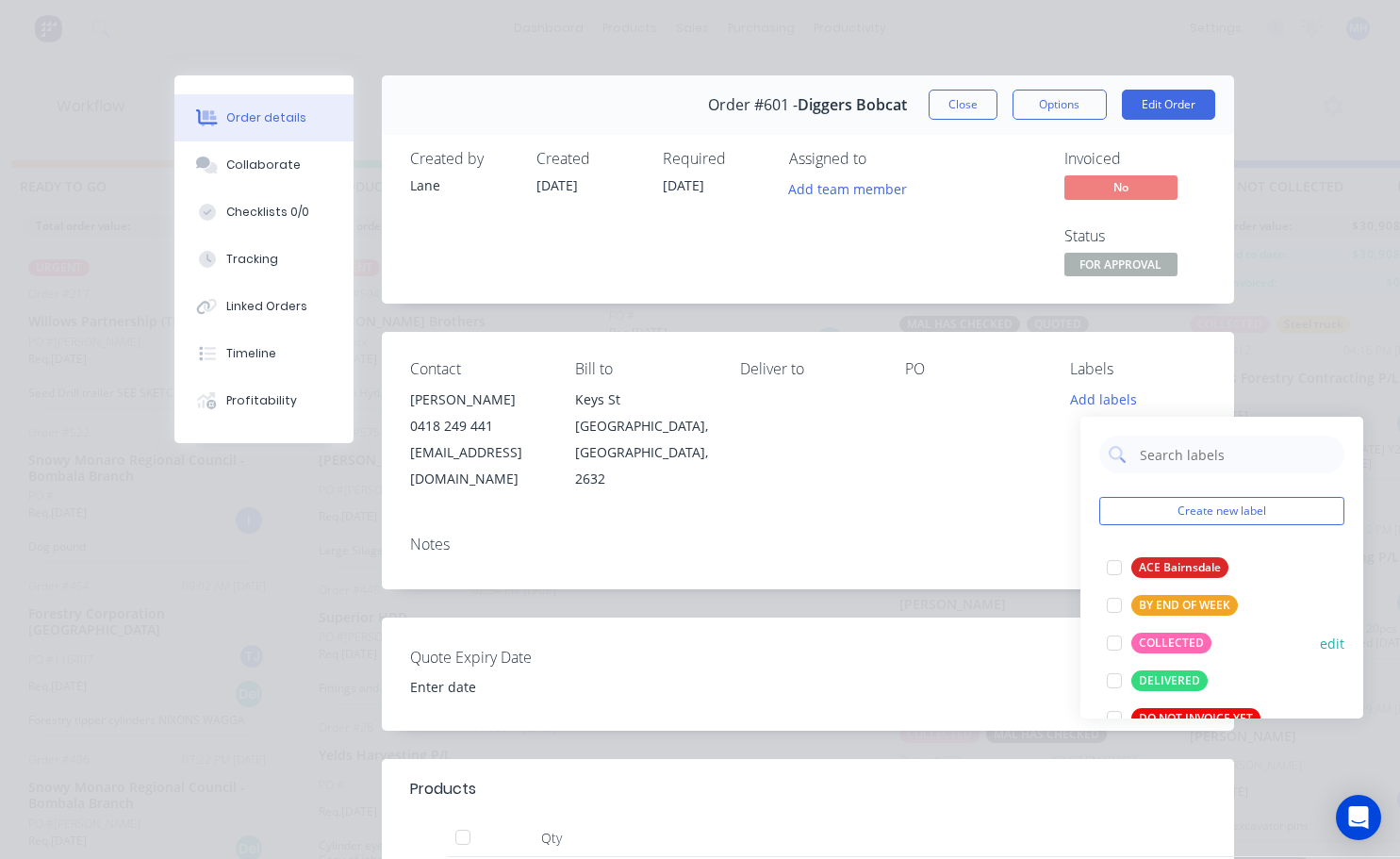
click at [1114, 644] on div at bounding box center [1114, 643] width 37 height 37
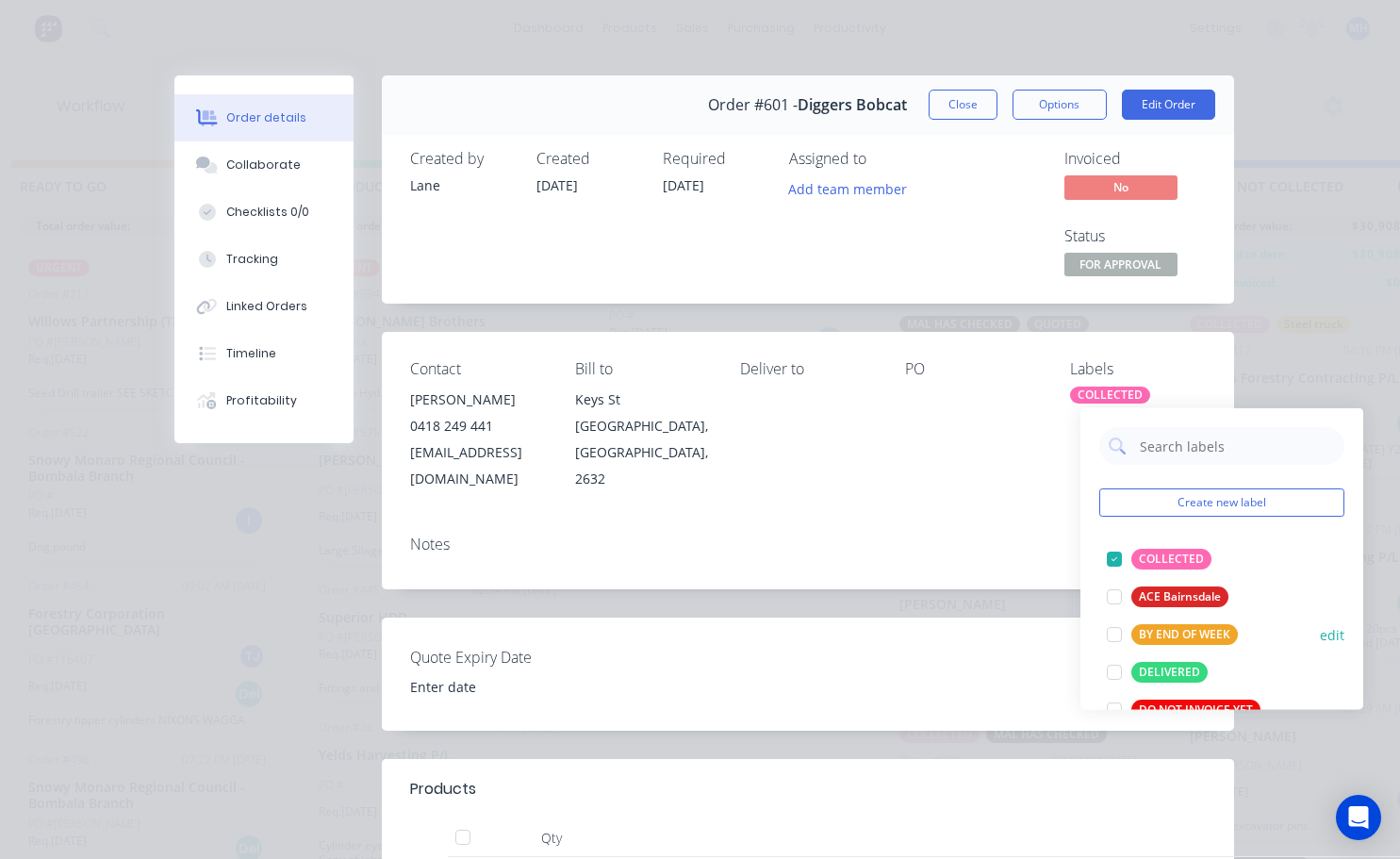
scroll to position [94, 0]
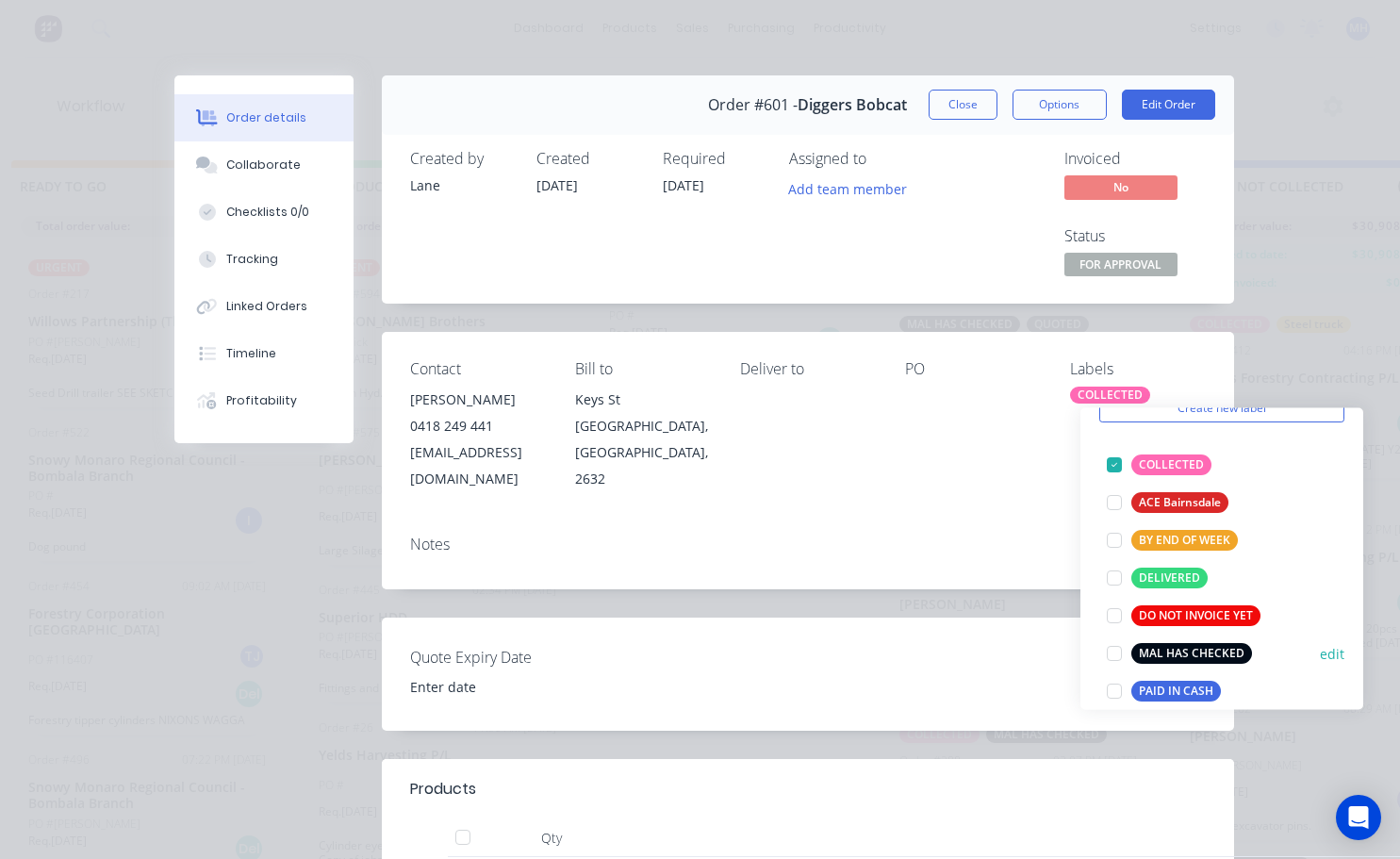
click at [1107, 656] on div at bounding box center [1114, 653] width 37 height 37
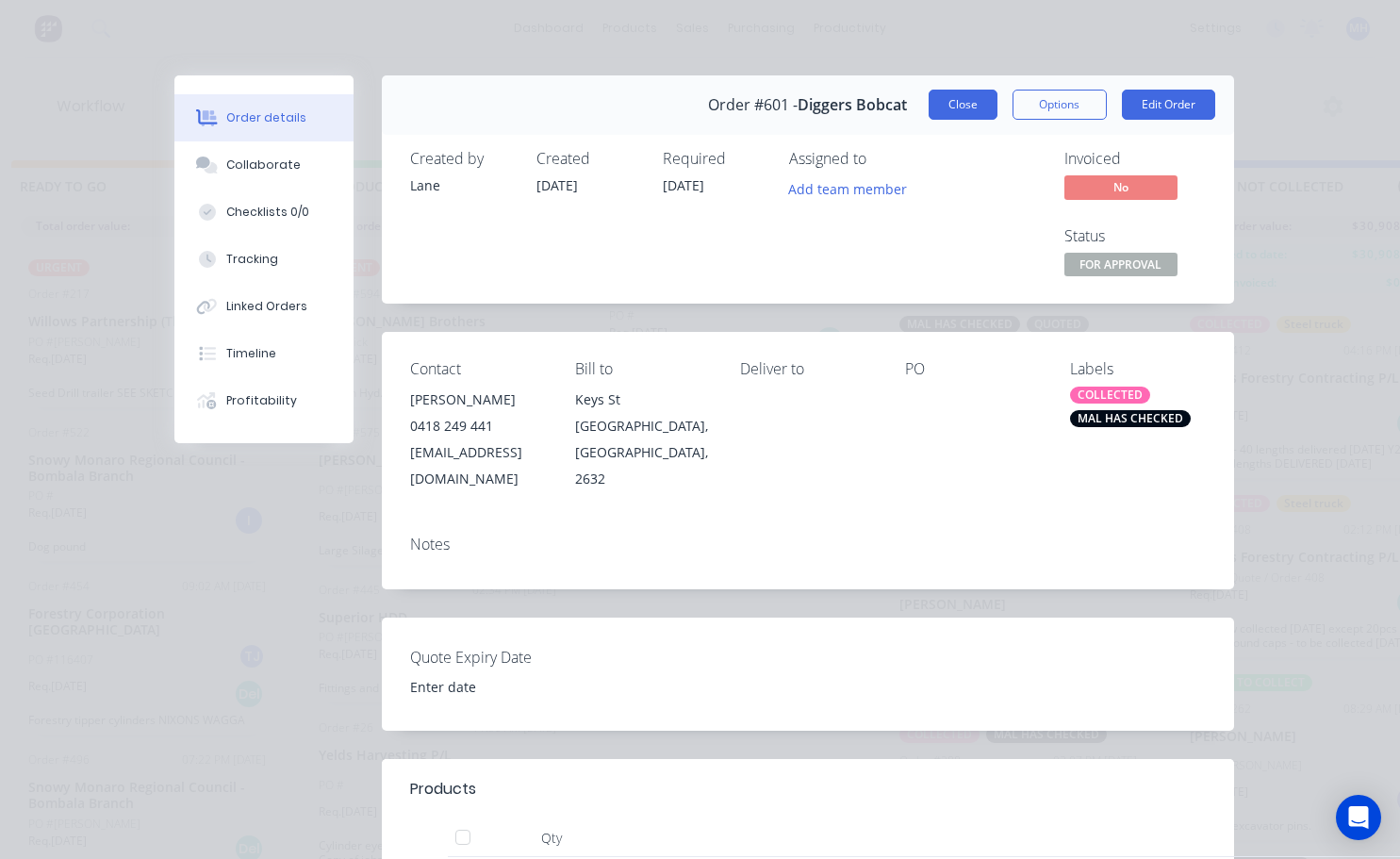
click at [968, 106] on button "Close" at bounding box center [963, 104] width 69 height 30
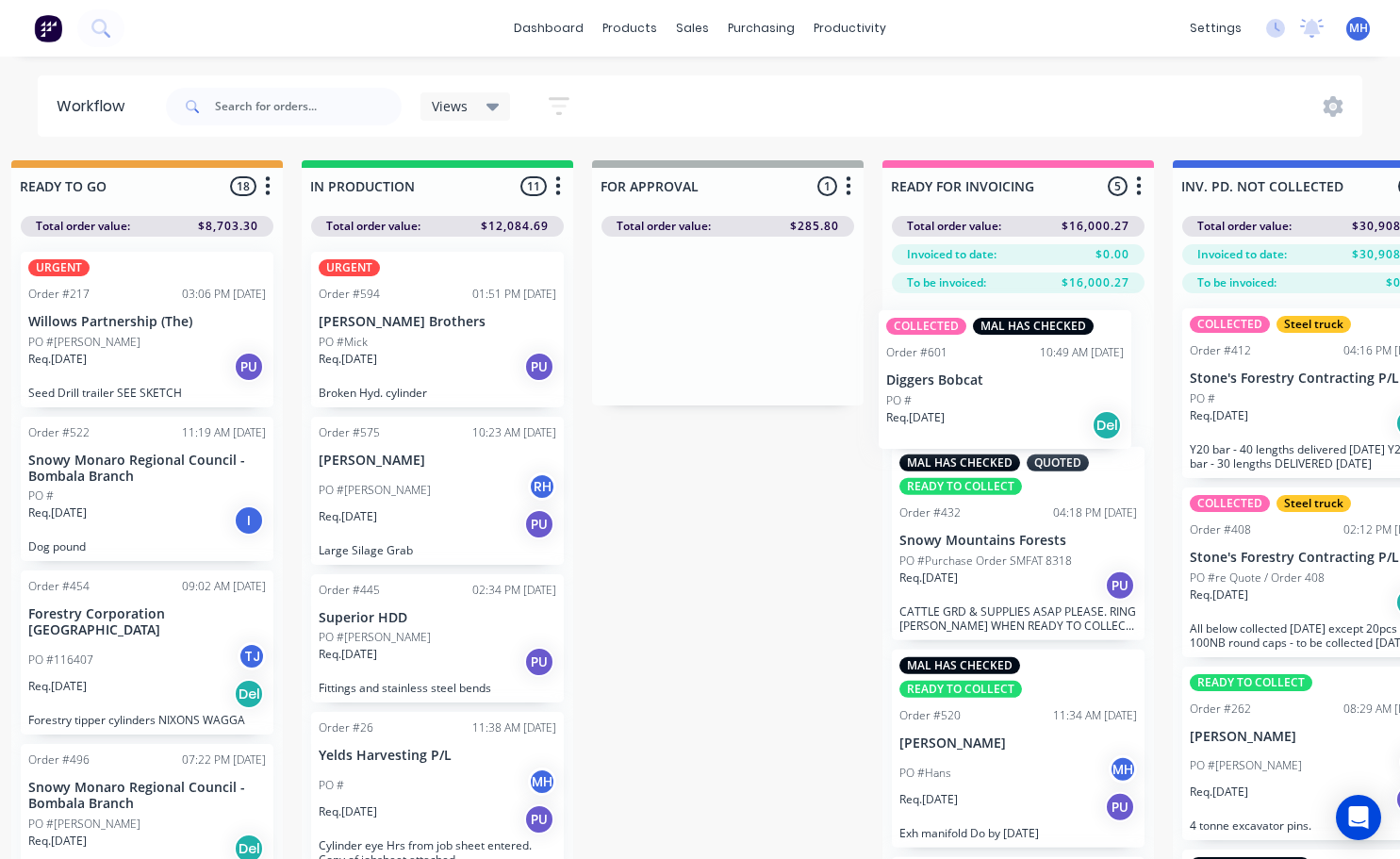
drag, startPoint x: 768, startPoint y: 331, endPoint x: 1054, endPoint y: 395, distance: 293.1
click at [1053, 395] on div "QUOTES TO DO 2 Status colour #273444 hex #273444 Save Cancel Notifications Emai…" at bounding box center [658, 543] width 3145 height 766
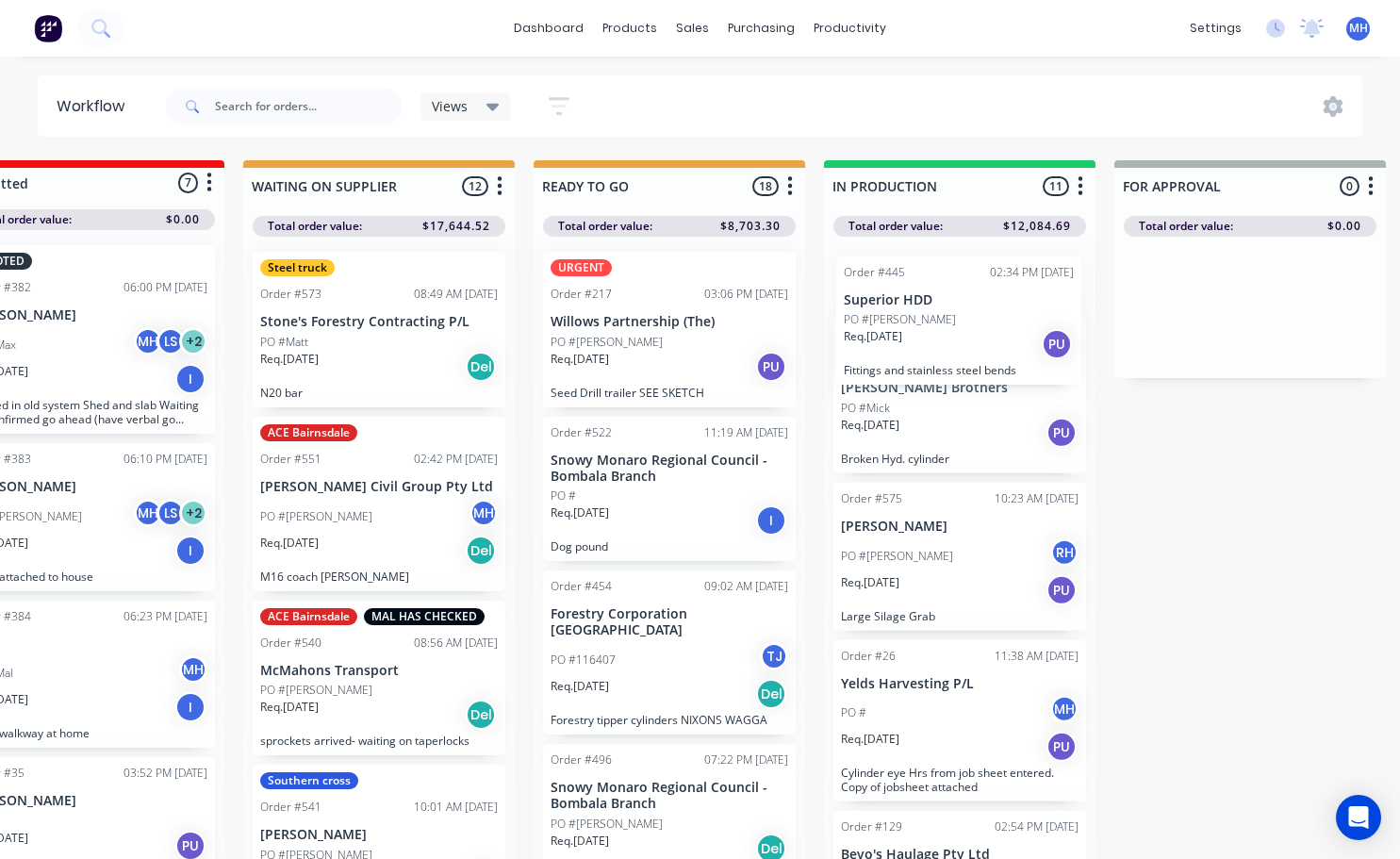
scroll to position [0, 0]
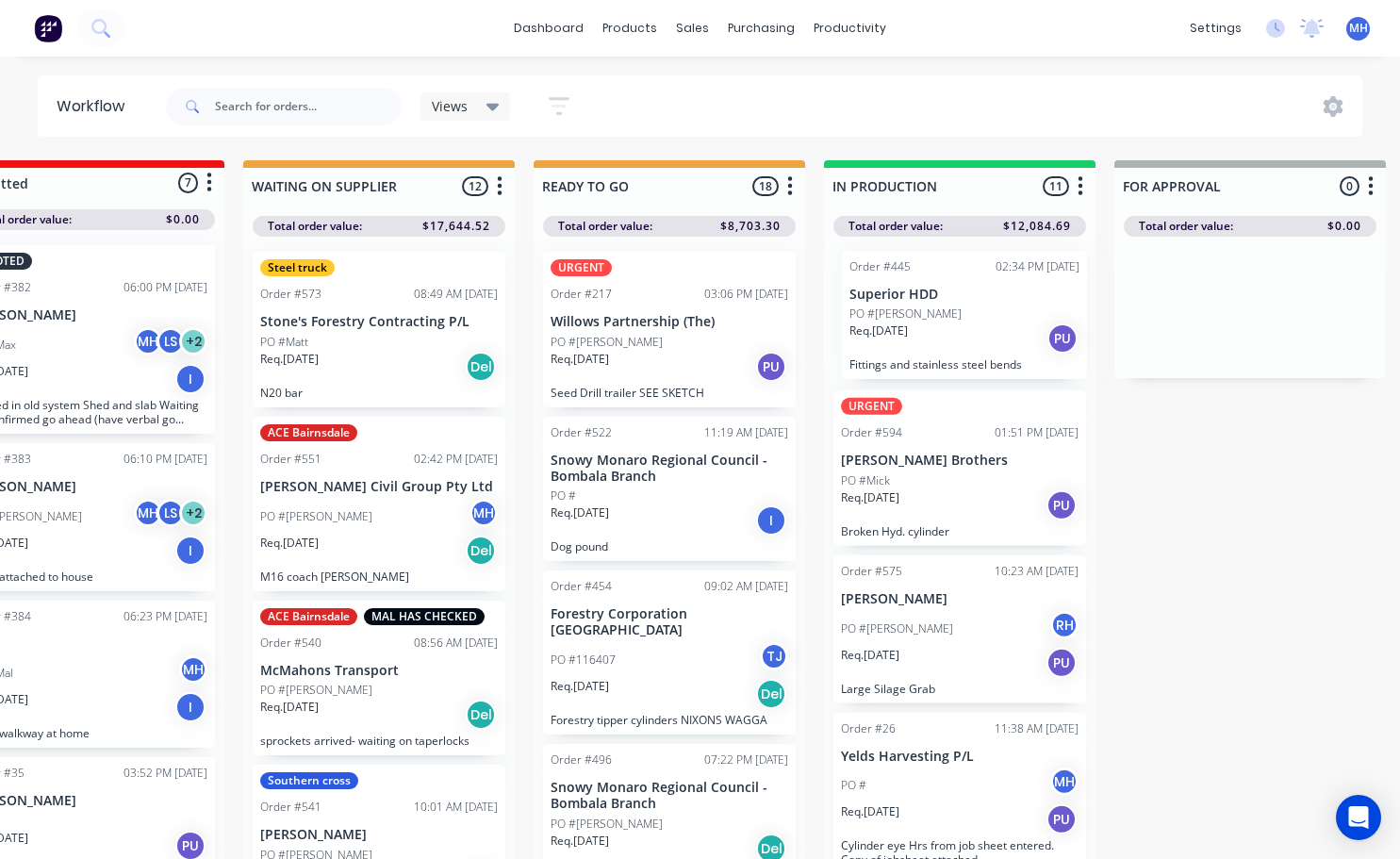
drag, startPoint x: 947, startPoint y: 569, endPoint x: 951, endPoint y: 320, distance: 249.0
click at [951, 320] on div "URGENT Order #594 01:51 PM [DATE] [PERSON_NAME] Brothers PO #[PERSON_NAME]. [DA…" at bounding box center [960, 553] width 271 height 633
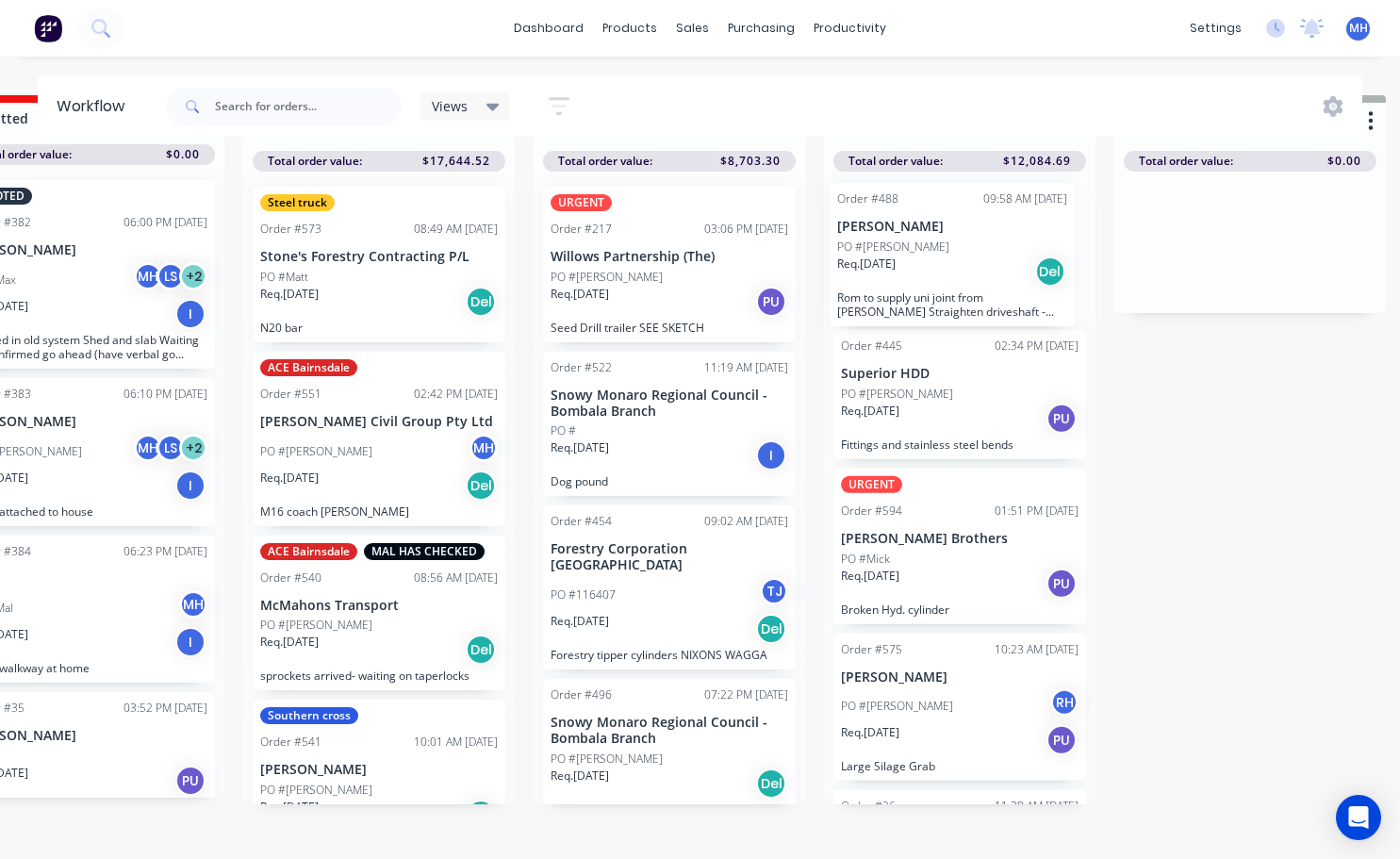
drag, startPoint x: 956, startPoint y: 751, endPoint x: 951, endPoint y: 273, distance: 478.0
click at [951, 273] on div "Order #445 02:34 PM [DATE] Superior HDD PO #[PERSON_NAME]. [DATE] PU Fittings a…" at bounding box center [960, 488] width 271 height 633
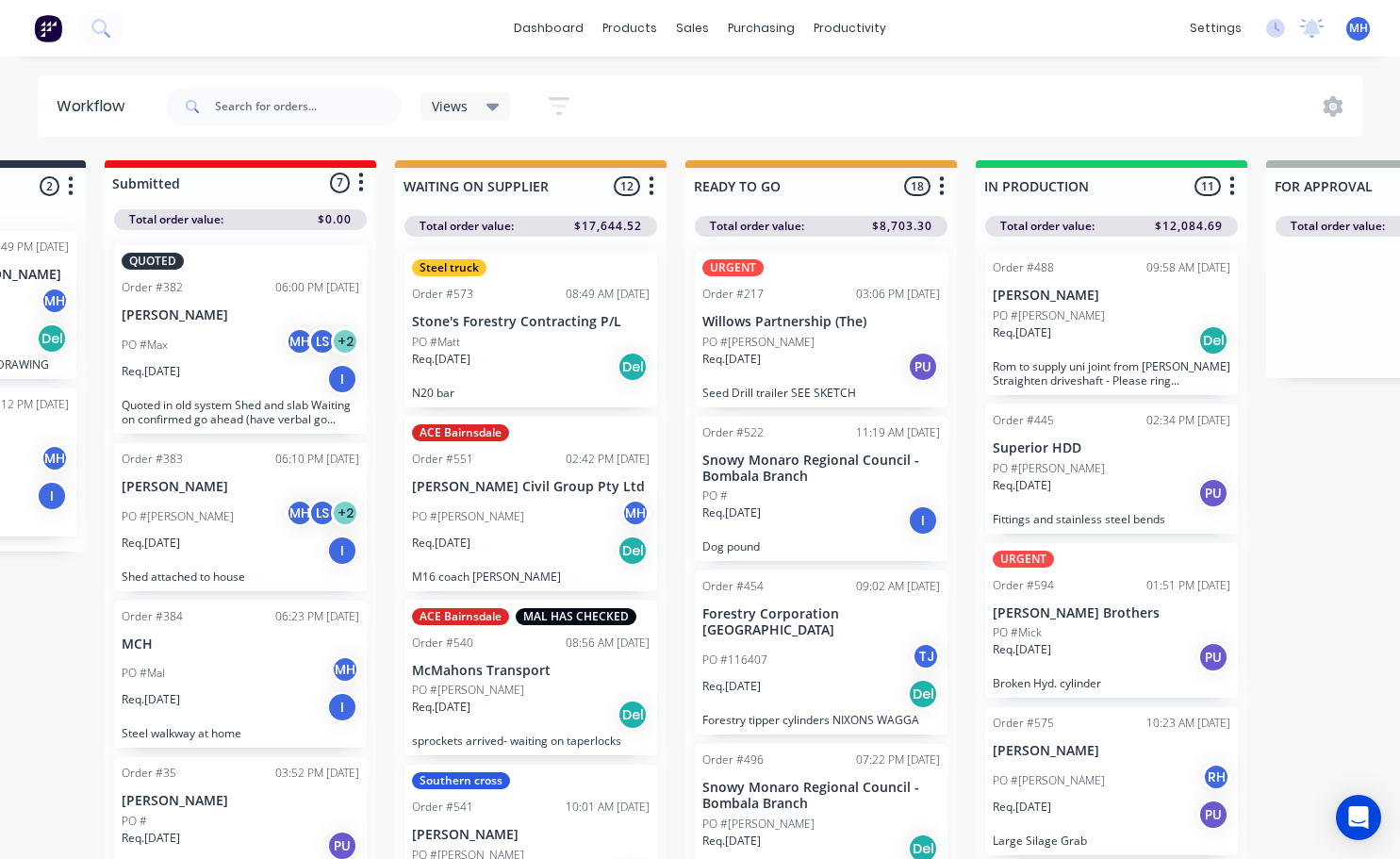
scroll to position [0, 229]
